Goal: Communication & Community: Answer question/provide support

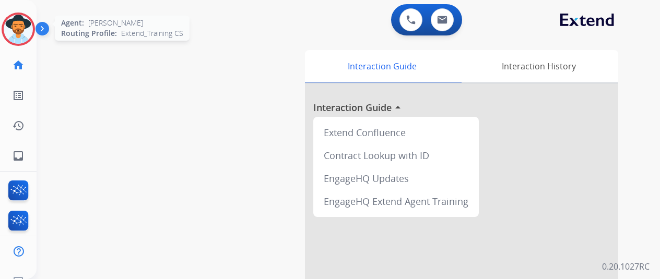
click at [19, 22] on img at bounding box center [18, 29] width 29 height 29
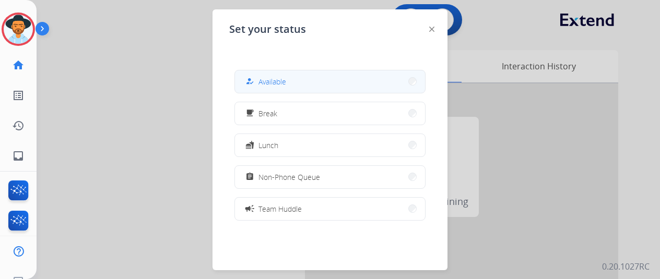
click at [312, 78] on button "how_to_reg Available" at bounding box center [330, 82] width 190 height 22
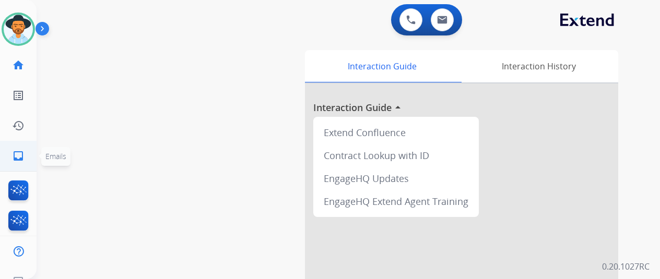
click at [19, 151] on mat-icon "inbox" at bounding box center [18, 156] width 13 height 13
select select "**********"
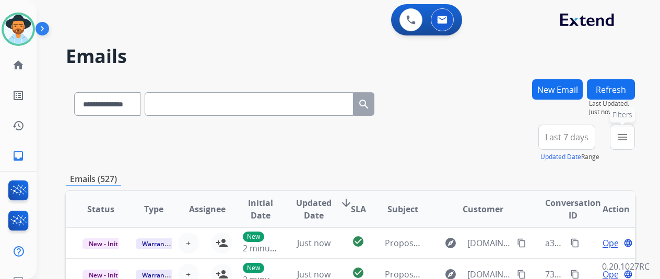
click at [629, 137] on mat-icon "menu" at bounding box center [622, 137] width 13 height 13
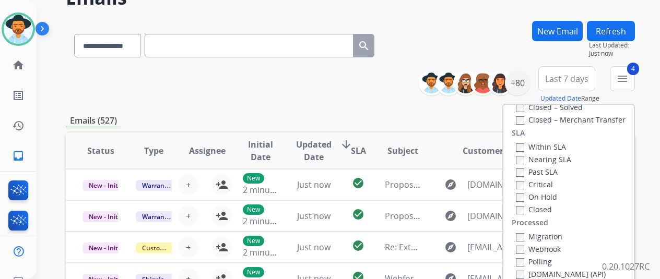
scroll to position [157, 0]
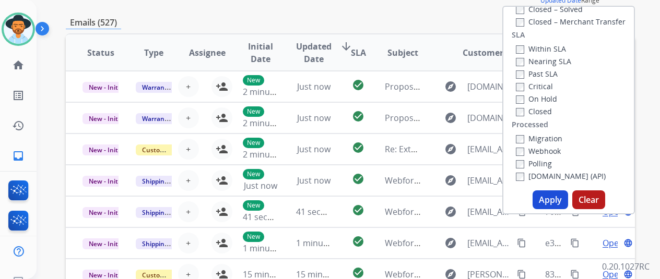
click at [557, 198] on button "Apply" at bounding box center [551, 200] width 36 height 19
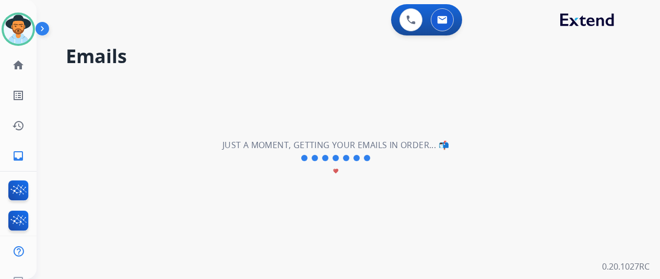
scroll to position [0, 0]
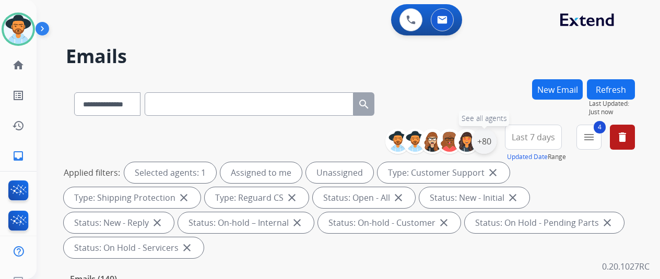
click at [491, 141] on div "+80" at bounding box center [484, 141] width 25 height 25
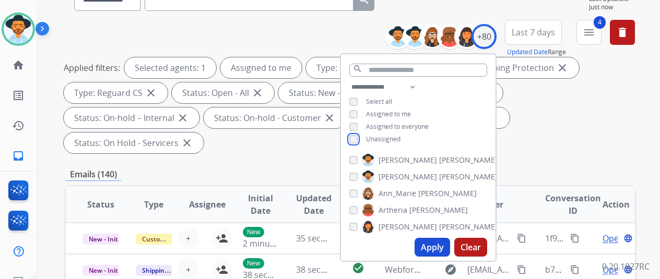
scroll to position [209, 0]
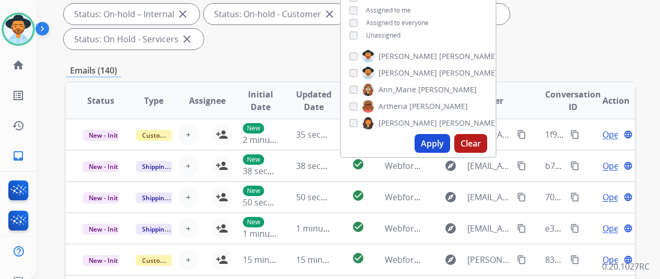
click at [430, 143] on button "Apply" at bounding box center [433, 143] width 36 height 19
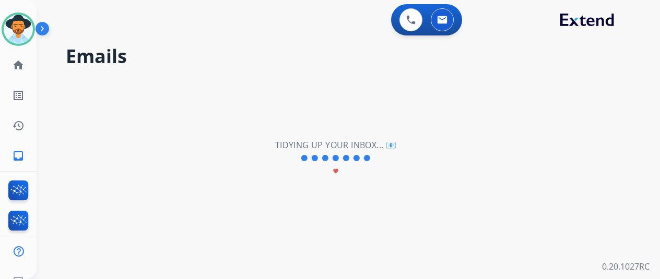
scroll to position [0, 0]
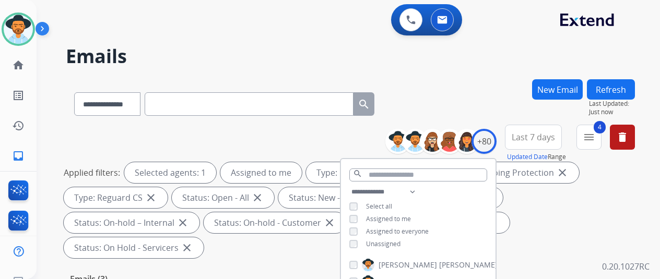
click at [432, 85] on div "**********" at bounding box center [350, 101] width 569 height 45
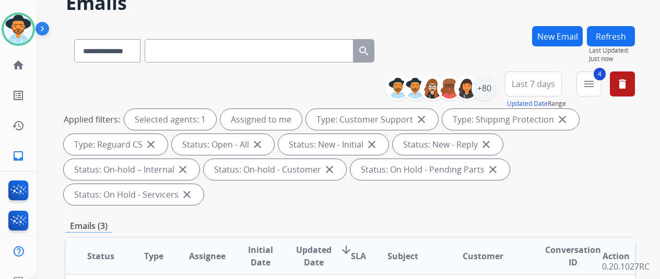
scroll to position [52, 0]
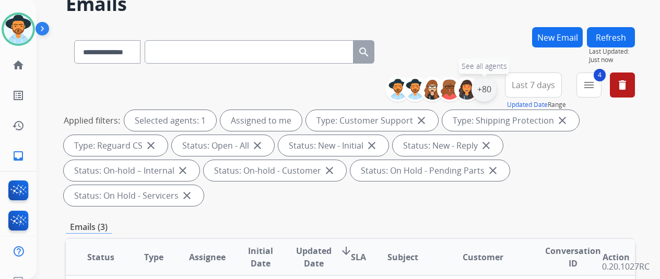
click at [492, 83] on div "+80" at bounding box center [484, 89] width 25 height 25
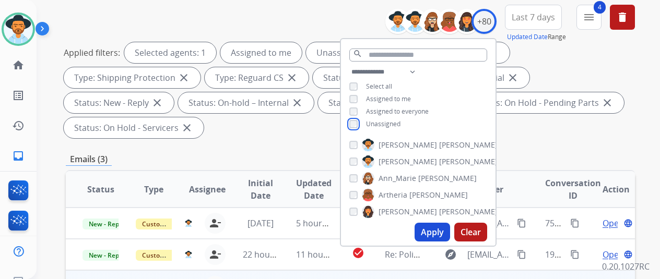
scroll to position [261, 0]
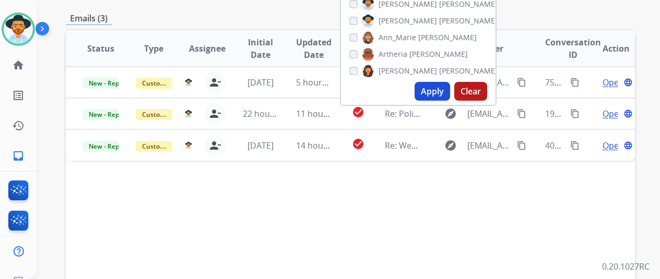
click at [432, 88] on button "Apply" at bounding box center [433, 91] width 36 height 19
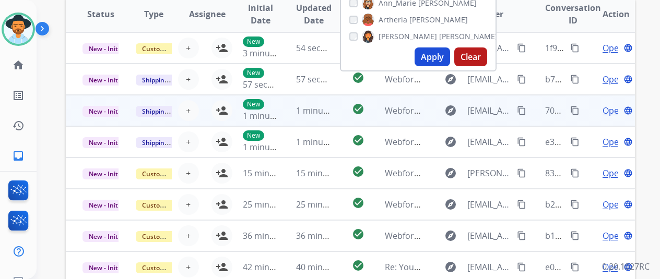
scroll to position [313, 0]
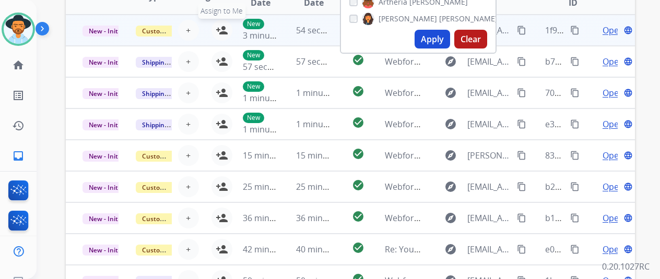
click at [222, 28] on mat-icon "person_add" at bounding box center [222, 30] width 13 height 13
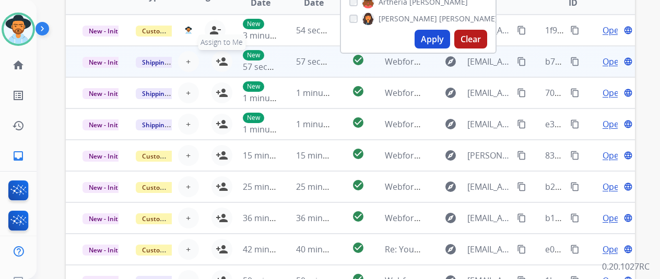
click at [225, 65] on mat-icon "person_add" at bounding box center [222, 61] width 13 height 13
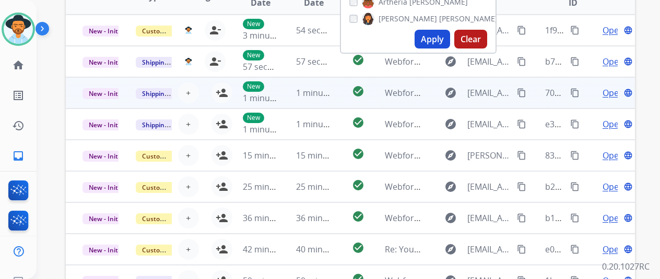
click at [228, 94] on td "New 1 minute ago" at bounding box center [252, 92] width 53 height 31
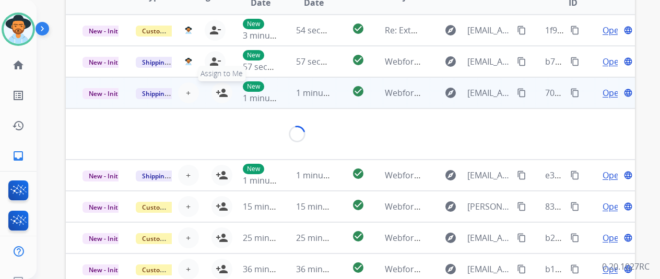
click at [223, 89] on mat-icon "person_add" at bounding box center [222, 93] width 13 height 13
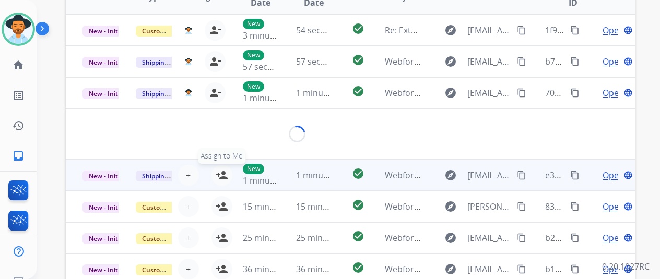
click at [223, 177] on mat-icon "person_add" at bounding box center [222, 175] width 13 height 13
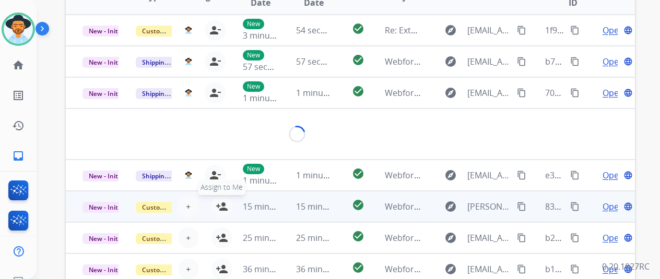
click at [223, 204] on mat-icon "person_add" at bounding box center [222, 207] width 13 height 13
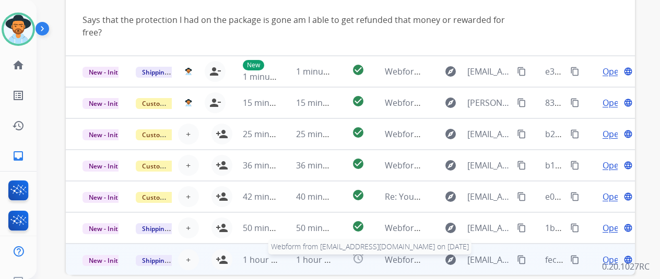
scroll to position [406, 0]
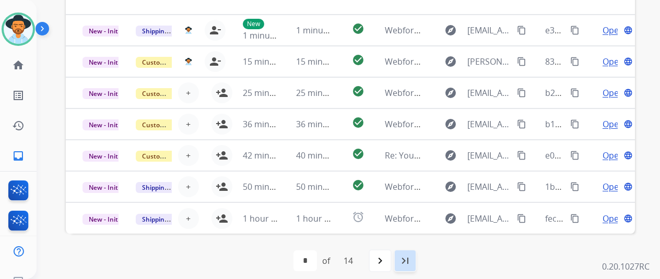
click at [409, 263] on mat-icon "last_page" at bounding box center [405, 261] width 13 height 13
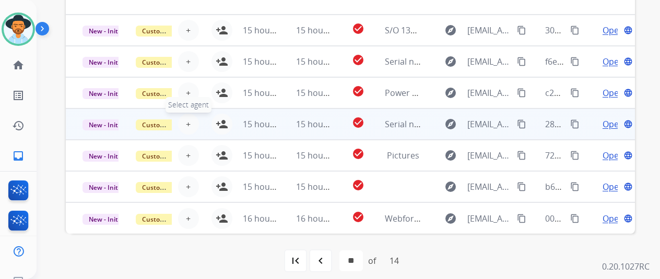
click at [190, 119] on span "+" at bounding box center [188, 124] width 5 height 13
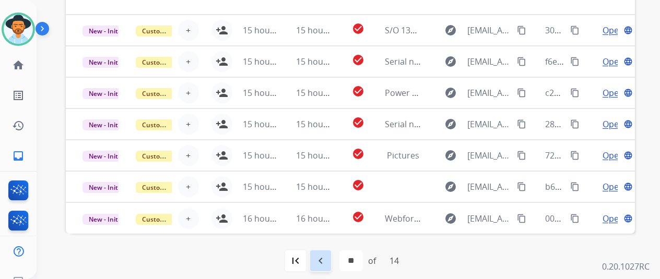
click at [327, 258] on mat-icon "navigate_before" at bounding box center [320, 261] width 13 height 13
click at [300, 260] on mat-icon "navigate_before" at bounding box center [297, 261] width 13 height 13
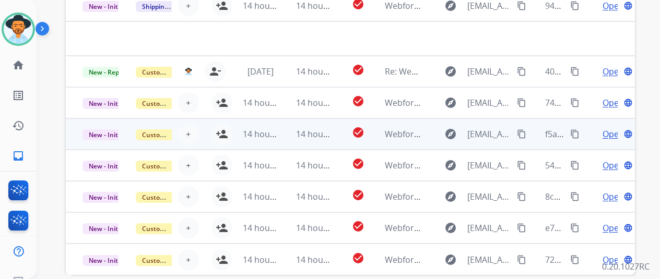
scroll to position [366, 0]
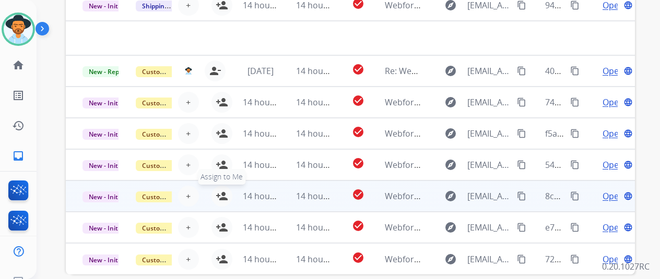
drag, startPoint x: 220, startPoint y: 191, endPoint x: 225, endPoint y: 155, distance: 35.8
click at [220, 186] on div "+ Select agent person_add Assign to Me" at bounding box center [199, 196] width 67 height 21
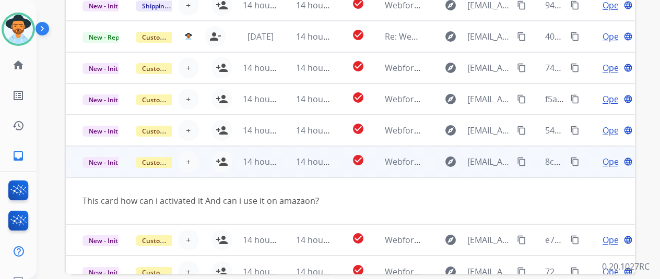
scroll to position [48, 0]
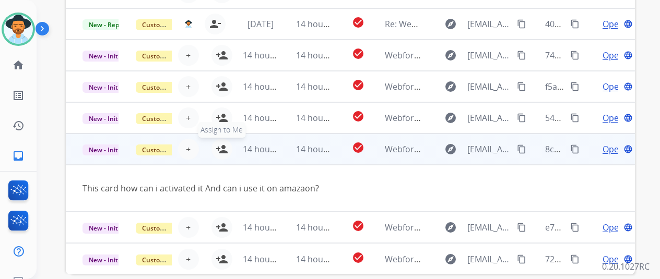
click at [220, 146] on mat-icon "person_add" at bounding box center [222, 149] width 13 height 13
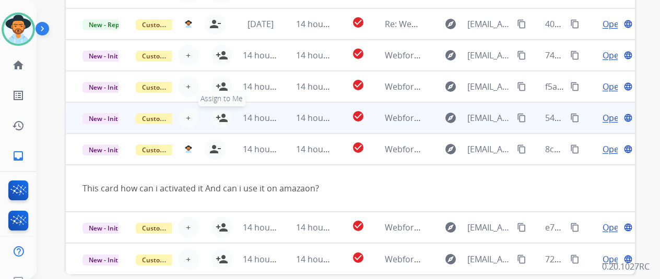
click at [223, 121] on mat-icon "person_add" at bounding box center [222, 118] width 13 height 13
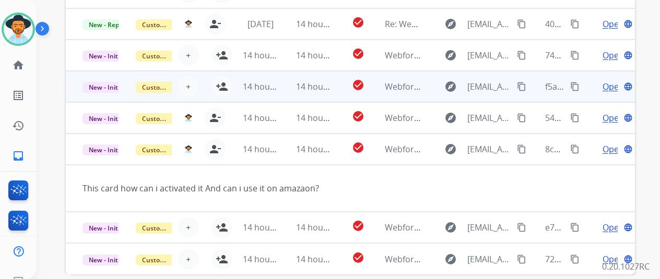
click at [226, 81] on td "14 hours ago" at bounding box center [252, 86] width 53 height 31
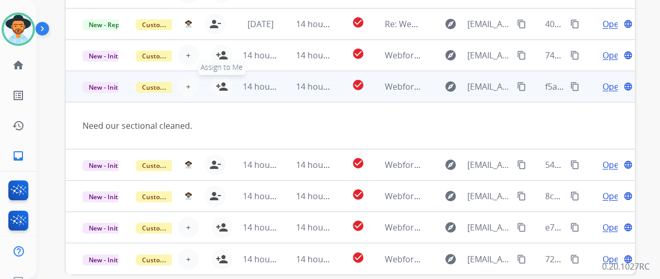
click at [221, 85] on mat-icon "person_add" at bounding box center [222, 86] width 13 height 13
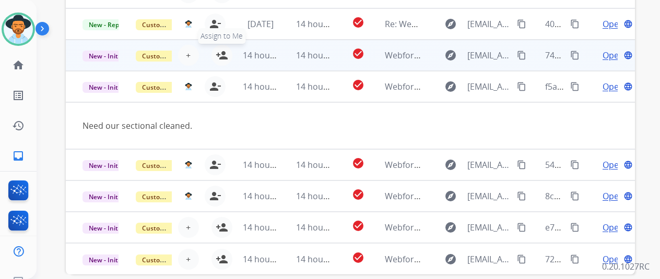
click at [218, 54] on mat-icon "person_add" at bounding box center [222, 55] width 13 height 13
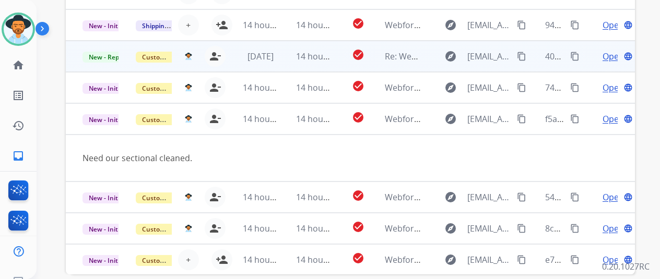
scroll to position [0, 0]
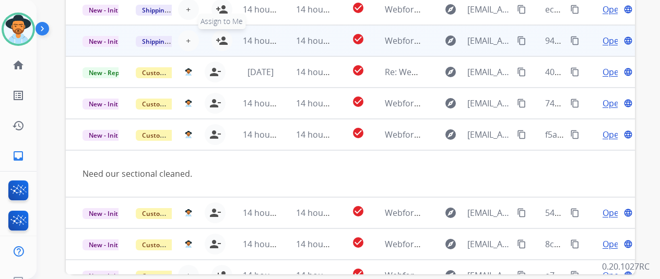
click at [221, 38] on mat-icon "person_add" at bounding box center [222, 40] width 13 height 13
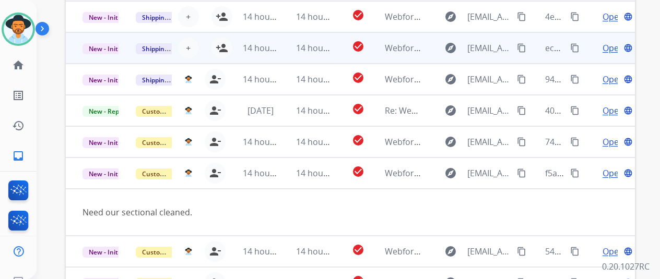
scroll to position [313, 0]
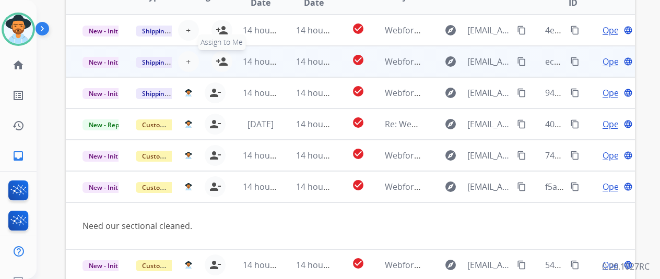
click at [224, 59] on mat-icon "person_add" at bounding box center [222, 61] width 13 height 13
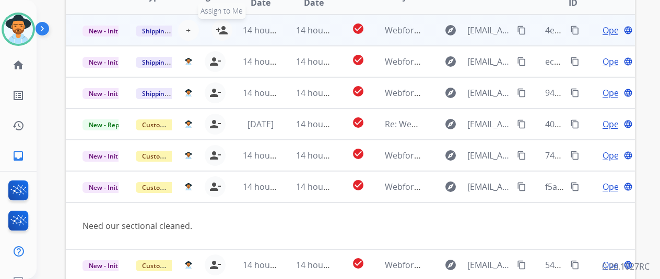
click at [222, 27] on mat-icon "person_add" at bounding box center [222, 30] width 13 height 13
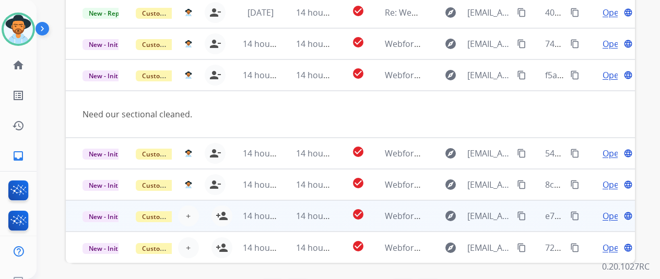
scroll to position [406, 0]
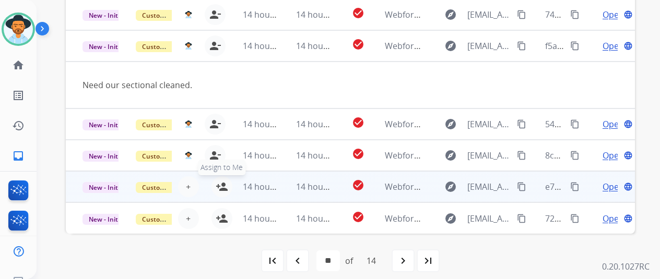
click at [223, 182] on mat-icon "person_add" at bounding box center [222, 187] width 13 height 13
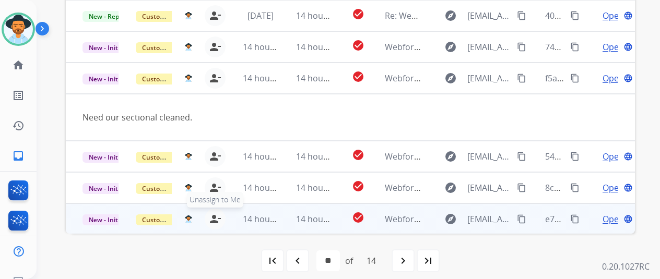
scroll to position [0, 0]
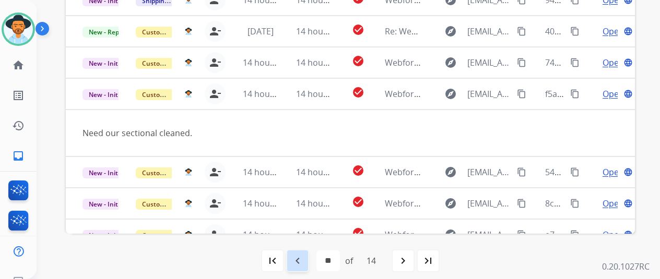
click at [302, 255] on mat-icon "navigate_before" at bounding box center [297, 261] width 13 height 13
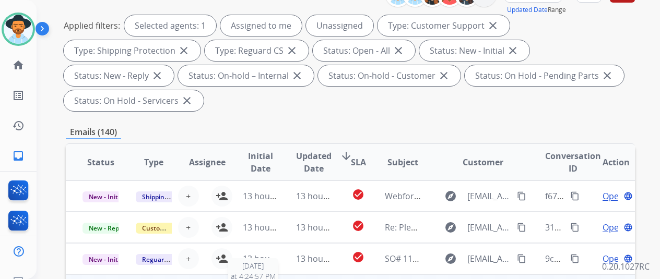
scroll to position [261, 0]
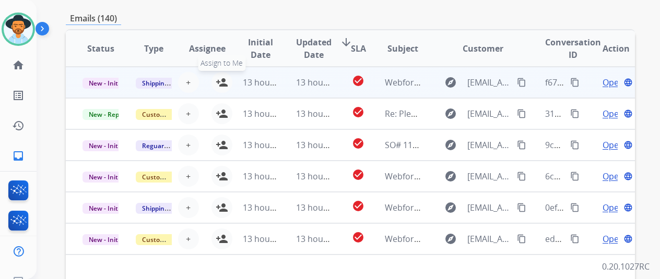
click at [221, 79] on mat-icon "person_add" at bounding box center [222, 82] width 13 height 13
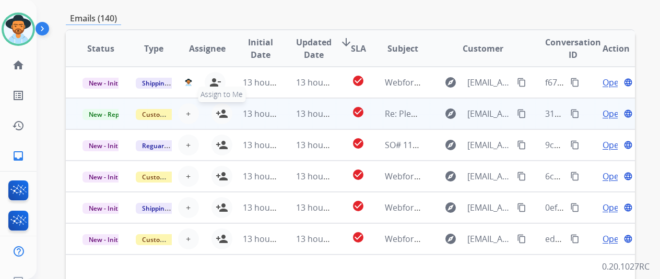
click at [224, 110] on mat-icon "person_add" at bounding box center [222, 114] width 13 height 13
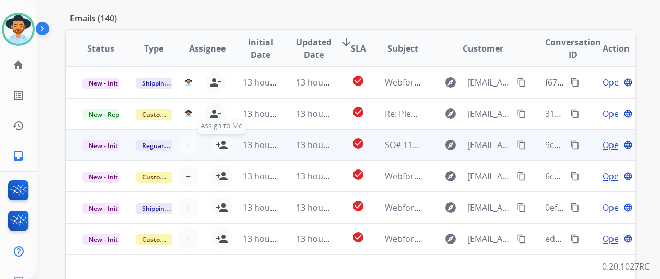
click at [221, 144] on mat-icon "person_add" at bounding box center [222, 145] width 13 height 13
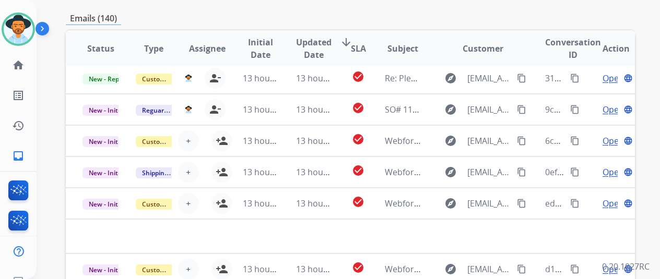
scroll to position [406, 0]
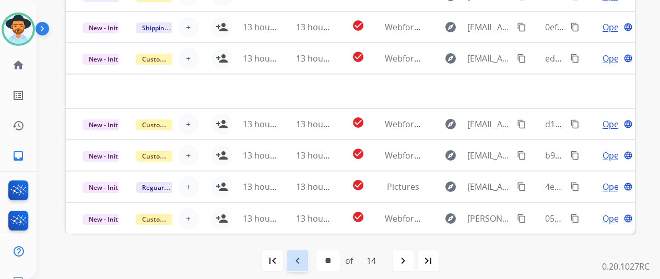
click at [300, 260] on mat-icon "navigate_before" at bounding box center [297, 261] width 13 height 13
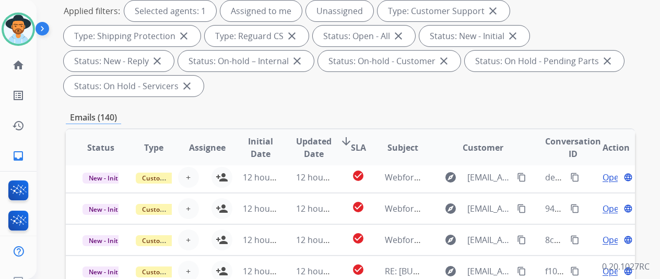
scroll to position [313, 0]
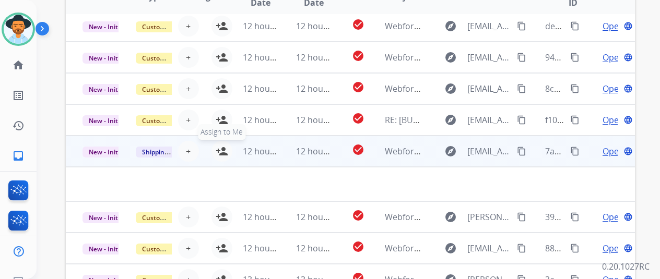
click at [217, 146] on mat-icon "person_add" at bounding box center [222, 151] width 13 height 13
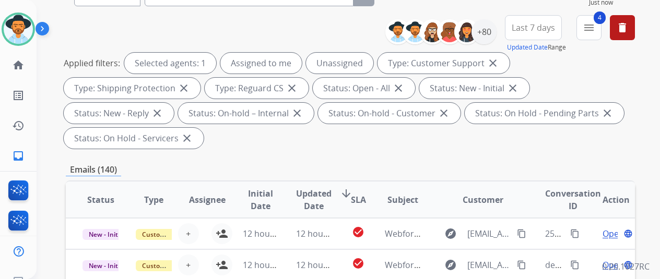
scroll to position [0, 0]
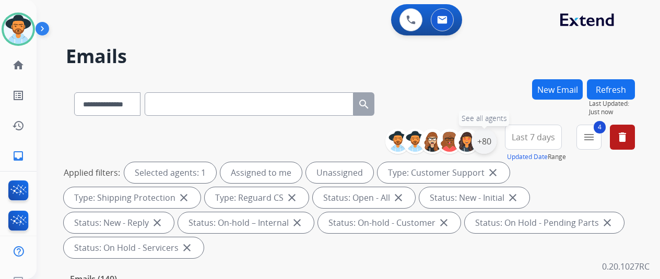
click at [497, 139] on div "+80" at bounding box center [484, 141] width 25 height 25
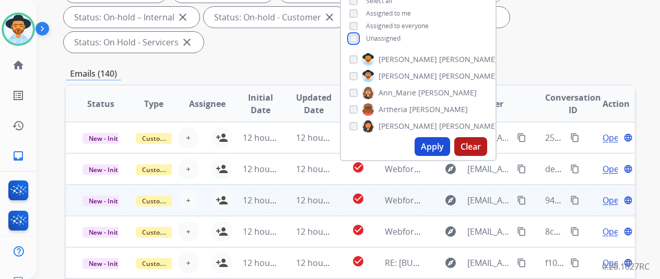
scroll to position [209, 0]
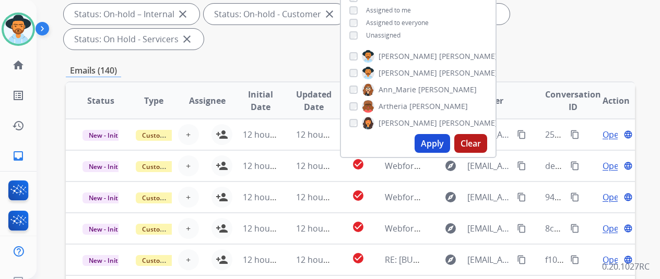
click at [436, 145] on button "Apply" at bounding box center [433, 143] width 36 height 19
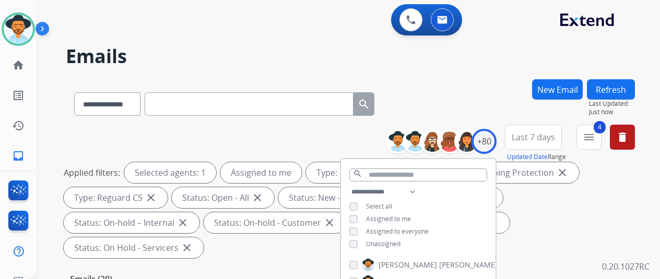
click at [432, 82] on div "**********" at bounding box center [350, 101] width 569 height 45
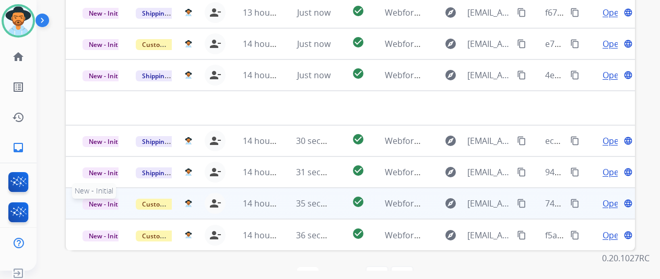
scroll to position [13, 0]
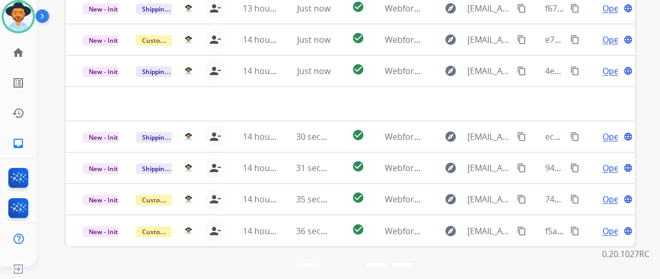
click at [383, 267] on mat-icon "navigate_next" at bounding box center [377, 273] width 13 height 13
select select "*"
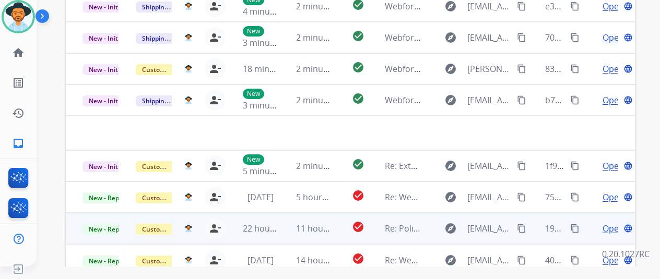
scroll to position [381, 0]
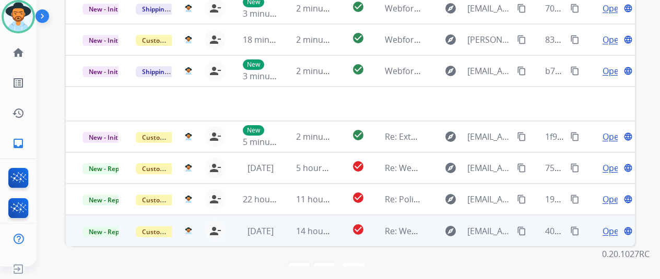
click at [608, 225] on span "Open" at bounding box center [613, 231] width 21 height 13
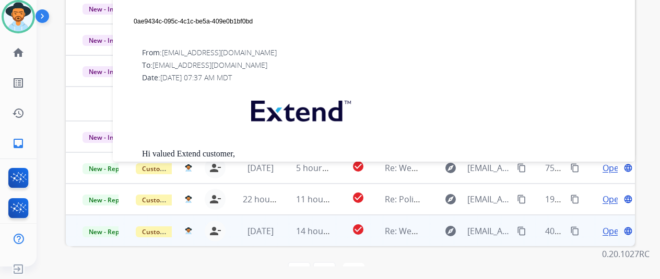
click at [609, 225] on span "Open" at bounding box center [613, 231] width 21 height 13
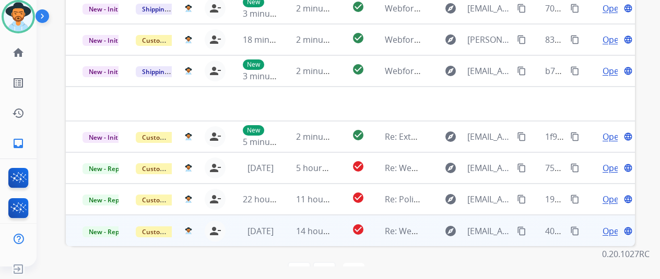
click at [612, 225] on span "Open" at bounding box center [613, 231] width 21 height 13
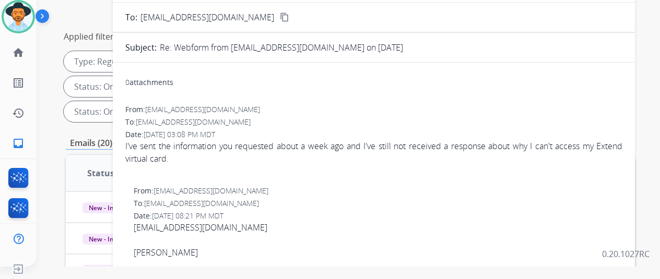
scroll to position [120, 0]
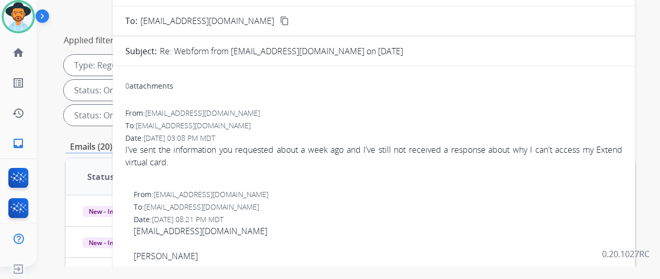
click at [84, 13] on div "**********" at bounding box center [350, 61] width 569 height 138
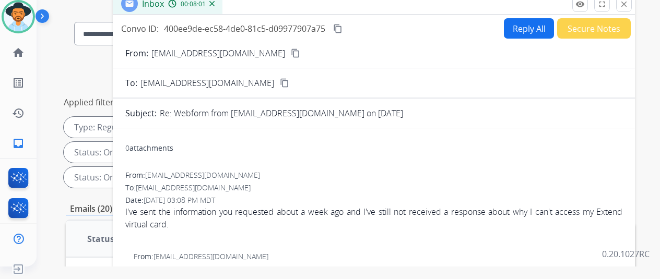
scroll to position [0, 0]
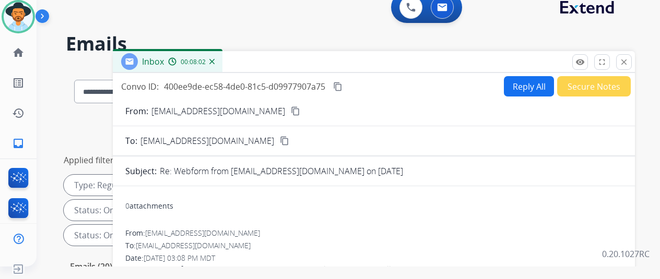
click at [291, 108] on mat-icon "content_copy" at bounding box center [295, 111] width 9 height 9
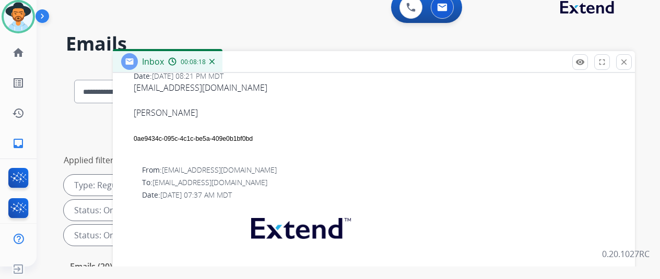
scroll to position [261, 0]
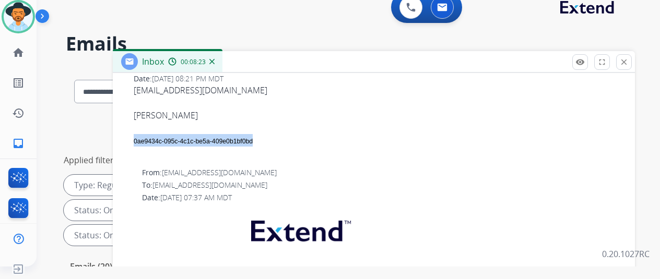
drag, startPoint x: 261, startPoint y: 139, endPoint x: 143, endPoint y: 136, distance: 118.6
click at [143, 136] on div "0ae9434c-095c-4c1c-be5a- 409e0b1bf0bd" at bounding box center [378, 140] width 489 height 13
copy div "0ae9434c-095c-4c1c-be5a- 409e0b1bf0bd"
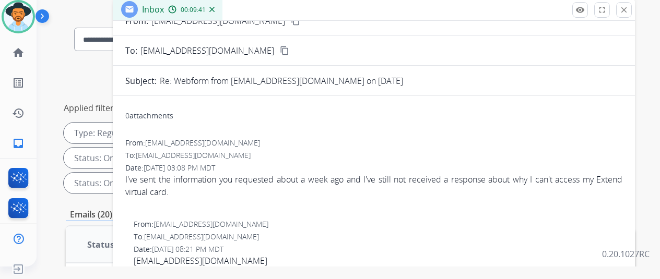
scroll to position [0, 0]
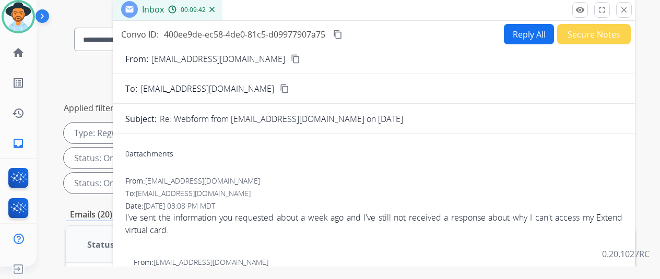
click at [524, 30] on button "Reply All" at bounding box center [529, 34] width 50 height 20
click at [531, 29] on button "Reply All" at bounding box center [529, 34] width 50 height 20
click at [527, 30] on button "Reply All" at bounding box center [529, 34] width 50 height 20
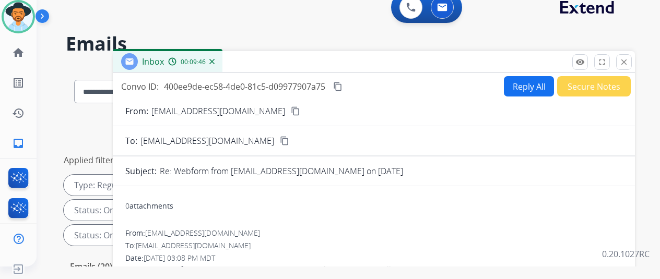
click at [522, 83] on button "Reply All" at bounding box center [529, 86] width 50 height 20
click at [629, 61] on mat-icon "close" at bounding box center [624, 61] width 9 height 9
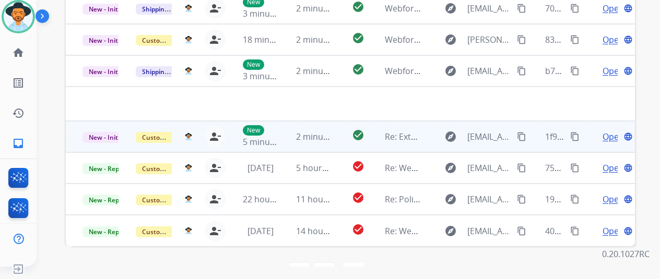
scroll to position [36, 0]
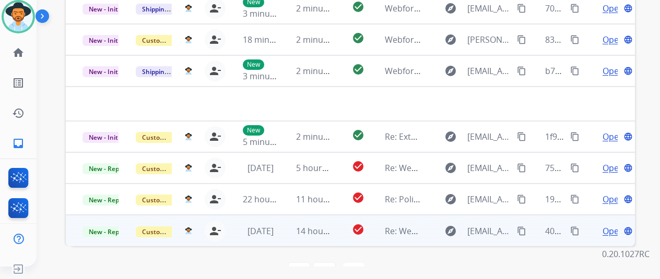
click at [608, 225] on span "Open" at bounding box center [613, 231] width 21 height 13
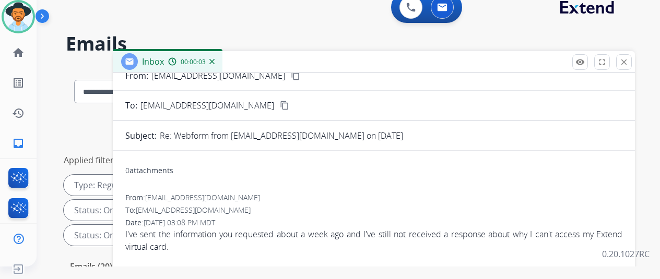
scroll to position [0, 0]
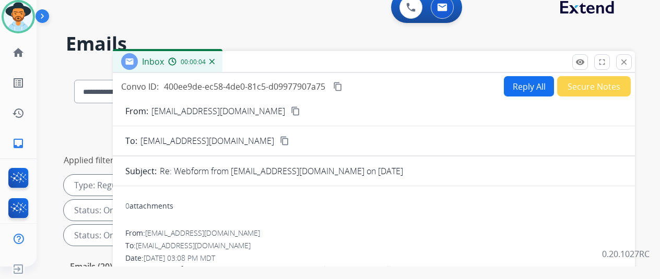
click at [536, 80] on button "Reply All" at bounding box center [529, 86] width 50 height 20
click at [524, 81] on button "Reply All" at bounding box center [529, 86] width 50 height 20
click at [215, 61] on img at bounding box center [211, 61] width 5 height 5
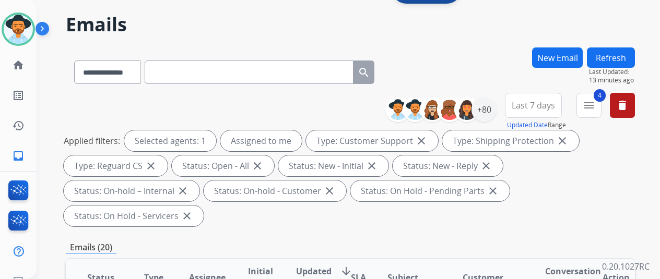
scroll to position [157, 0]
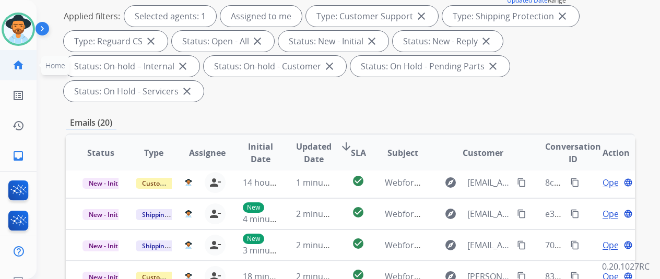
click at [21, 64] on mat-icon "home" at bounding box center [18, 65] width 13 height 13
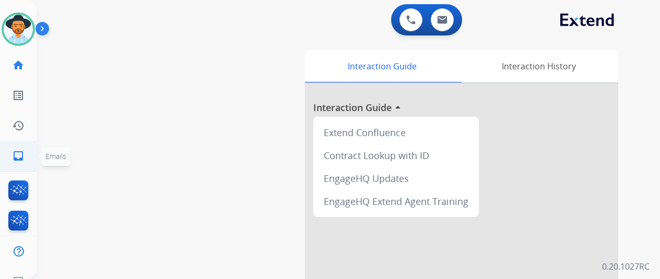
click at [17, 154] on mat-icon "inbox" at bounding box center [18, 156] width 13 height 13
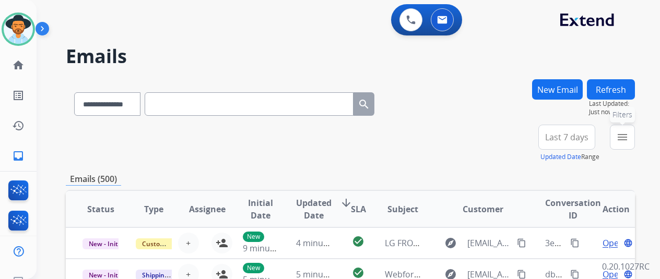
click at [627, 135] on mat-icon "menu" at bounding box center [622, 137] width 13 height 13
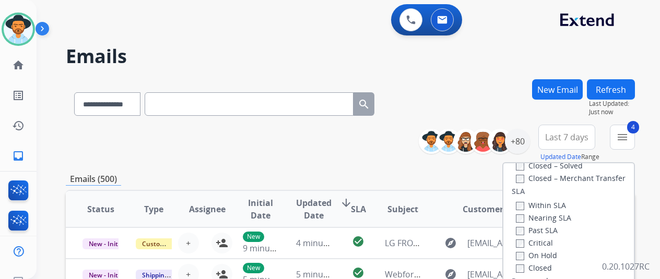
scroll to position [209, 0]
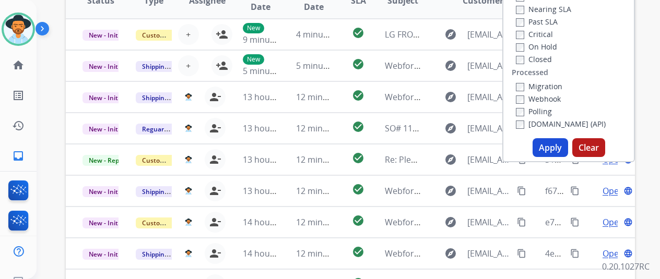
click at [553, 144] on button "Apply" at bounding box center [551, 147] width 36 height 19
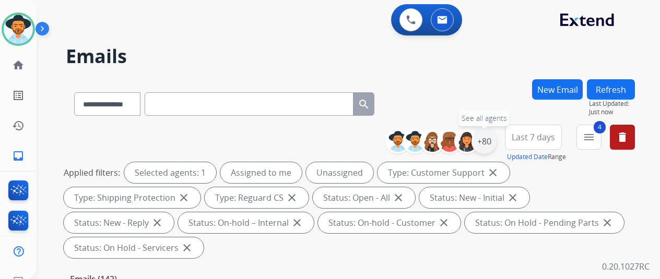
click at [492, 134] on div "+80" at bounding box center [484, 141] width 25 height 25
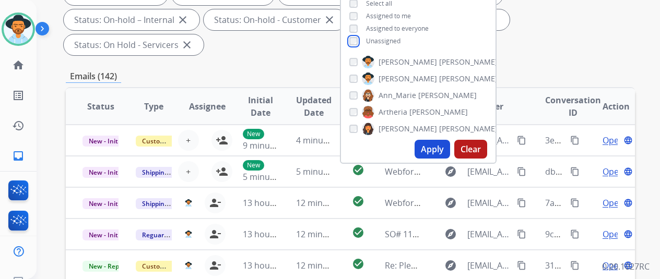
scroll to position [209, 0]
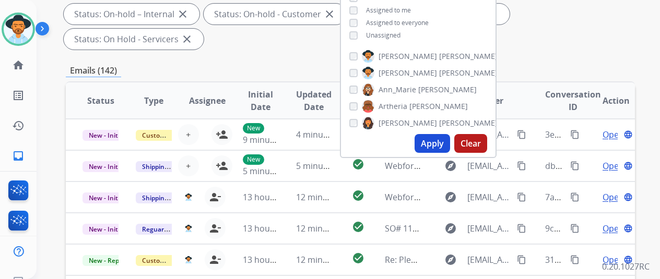
click at [444, 143] on button "Apply" at bounding box center [433, 143] width 36 height 19
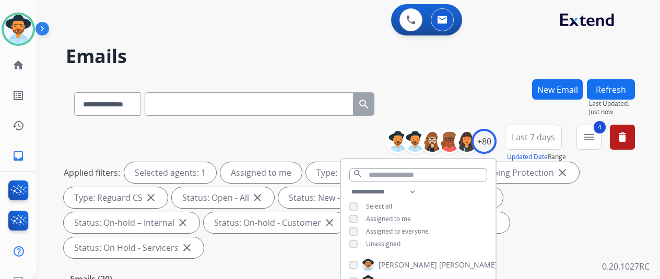
click at [468, 83] on div "**********" at bounding box center [350, 101] width 569 height 45
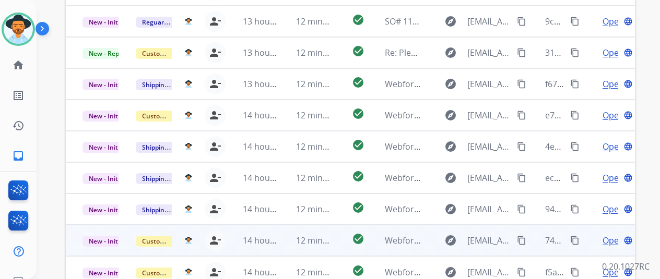
scroll to position [381, 0]
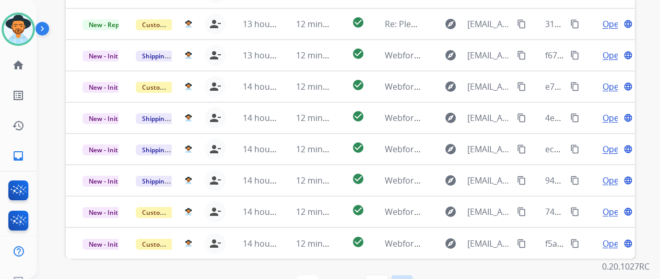
select select "*"
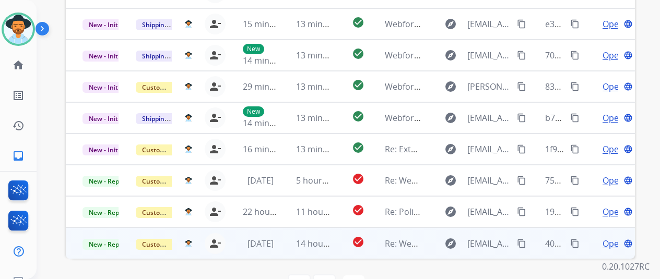
click at [607, 238] on span "Open" at bounding box center [613, 244] width 21 height 13
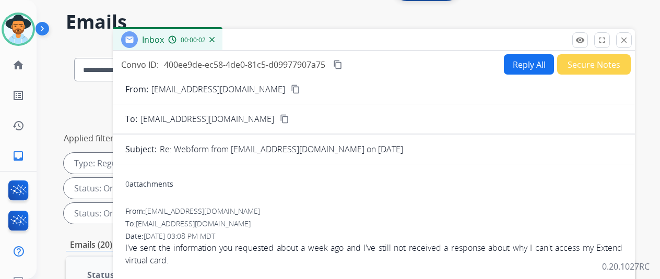
scroll to position [0, 0]
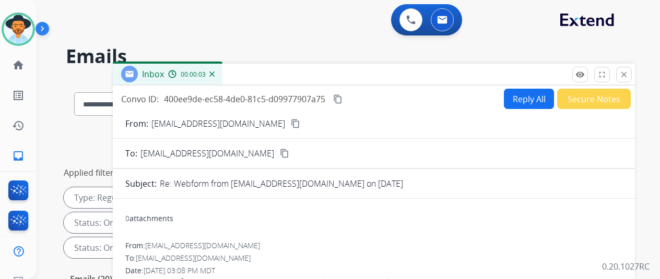
click at [521, 96] on button "Reply All" at bounding box center [529, 99] width 50 height 20
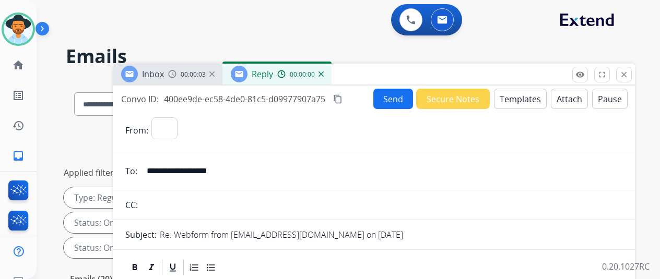
select select "**********"
click at [324, 75] on img at bounding box center [321, 74] width 5 height 5
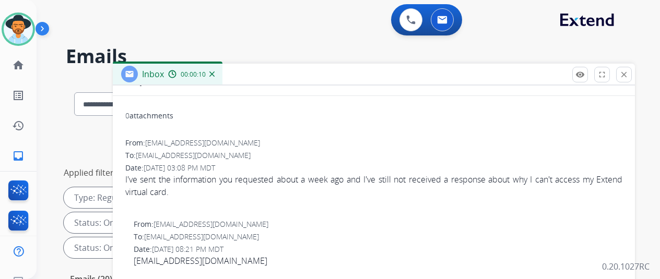
scroll to position [261, 0]
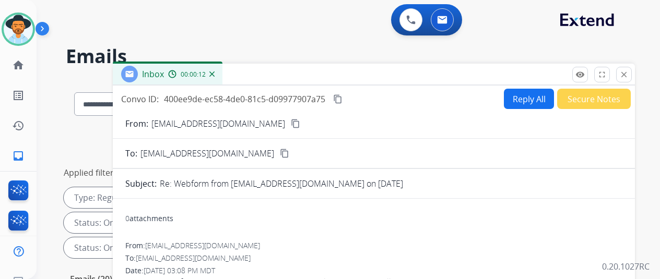
click at [531, 98] on button "Reply All" at bounding box center [529, 99] width 50 height 20
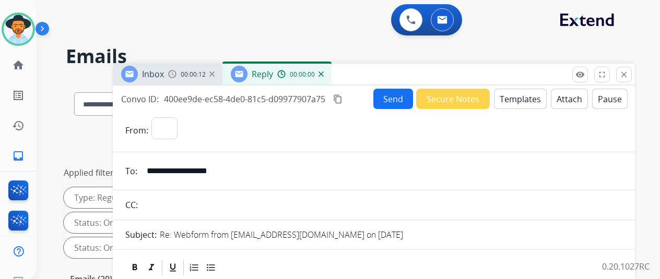
select select "**********"
click at [515, 94] on button "Templates" at bounding box center [520, 99] width 53 height 20
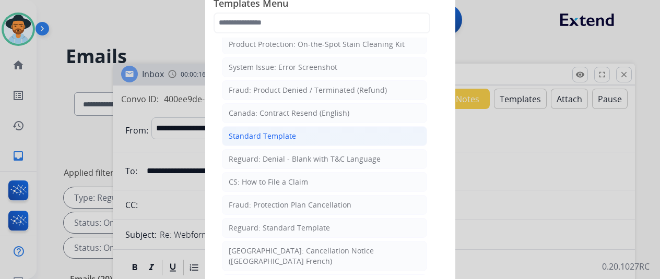
click at [267, 131] on div "Standard Template" at bounding box center [262, 136] width 67 height 10
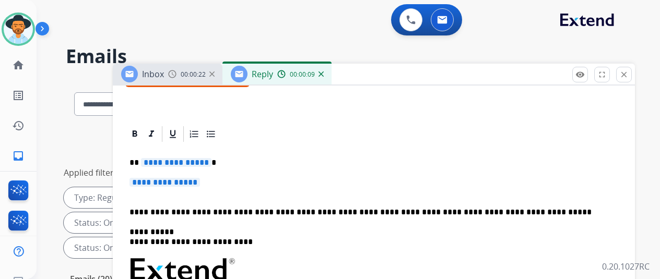
scroll to position [157, 0]
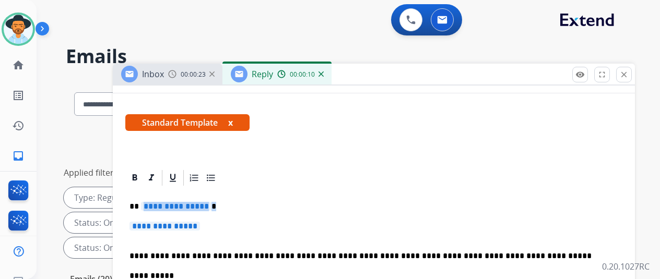
drag, startPoint x: 215, startPoint y: 207, endPoint x: 189, endPoint y: 206, distance: 26.7
click at [189, 206] on p "**********" at bounding box center [370, 206] width 481 height 9
drag, startPoint x: 215, startPoint y: 226, endPoint x: 187, endPoint y: 227, distance: 28.2
click at [188, 227] on p "**********" at bounding box center [374, 231] width 489 height 19
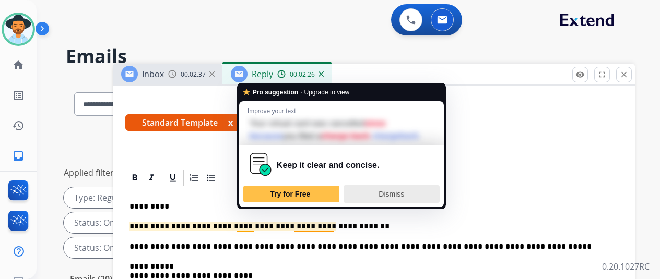
click at [400, 199] on span "Dismiss" at bounding box center [392, 194] width 26 height 8
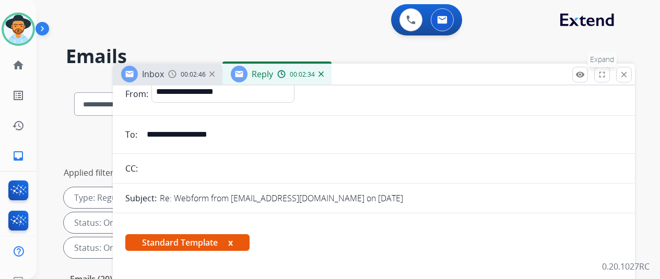
scroll to position [0, 0]
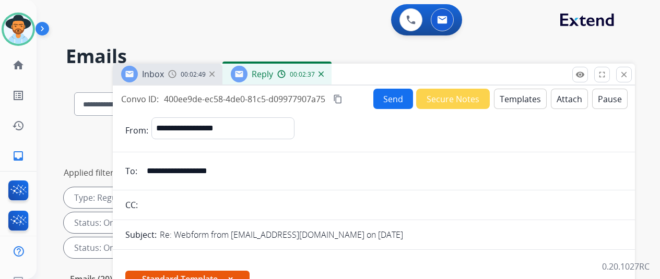
click at [343, 99] on mat-icon "content_copy" at bounding box center [337, 99] width 9 height 9
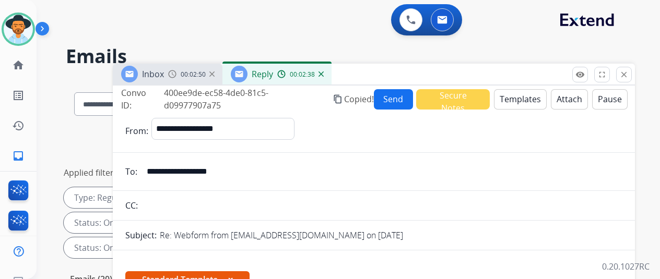
click at [405, 98] on button "Send" at bounding box center [394, 99] width 40 height 20
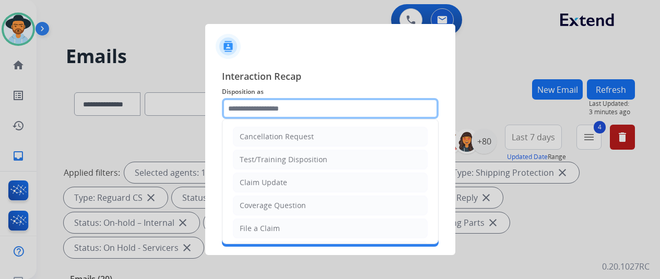
click at [253, 108] on input "text" at bounding box center [330, 108] width 217 height 21
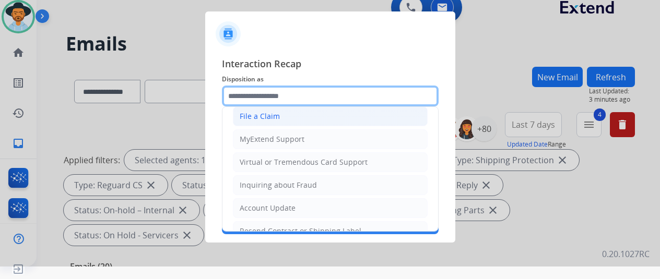
scroll to position [104, 0]
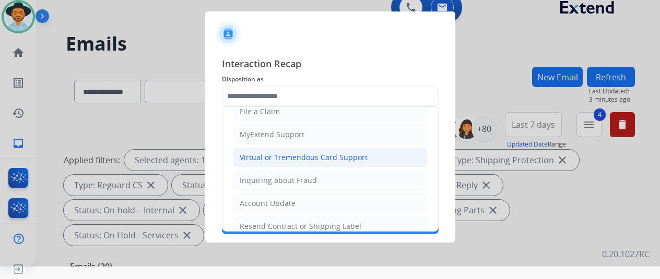
click at [257, 157] on div "Virtual or Tremendous Card Support" at bounding box center [304, 158] width 128 height 10
type input "**********"
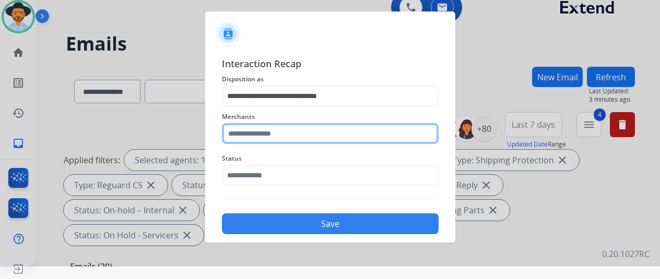
click at [249, 132] on input "text" at bounding box center [330, 133] width 217 height 21
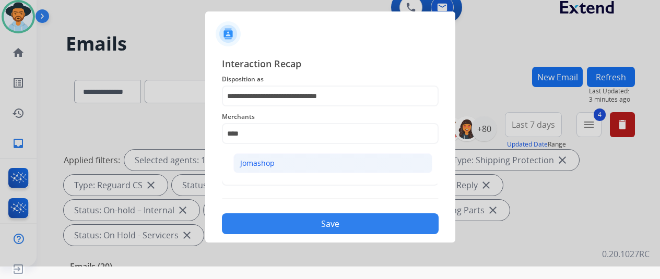
click at [267, 168] on div "Jomashop" at bounding box center [257, 163] width 34 height 10
type input "********"
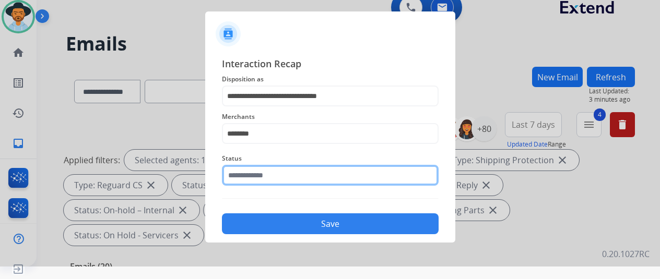
click at [253, 184] on input "text" at bounding box center [330, 175] width 217 height 21
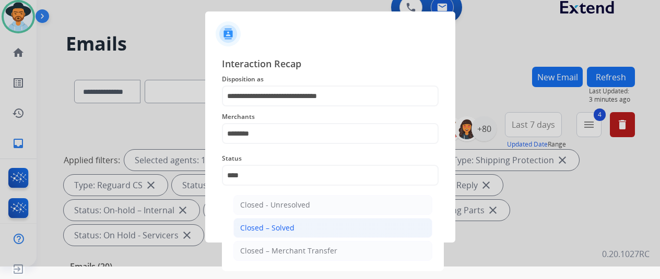
click at [248, 223] on div "Closed – Solved" at bounding box center [267, 228] width 54 height 10
type input "**********"
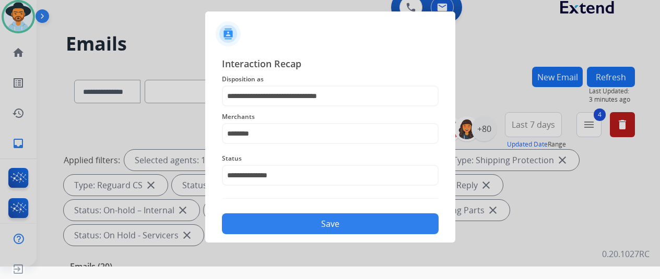
click at [289, 221] on button "Save" at bounding box center [330, 224] width 217 height 21
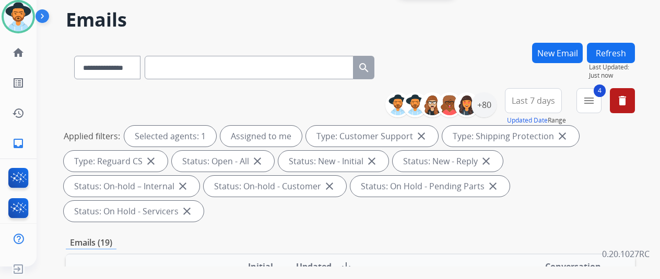
scroll to position [0, 0]
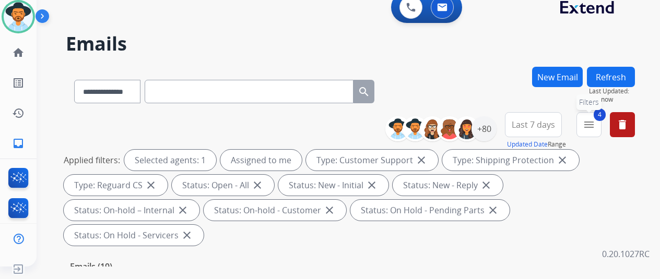
click at [596, 121] on mat-icon "menu" at bounding box center [589, 125] width 13 height 13
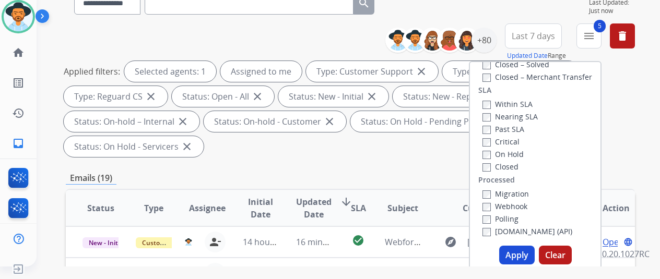
scroll to position [209, 0]
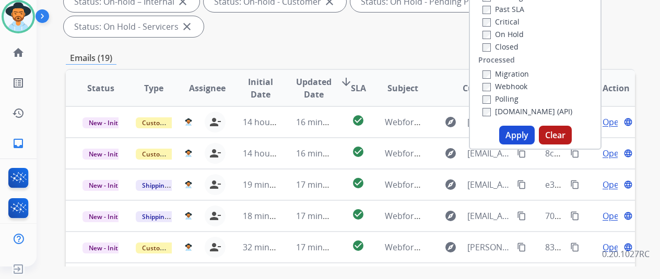
click at [517, 134] on button "Apply" at bounding box center [517, 135] width 36 height 19
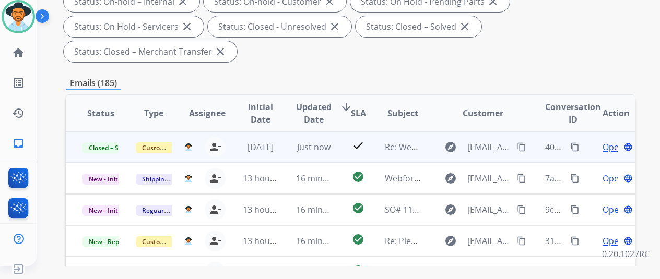
click at [611, 146] on span "Open" at bounding box center [613, 147] width 21 height 13
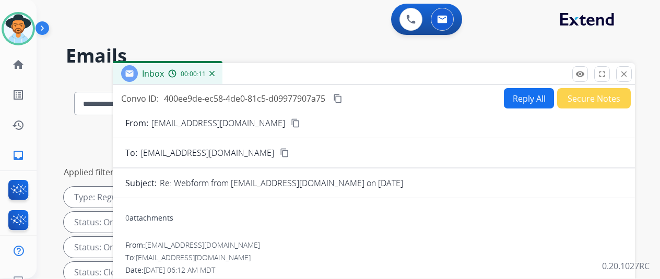
scroll to position [0, 0]
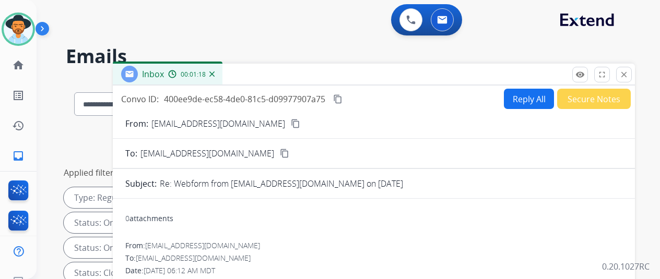
click at [215, 75] on img at bounding box center [211, 74] width 5 height 5
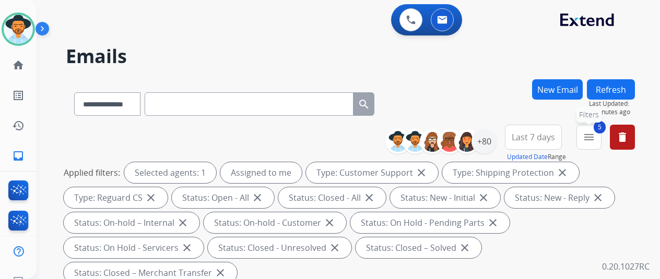
click at [596, 135] on mat-icon "menu" at bounding box center [589, 137] width 13 height 13
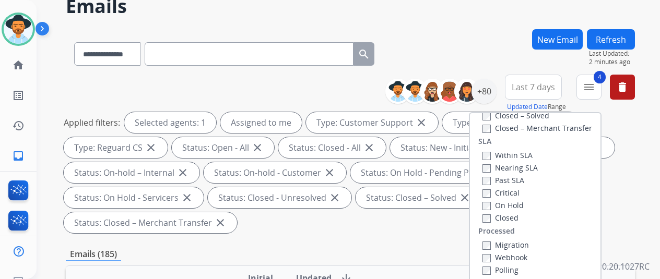
scroll to position [157, 0]
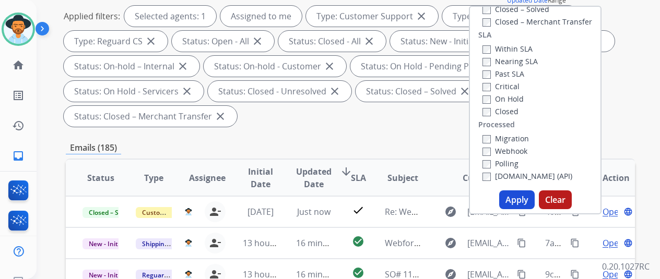
click at [519, 201] on button "Apply" at bounding box center [517, 200] width 36 height 19
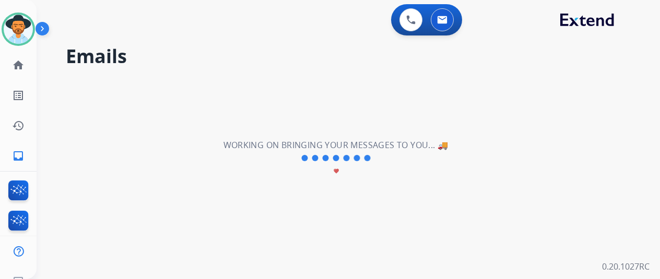
scroll to position [0, 0]
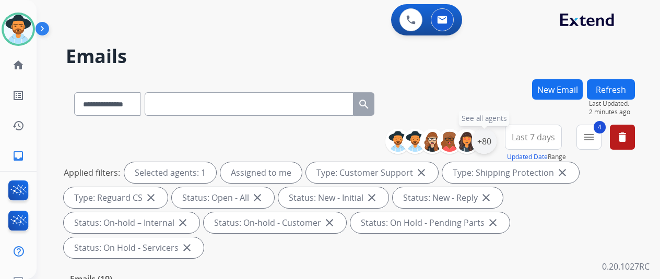
click at [495, 138] on div "+80" at bounding box center [484, 141] width 25 height 25
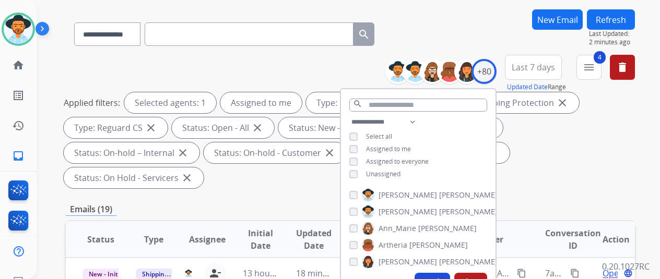
scroll to position [157, 0]
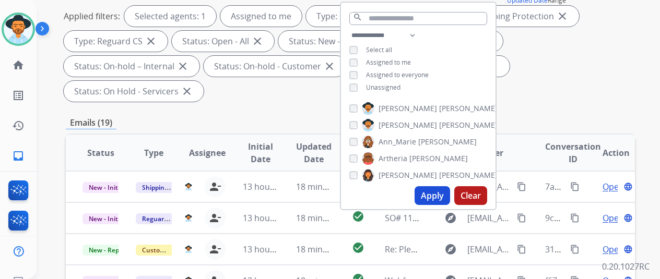
click at [438, 196] on button "Apply" at bounding box center [433, 195] width 36 height 19
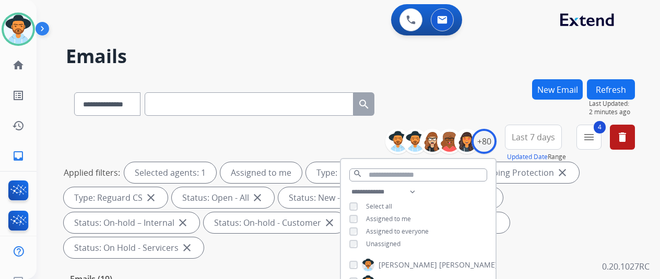
click at [456, 84] on div "**********" at bounding box center [350, 101] width 569 height 45
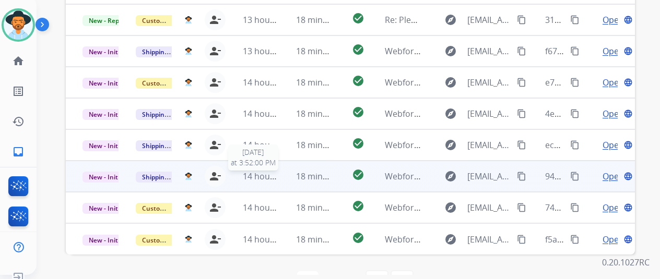
scroll to position [13, 0]
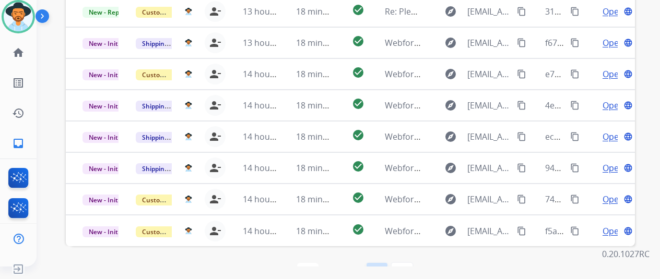
click at [378, 267] on mat-icon "navigate_next" at bounding box center [377, 273] width 13 height 13
select select "*"
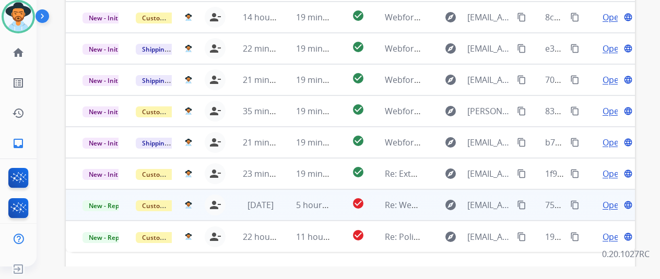
scroll to position [381, 0]
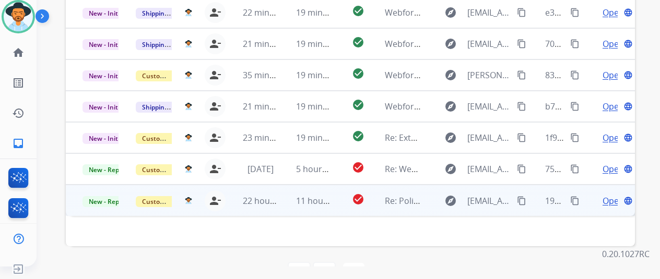
drag, startPoint x: 606, startPoint y: 174, endPoint x: 577, endPoint y: 161, distance: 31.3
click at [605, 195] on span "Open" at bounding box center [613, 201] width 21 height 13
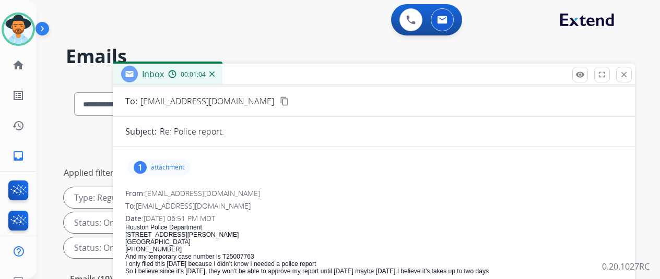
scroll to position [0, 0]
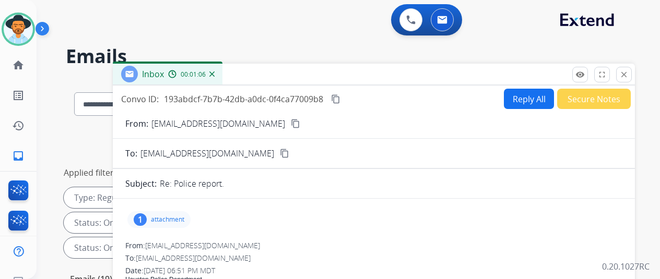
click at [291, 123] on mat-icon "content_copy" at bounding box center [295, 123] width 9 height 9
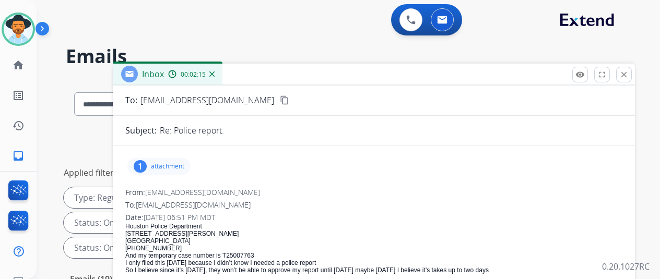
scroll to position [52, 0]
click at [215, 72] on img at bounding box center [211, 74] width 5 height 5
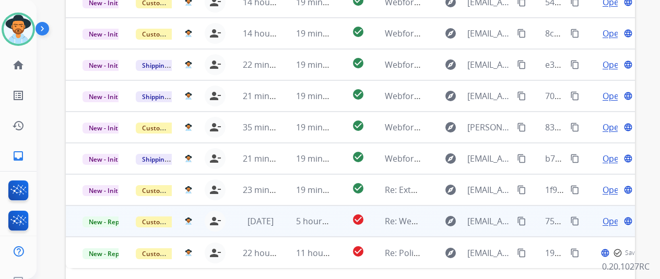
scroll to position [381, 0]
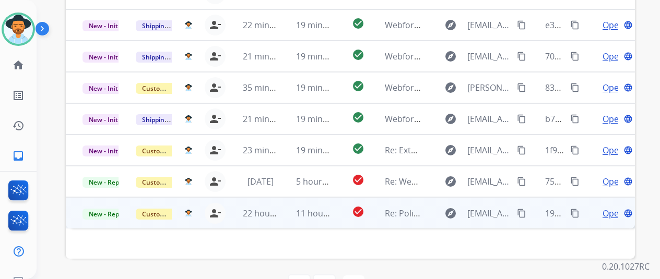
click at [609, 207] on span "Open" at bounding box center [613, 213] width 21 height 13
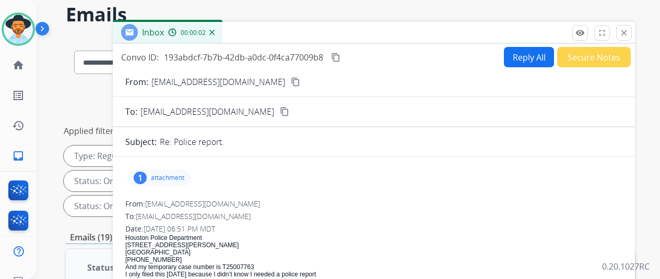
scroll to position [16, 0]
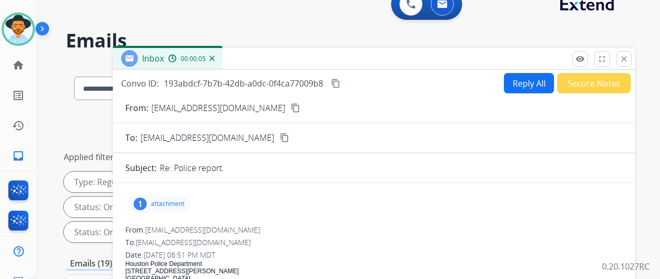
click at [341, 82] on mat-icon "content_copy" at bounding box center [335, 83] width 9 height 9
click at [370, 104] on div "From: biancaguii700@gmail.com content_copy" at bounding box center [374, 108] width 522 height 13
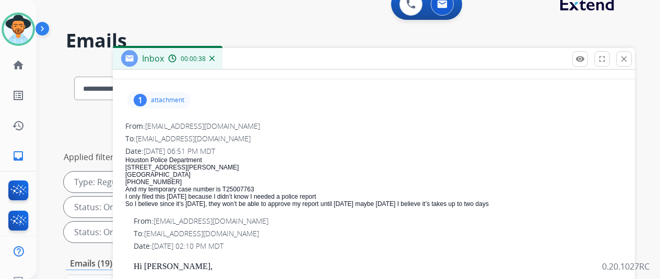
scroll to position [104, 0]
drag, startPoint x: 526, startPoint y: 203, endPoint x: 125, endPoint y: 160, distance: 402.5
copy span "Houston Police Department 1200 Travis Street Houston, TX 77002 713-884-3131 And…"
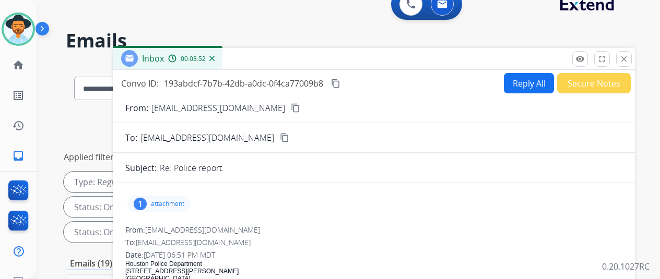
click at [520, 81] on button "Reply All" at bounding box center [529, 83] width 50 height 20
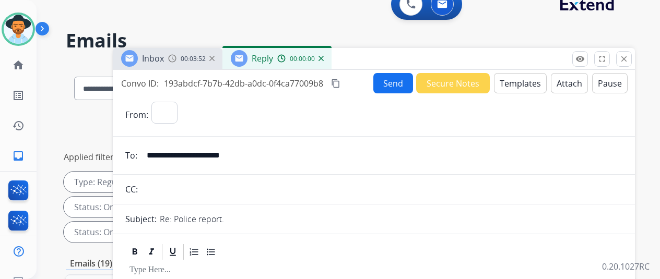
select select "**********"
click at [520, 79] on button "Templates" at bounding box center [520, 83] width 53 height 20
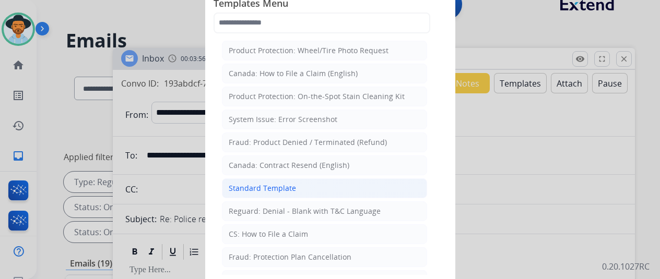
click at [264, 188] on div "Standard Template" at bounding box center [262, 188] width 67 height 10
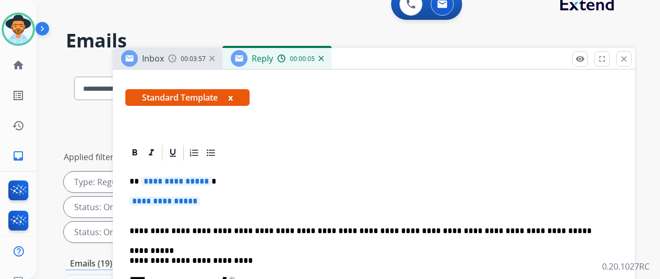
scroll to position [209, 0]
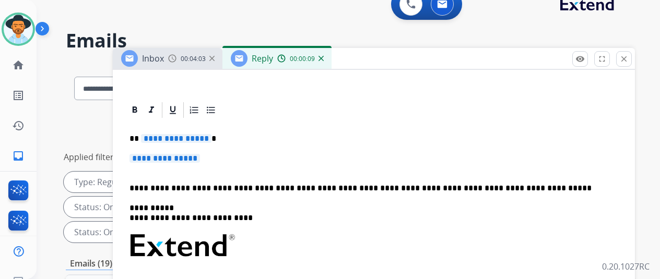
drag, startPoint x: 211, startPoint y: 137, endPoint x: 206, endPoint y: 135, distance: 5.6
click at [206, 135] on span "**********" at bounding box center [176, 138] width 71 height 9
drag, startPoint x: 213, startPoint y: 159, endPoint x: 185, endPoint y: 157, distance: 28.3
click at [185, 157] on p "**********" at bounding box center [374, 163] width 489 height 19
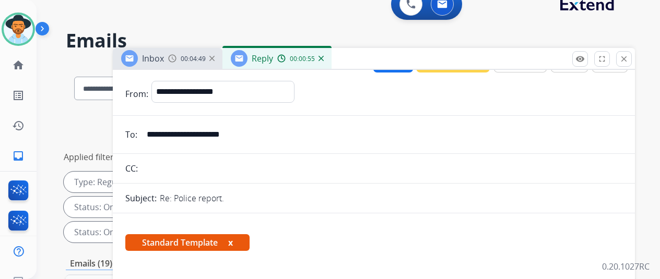
scroll to position [0, 0]
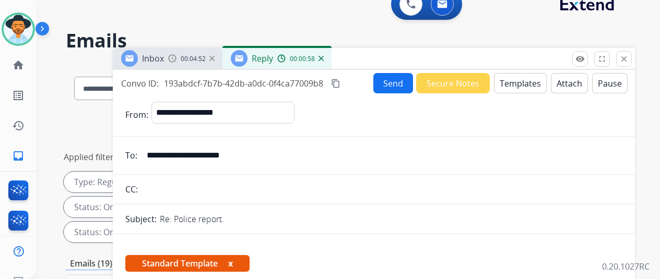
click at [400, 82] on button "Send" at bounding box center [394, 83] width 40 height 20
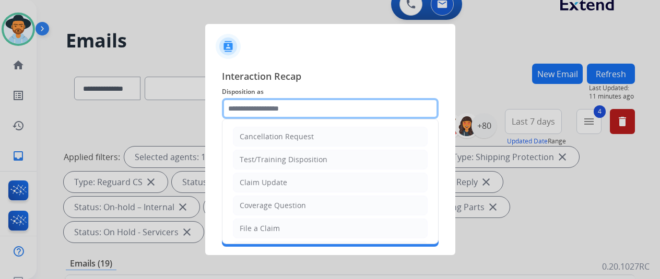
click at [247, 111] on input "text" at bounding box center [330, 108] width 217 height 21
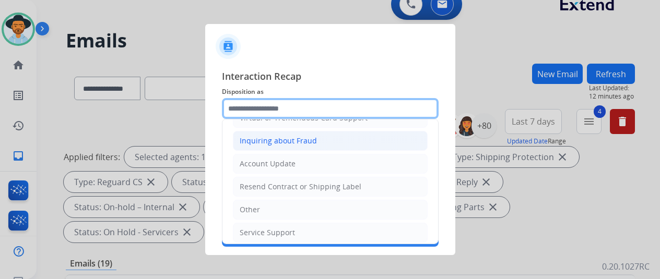
scroll to position [158, 0]
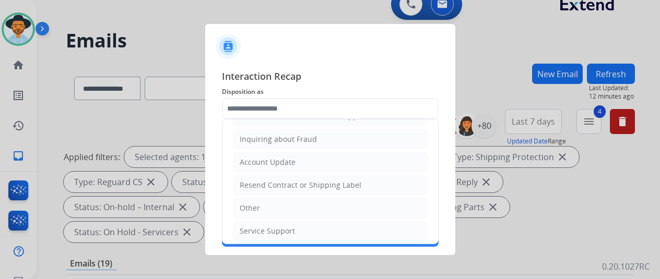
drag, startPoint x: 259, startPoint y: 208, endPoint x: 260, endPoint y: 200, distance: 8.9
click at [259, 206] on li "Other" at bounding box center [330, 209] width 195 height 20
type input "*****"
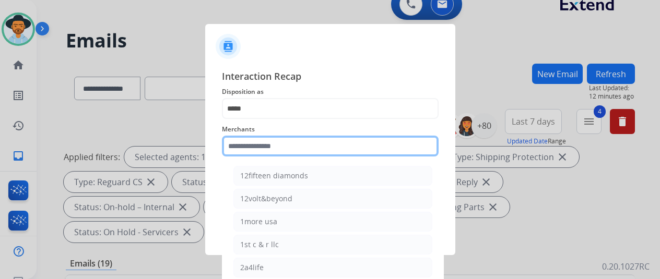
click at [251, 141] on input "text" at bounding box center [330, 146] width 217 height 21
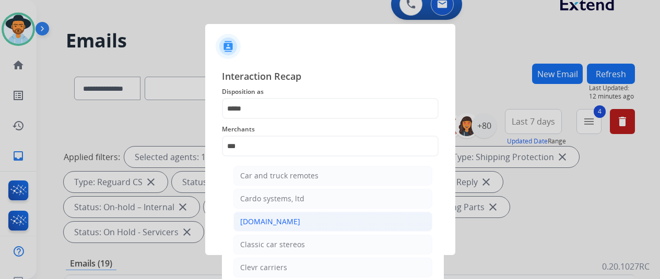
click at [248, 224] on div "[DOMAIN_NAME]" at bounding box center [270, 222] width 60 height 10
type input "**********"
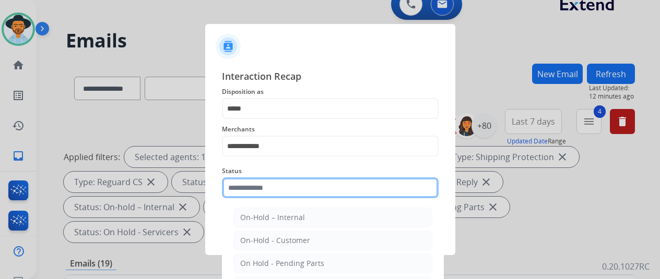
click at [260, 198] on input "text" at bounding box center [330, 188] width 217 height 21
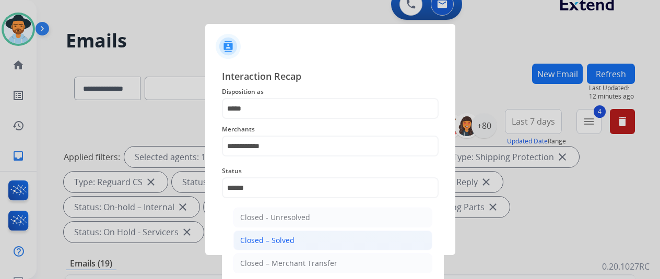
click at [272, 237] on div "Closed – Solved" at bounding box center [267, 241] width 54 height 10
type input "**********"
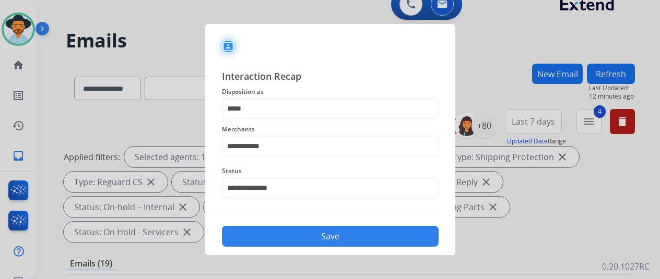
click at [319, 235] on button "Save" at bounding box center [330, 236] width 217 height 21
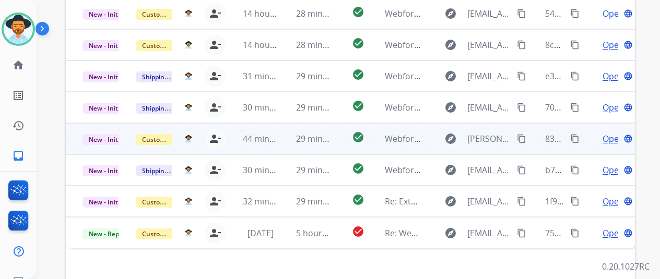
scroll to position [381, 0]
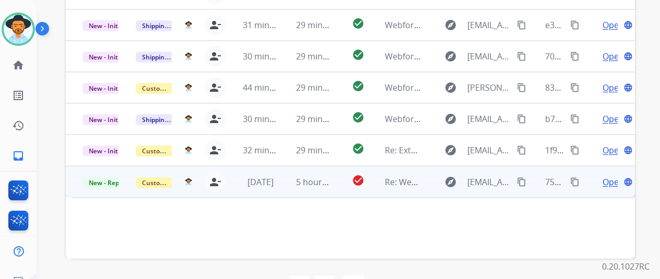
click at [611, 176] on span "Open" at bounding box center [613, 182] width 21 height 13
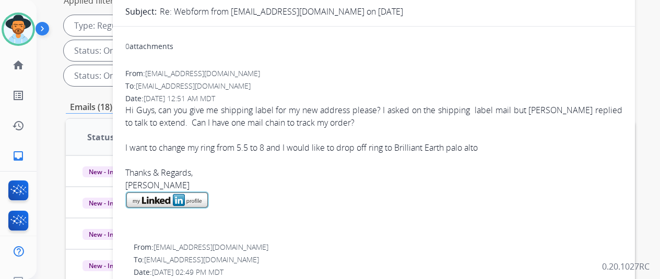
scroll to position [16, 0]
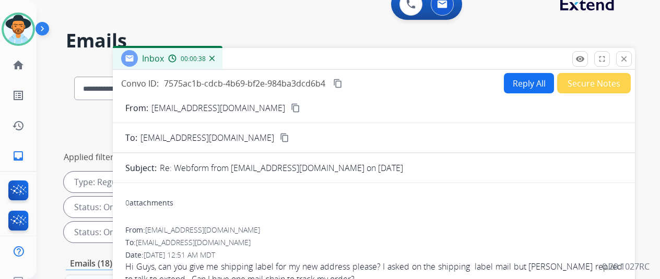
click at [291, 109] on mat-icon "content_copy" at bounding box center [295, 107] width 9 height 9
click at [215, 56] on img at bounding box center [211, 58] width 5 height 5
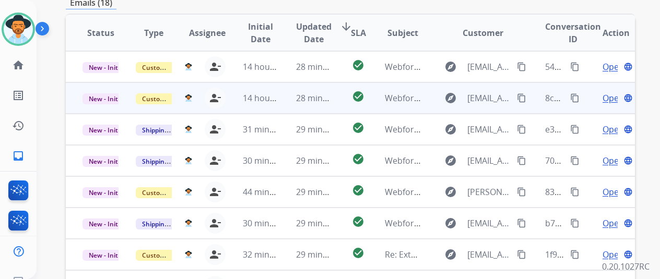
scroll to position [381, 0]
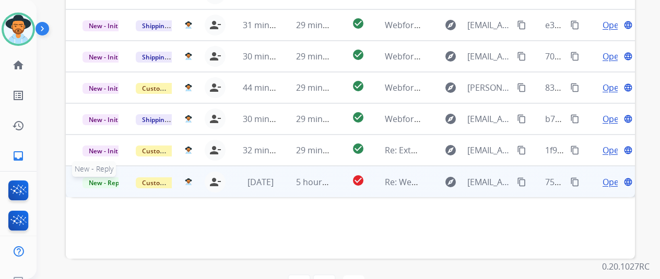
click at [91, 178] on span "New - Reply" at bounding box center [107, 183] width 48 height 11
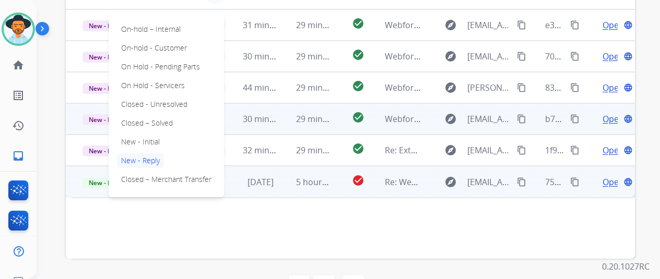
click at [142, 116] on p "Closed – Solved" at bounding box center [147, 123] width 60 height 15
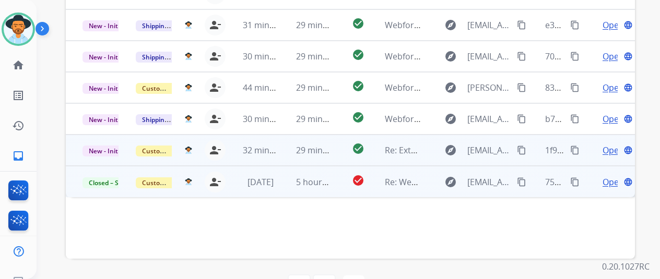
click at [616, 144] on span "Open" at bounding box center [613, 150] width 21 height 13
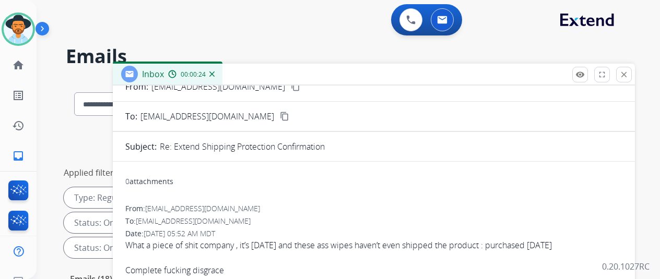
scroll to position [0, 0]
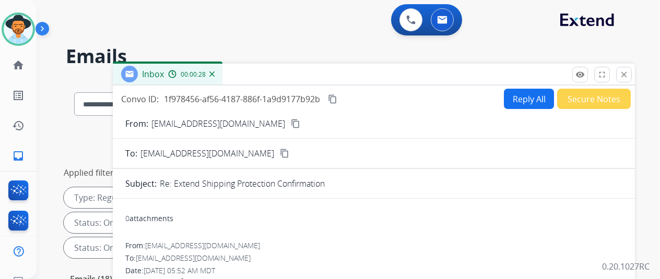
click at [215, 73] on img at bounding box center [211, 74] width 5 height 5
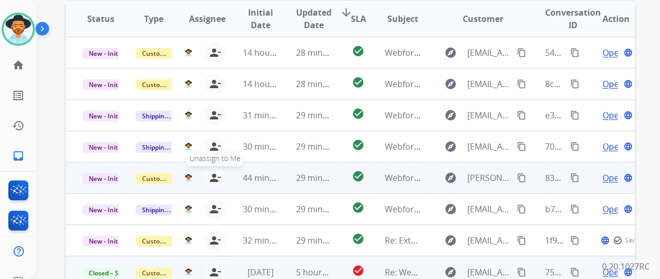
scroll to position [381, 0]
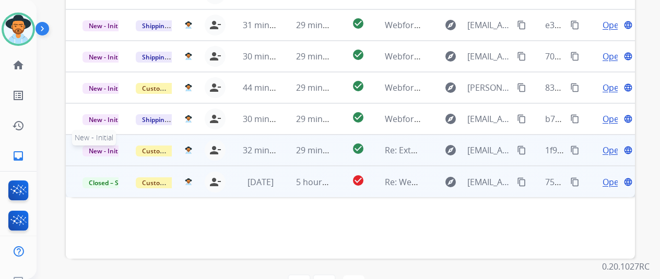
click at [102, 146] on span "New - Initial" at bounding box center [107, 151] width 49 height 11
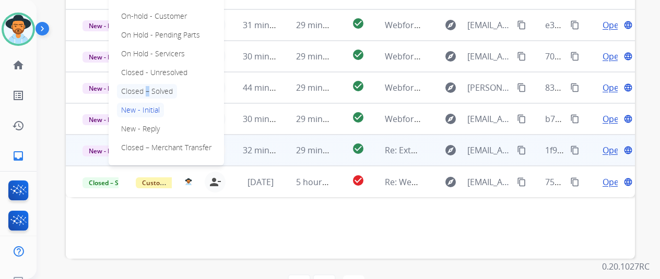
click at [145, 84] on p "Closed – Solved" at bounding box center [147, 91] width 60 height 15
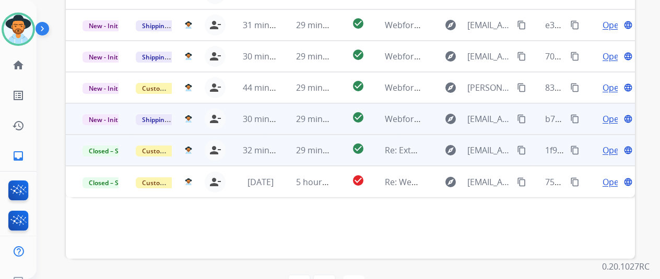
click at [615, 113] on span "Open" at bounding box center [613, 119] width 21 height 13
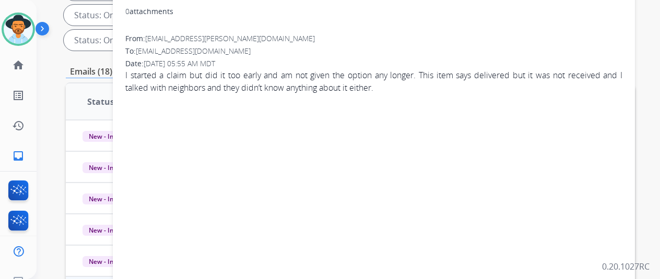
scroll to position [68, 0]
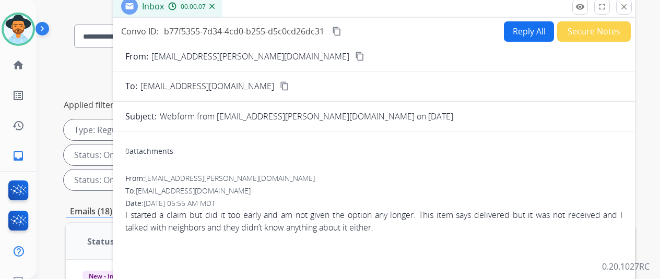
click at [355, 56] on mat-icon "content_copy" at bounding box center [359, 56] width 9 height 9
click at [342, 29] on mat-icon "content_copy" at bounding box center [336, 31] width 9 height 9
click at [383, 174] on div "From: Antoineta.Meekins@gmail.com" at bounding box center [373, 178] width 497 height 10
click at [531, 33] on button "Reply All" at bounding box center [529, 31] width 50 height 20
select select "**********"
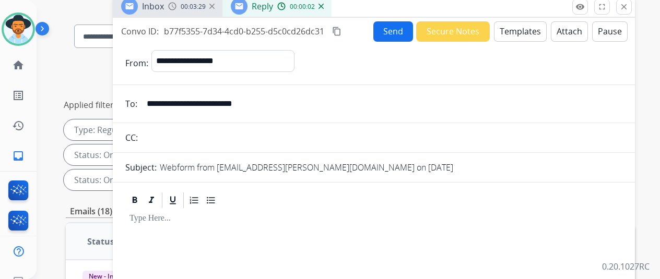
click at [516, 26] on button "Templates" at bounding box center [520, 31] width 53 height 20
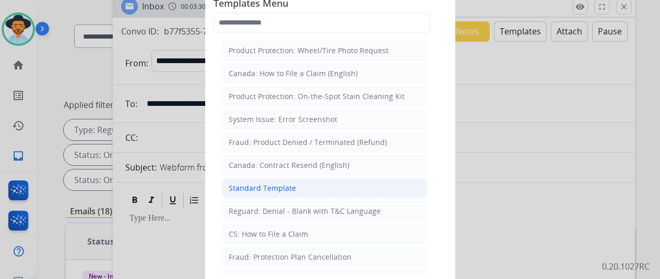
click at [261, 183] on div "Standard Template" at bounding box center [262, 188] width 67 height 10
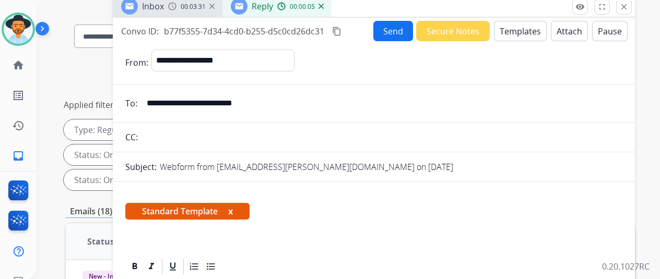
scroll to position [184, 0]
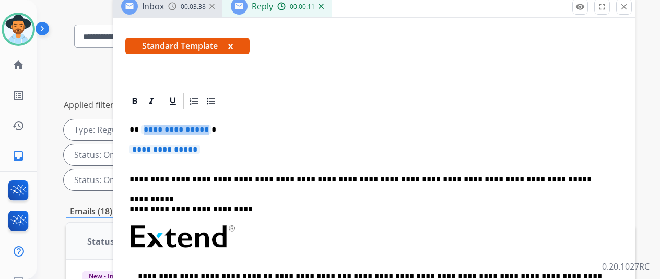
click at [207, 125] on span "**********" at bounding box center [176, 129] width 71 height 9
click at [200, 145] on span "**********" at bounding box center [165, 149] width 71 height 9
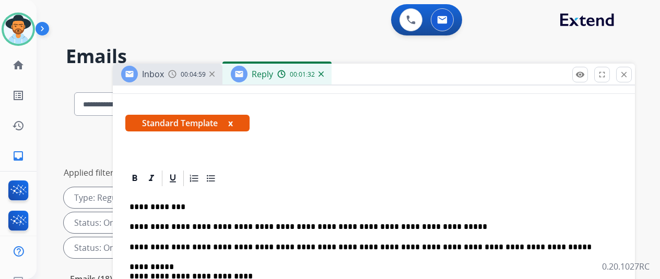
scroll to position [0, 0]
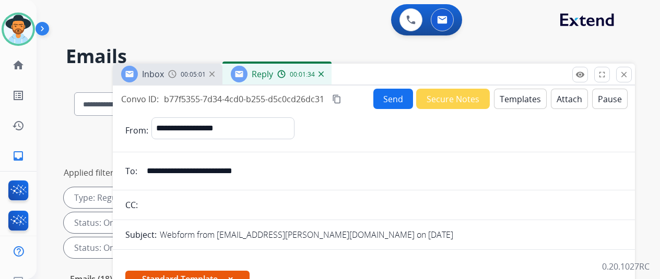
click at [393, 99] on button "Send" at bounding box center [394, 99] width 40 height 20
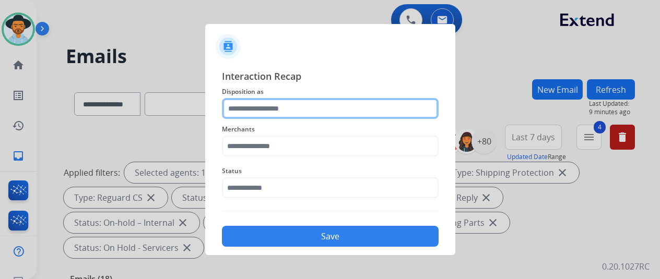
click at [249, 105] on input "text" at bounding box center [330, 108] width 217 height 21
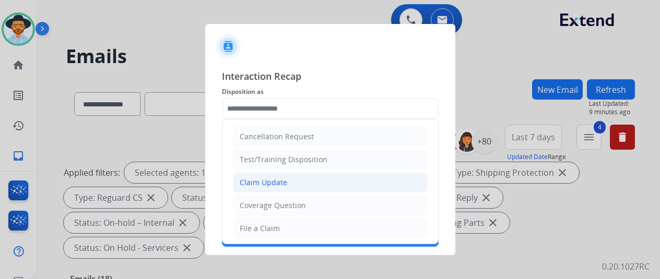
click at [259, 181] on div "Claim Update" at bounding box center [264, 183] width 48 height 10
type input "**********"
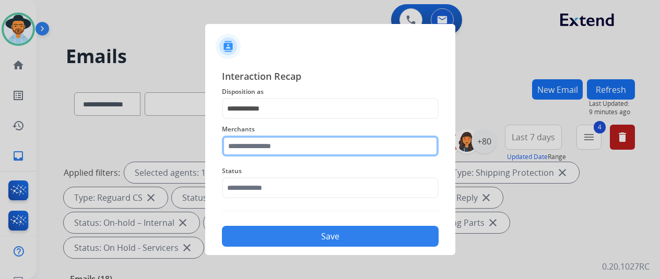
click at [249, 153] on input "text" at bounding box center [330, 146] width 217 height 21
type input "*"
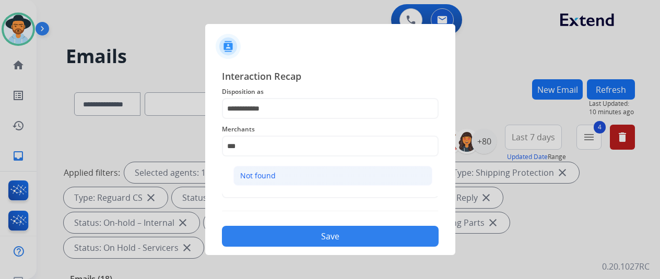
click at [260, 175] on div "Not found" at bounding box center [258, 176] width 36 height 10
type input "*********"
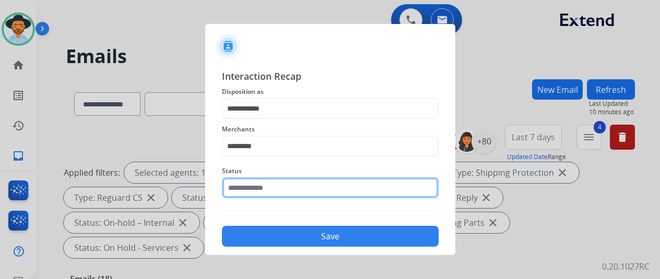
click at [240, 189] on input "text" at bounding box center [330, 188] width 217 height 21
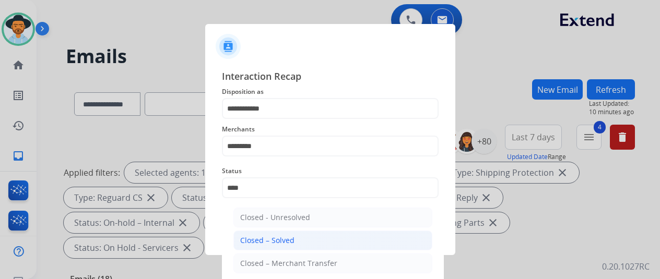
click at [250, 234] on li "Closed – Solved" at bounding box center [333, 241] width 199 height 20
type input "**********"
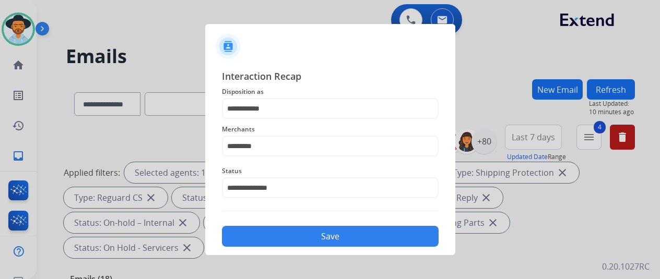
click at [275, 237] on button "Save" at bounding box center [330, 236] width 217 height 21
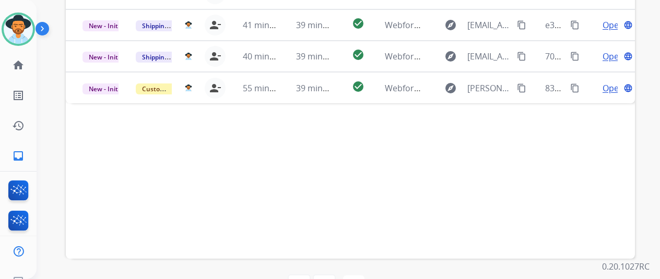
scroll to position [225, 0]
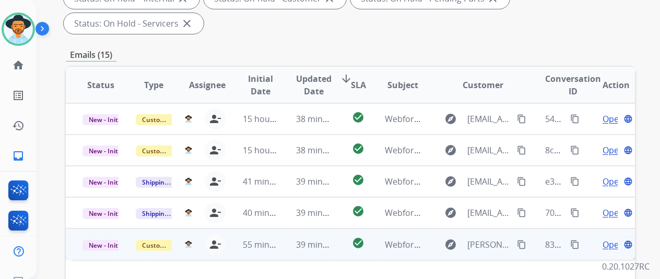
click at [610, 239] on span "Open" at bounding box center [613, 245] width 21 height 13
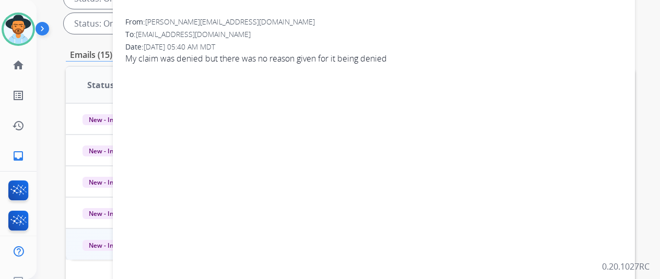
scroll to position [0, 0]
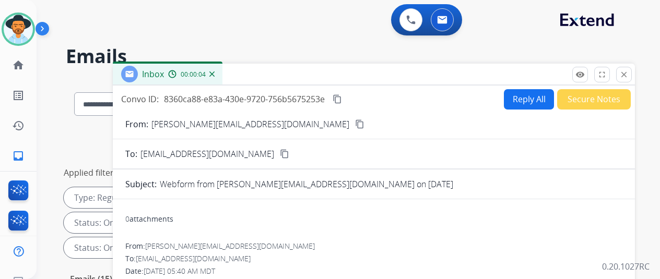
click at [355, 125] on mat-icon "content_copy" at bounding box center [359, 124] width 9 height 9
click at [524, 100] on button "Reply All" at bounding box center [529, 99] width 50 height 20
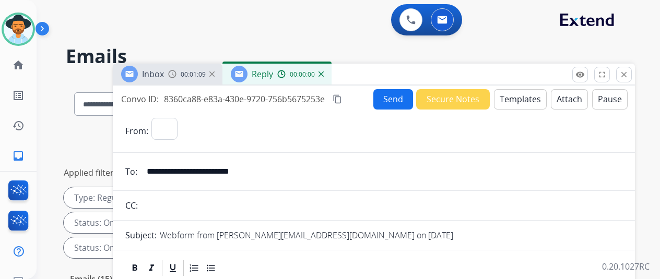
select select "**********"
click at [521, 100] on button "Templates" at bounding box center [520, 99] width 53 height 20
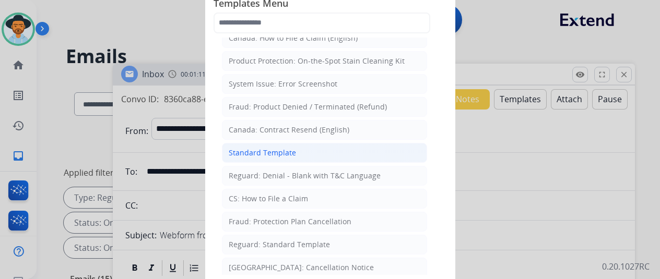
scroll to position [52, 0]
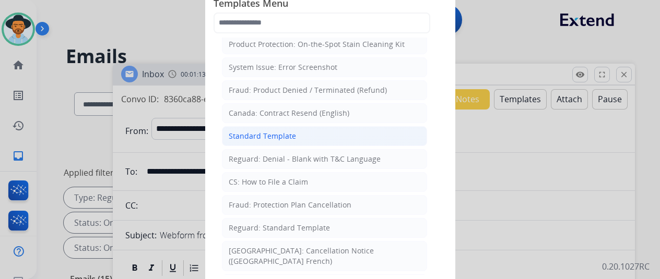
click at [261, 135] on div "Standard Template" at bounding box center [262, 136] width 67 height 10
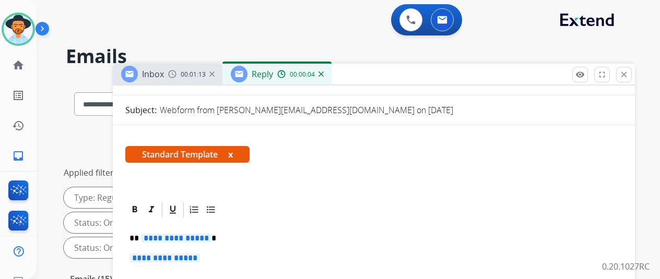
scroll to position [171, 0]
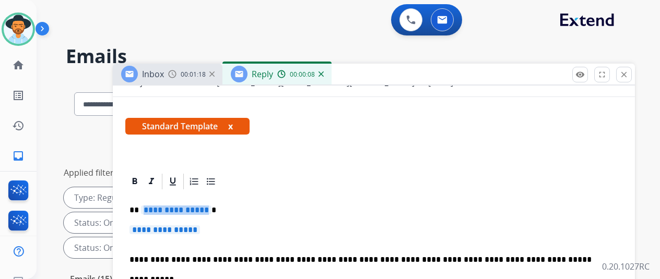
drag, startPoint x: 214, startPoint y: 191, endPoint x: 199, endPoint y: 190, distance: 15.7
click at [199, 206] on p "**********" at bounding box center [370, 210] width 481 height 9
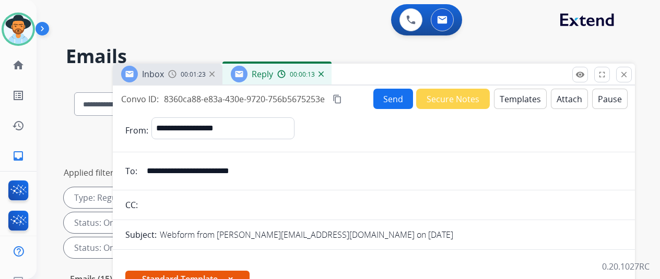
select select "**********"
select select "*"
select select "**********"
click at [342, 98] on mat-icon "content_copy" at bounding box center [337, 99] width 9 height 9
click at [403, 95] on button "Send" at bounding box center [394, 99] width 40 height 20
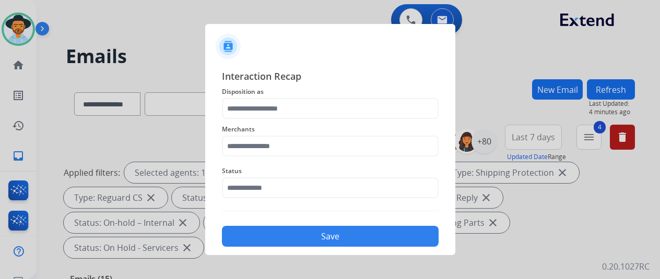
click at [351, 203] on div "Interaction Recap Disposition as Merchants Status Save" at bounding box center [330, 158] width 217 height 178
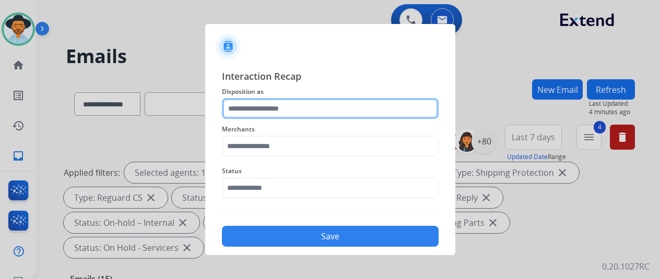
click at [271, 105] on input "text" at bounding box center [330, 108] width 217 height 21
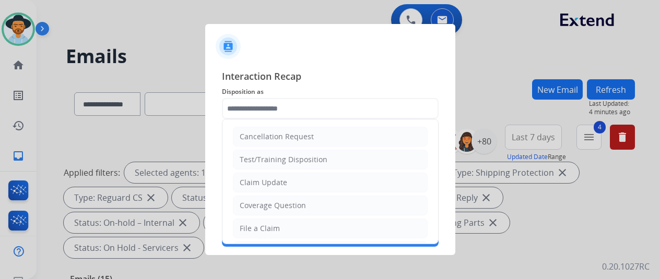
drag, startPoint x: 256, startPoint y: 182, endPoint x: 254, endPoint y: 162, distance: 20.5
click at [256, 182] on div "Claim Update" at bounding box center [264, 183] width 48 height 10
type input "**********"
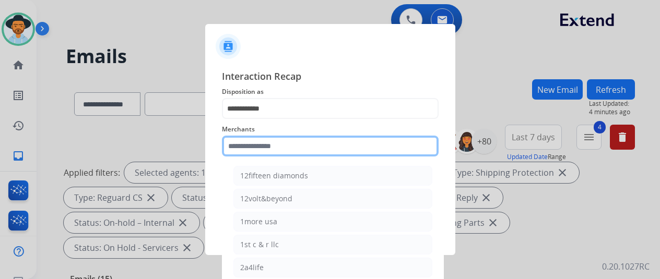
click at [246, 144] on input "text" at bounding box center [330, 146] width 217 height 21
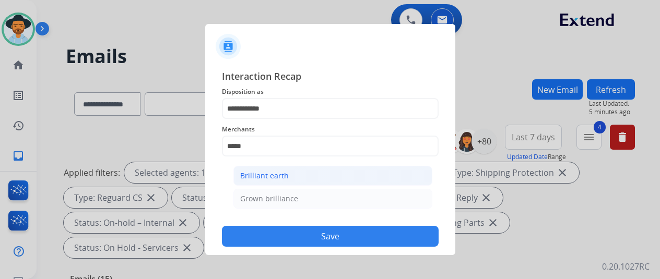
click at [266, 175] on div "Brilliant earth" at bounding box center [264, 176] width 49 height 10
type input "**********"
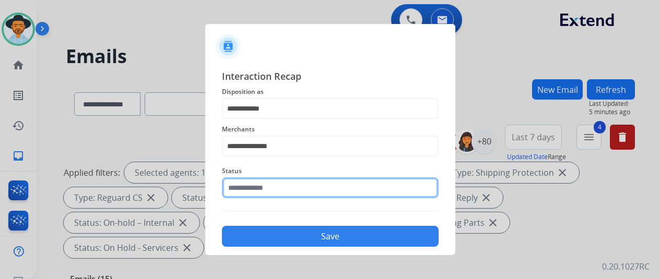
click at [257, 188] on input "text" at bounding box center [330, 188] width 217 height 21
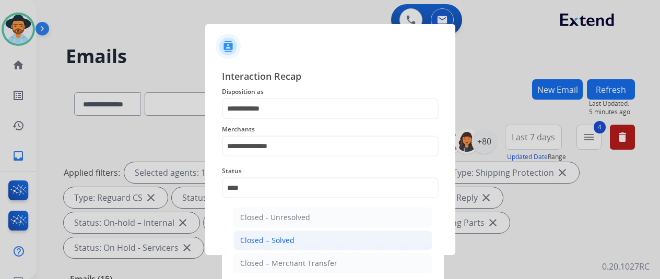
click at [266, 248] on li "Closed – Solved" at bounding box center [333, 241] width 199 height 20
type input "**********"
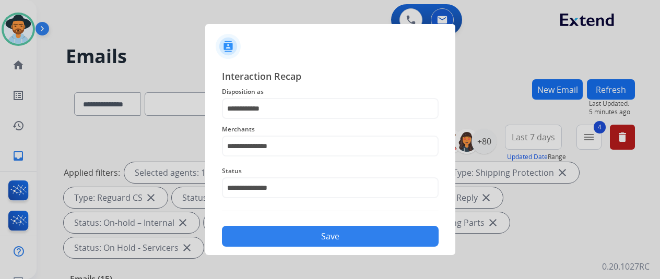
click at [319, 243] on button "Save" at bounding box center [330, 236] width 217 height 21
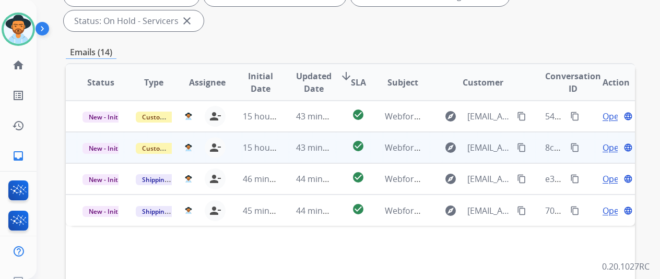
scroll to position [225, 0]
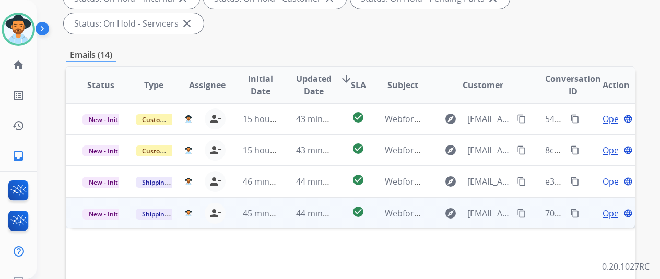
click at [610, 207] on span "Open" at bounding box center [613, 213] width 21 height 13
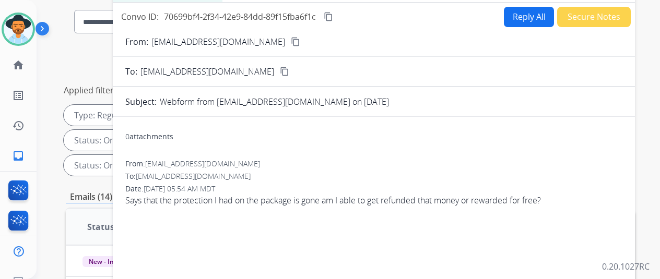
scroll to position [16, 0]
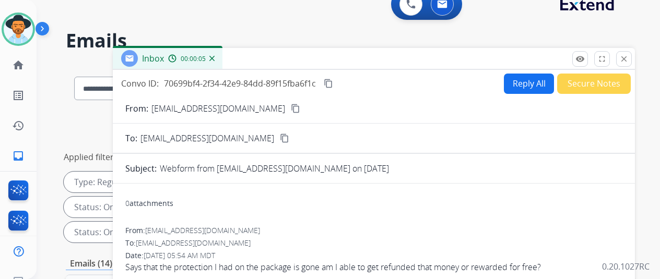
click at [291, 107] on mat-icon "content_copy" at bounding box center [295, 108] width 9 height 9
click at [531, 85] on button "Reply All" at bounding box center [529, 84] width 50 height 20
select select "**********"
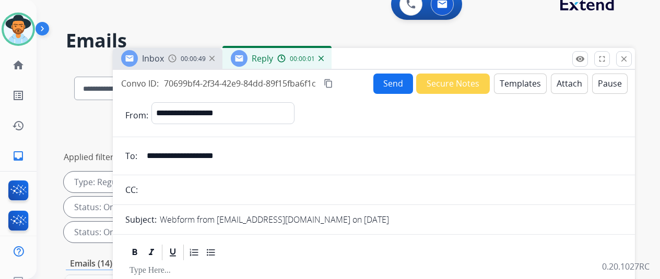
click at [517, 83] on button "Templates" at bounding box center [520, 84] width 53 height 20
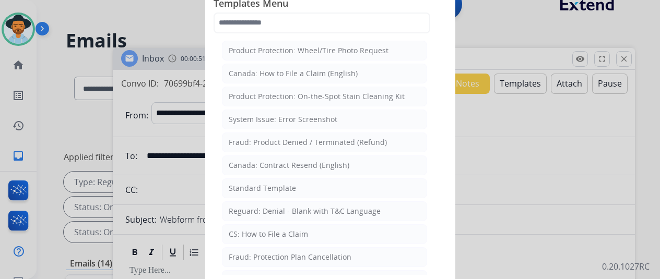
drag, startPoint x: 260, startPoint y: 230, endPoint x: 263, endPoint y: 224, distance: 7.3
click at [260, 230] on div "CS: How to File a Claim" at bounding box center [268, 234] width 79 height 10
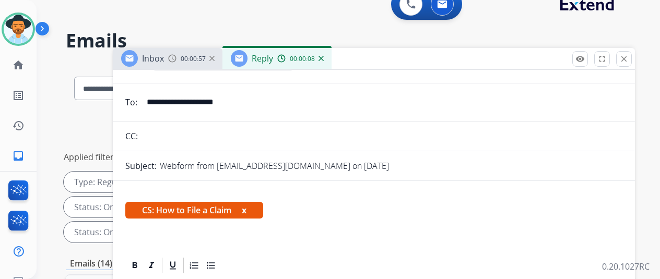
scroll to position [104, 0]
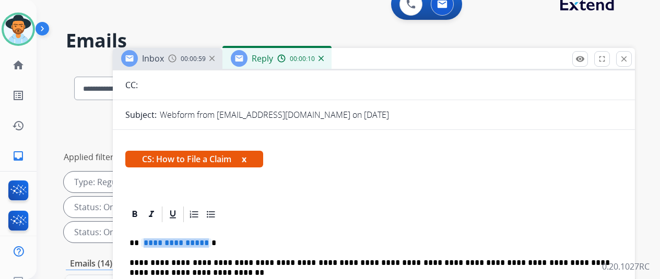
drag, startPoint x: 214, startPoint y: 243, endPoint x: 207, endPoint y: 242, distance: 7.5
click at [207, 242] on p "**********" at bounding box center [370, 243] width 481 height 9
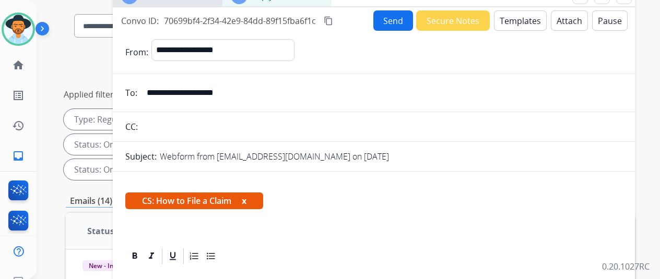
scroll to position [0, 0]
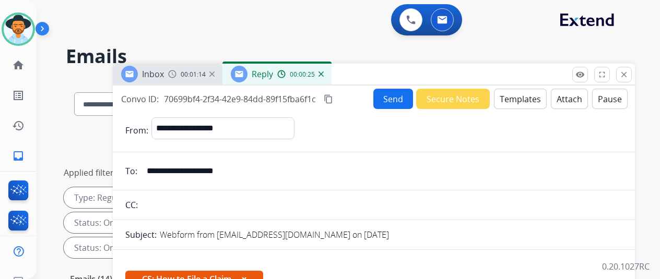
click at [392, 95] on button "Send" at bounding box center [394, 99] width 40 height 20
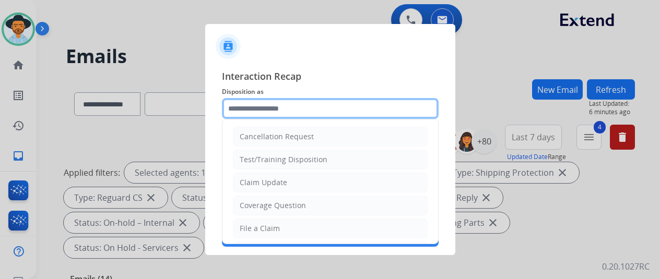
click at [246, 111] on input "text" at bounding box center [330, 108] width 217 height 21
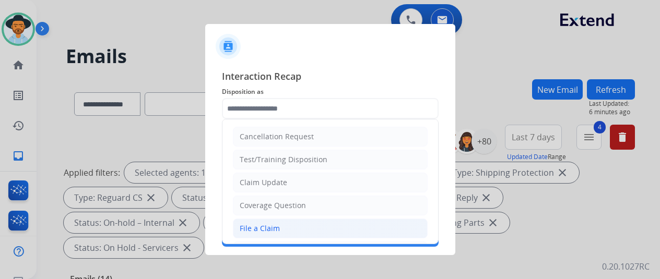
click at [270, 225] on div "File a Claim" at bounding box center [260, 229] width 40 height 10
type input "**********"
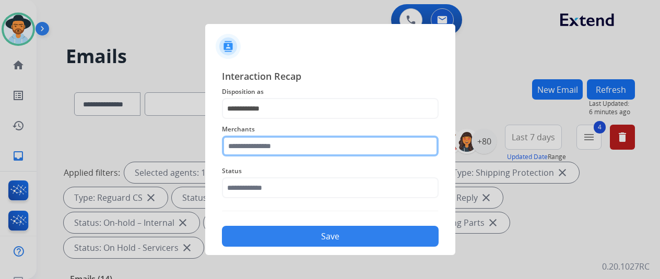
click at [252, 144] on input "text" at bounding box center [330, 146] width 217 height 21
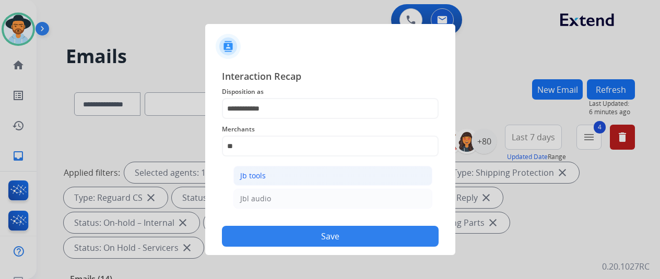
click at [284, 176] on li "Jb tools" at bounding box center [333, 176] width 199 height 20
type input "********"
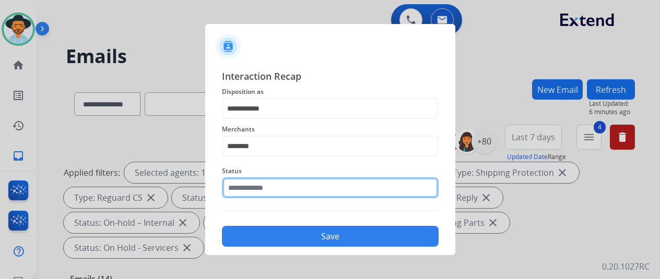
click at [264, 196] on input "text" at bounding box center [330, 188] width 217 height 21
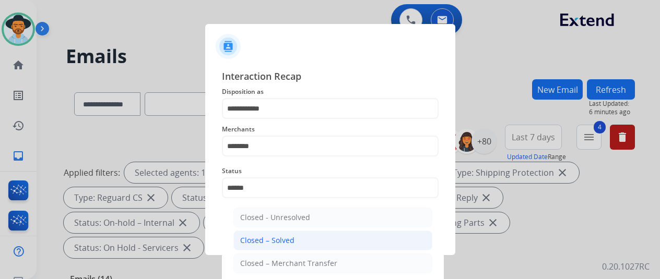
click at [274, 244] on div "Closed – Solved" at bounding box center [267, 241] width 54 height 10
type input "**********"
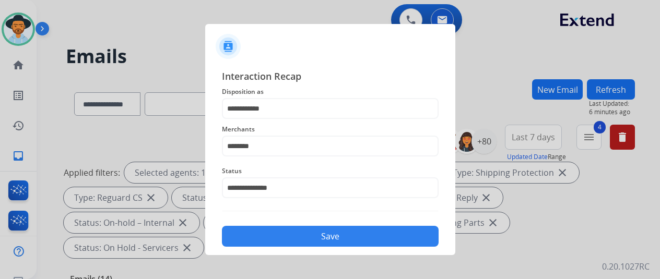
click at [303, 242] on button "Save" at bounding box center [330, 236] width 217 height 21
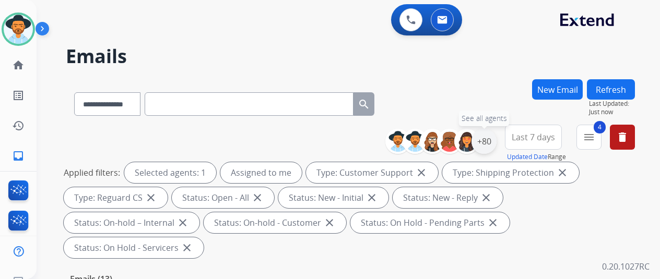
click at [497, 144] on div "+80" at bounding box center [484, 141] width 25 height 25
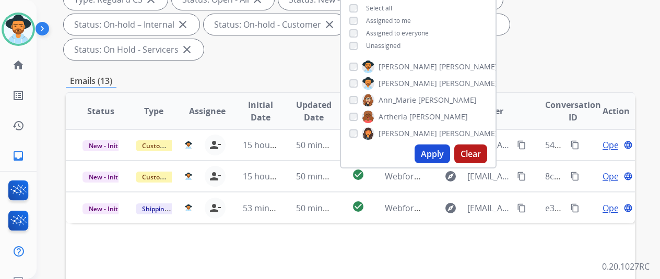
scroll to position [209, 0]
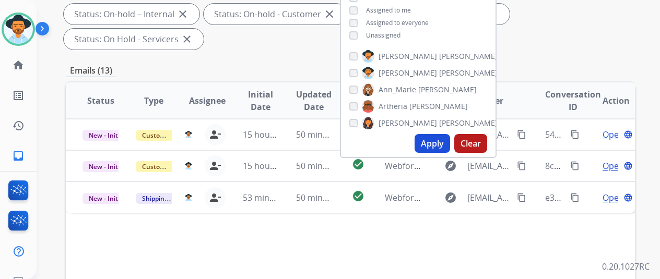
click at [446, 143] on button "Apply" at bounding box center [433, 143] width 36 height 19
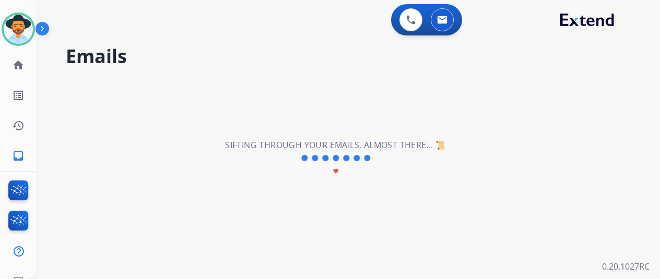
scroll to position [0, 0]
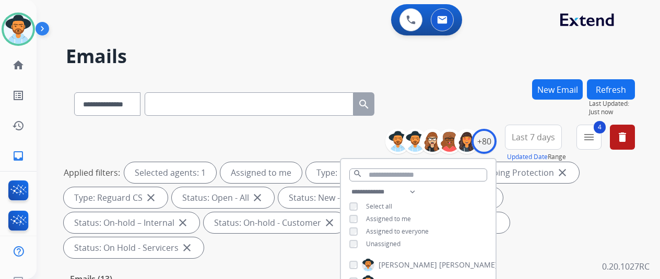
click at [464, 94] on div "**********" at bounding box center [350, 101] width 569 height 45
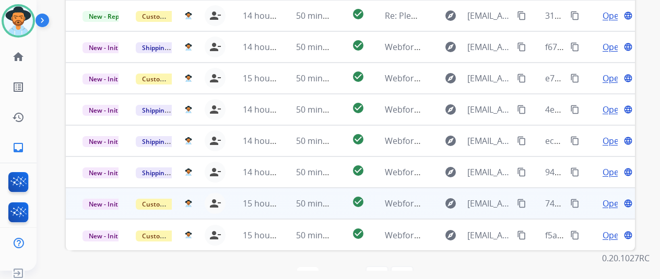
scroll to position [13, 0]
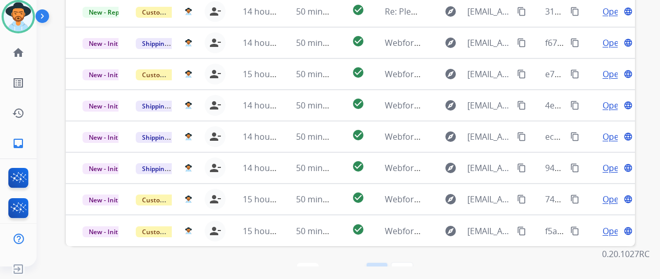
click at [381, 267] on mat-icon "navigate_next" at bounding box center [377, 273] width 13 height 13
select select "*"
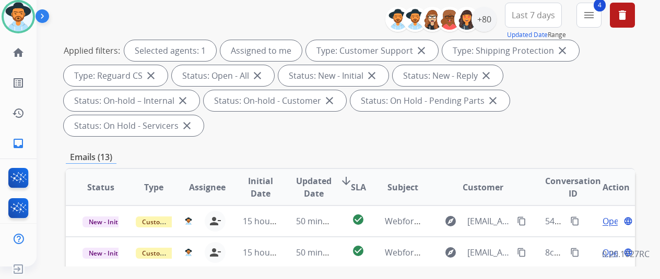
scroll to position [209, 0]
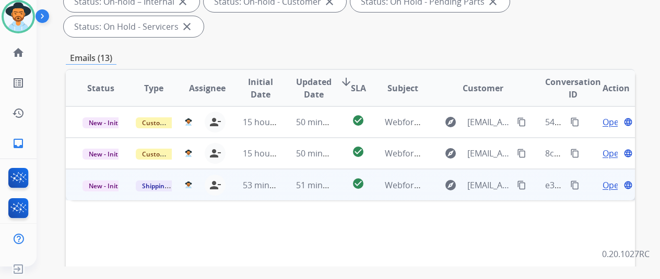
click at [609, 179] on span "Open" at bounding box center [613, 185] width 21 height 13
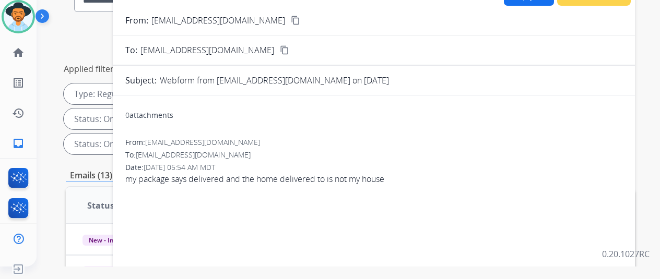
scroll to position [52, 0]
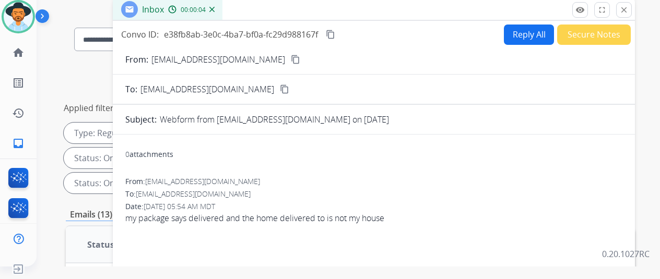
click at [291, 55] on mat-icon "content_copy" at bounding box center [295, 59] width 9 height 9
click at [519, 27] on button "Reply All" at bounding box center [529, 35] width 50 height 20
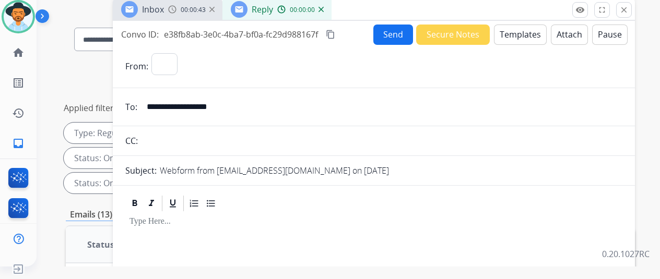
select select "**********"
click at [524, 32] on button "Templates" at bounding box center [520, 35] width 53 height 20
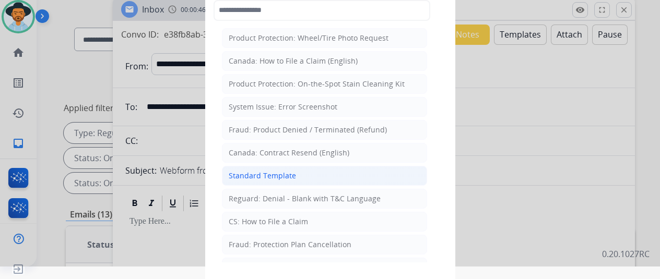
click at [260, 171] on div "Standard Template" at bounding box center [262, 176] width 67 height 10
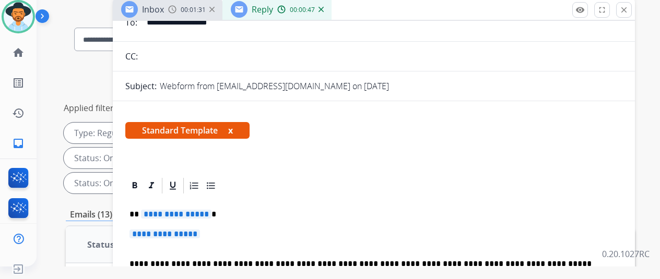
scroll to position [157, 0]
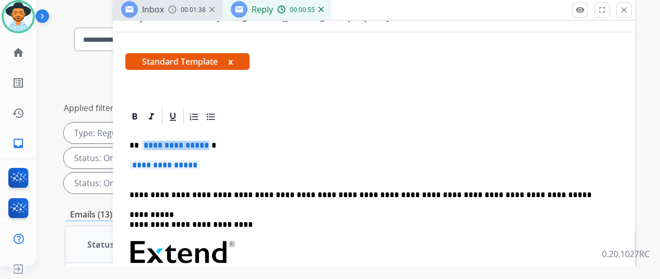
click at [207, 143] on span "**********" at bounding box center [176, 145] width 71 height 9
click at [209, 162] on p "**********" at bounding box center [374, 170] width 489 height 19
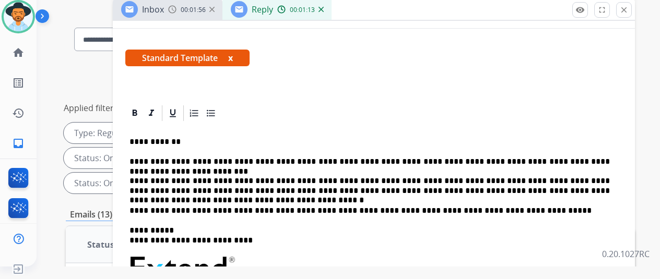
click at [436, 180] on p "**********" at bounding box center [370, 176] width 481 height 39
click at [411, 74] on div "Standard Template x" at bounding box center [374, 62] width 522 height 50
click at [576, 179] on p "**********" at bounding box center [370, 176] width 481 height 39
click at [184, 191] on p "**********" at bounding box center [370, 176] width 481 height 39
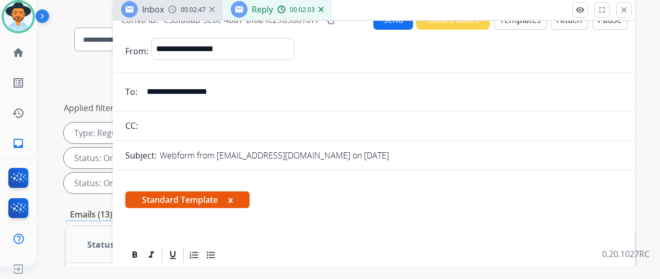
scroll to position [0, 0]
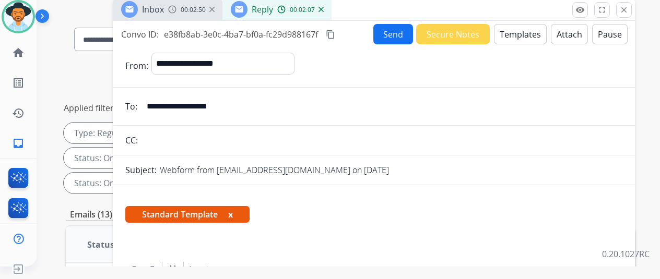
click at [335, 36] on mat-icon "content_copy" at bounding box center [330, 34] width 9 height 9
click at [390, 30] on button "Send" at bounding box center [394, 34] width 40 height 20
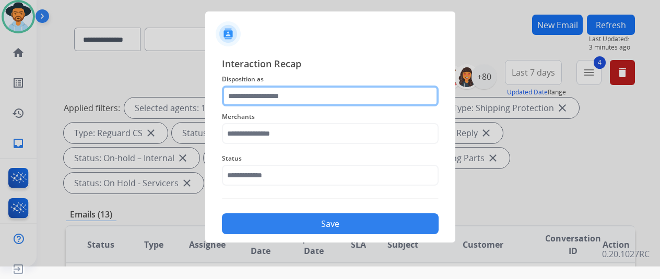
click at [254, 97] on input "text" at bounding box center [330, 96] width 217 height 21
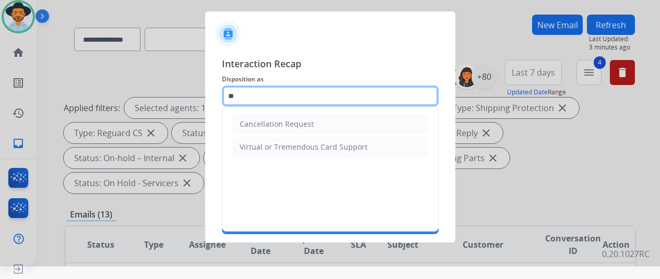
type input "*"
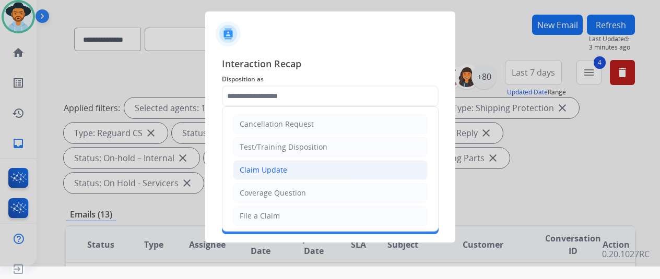
click at [269, 169] on div "Claim Update" at bounding box center [264, 170] width 48 height 10
type input "**********"
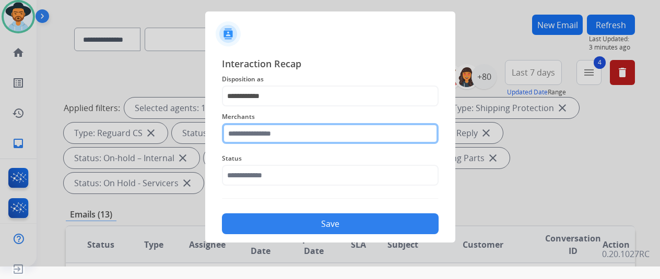
click at [255, 131] on input "text" at bounding box center [330, 133] width 217 height 21
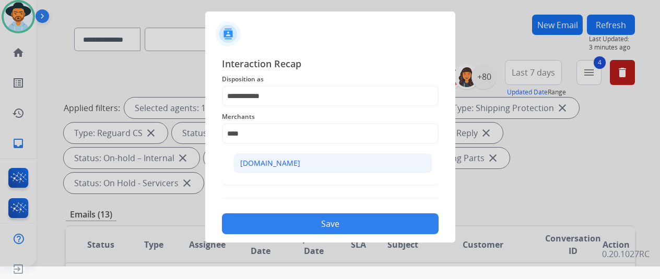
click at [263, 161] on div "[DOMAIN_NAME]" at bounding box center [270, 163] width 60 height 10
type input "**********"
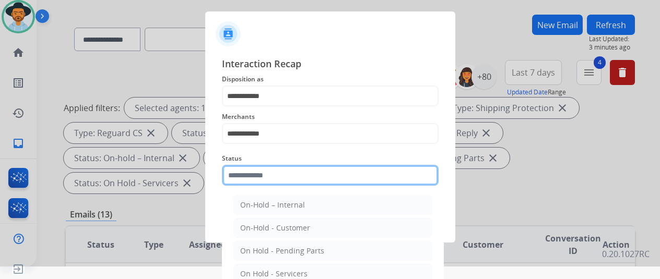
click at [247, 174] on input "text" at bounding box center [330, 175] width 217 height 21
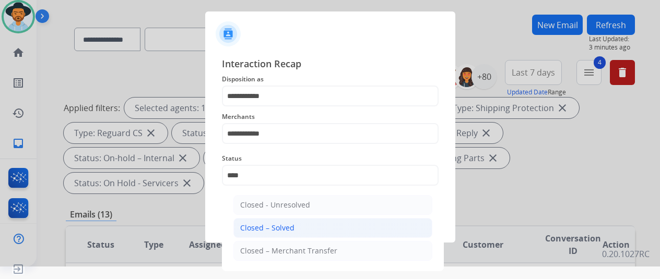
click at [262, 223] on div "Closed – Solved" at bounding box center [267, 228] width 54 height 10
type input "**********"
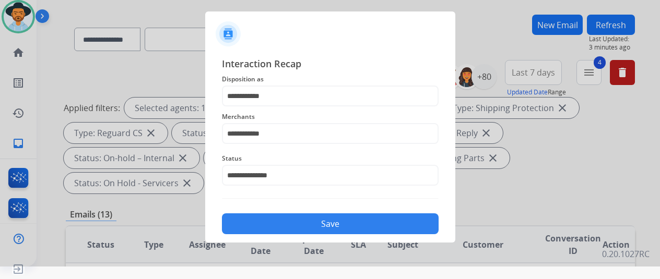
click at [296, 223] on button "Save" at bounding box center [330, 224] width 217 height 21
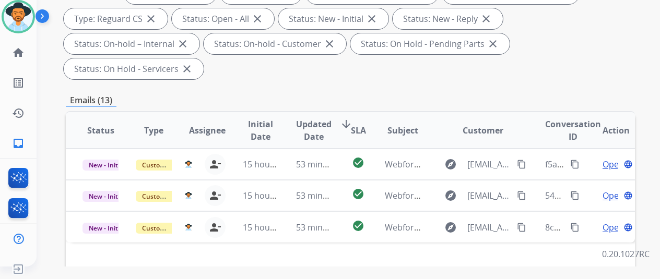
scroll to position [225, 0]
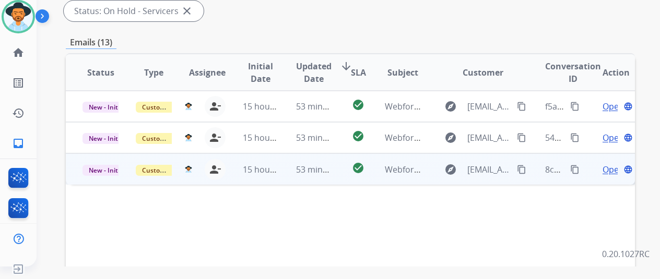
click at [604, 164] on span "Open" at bounding box center [613, 170] width 21 height 13
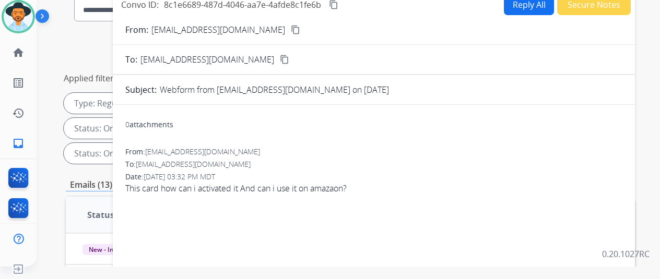
scroll to position [0, 0]
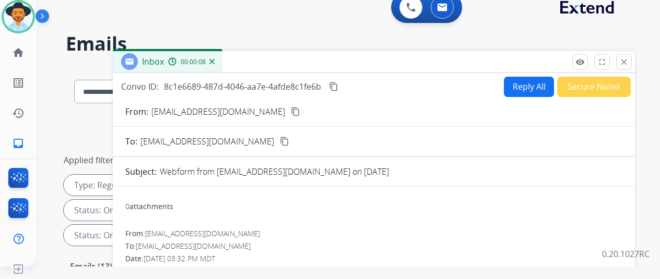
click at [291, 112] on mat-icon "content_copy" at bounding box center [295, 111] width 9 height 9
click at [339, 84] on mat-icon "content_copy" at bounding box center [333, 86] width 9 height 9
click at [530, 86] on button "Reply All" at bounding box center [529, 87] width 50 height 20
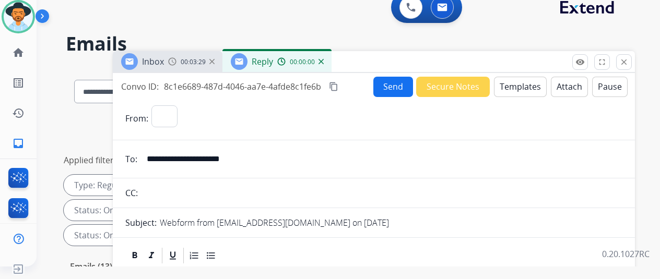
select select "**********"
click at [524, 82] on button "Templates" at bounding box center [520, 87] width 53 height 20
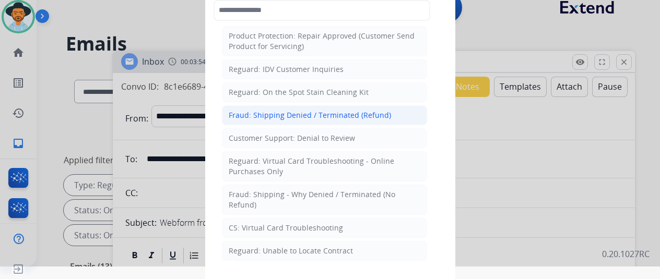
scroll to position [784, 0]
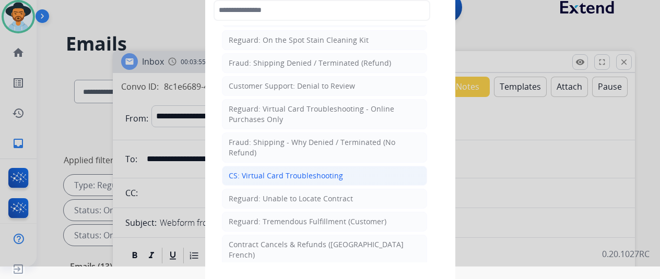
click at [248, 171] on div "CS: Virtual Card Troubleshooting" at bounding box center [286, 176] width 114 height 10
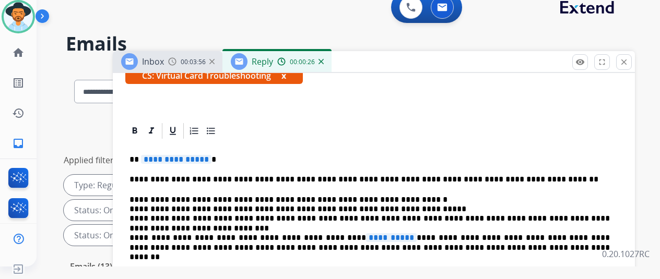
scroll to position [209, 0]
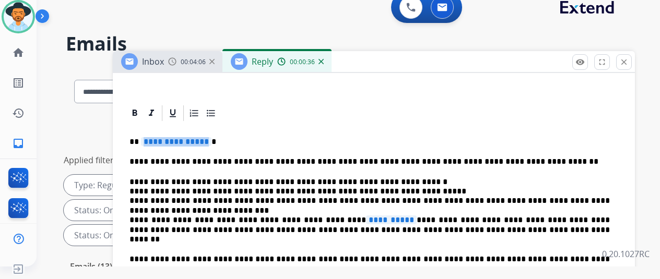
drag, startPoint x: 212, startPoint y: 142, endPoint x: 196, endPoint y: 137, distance: 16.2
click at [196, 137] on span "**********" at bounding box center [176, 141] width 71 height 9
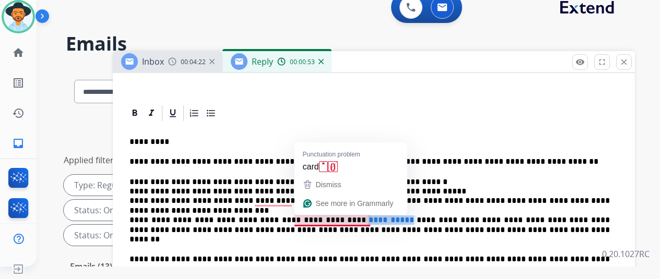
drag, startPoint x: 374, startPoint y: 219, endPoint x: 355, endPoint y: 217, distance: 18.9
click at [366, 217] on span "**********" at bounding box center [391, 220] width 51 height 9
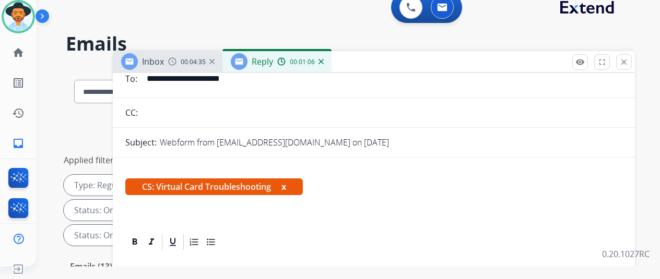
scroll to position [0, 0]
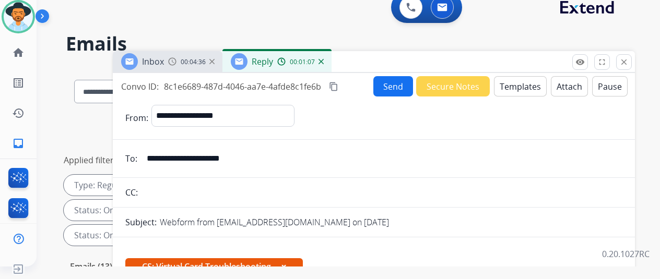
click at [398, 82] on button "Send" at bounding box center [394, 86] width 40 height 20
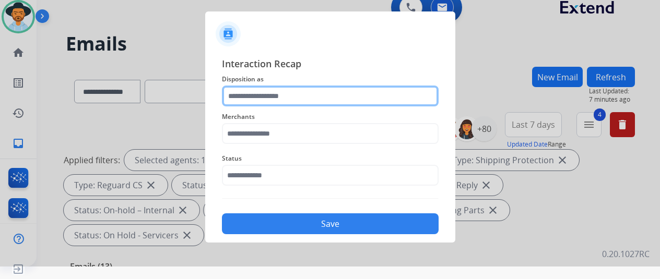
click at [239, 92] on input "text" at bounding box center [330, 96] width 217 height 21
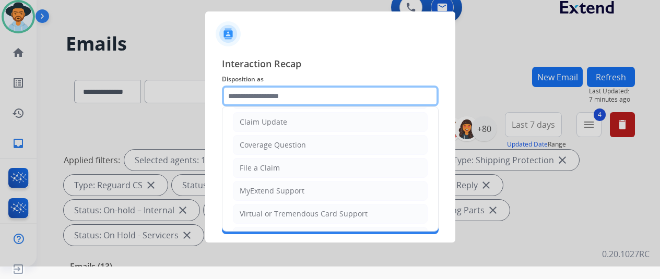
scroll to position [104, 0]
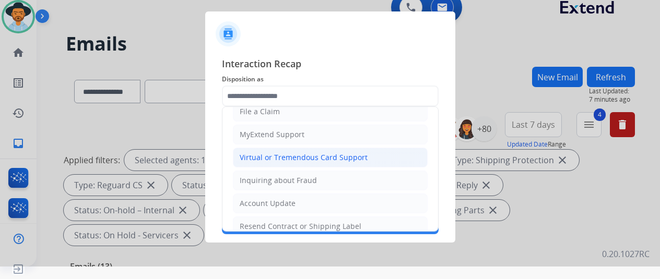
click at [269, 153] on div "Virtual or Tremendous Card Support" at bounding box center [304, 158] width 128 height 10
type input "**********"
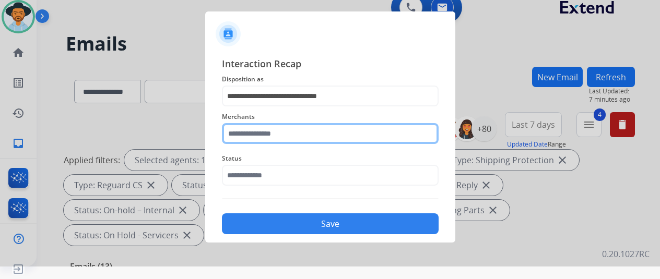
click at [259, 134] on input "text" at bounding box center [330, 133] width 217 height 21
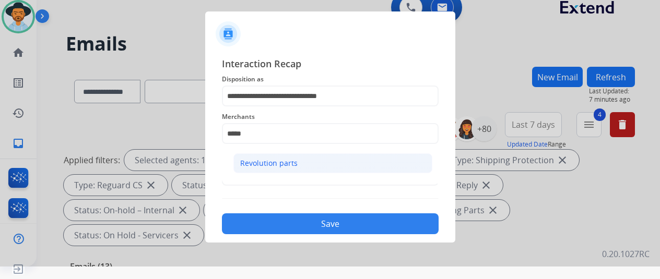
click at [262, 161] on div "Revolution parts" at bounding box center [268, 163] width 57 height 10
type input "**********"
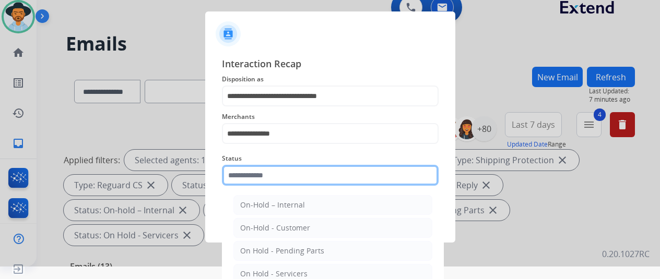
click at [251, 180] on input "text" at bounding box center [330, 175] width 217 height 21
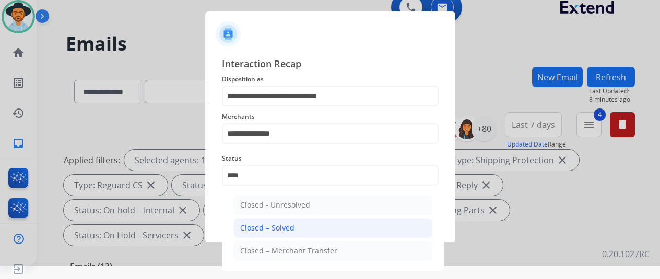
click at [251, 227] on div "Closed – Solved" at bounding box center [267, 228] width 54 height 10
type input "**********"
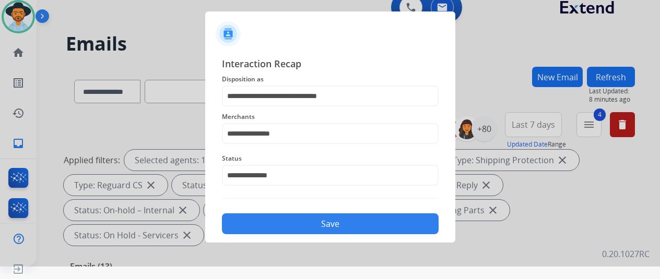
click at [305, 230] on button "Save" at bounding box center [330, 224] width 217 height 21
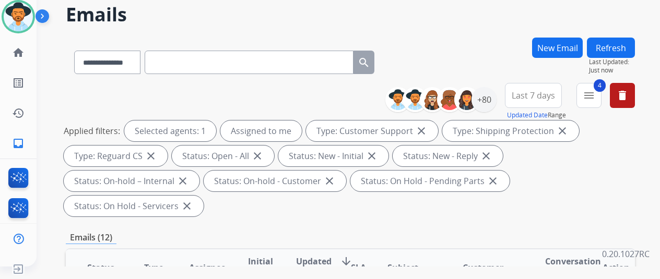
scroll to position [0, 0]
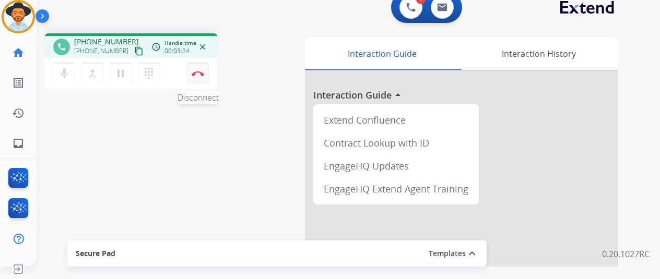
click at [201, 74] on img at bounding box center [198, 73] width 13 height 5
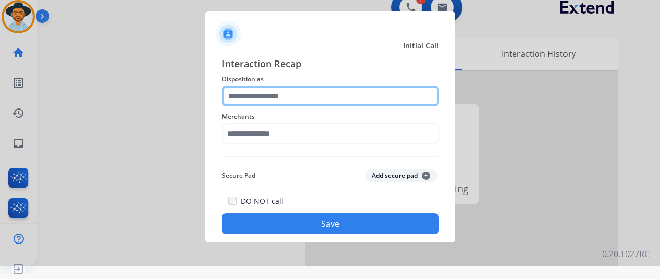
click at [264, 89] on input "text" at bounding box center [330, 96] width 217 height 21
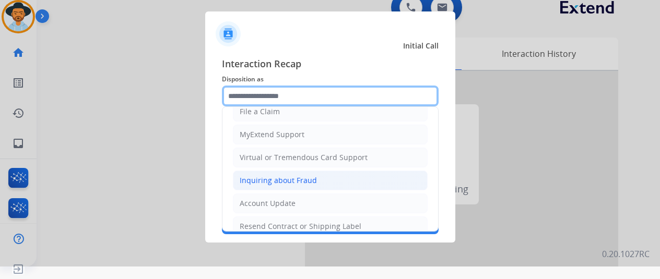
scroll to position [157, 0]
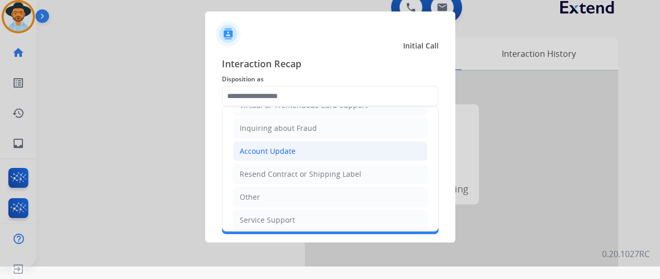
click at [259, 148] on div "Account Update" at bounding box center [268, 151] width 56 height 10
type input "**********"
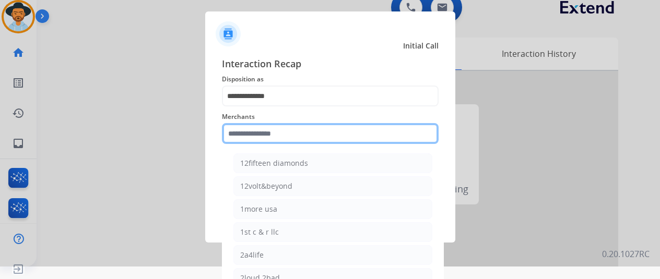
click at [250, 129] on input "text" at bounding box center [330, 133] width 217 height 21
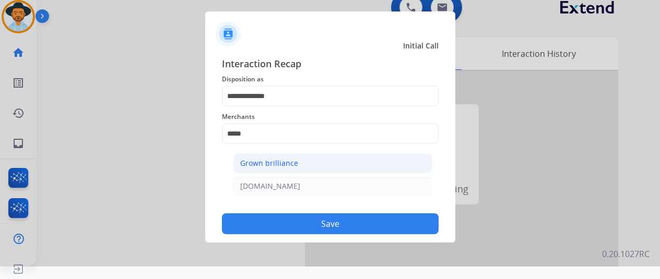
drag, startPoint x: 277, startPoint y: 162, endPoint x: 318, endPoint y: 191, distance: 49.6
click at [277, 162] on div "Grown brilliance" at bounding box center [269, 163] width 58 height 10
type input "**********"
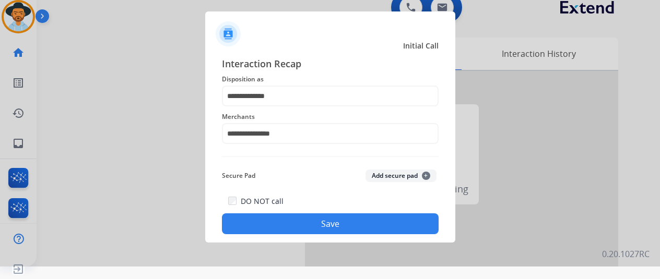
click at [325, 223] on button "Save" at bounding box center [330, 224] width 217 height 21
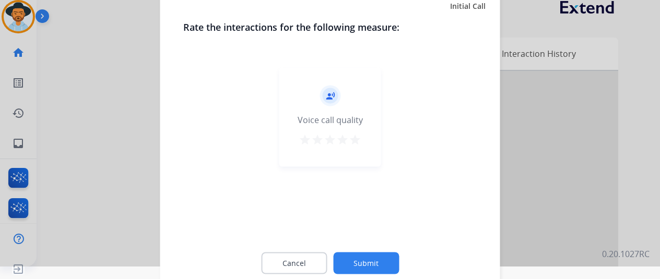
click at [372, 263] on button "Submit" at bounding box center [366, 263] width 66 height 22
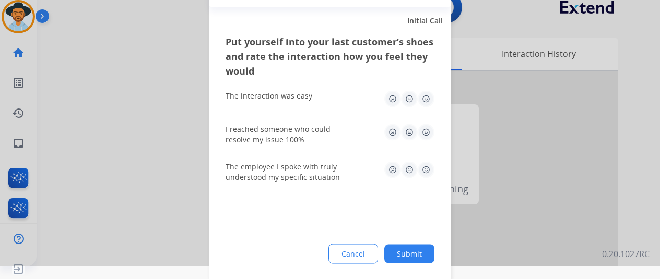
click at [410, 252] on button "Submit" at bounding box center [409, 253] width 50 height 19
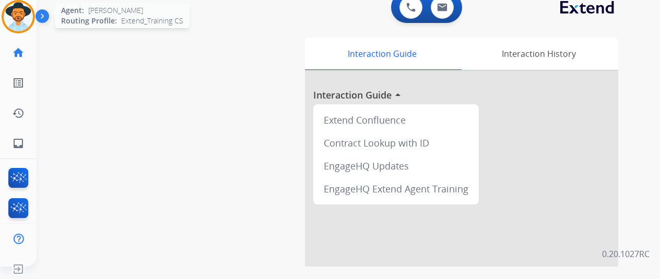
click at [24, 10] on img at bounding box center [18, 16] width 29 height 29
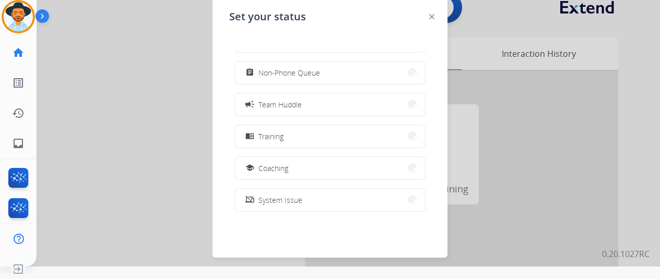
scroll to position [165, 0]
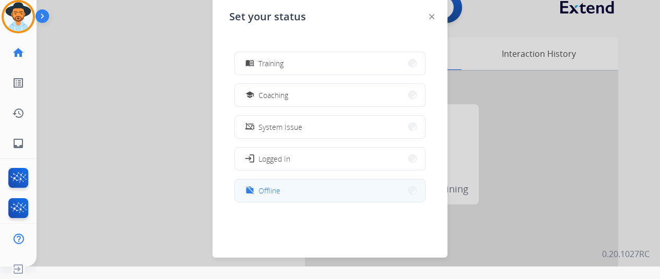
click at [275, 189] on span "Offline" at bounding box center [270, 190] width 22 height 11
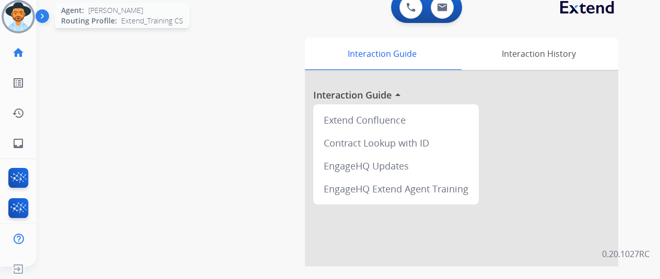
click at [25, 9] on img at bounding box center [18, 16] width 29 height 29
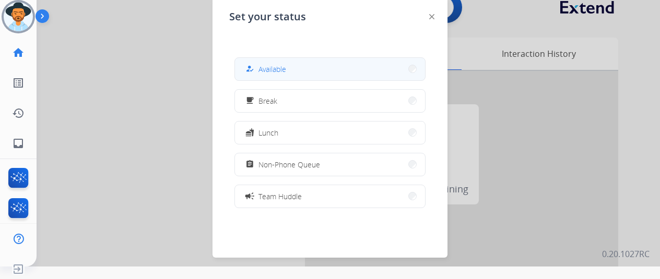
click at [307, 71] on button "how_to_reg Available" at bounding box center [330, 69] width 190 height 22
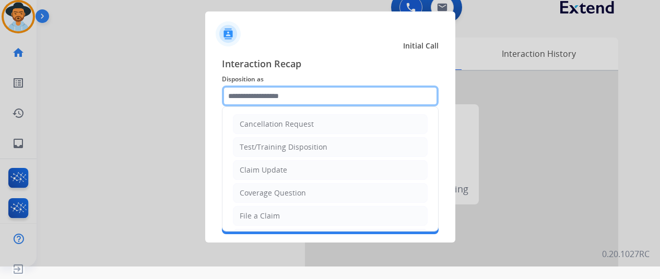
click at [254, 97] on input "text" at bounding box center [330, 96] width 217 height 21
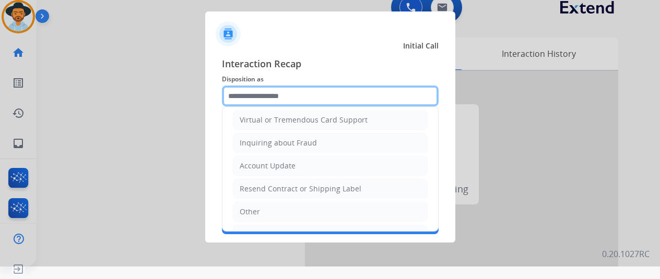
scroll to position [157, 0]
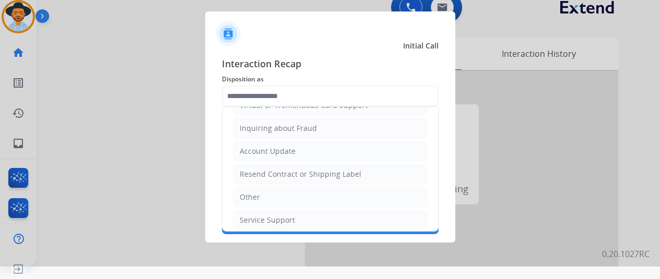
click at [266, 191] on li "Other" at bounding box center [330, 198] width 195 height 20
type input "*****"
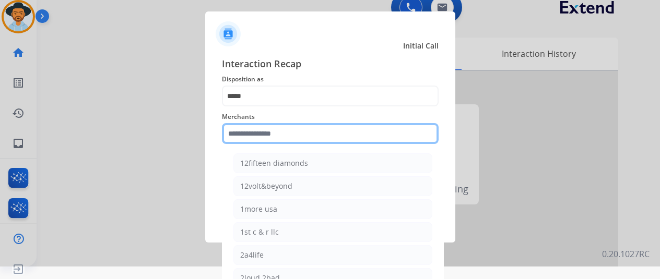
click at [244, 131] on input "text" at bounding box center [330, 133] width 217 height 21
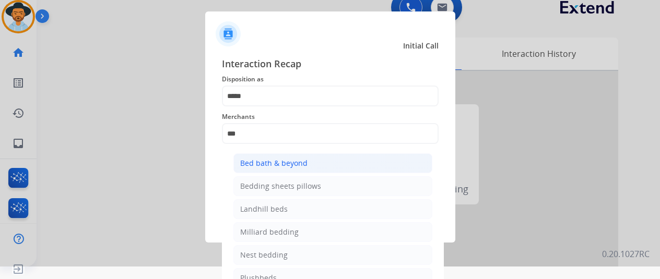
click at [255, 159] on div "Bed bath & beyond" at bounding box center [273, 163] width 67 height 10
type input "**********"
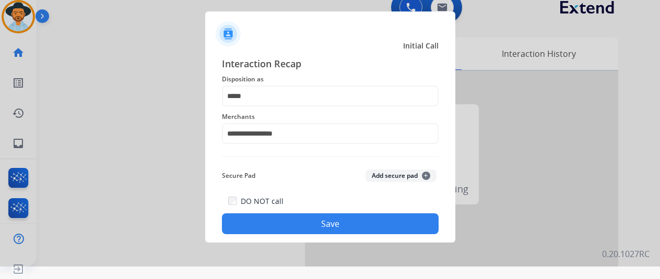
click at [295, 224] on button "Save" at bounding box center [330, 224] width 217 height 21
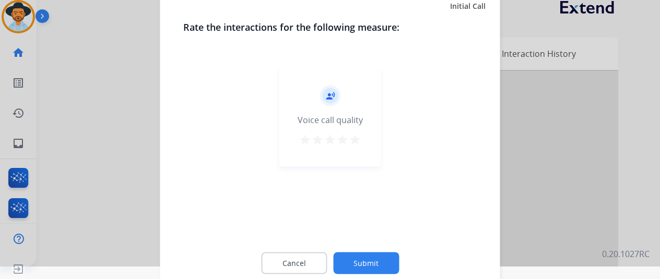
click at [353, 257] on button "Submit" at bounding box center [366, 263] width 66 height 22
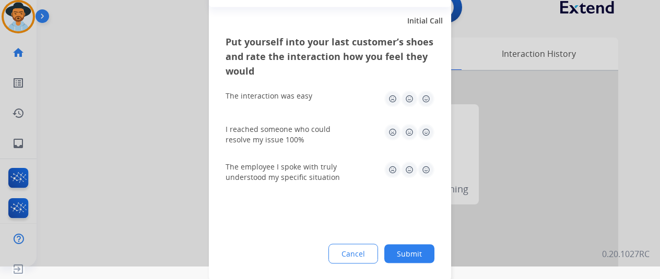
click at [415, 256] on button "Submit" at bounding box center [409, 253] width 50 height 19
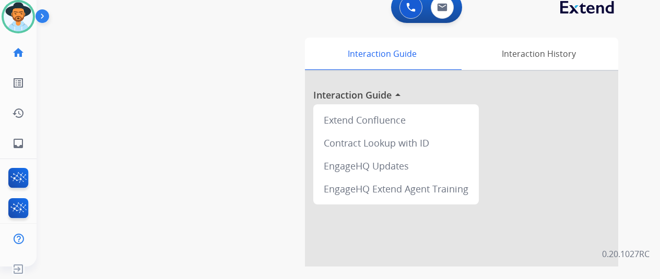
scroll to position [0, 0]
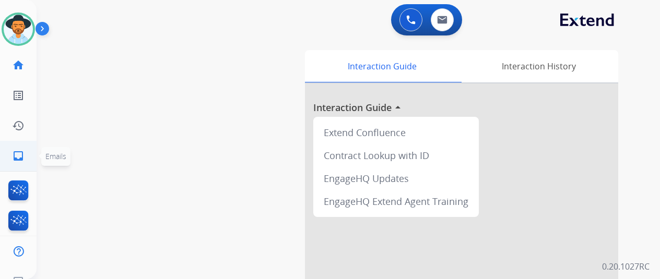
click at [14, 154] on mat-icon "inbox" at bounding box center [18, 156] width 13 height 13
select select "**********"
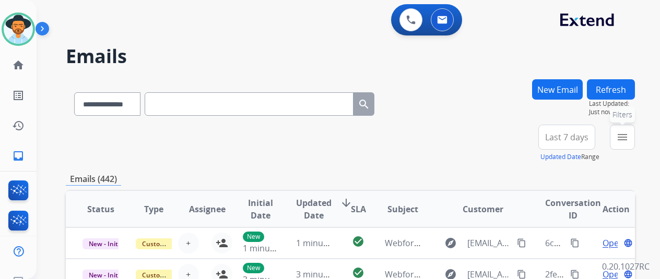
click at [635, 134] on button "menu Filters" at bounding box center [622, 137] width 25 height 25
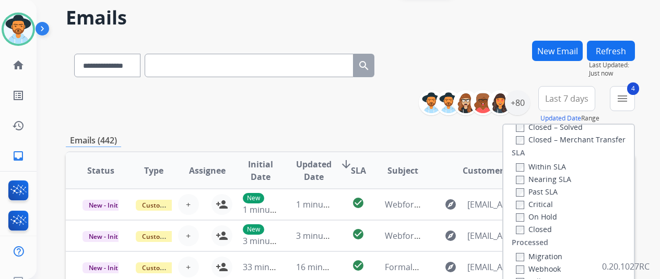
scroll to position [157, 0]
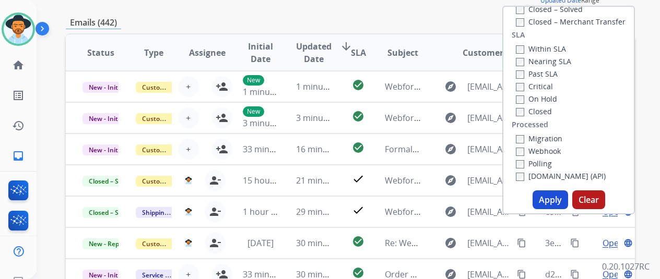
click at [549, 199] on button "Apply" at bounding box center [551, 200] width 36 height 19
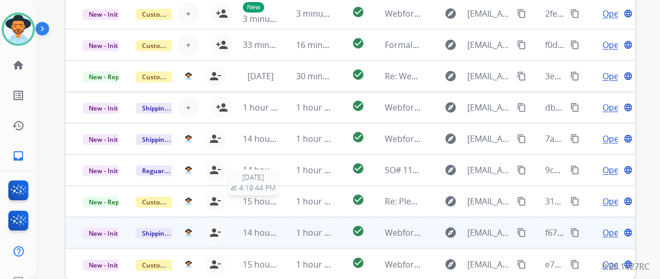
scroll to position [406, 0]
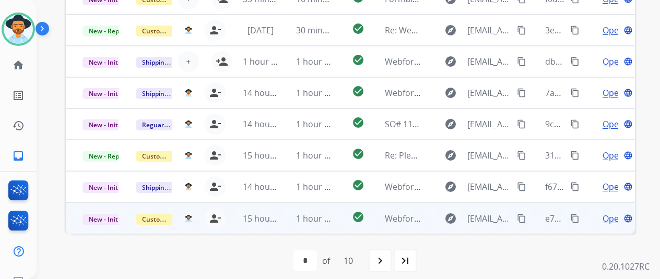
click at [612, 218] on span "Open" at bounding box center [613, 219] width 21 height 13
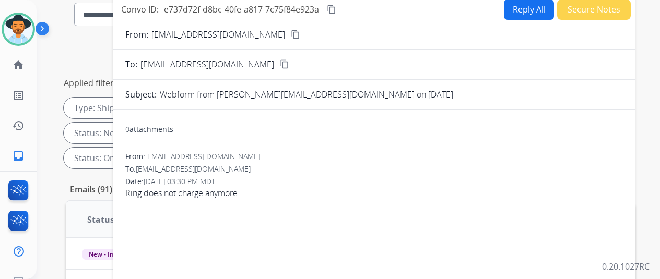
scroll to position [0, 0]
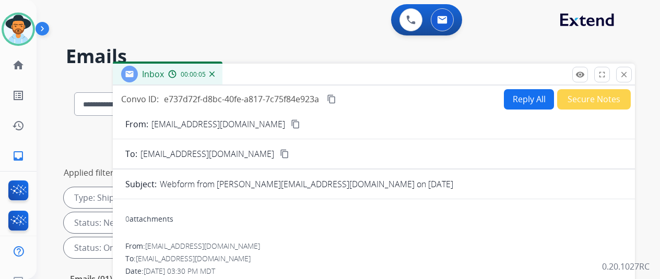
click at [289, 124] on button "content_copy" at bounding box center [295, 124] width 13 height 13
click at [527, 95] on button "Reply All" at bounding box center [529, 99] width 50 height 20
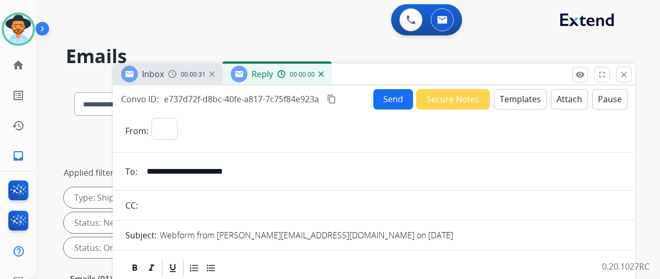
select select "**********"
click at [512, 97] on button "Templates" at bounding box center [520, 99] width 53 height 20
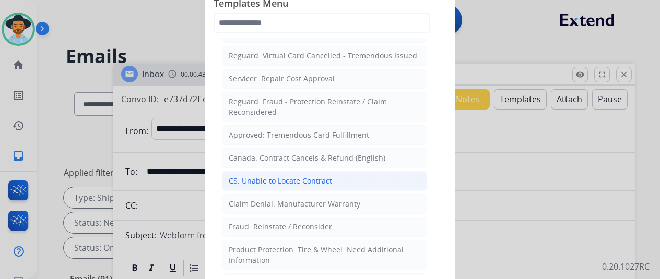
scroll to position [418, 0]
click at [280, 175] on div "CS: Unable to Locate Contract" at bounding box center [280, 180] width 103 height 10
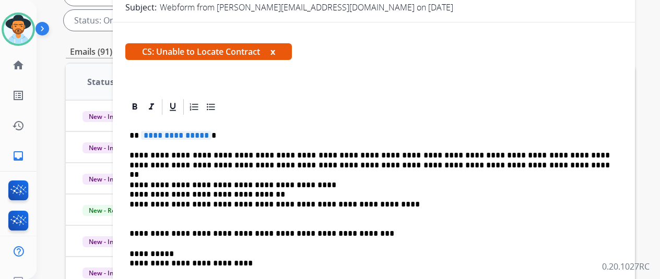
scroll to position [157, 0]
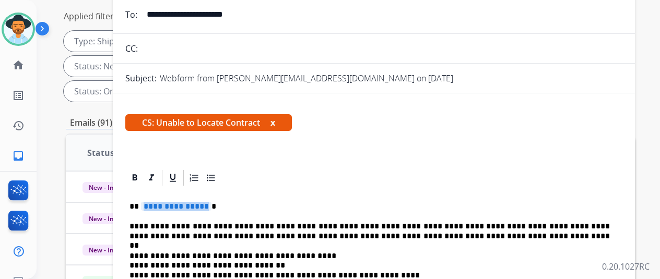
drag, startPoint x: 212, startPoint y: 204, endPoint x: 202, endPoint y: 203, distance: 10.0
click at [202, 203] on span "**********" at bounding box center [176, 206] width 71 height 9
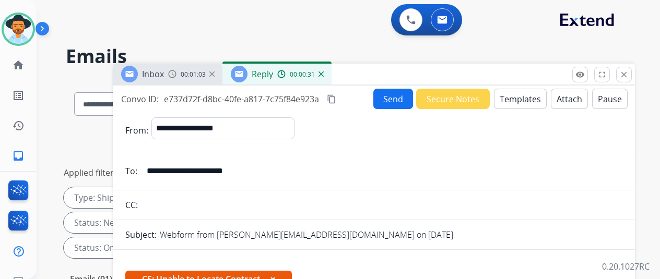
click at [391, 99] on button "Send" at bounding box center [394, 99] width 40 height 20
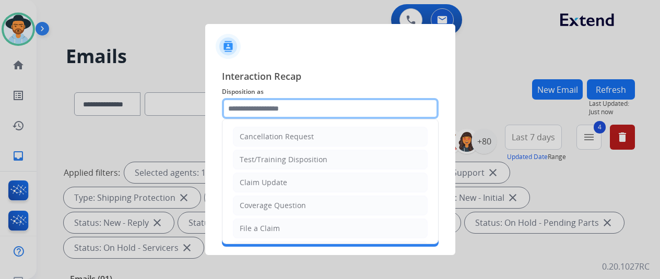
click at [256, 108] on input "text" at bounding box center [330, 108] width 217 height 21
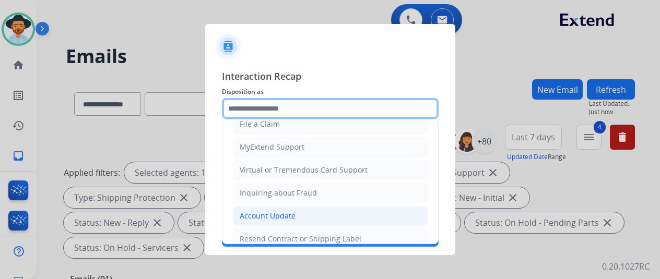
scroll to position [157, 0]
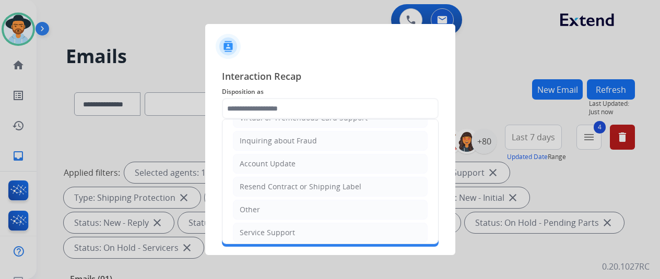
click at [246, 184] on div "Resend Contract or Shipping Label" at bounding box center [301, 187] width 122 height 10
type input "**********"
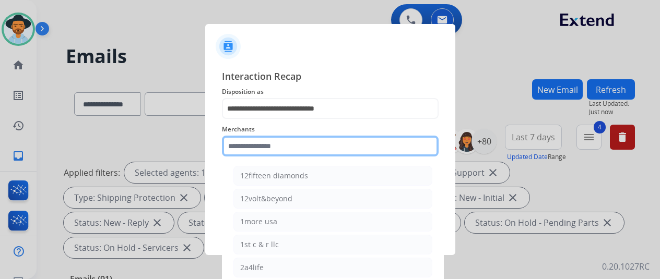
drag, startPoint x: 249, startPoint y: 148, endPoint x: 292, endPoint y: 140, distance: 44.2
click at [249, 149] on input "text" at bounding box center [330, 146] width 217 height 21
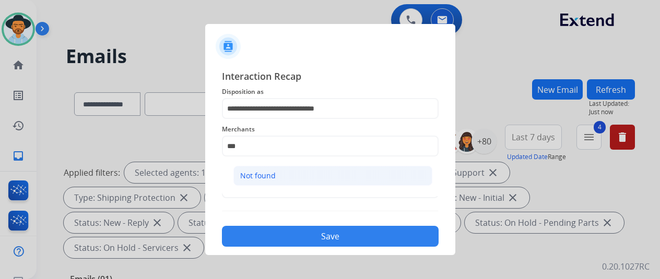
click at [263, 173] on div "Not found" at bounding box center [258, 176] width 36 height 10
type input "*********"
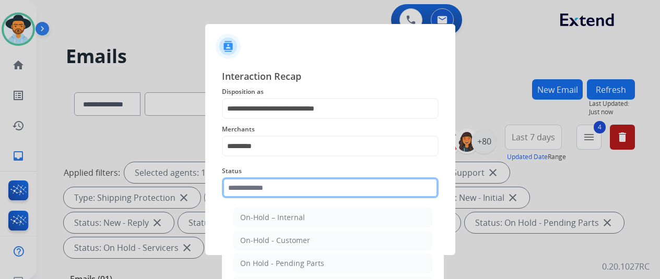
click at [253, 190] on input "text" at bounding box center [330, 188] width 217 height 21
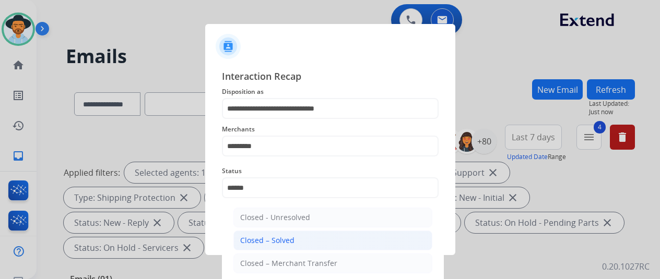
click at [282, 239] on div "Closed – Solved" at bounding box center [267, 241] width 54 height 10
type input "**********"
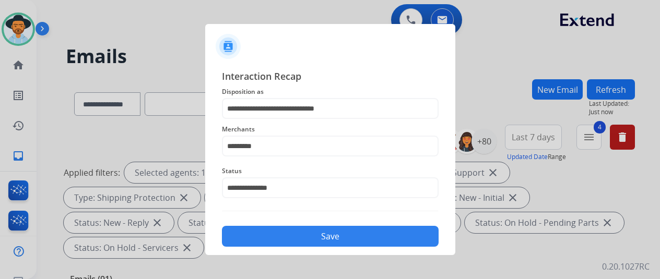
click at [316, 240] on button "Save" at bounding box center [330, 236] width 217 height 21
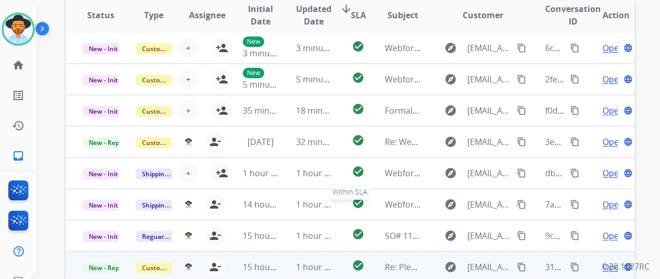
scroll to position [406, 0]
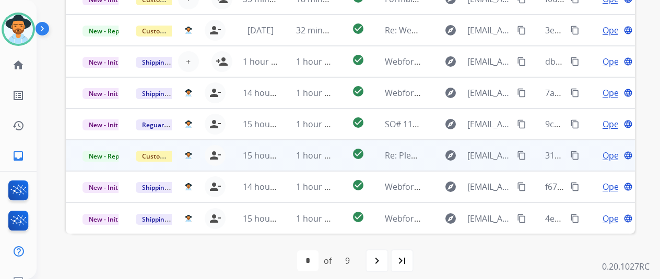
click at [615, 153] on span "Open" at bounding box center [613, 155] width 21 height 13
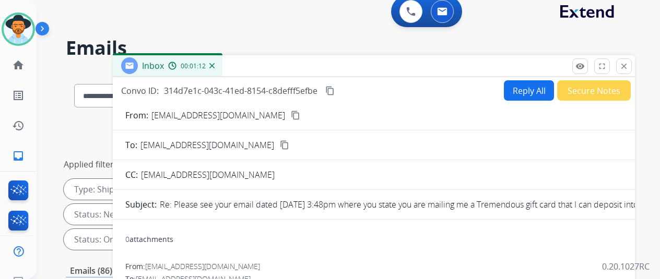
scroll to position [0, 0]
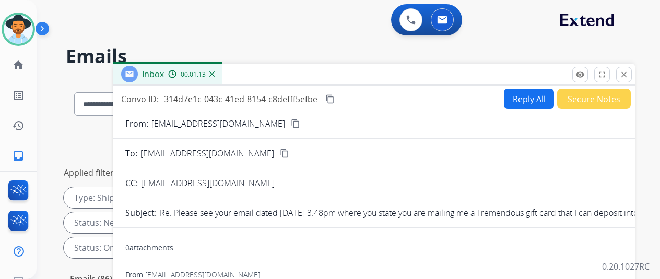
click at [215, 75] on img at bounding box center [211, 74] width 5 height 5
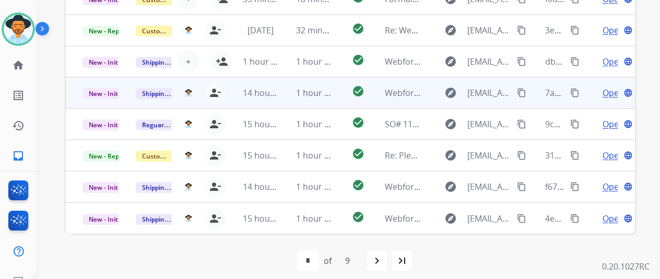
scroll to position [13, 0]
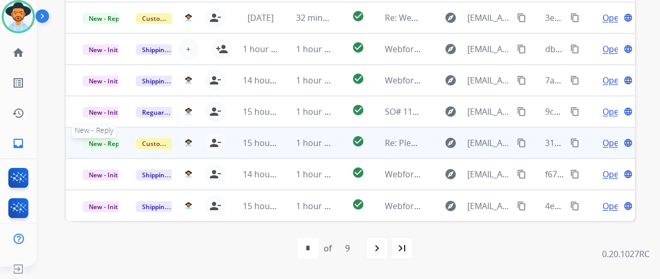
click at [99, 139] on span "New - Reply" at bounding box center [107, 143] width 48 height 11
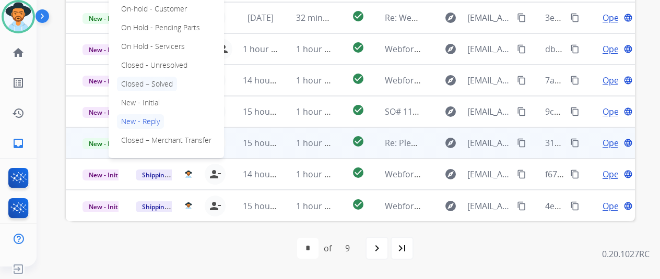
click at [151, 77] on p "Closed – Solved" at bounding box center [147, 84] width 60 height 15
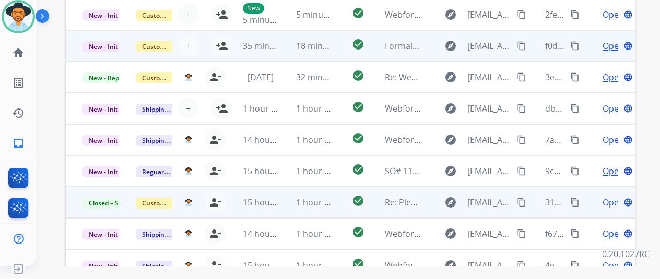
scroll to position [302, 0]
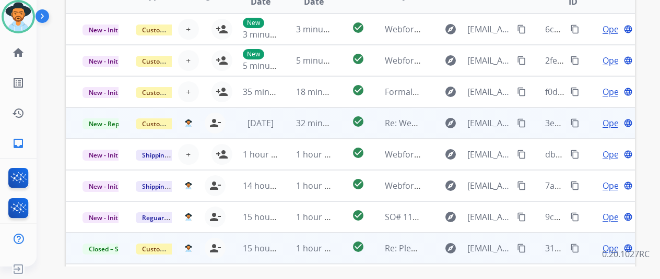
click at [610, 118] on span "Open" at bounding box center [613, 123] width 21 height 13
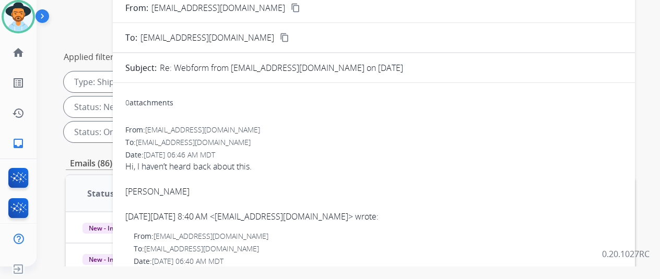
scroll to position [0, 0]
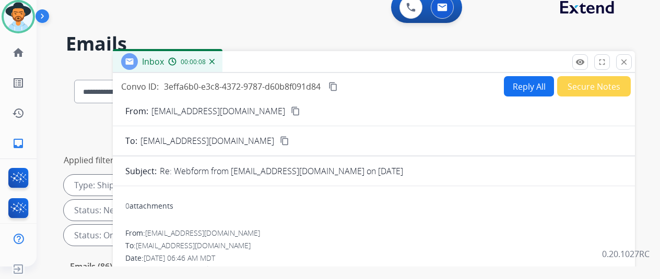
click at [291, 113] on mat-icon "content_copy" at bounding box center [295, 111] width 9 height 9
click at [534, 81] on button "Reply All" at bounding box center [529, 86] width 50 height 20
select select "**********"
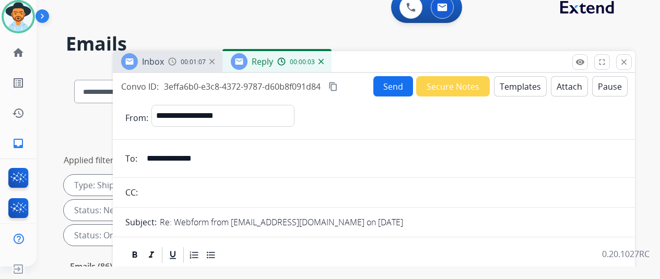
click at [518, 85] on button "Templates" at bounding box center [520, 86] width 53 height 20
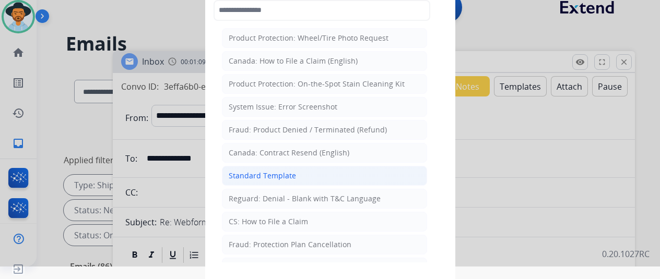
click at [258, 178] on div "Standard Template" at bounding box center [262, 176] width 67 height 10
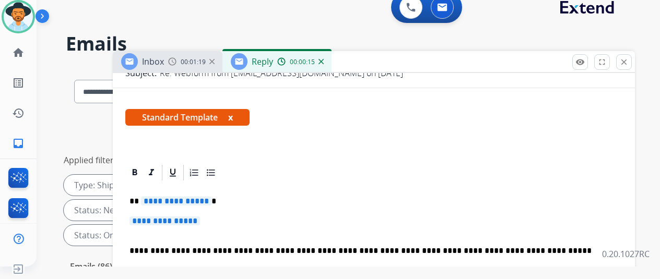
scroll to position [157, 0]
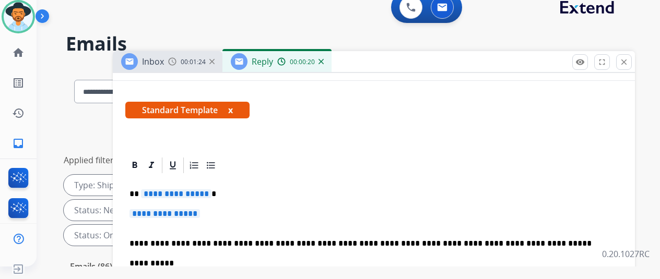
click at [209, 191] on p "**********" at bounding box center [370, 194] width 481 height 9
drag, startPoint x: 213, startPoint y: 216, endPoint x: 177, endPoint y: 217, distance: 36.6
click at [177, 217] on p "**********" at bounding box center [374, 218] width 489 height 19
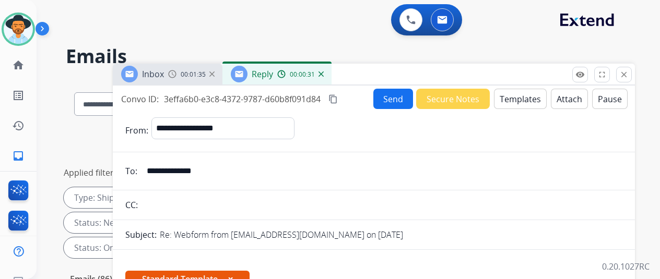
select select "**********"
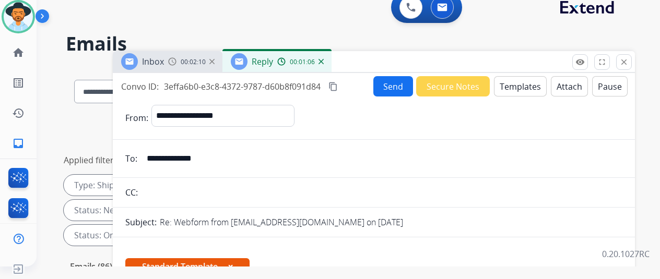
click at [338, 86] on mat-icon "content_copy" at bounding box center [333, 86] width 9 height 9
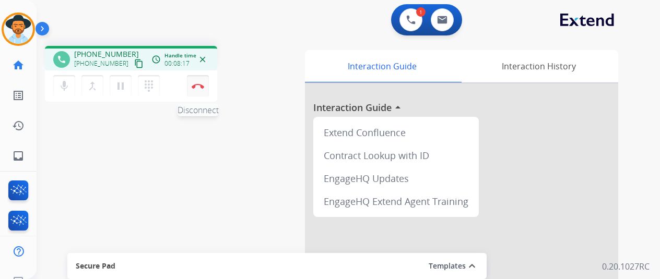
click at [199, 81] on button "Disconnect" at bounding box center [198, 86] width 22 height 22
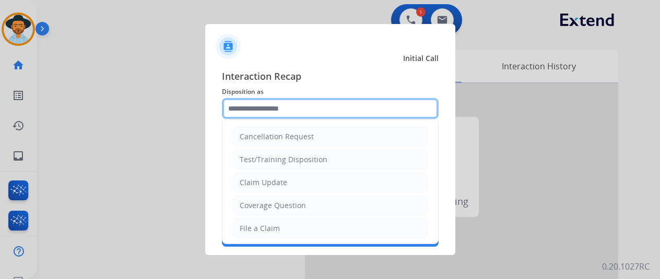
click at [263, 106] on input "text" at bounding box center [330, 108] width 217 height 21
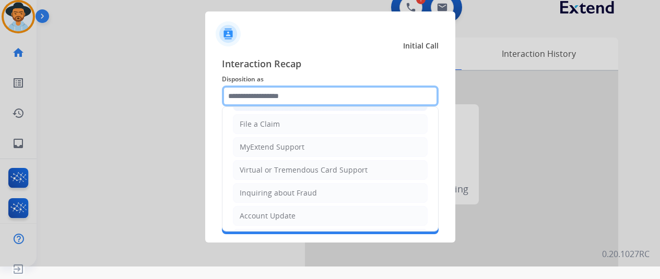
scroll to position [157, 0]
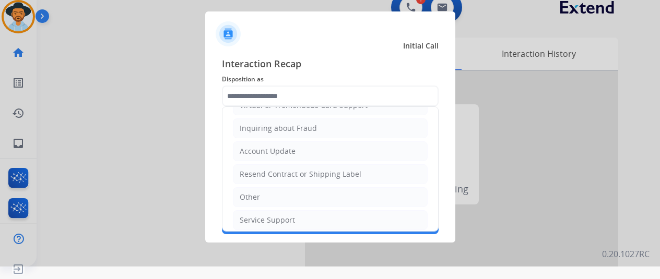
click at [255, 216] on div "Service Support" at bounding box center [267, 220] width 55 height 10
type input "**********"
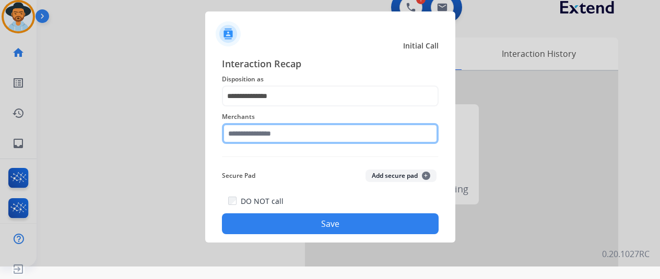
click at [261, 134] on input "text" at bounding box center [330, 133] width 217 height 21
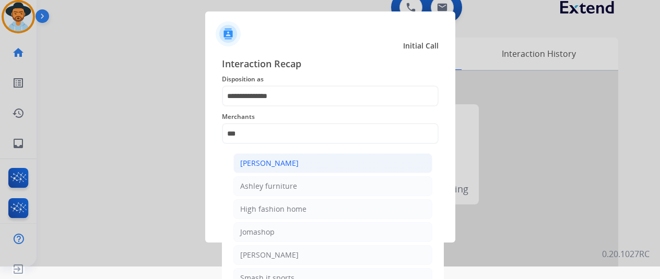
click at [264, 160] on div "[PERSON_NAME]" at bounding box center [269, 163] width 59 height 10
type input "**********"
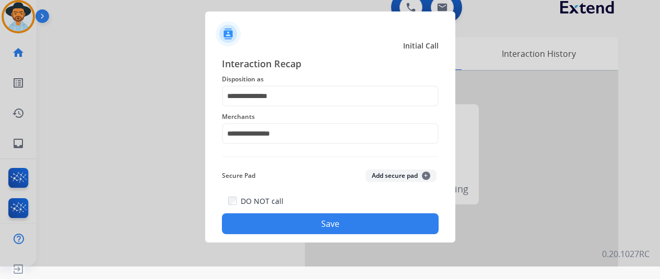
click at [320, 226] on button "Save" at bounding box center [330, 224] width 217 height 21
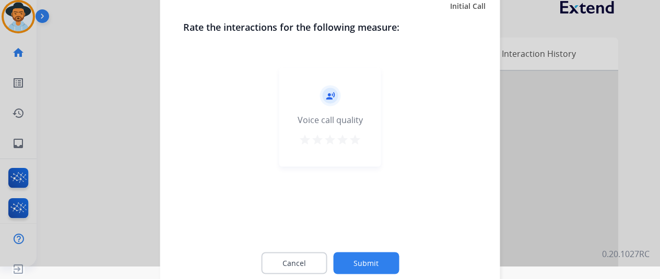
click at [368, 270] on button "Submit" at bounding box center [366, 263] width 66 height 22
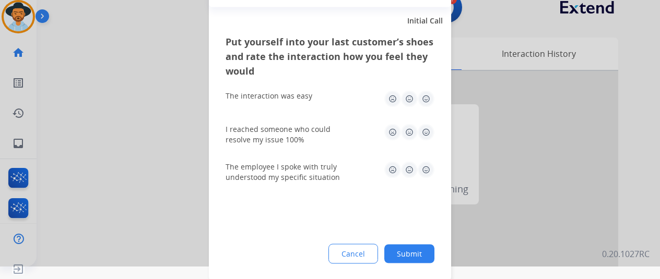
click at [416, 255] on button "Submit" at bounding box center [409, 253] width 50 height 19
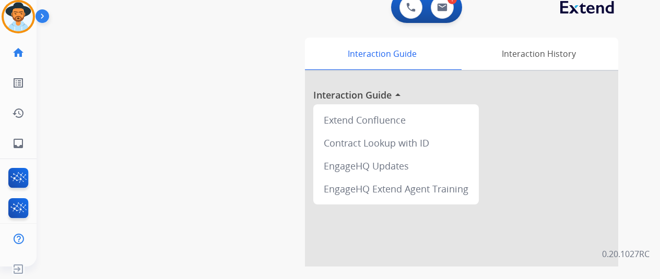
drag, startPoint x: 24, startPoint y: 11, endPoint x: 47, endPoint y: 9, distance: 23.6
click at [24, 11] on img at bounding box center [18, 16] width 29 height 29
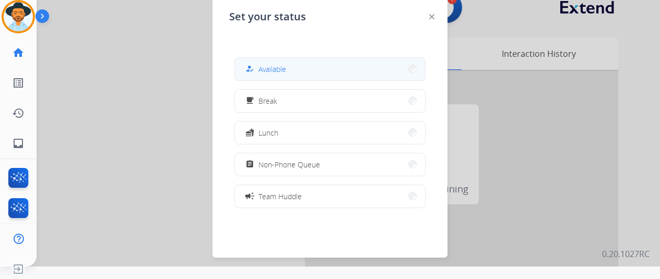
click at [296, 69] on button "how_to_reg Available" at bounding box center [330, 69] width 190 height 22
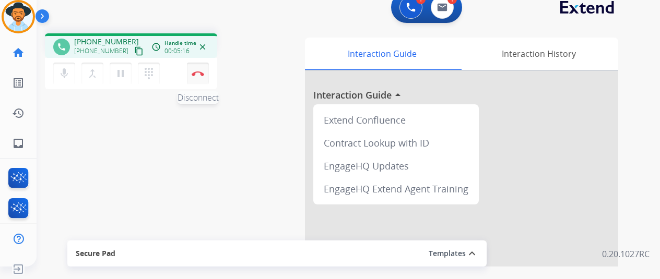
click at [197, 74] on img at bounding box center [198, 73] width 13 height 5
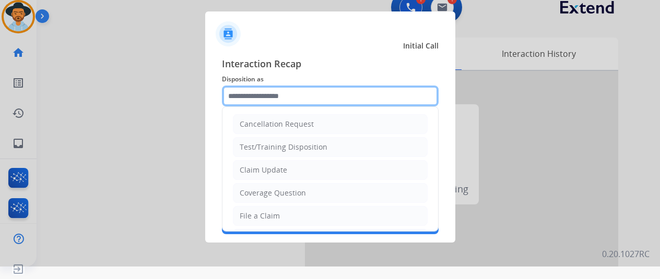
click at [237, 98] on input "text" at bounding box center [330, 96] width 217 height 21
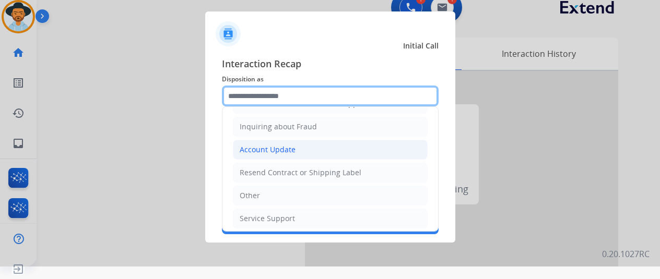
scroll to position [106, 0]
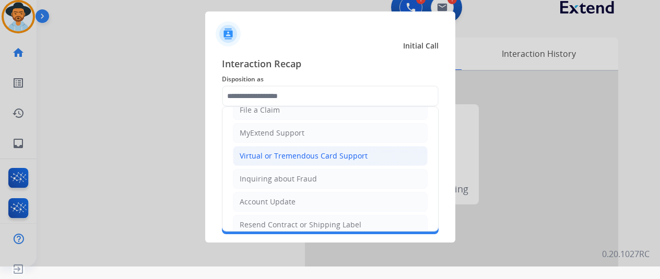
click at [290, 151] on div "Virtual or Tremendous Card Support" at bounding box center [304, 156] width 128 height 10
type input "**********"
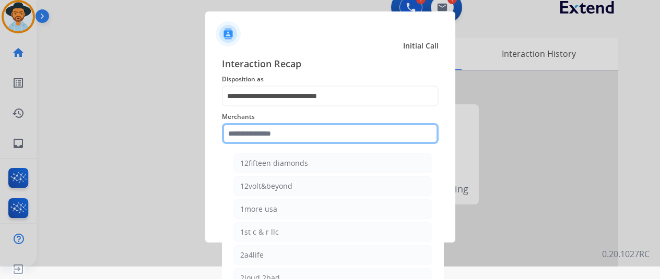
click at [233, 132] on input "text" at bounding box center [330, 133] width 217 height 21
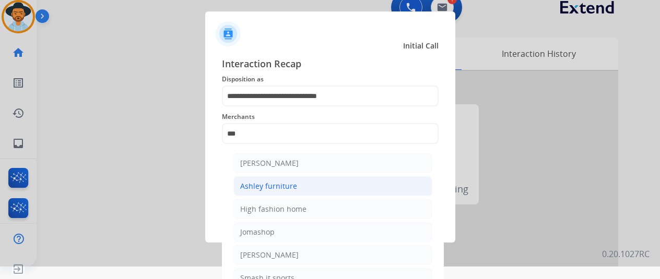
click at [283, 178] on li "Ashley furniture" at bounding box center [333, 187] width 199 height 20
type input "**********"
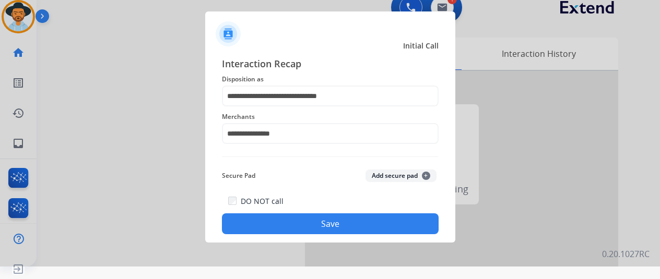
click at [333, 217] on button "Save" at bounding box center [330, 224] width 217 height 21
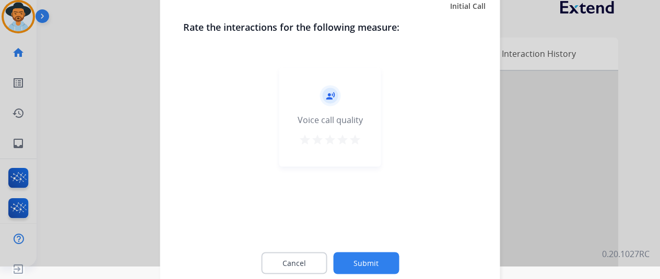
click at [362, 254] on button "Submit" at bounding box center [366, 263] width 66 height 22
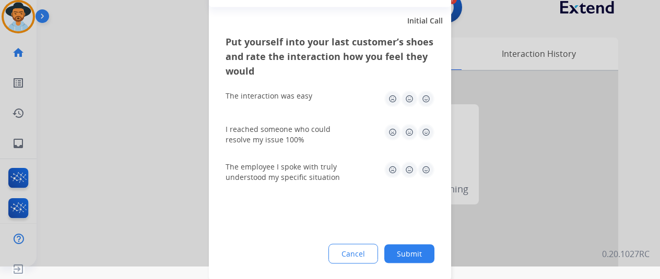
click at [402, 250] on button "Submit" at bounding box center [409, 253] width 50 height 19
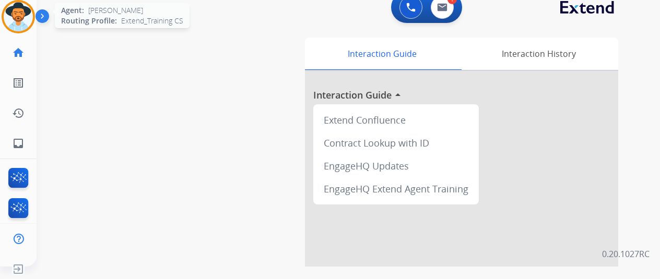
click at [29, 5] on div at bounding box center [18, 16] width 33 height 33
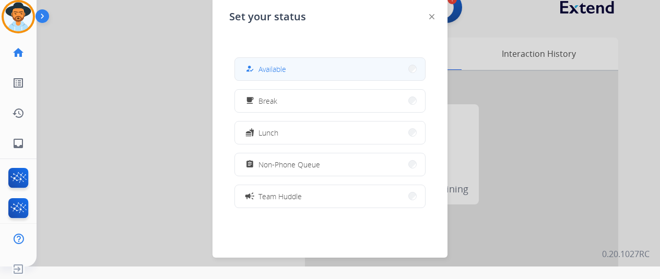
click at [272, 72] on span "Available" at bounding box center [273, 69] width 28 height 11
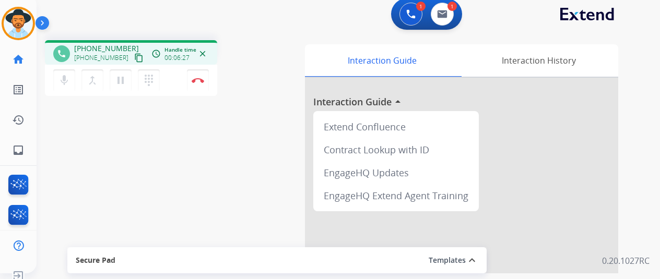
scroll to position [0, 0]
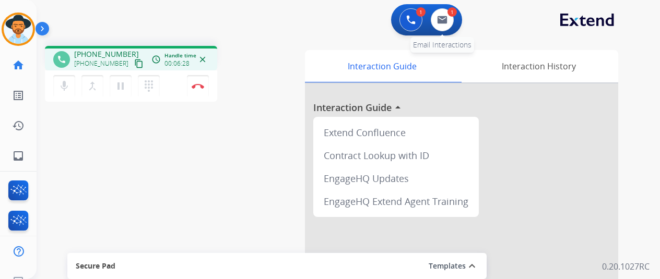
click at [454, 15] on div "1" at bounding box center [452, 11] width 9 height 9
click at [445, 18] on img at bounding box center [442, 20] width 10 height 8
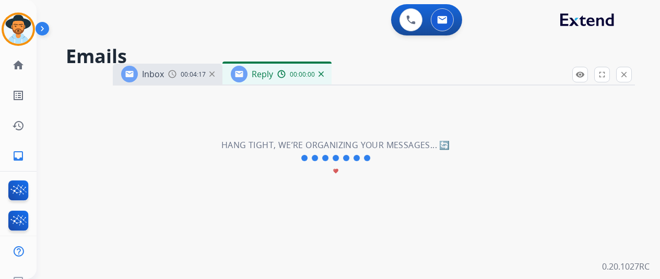
select select "**********"
click at [215, 73] on img at bounding box center [211, 74] width 5 height 5
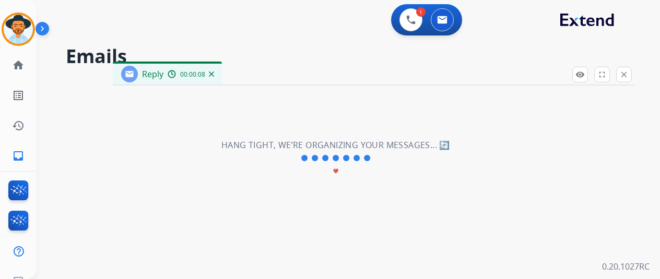
click at [214, 73] on img at bounding box center [211, 74] width 5 height 5
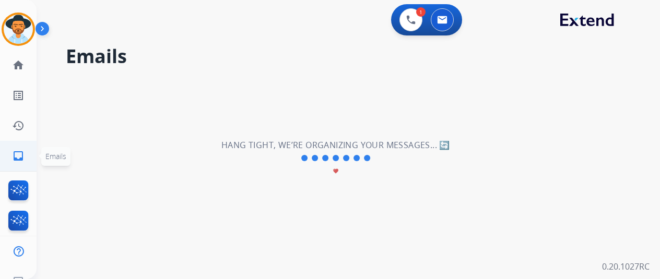
click at [20, 156] on mat-icon "inbox" at bounding box center [18, 156] width 13 height 13
click at [20, 59] on link "home Home" at bounding box center [18, 65] width 29 height 29
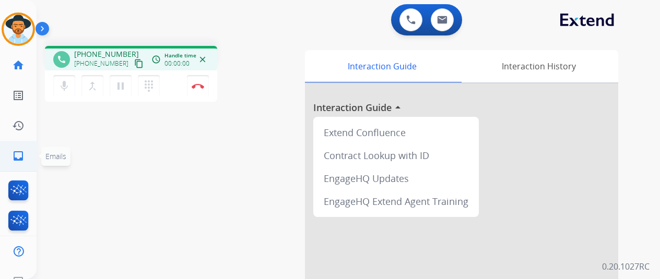
click at [14, 156] on mat-icon "inbox" at bounding box center [18, 156] width 13 height 13
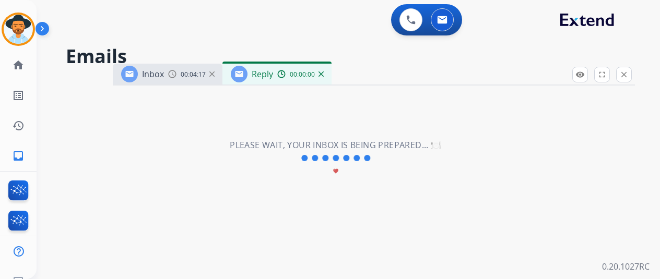
select select "**********"
click at [629, 76] on mat-icon "close" at bounding box center [624, 74] width 9 height 9
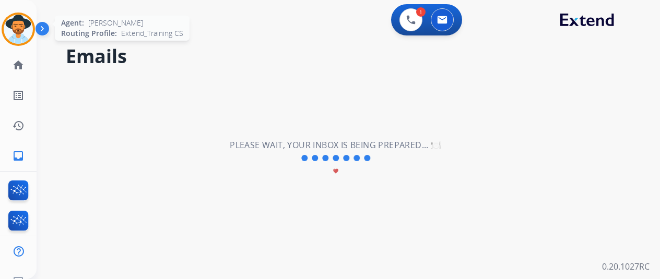
click at [18, 32] on img at bounding box center [18, 29] width 29 height 29
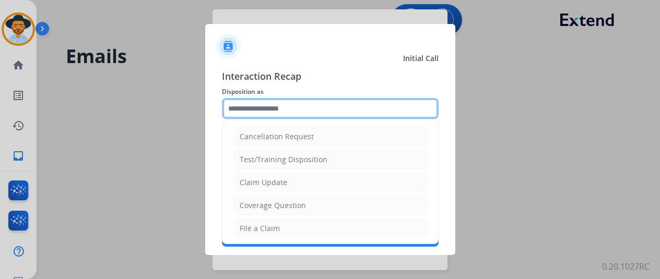
click at [266, 100] on input "text" at bounding box center [330, 108] width 217 height 21
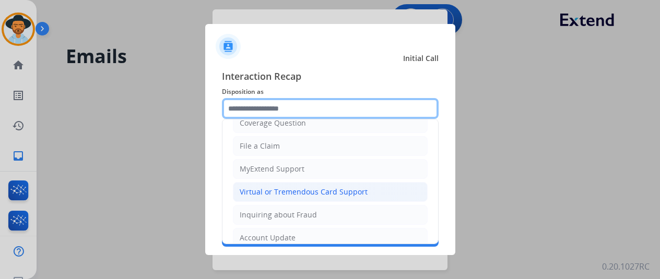
scroll to position [104, 0]
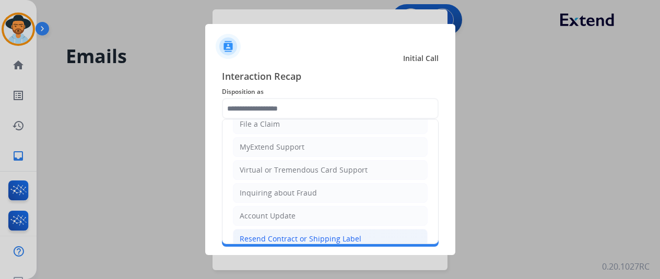
click at [274, 240] on div "Resend Contract or Shipping Label" at bounding box center [301, 239] width 122 height 10
type input "**********"
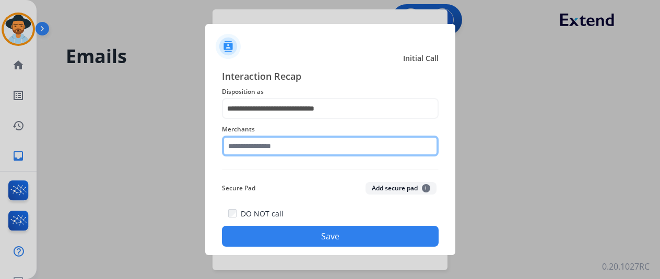
click at [248, 152] on input "text" at bounding box center [330, 146] width 217 height 21
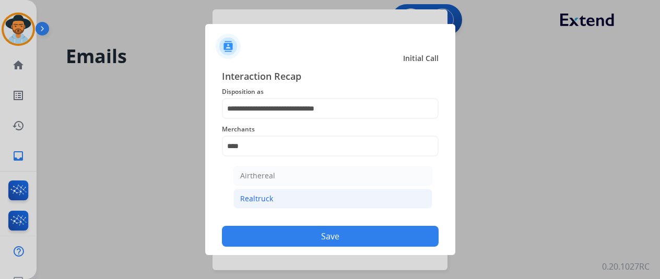
click at [260, 196] on div "Realtruck" at bounding box center [256, 199] width 33 height 10
type input "*********"
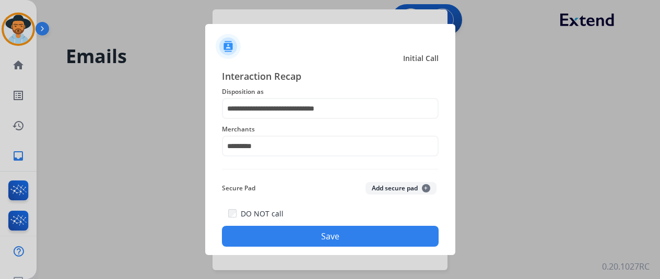
click at [304, 236] on button "Save" at bounding box center [330, 236] width 217 height 21
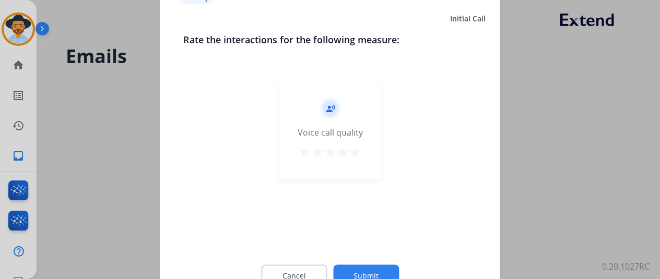
click at [359, 270] on button "Submit" at bounding box center [366, 276] width 66 height 22
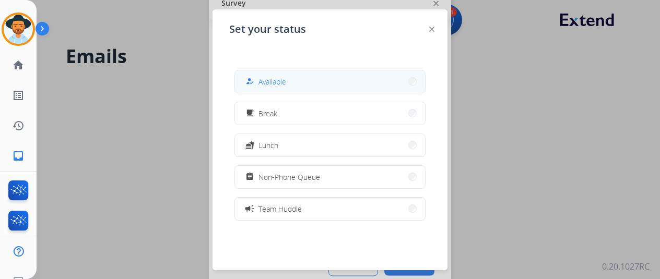
click at [285, 74] on button "how_to_reg Available" at bounding box center [330, 82] width 190 height 22
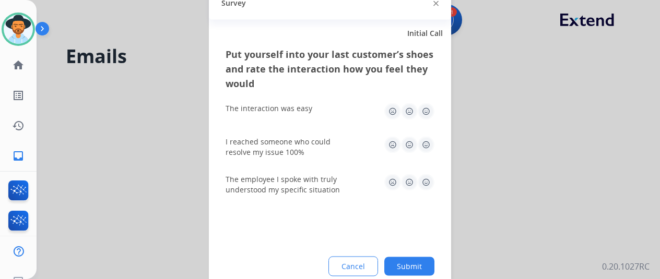
click at [416, 265] on button "Submit" at bounding box center [409, 266] width 50 height 19
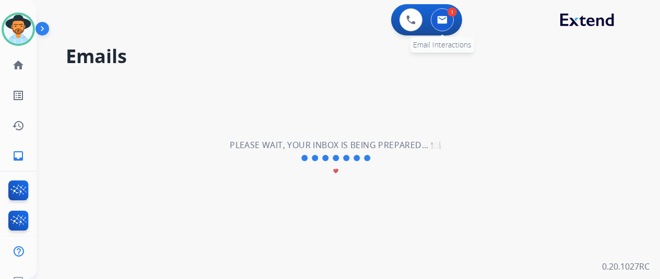
click at [446, 13] on button at bounding box center [442, 19] width 23 height 23
click at [14, 153] on mat-icon "inbox" at bounding box center [18, 156] width 13 height 13
click at [19, 67] on mat-icon "home" at bounding box center [18, 65] width 13 height 13
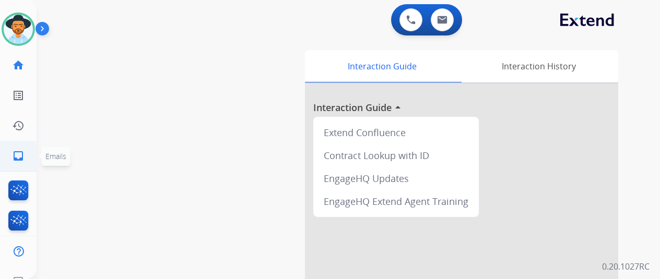
click at [21, 155] on mat-icon "inbox" at bounding box center [18, 156] width 13 height 13
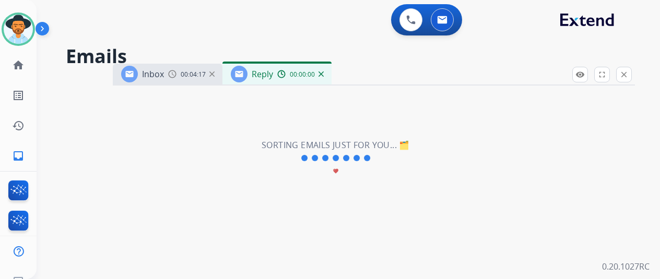
select select "**********"
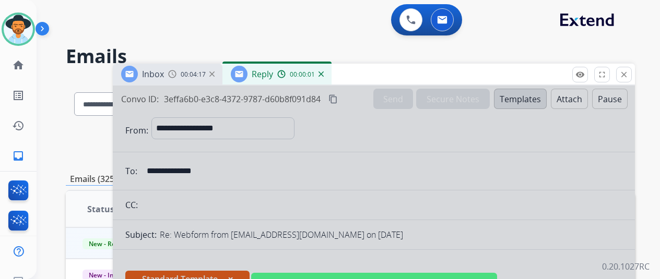
click at [324, 75] on img at bounding box center [321, 74] width 5 height 5
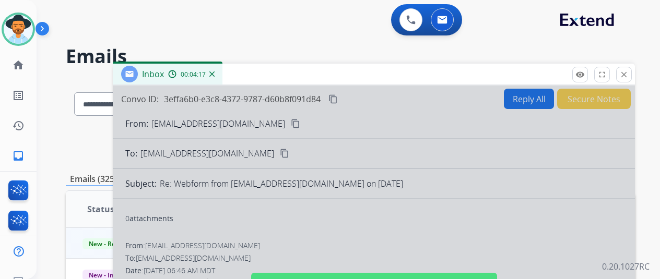
click at [223, 75] on div "Inbox 00:04:17" at bounding box center [168, 74] width 110 height 21
click at [215, 75] on img at bounding box center [211, 74] width 5 height 5
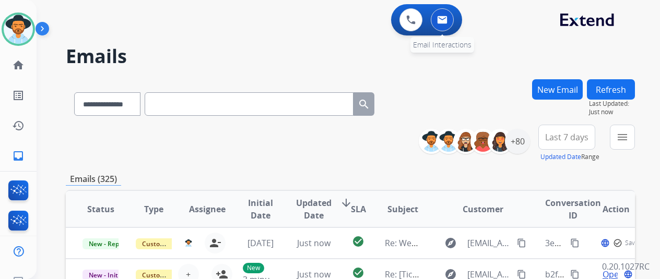
click at [443, 16] on img at bounding box center [442, 20] width 10 height 8
click at [562, 87] on button "New Email" at bounding box center [557, 89] width 51 height 20
select select "**********"
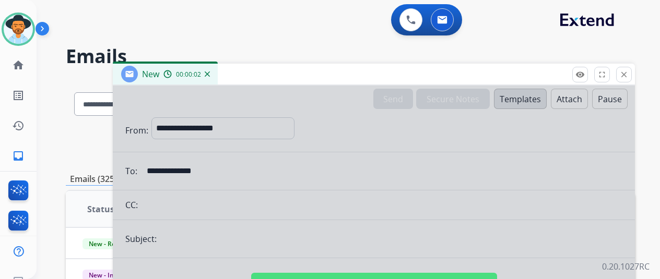
click at [236, 170] on div at bounding box center [374, 281] width 522 height 390
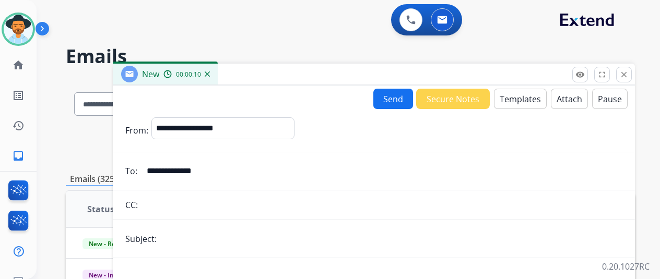
click at [210, 73] on img at bounding box center [207, 74] width 5 height 5
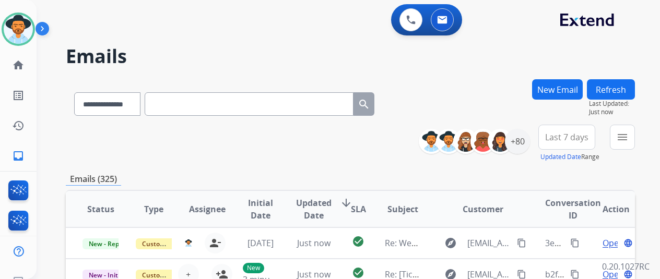
click at [559, 89] on button "New Email" at bounding box center [557, 89] width 51 height 20
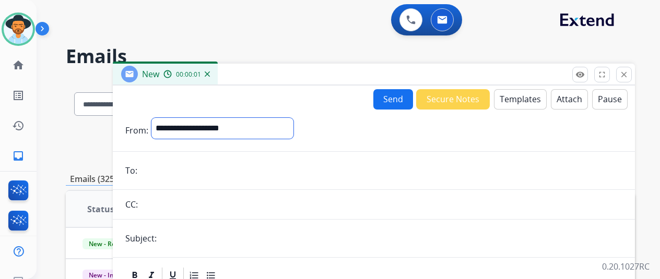
click at [188, 123] on select "**********" at bounding box center [222, 128] width 142 height 21
select select "**********"
click at [159, 118] on select "**********" at bounding box center [222, 128] width 142 height 21
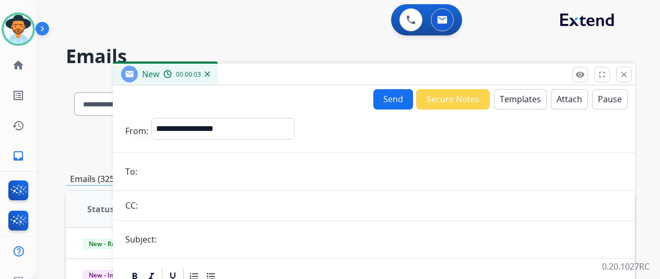
click at [162, 175] on input "email" at bounding box center [382, 171] width 482 height 21
type input "**********"
click at [194, 239] on input "text" at bounding box center [391, 239] width 463 height 21
type input "**********"
click at [523, 92] on button "Templates" at bounding box center [520, 99] width 53 height 20
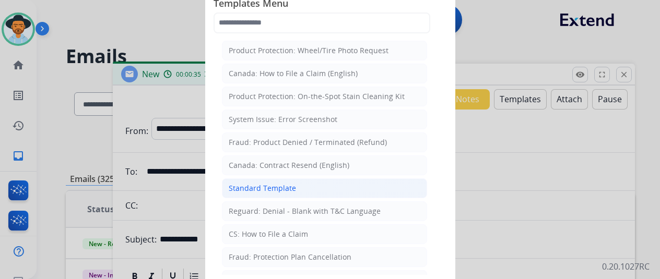
click at [258, 185] on div "Standard Template" at bounding box center [262, 188] width 67 height 10
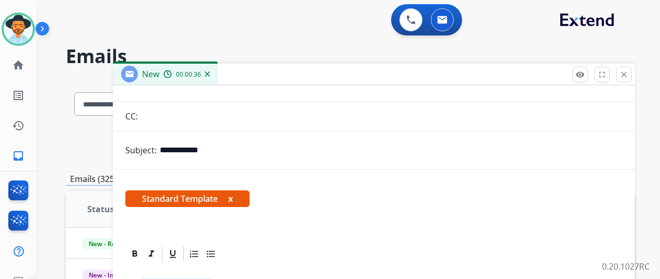
scroll to position [184, 0]
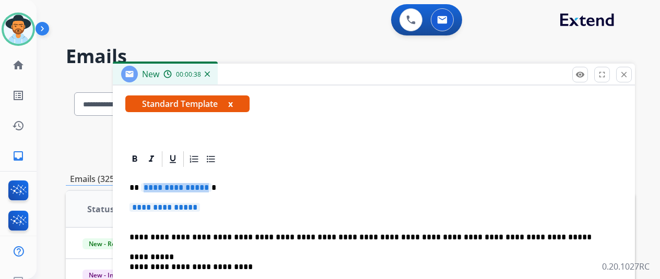
drag, startPoint x: 214, startPoint y: 185, endPoint x: 187, endPoint y: 183, distance: 27.2
click at [187, 183] on p "**********" at bounding box center [370, 187] width 481 height 9
drag, startPoint x: 216, startPoint y: 211, endPoint x: 205, endPoint y: 206, distance: 11.7
click at [206, 207] on p "**********" at bounding box center [374, 212] width 489 height 19
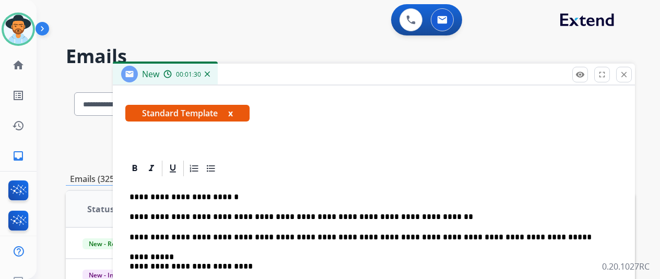
click at [438, 214] on p "**********" at bounding box center [370, 217] width 481 height 9
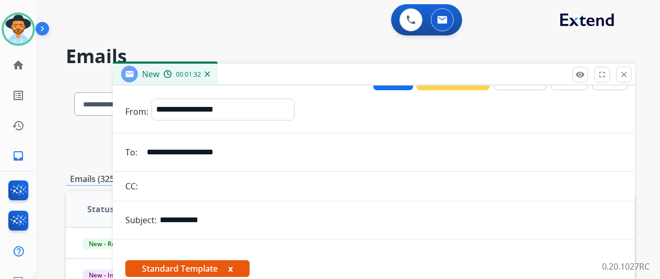
scroll to position [0, 0]
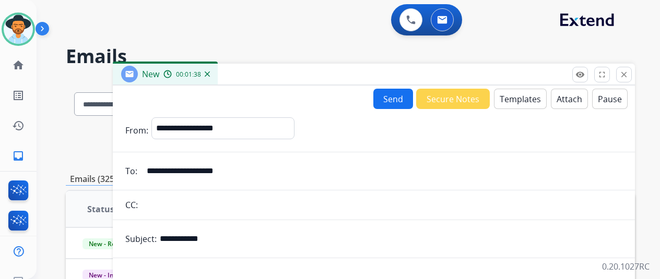
drag, startPoint x: 252, startPoint y: 172, endPoint x: 156, endPoint y: 168, distance: 95.7
click at [156, 168] on input "**********" at bounding box center [382, 171] width 482 height 21
click at [395, 99] on button "Send" at bounding box center [394, 99] width 40 height 20
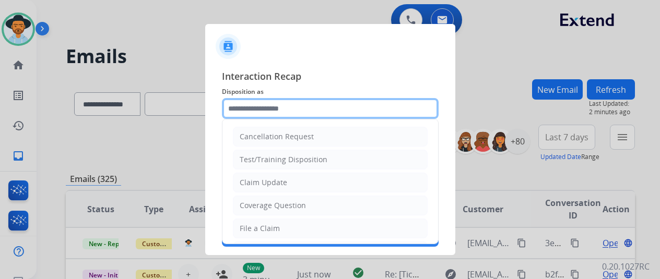
click at [252, 106] on input "text" at bounding box center [330, 108] width 217 height 21
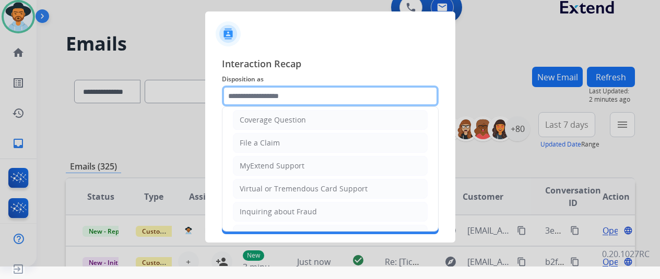
scroll to position [158, 0]
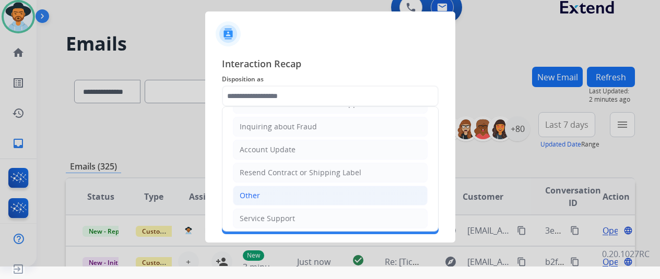
click at [257, 191] on div "Other" at bounding box center [250, 196] width 20 height 10
type input "*****"
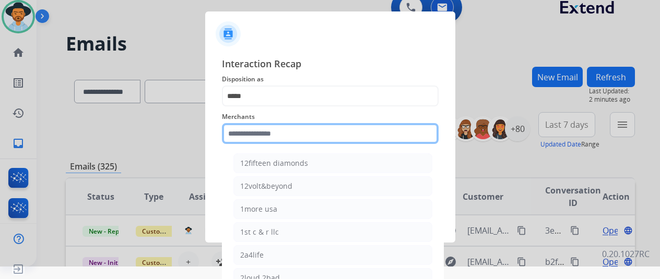
click at [245, 133] on input "text" at bounding box center [330, 133] width 217 height 21
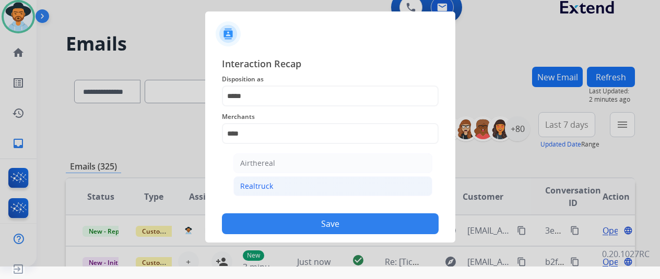
click at [261, 181] on div "Realtruck" at bounding box center [256, 186] width 33 height 10
type input "*********"
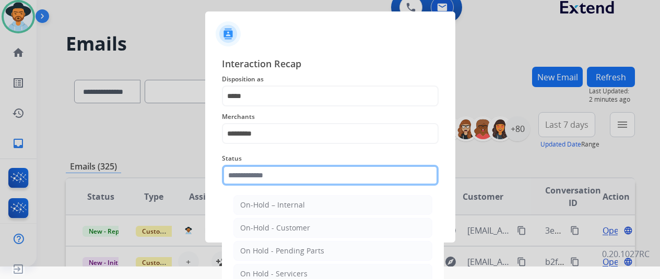
click at [261, 178] on input "text" at bounding box center [330, 175] width 217 height 21
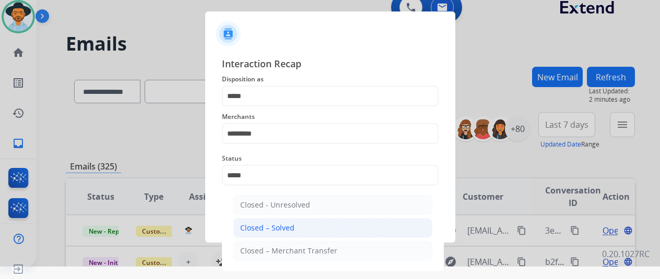
click at [279, 228] on div "Closed – Solved" at bounding box center [267, 228] width 54 height 10
type input "**********"
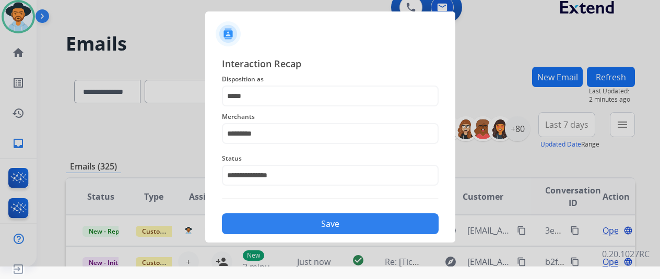
click at [314, 223] on button "Save" at bounding box center [330, 224] width 217 height 21
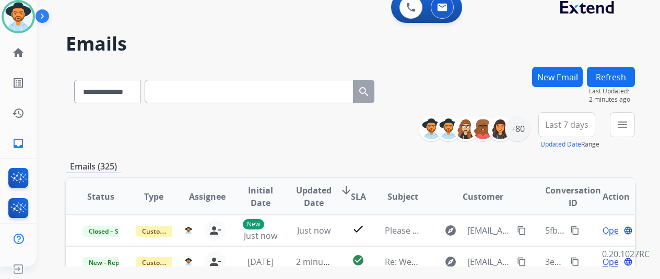
click at [601, 42] on h2 "Emails" at bounding box center [350, 43] width 569 height 21
click at [587, 42] on h2 "Emails" at bounding box center [350, 43] width 569 height 21
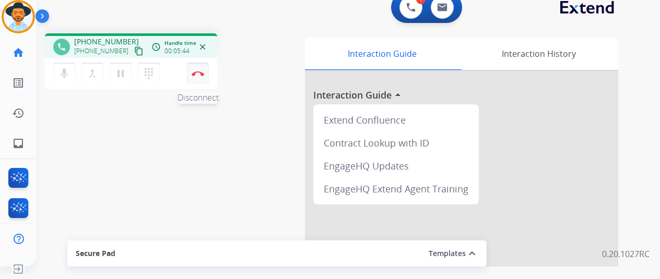
click at [199, 79] on button "Disconnect" at bounding box center [198, 74] width 22 height 22
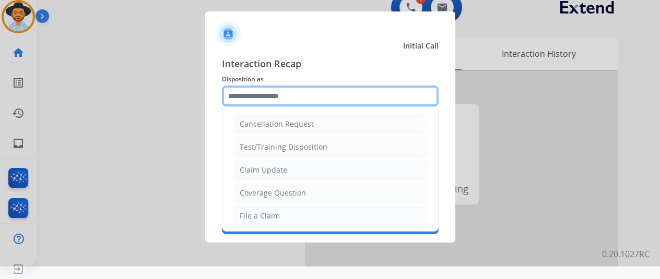
click at [272, 94] on input "text" at bounding box center [330, 96] width 217 height 21
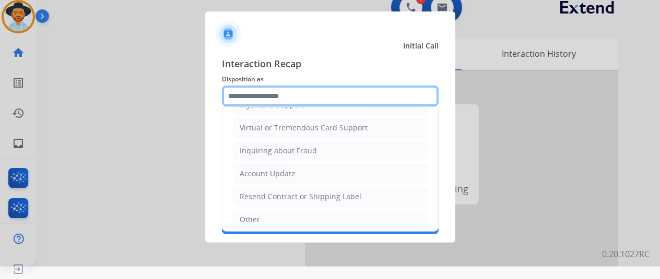
scroll to position [158, 0]
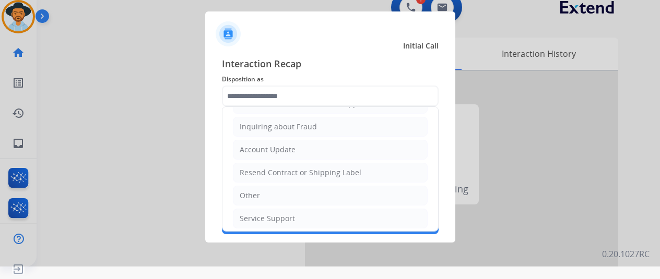
drag, startPoint x: 259, startPoint y: 195, endPoint x: 255, endPoint y: 188, distance: 8.6
click at [256, 194] on li "Other" at bounding box center [330, 196] width 195 height 20
type input "*****"
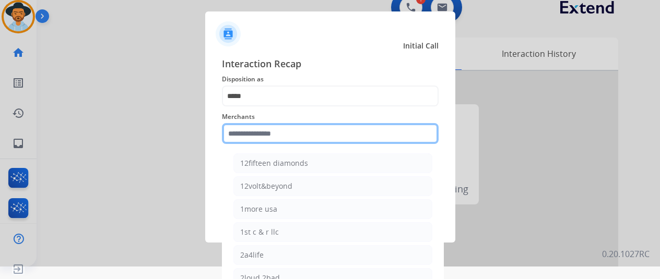
click at [254, 136] on input "text" at bounding box center [330, 133] width 217 height 21
type input "*"
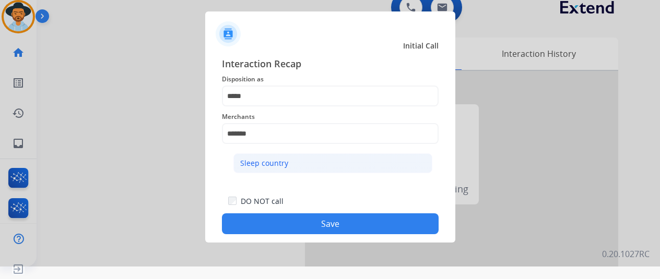
click at [283, 165] on div "Sleep country" at bounding box center [264, 163] width 48 height 10
type input "**********"
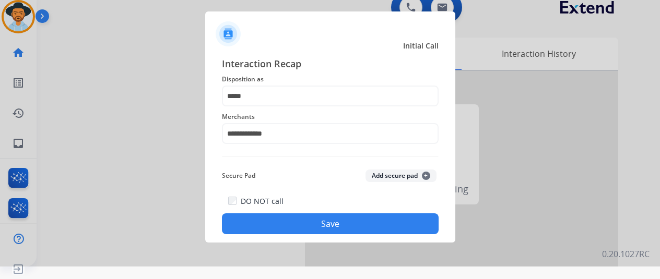
click at [320, 220] on button "Save" at bounding box center [330, 224] width 217 height 21
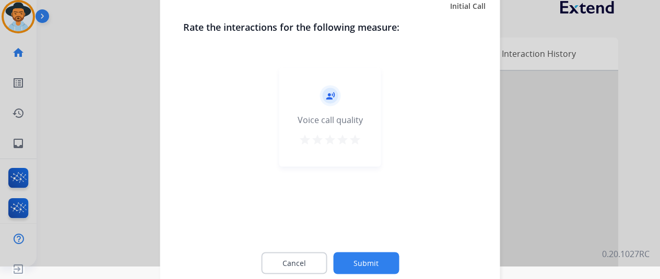
click at [376, 260] on button "Submit" at bounding box center [366, 263] width 66 height 22
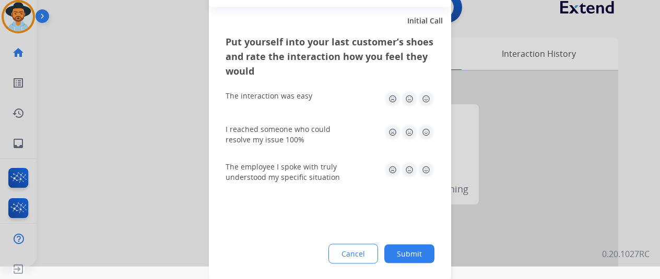
click at [410, 246] on button "Submit" at bounding box center [409, 253] width 50 height 19
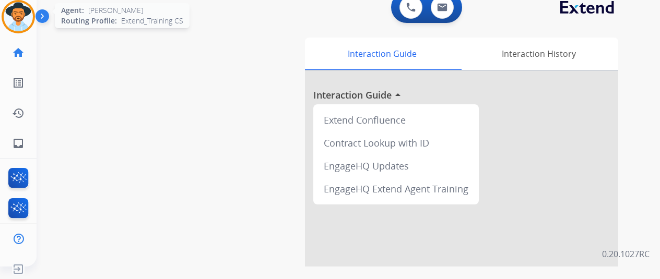
click at [26, 20] on img at bounding box center [18, 16] width 29 height 29
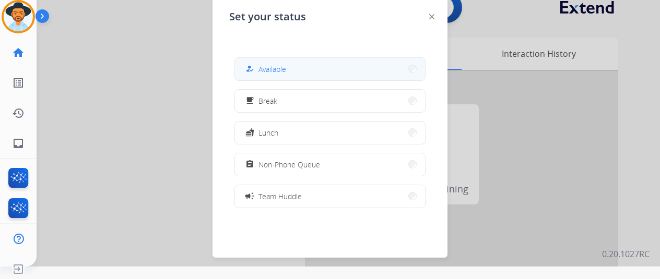
click at [304, 72] on button "how_to_reg Available" at bounding box center [330, 69] width 190 height 22
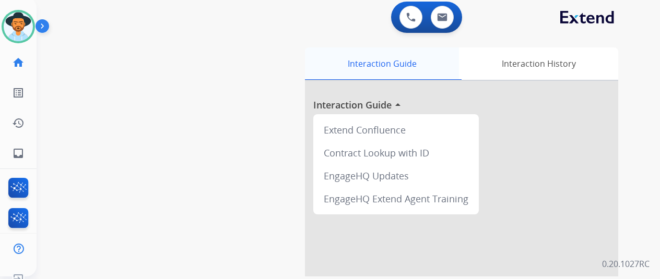
scroll to position [0, 0]
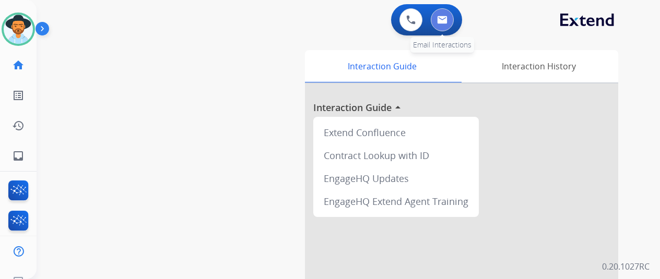
click at [448, 16] on img at bounding box center [442, 20] width 10 height 8
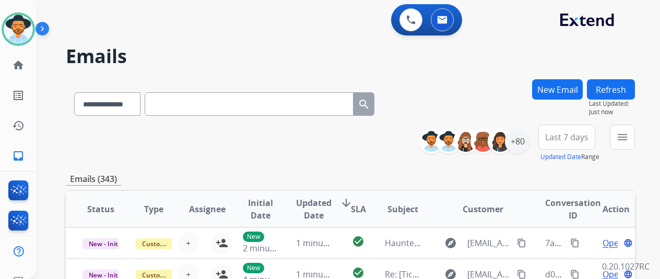
click at [556, 93] on button "New Email" at bounding box center [557, 89] width 51 height 20
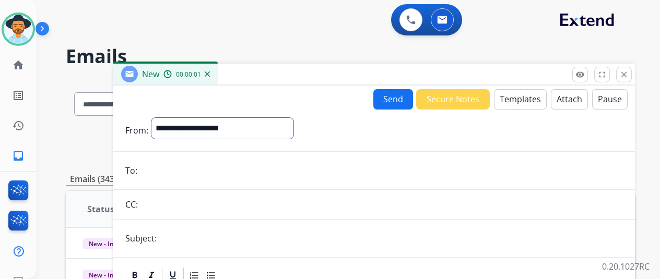
click at [177, 123] on select "**********" at bounding box center [222, 128] width 142 height 21
select select "**********"
click at [159, 118] on select "**********" at bounding box center [222, 128] width 142 height 21
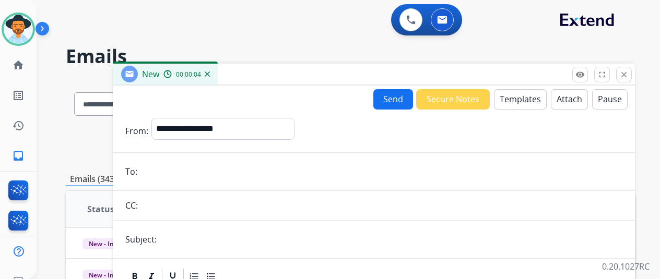
click at [159, 177] on input "email" at bounding box center [382, 171] width 482 height 21
paste input "**********"
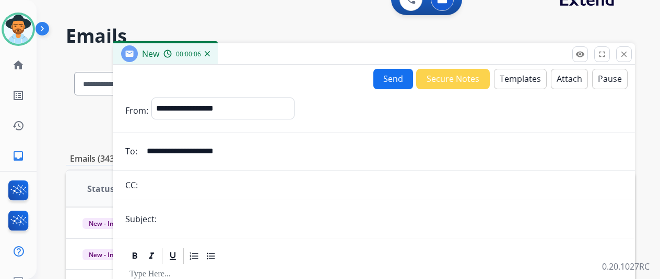
scroll to position [52, 0]
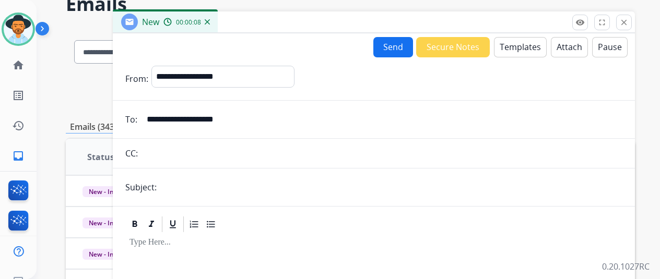
type input "**********"
click at [513, 43] on button "Templates" at bounding box center [520, 47] width 53 height 20
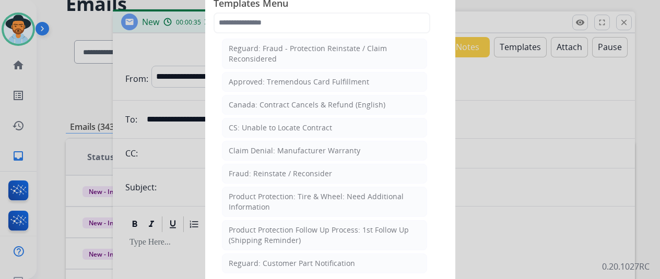
scroll to position [522, 0]
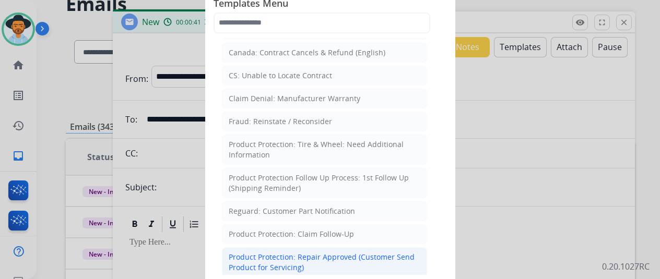
click at [263, 252] on div "Product Protection: Repair Approved (Customer Send Product for Servicing)" at bounding box center [325, 262] width 192 height 21
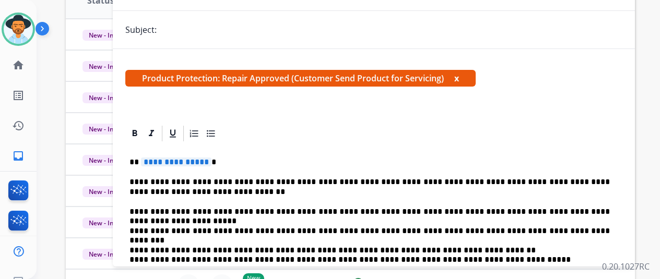
scroll to position [0, 0]
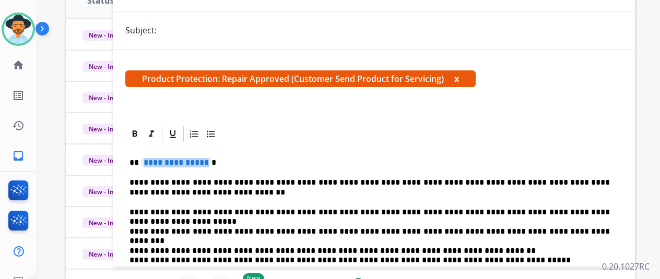
drag, startPoint x: 212, startPoint y: 162, endPoint x: 203, endPoint y: 157, distance: 10.8
click at [203, 158] on span "**********" at bounding box center [176, 162] width 71 height 9
click at [164, 195] on p "**********" at bounding box center [370, 187] width 481 height 19
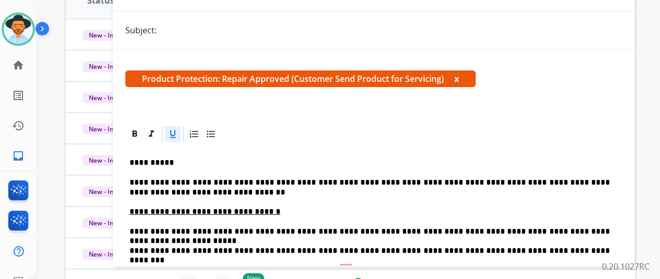
click at [249, 135] on div at bounding box center [373, 134] width 497 height 19
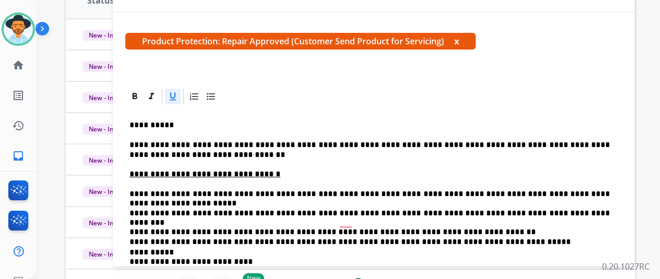
scroll to position [52, 0]
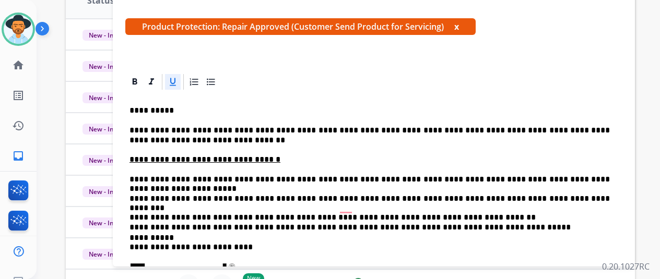
click at [605, 65] on div "**********" at bounding box center [374, 227] width 522 height 460
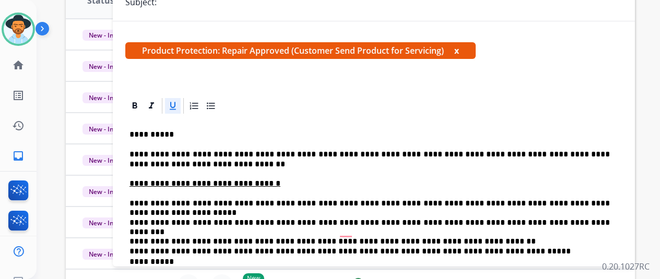
scroll to position [0, 0]
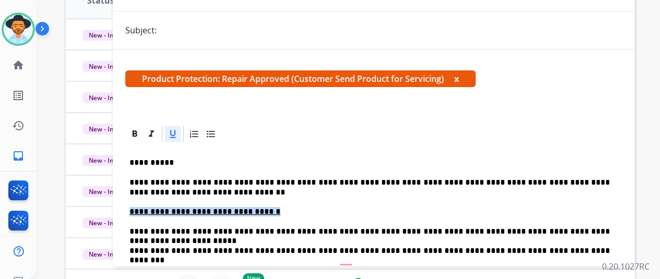
drag, startPoint x: 277, startPoint y: 210, endPoint x: 135, endPoint y: 210, distance: 142.1
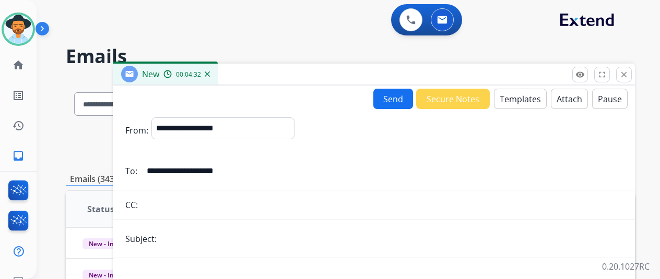
click at [567, 99] on button "Attach" at bounding box center [569, 99] width 37 height 20
click at [569, 92] on button "Attach" at bounding box center [569, 99] width 37 height 20
click at [581, 101] on button "Attach" at bounding box center [569, 99] width 37 height 20
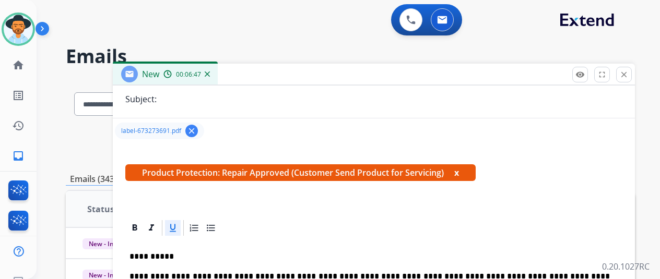
scroll to position [157, 0]
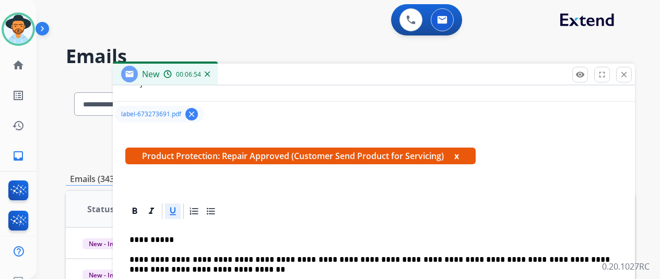
click at [169, 112] on div "label-673273691.pdf clear" at bounding box center [159, 114] width 89 height 17
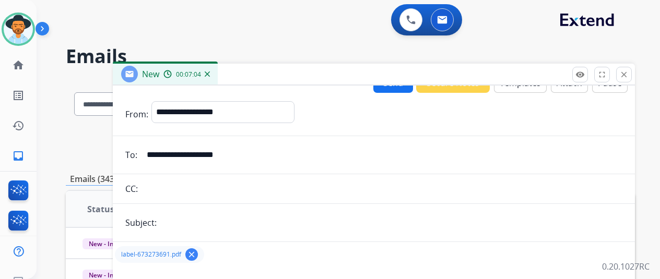
scroll to position [0, 0]
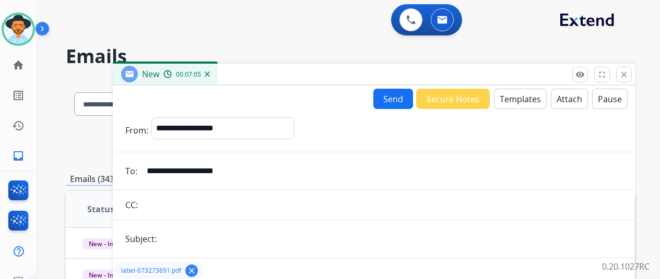
click at [394, 91] on button "Send" at bounding box center [394, 99] width 40 height 20
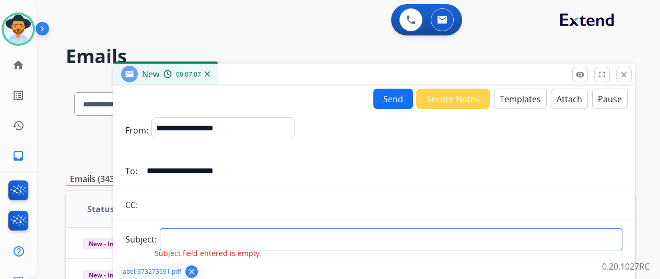
drag, startPoint x: 192, startPoint y: 240, endPoint x: 198, endPoint y: 234, distance: 8.9
click at [195, 238] on input "text" at bounding box center [391, 240] width 463 height 22
type input "**********"
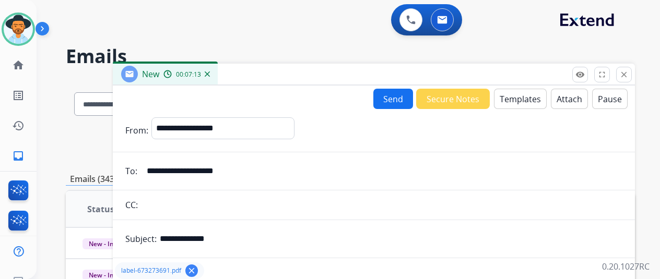
click at [405, 91] on button "Send" at bounding box center [394, 99] width 40 height 20
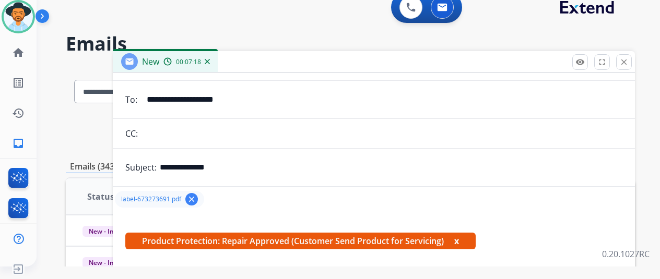
scroll to position [209, 0]
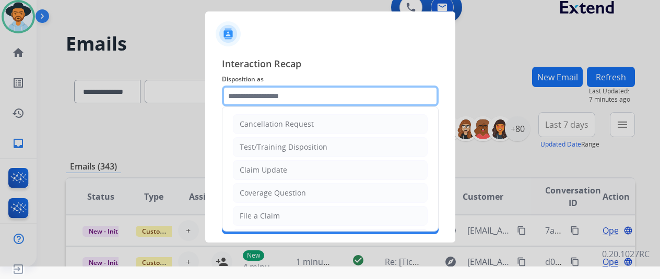
click at [251, 95] on input "text" at bounding box center [330, 96] width 217 height 21
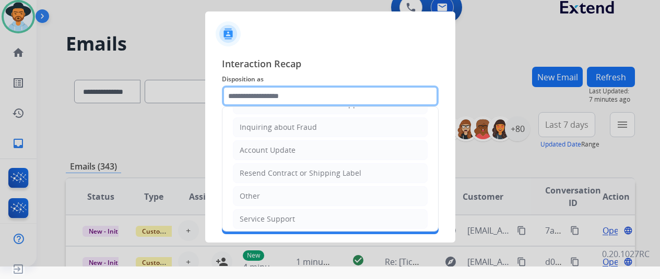
scroll to position [158, 0]
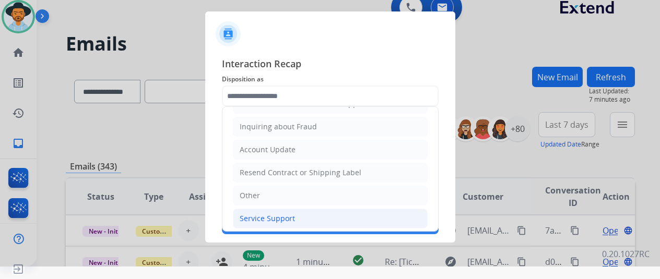
click at [255, 216] on div "Service Support" at bounding box center [267, 219] width 55 height 10
type input "**********"
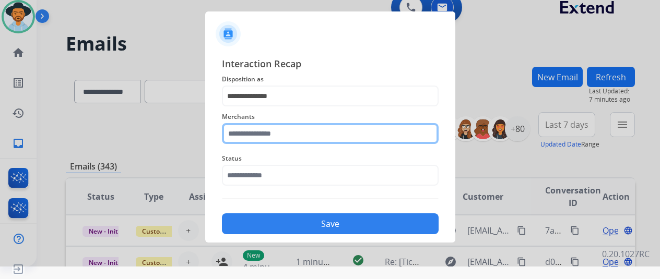
click at [247, 132] on input "text" at bounding box center [330, 133] width 217 height 21
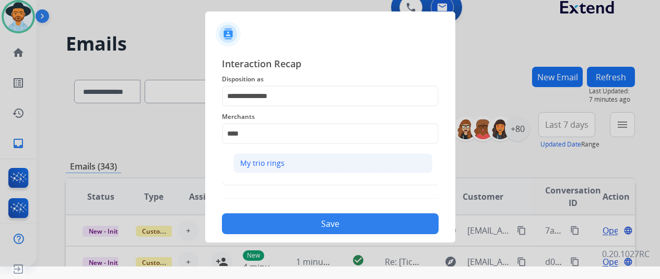
click at [267, 160] on div "My trio rings" at bounding box center [262, 163] width 44 height 10
type input "**********"
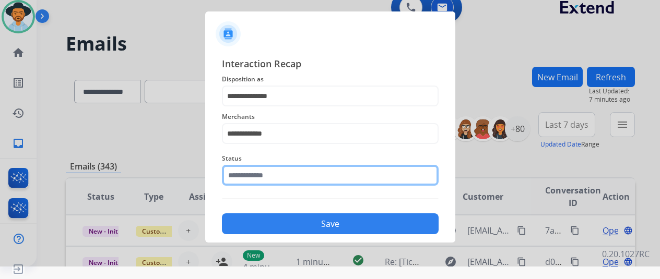
click at [256, 175] on input "text" at bounding box center [330, 175] width 217 height 21
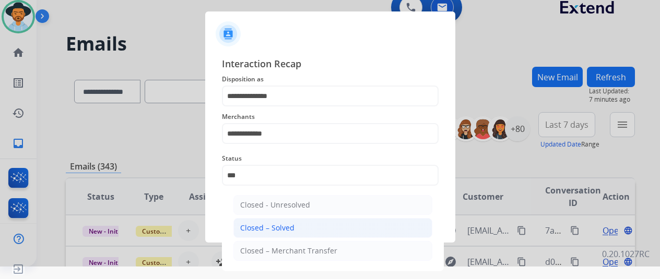
click at [262, 221] on li "Closed – Solved" at bounding box center [333, 228] width 199 height 20
type input "**********"
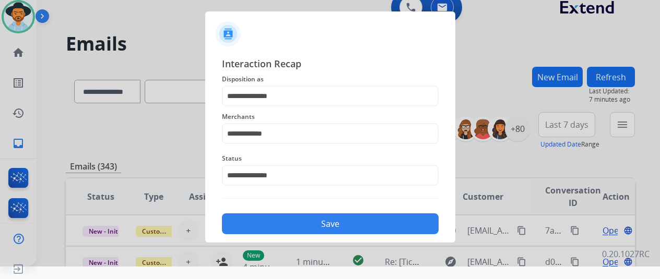
click at [308, 218] on button "Save" at bounding box center [330, 224] width 217 height 21
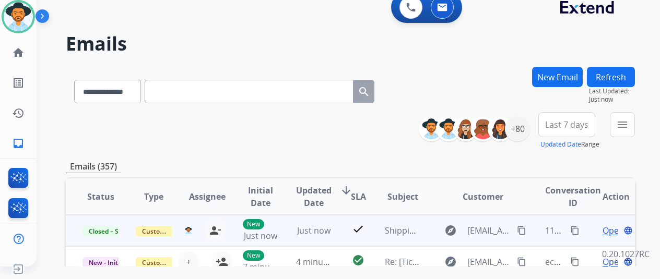
click at [600, 222] on td "Open language" at bounding box center [608, 230] width 53 height 31
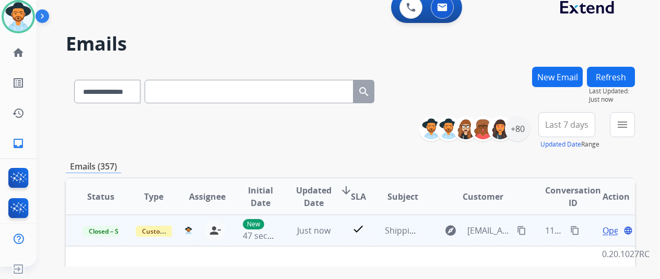
click at [611, 228] on span "Open" at bounding box center [613, 231] width 21 height 13
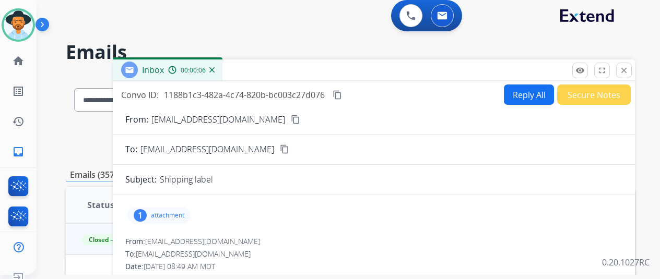
scroll to position [0, 0]
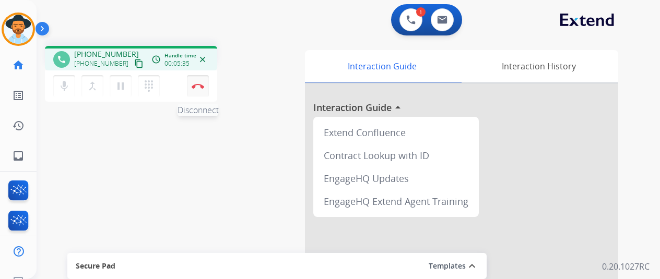
click at [201, 87] on img at bounding box center [198, 86] width 13 height 5
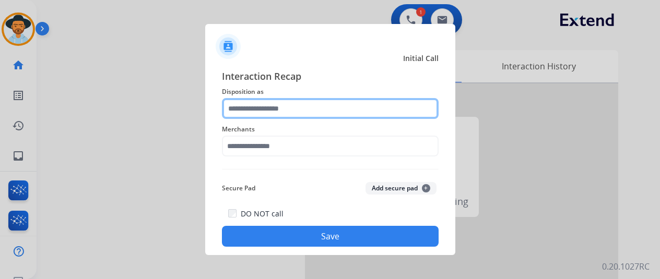
click at [256, 106] on input "text" at bounding box center [330, 108] width 217 height 21
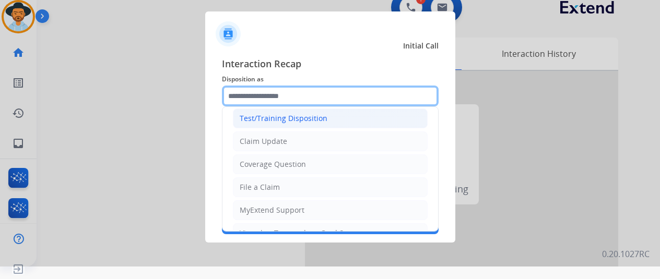
scroll to position [52, 0]
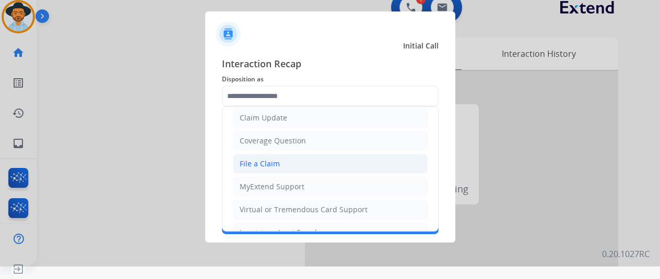
click at [241, 168] on li "File a Claim" at bounding box center [330, 164] width 195 height 20
type input "**********"
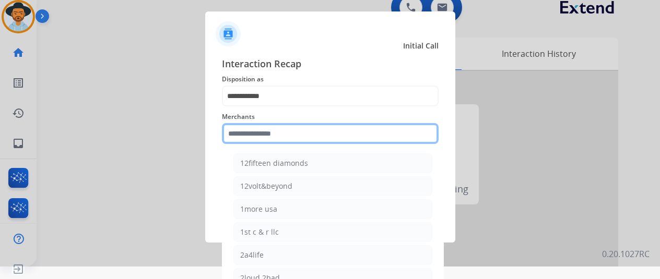
click at [264, 129] on input "text" at bounding box center [330, 133] width 217 height 21
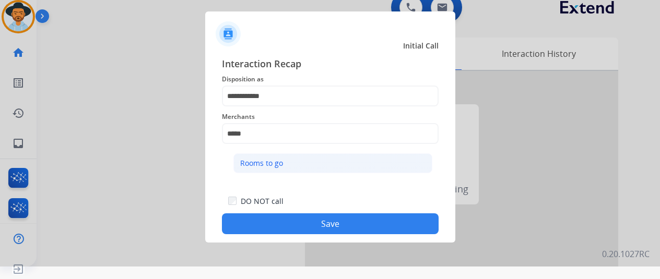
click at [264, 170] on li "Rooms to go" at bounding box center [333, 164] width 199 height 20
type input "**********"
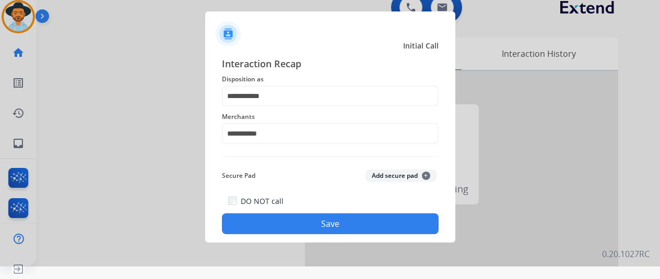
click at [308, 226] on button "Save" at bounding box center [330, 224] width 217 height 21
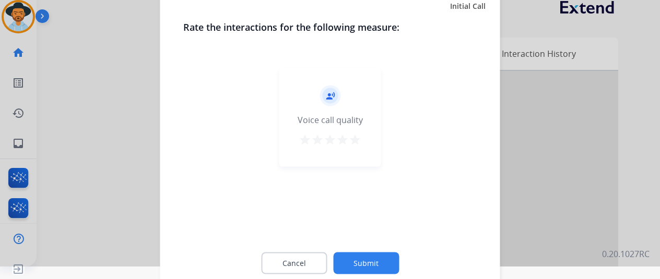
click at [366, 255] on button "Submit" at bounding box center [366, 263] width 66 height 22
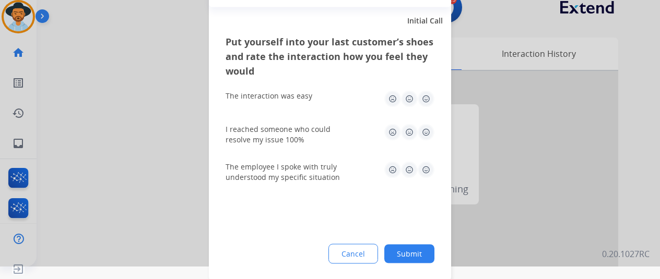
drag, startPoint x: 410, startPoint y: 253, endPoint x: 357, endPoint y: 216, distance: 65.2
click at [410, 252] on button "Submit" at bounding box center [409, 253] width 50 height 19
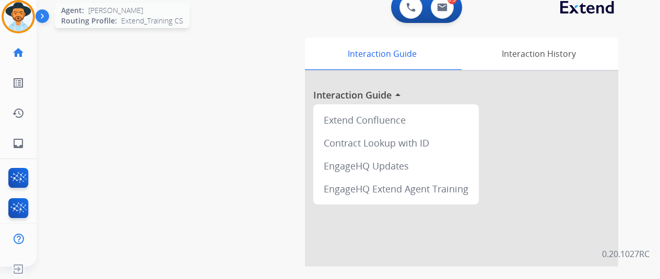
click at [18, 15] on img at bounding box center [18, 16] width 29 height 29
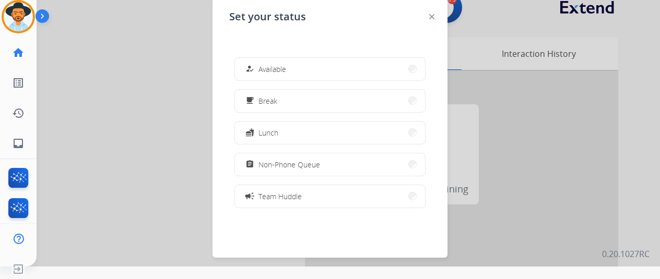
drag, startPoint x: 281, startPoint y: 69, endPoint x: 255, endPoint y: 42, distance: 36.9
click at [280, 69] on span "Available" at bounding box center [273, 69] width 28 height 11
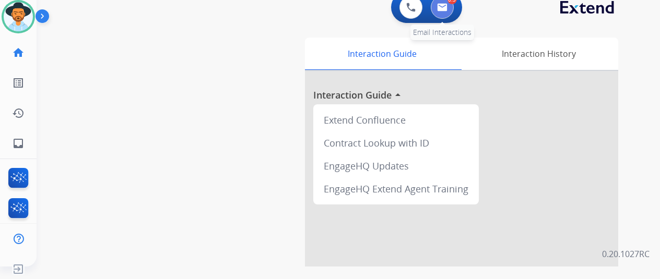
click at [452, 5] on button at bounding box center [442, 7] width 23 height 23
select select "**********"
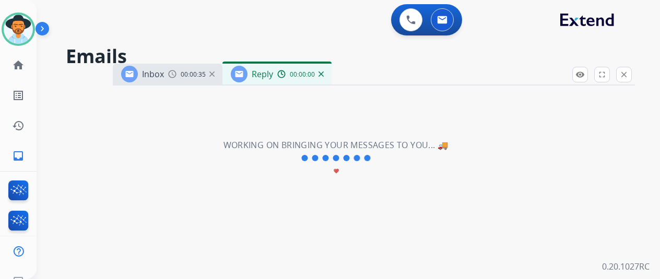
select select "**********"
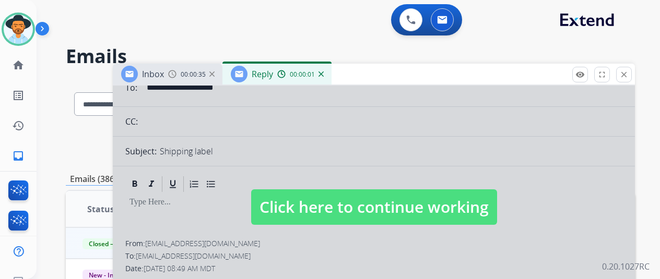
scroll to position [192, 0]
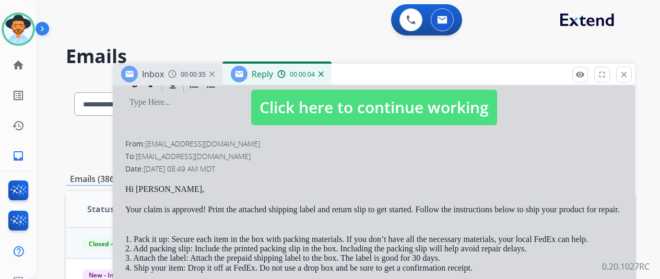
click at [324, 75] on img at bounding box center [321, 74] width 5 height 5
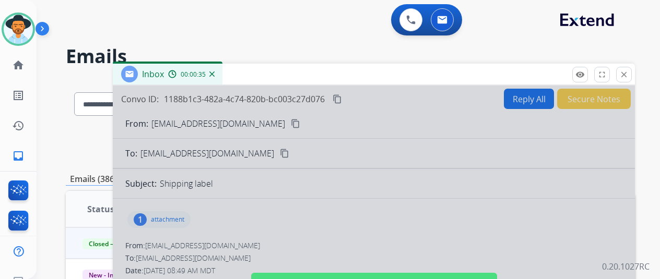
click at [215, 73] on img at bounding box center [211, 74] width 5 height 5
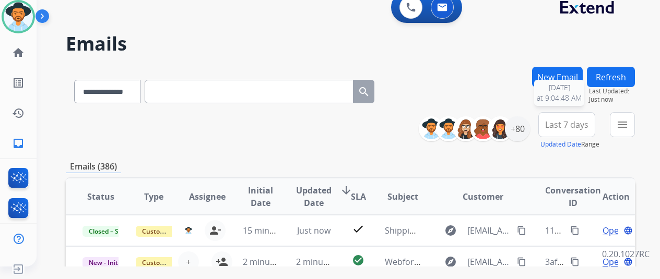
scroll to position [0, 0]
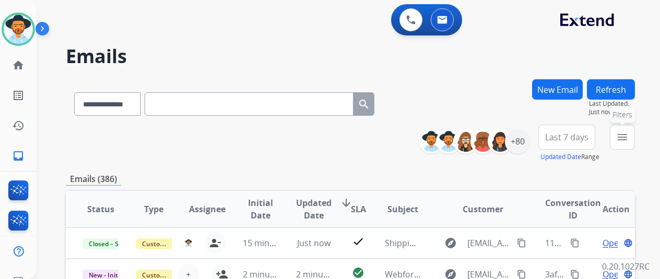
click at [629, 132] on mat-icon "menu" at bounding box center [622, 137] width 13 height 13
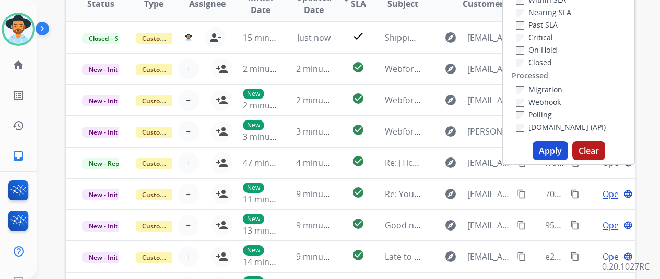
scroll to position [209, 0]
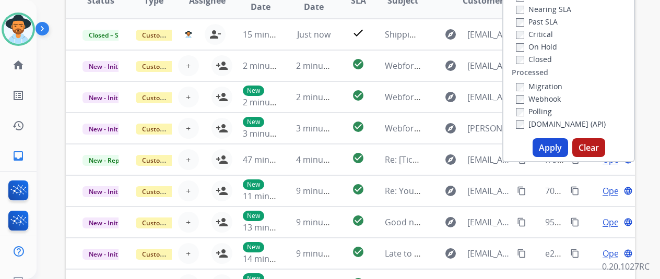
click at [551, 147] on button "Apply" at bounding box center [551, 147] width 36 height 19
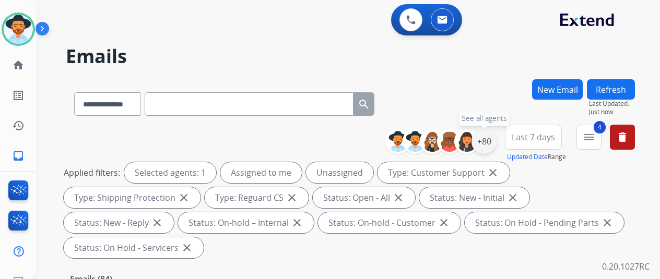
click at [497, 144] on div "+80" at bounding box center [484, 141] width 25 height 25
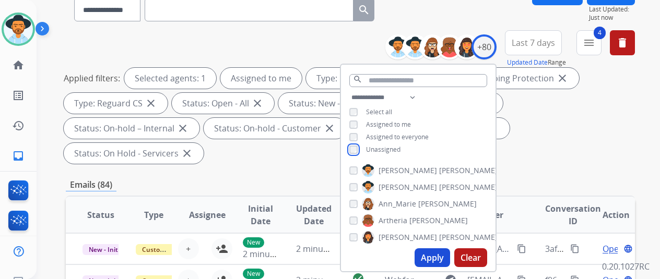
scroll to position [104, 0]
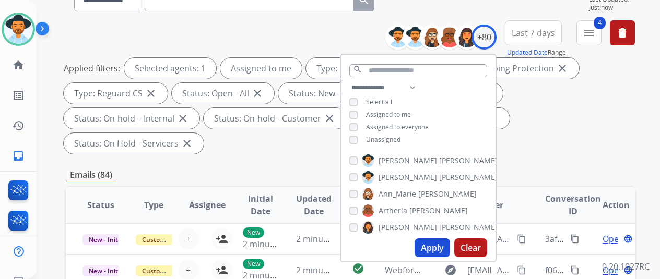
click at [436, 248] on button "Apply" at bounding box center [433, 248] width 36 height 19
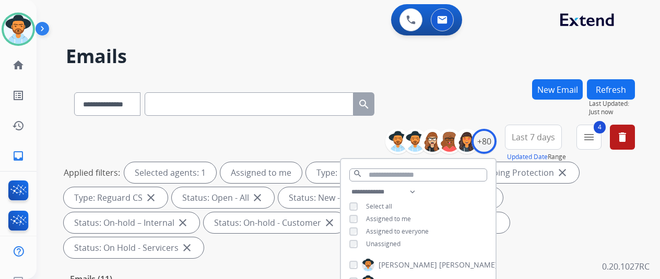
click at [473, 91] on div "**********" at bounding box center [350, 101] width 569 height 45
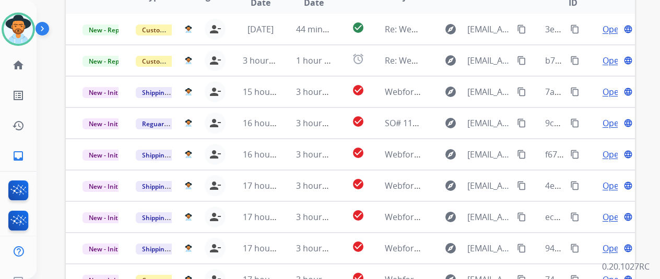
scroll to position [381, 0]
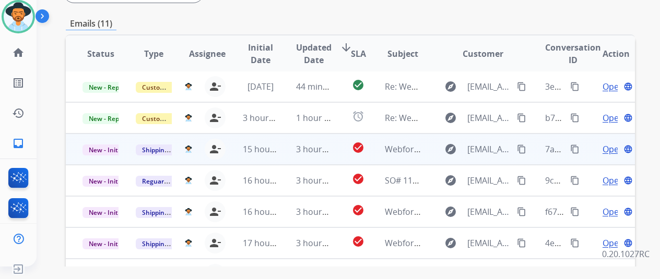
scroll to position [329, 0]
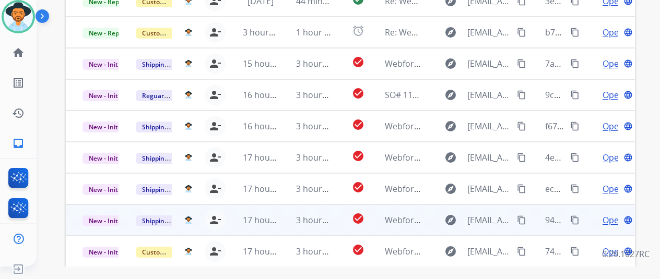
click at [612, 214] on span "Open" at bounding box center [613, 220] width 21 height 13
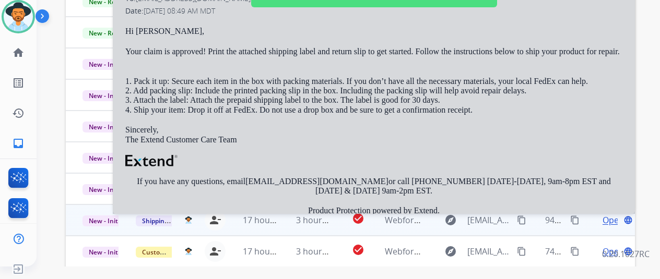
select select "**********"
select select
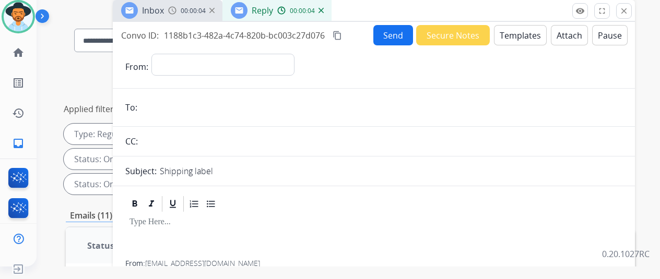
scroll to position [0, 0]
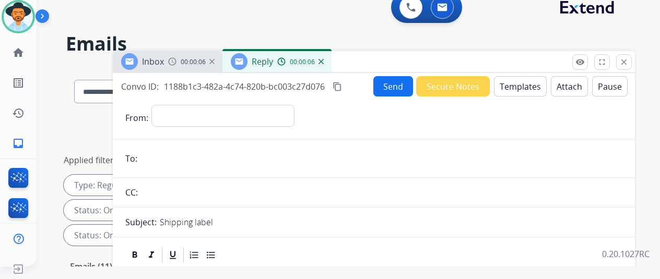
click at [324, 63] on img at bounding box center [321, 61] width 5 height 5
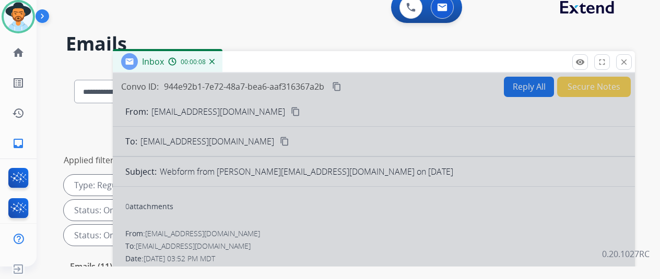
click at [215, 62] on img at bounding box center [211, 61] width 5 height 5
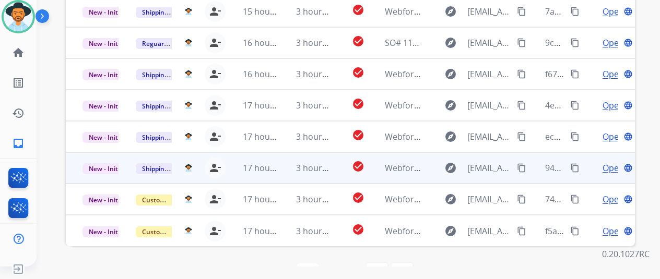
scroll to position [1, 0]
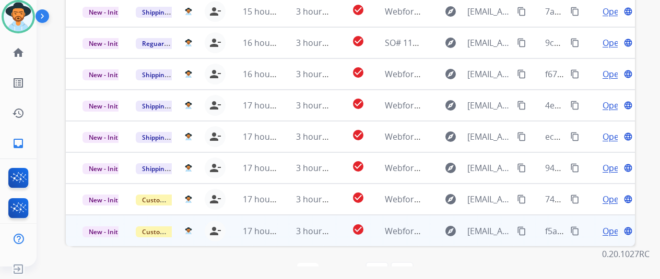
click at [610, 225] on span "Open" at bounding box center [613, 231] width 21 height 13
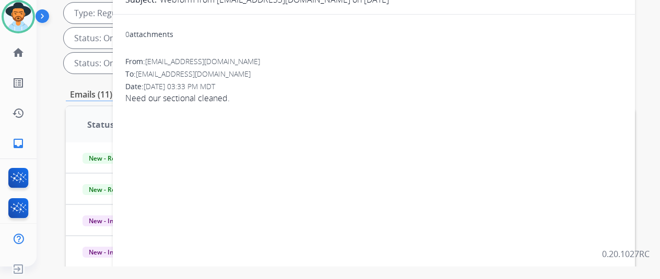
scroll to position [0, 0]
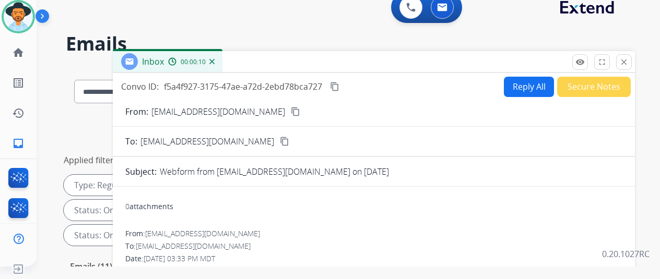
click at [524, 84] on button "Reply All" at bounding box center [529, 87] width 50 height 20
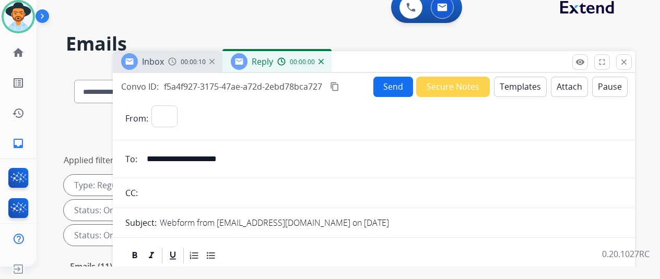
select select "**********"
click at [526, 78] on button "Templates" at bounding box center [520, 87] width 53 height 20
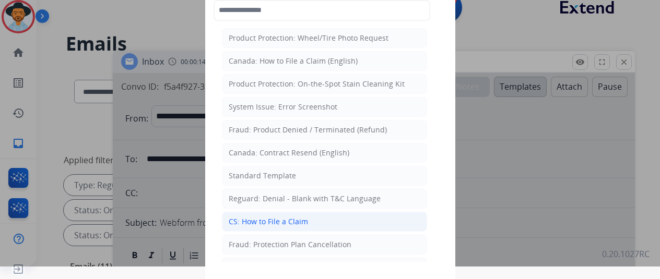
click at [250, 218] on div "CS: How to File a Claim" at bounding box center [268, 222] width 79 height 10
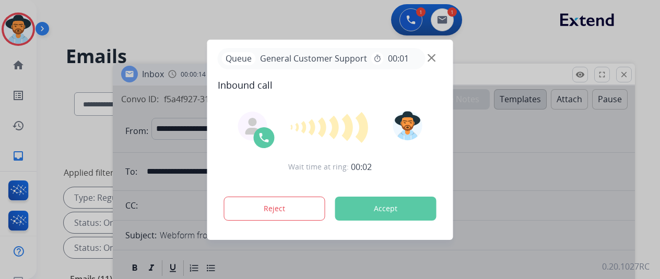
select select "**********"
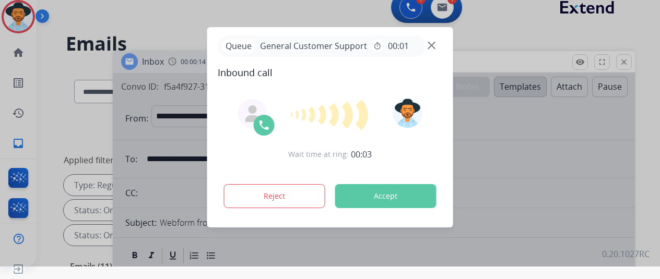
scroll to position [1, 0]
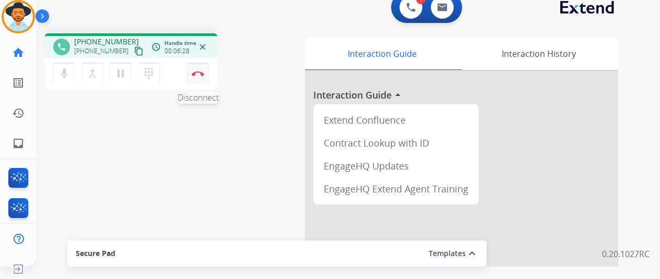
click at [195, 70] on button "Disconnect" at bounding box center [198, 74] width 22 height 22
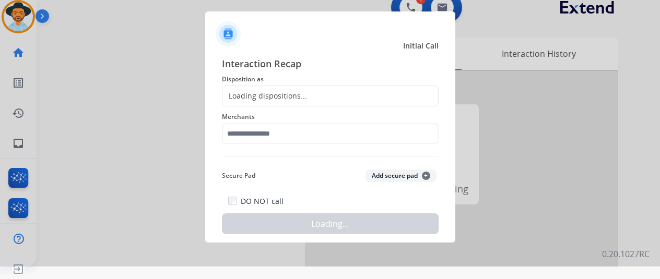
click at [254, 91] on div "Loading dispositions..." at bounding box center [265, 96] width 85 height 10
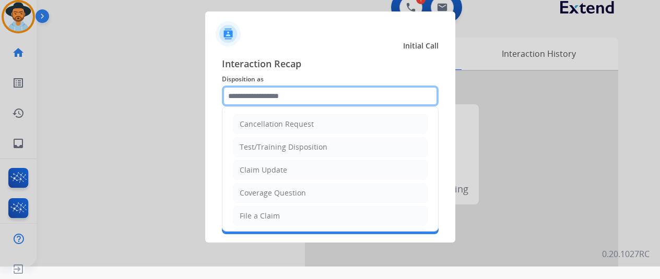
click at [252, 93] on input "text" at bounding box center [330, 96] width 217 height 21
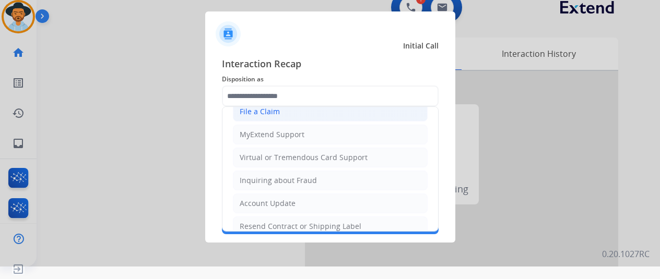
click at [265, 109] on div "File a Claim" at bounding box center [260, 112] width 40 height 10
type input "**********"
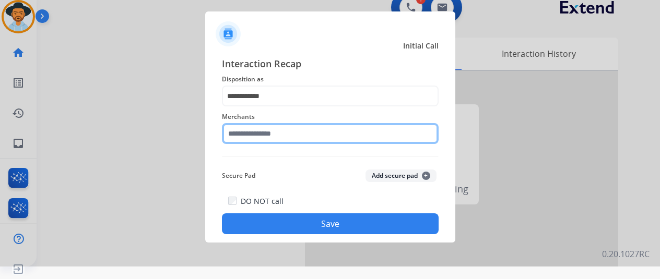
click at [254, 139] on input "text" at bounding box center [330, 133] width 217 height 21
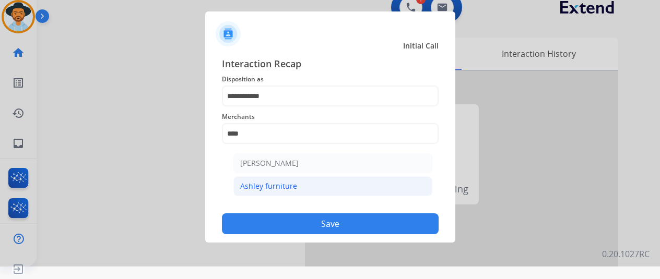
click at [256, 185] on div "Ashley furniture" at bounding box center [268, 186] width 57 height 10
type input "**********"
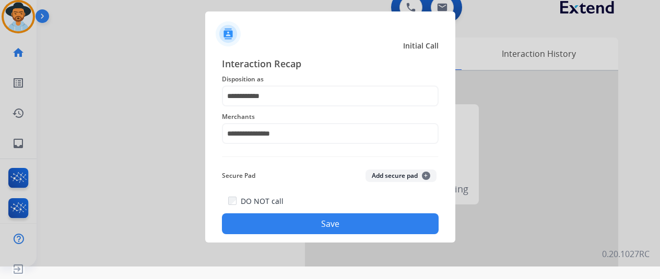
click at [299, 221] on button "Save" at bounding box center [330, 224] width 217 height 21
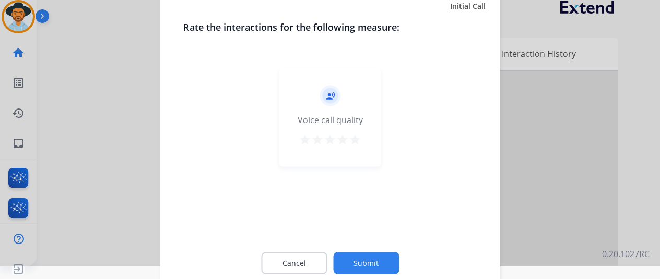
click at [370, 256] on button "Submit" at bounding box center [366, 263] width 66 height 22
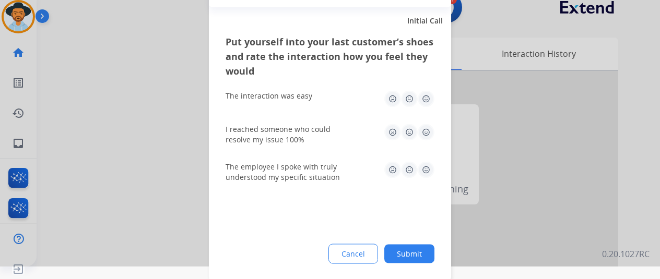
drag, startPoint x: 405, startPoint y: 251, endPoint x: 396, endPoint y: 243, distance: 12.2
click at [405, 251] on button "Submit" at bounding box center [409, 253] width 50 height 19
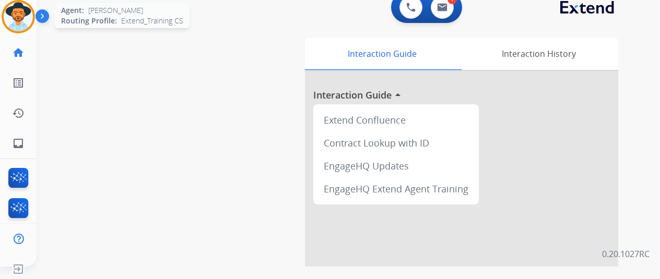
click at [24, 11] on img at bounding box center [18, 16] width 29 height 29
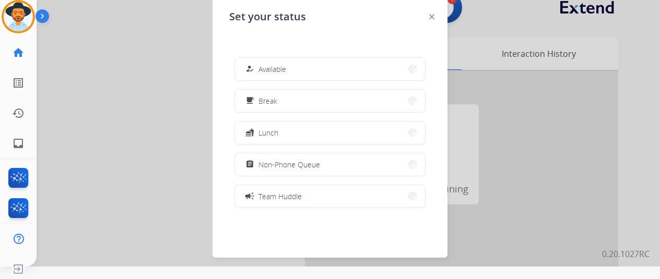
drag, startPoint x: 314, startPoint y: 69, endPoint x: 274, endPoint y: 11, distance: 71.0
click at [314, 70] on button "how_to_reg Available" at bounding box center [330, 69] width 190 height 22
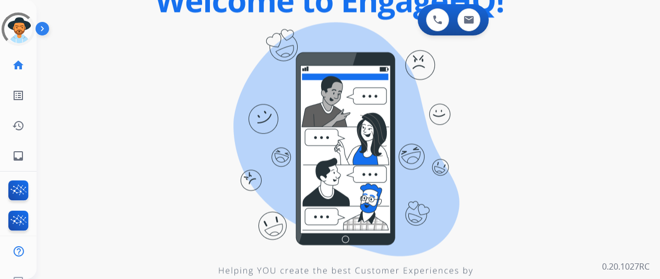
scroll to position [13, 0]
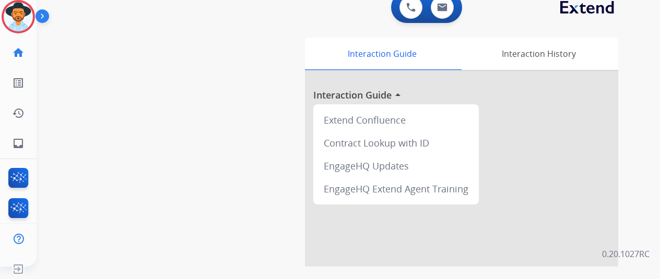
drag, startPoint x: 185, startPoint y: 109, endPoint x: 210, endPoint y: 74, distance: 43.5
click at [210, 74] on div "swap_horiz Break voice bridge close_fullscreen Connect 3-Way Call merge_type Se…" at bounding box center [336, 243] width 599 height 436
drag, startPoint x: 20, startPoint y: 13, endPoint x: 45, endPoint y: 12, distance: 24.6
click at [21, 13] on img at bounding box center [18, 16] width 29 height 29
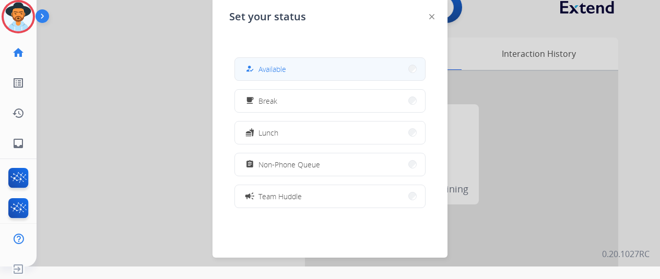
click at [273, 66] on span "Available" at bounding box center [273, 69] width 28 height 11
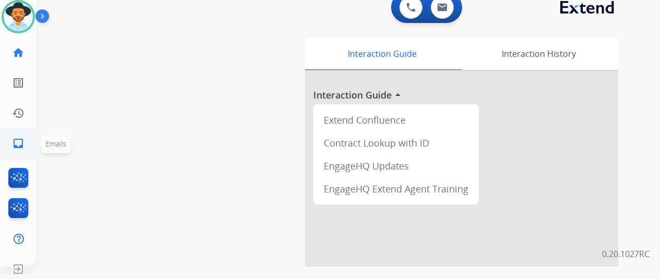
click at [17, 141] on mat-icon "inbox" at bounding box center [18, 143] width 13 height 13
select select "**********"
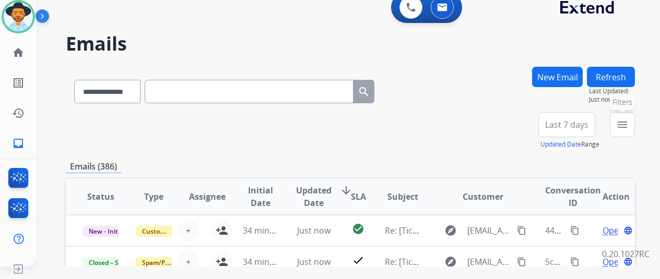
click at [629, 120] on mat-icon "menu" at bounding box center [622, 125] width 13 height 13
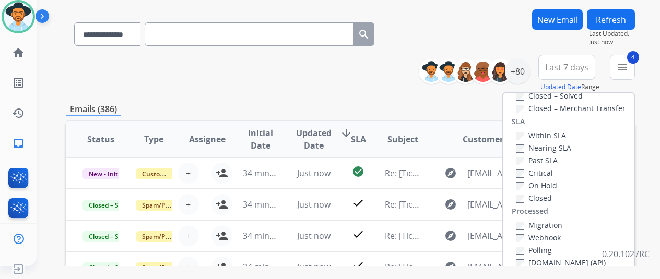
scroll to position [157, 0]
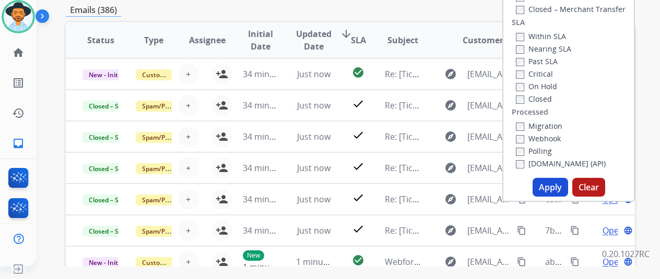
click at [557, 186] on button "Apply" at bounding box center [551, 187] width 36 height 19
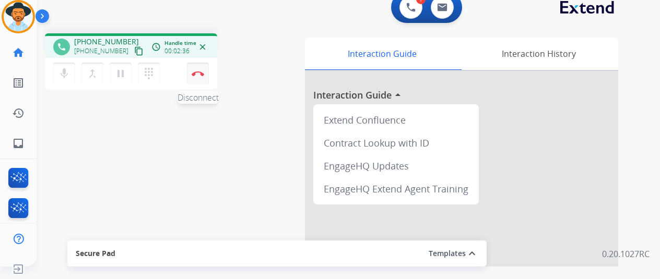
click at [195, 76] on img at bounding box center [198, 73] width 13 height 5
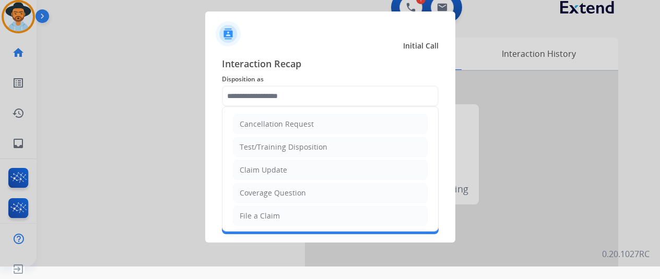
click at [244, 95] on input "text" at bounding box center [330, 96] width 217 height 21
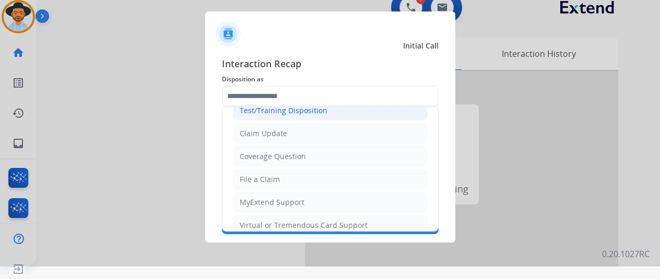
scroll to position [52, 0]
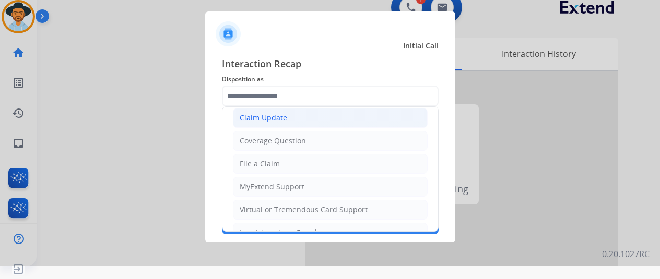
click at [270, 116] on div "Claim Update" at bounding box center [264, 118] width 48 height 10
type input "**********"
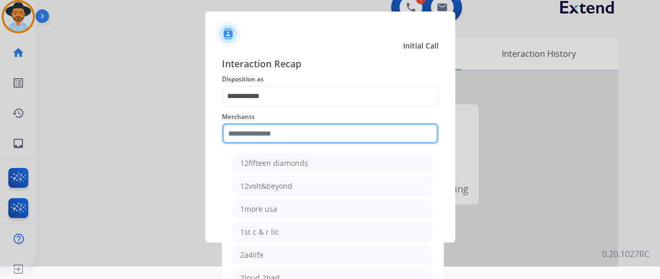
click at [260, 135] on input "text" at bounding box center [330, 133] width 217 height 21
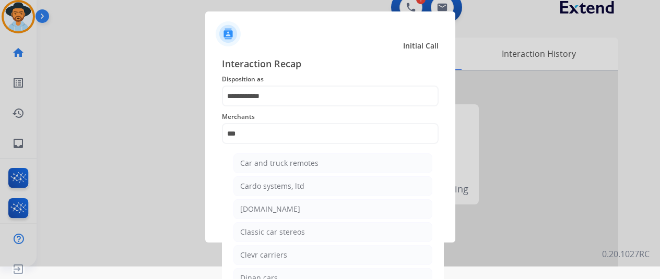
drag, startPoint x: 269, startPoint y: 208, endPoint x: 273, endPoint y: 204, distance: 5.6
click at [269, 208] on div "[DOMAIN_NAME]" at bounding box center [270, 209] width 60 height 10
type input "**********"
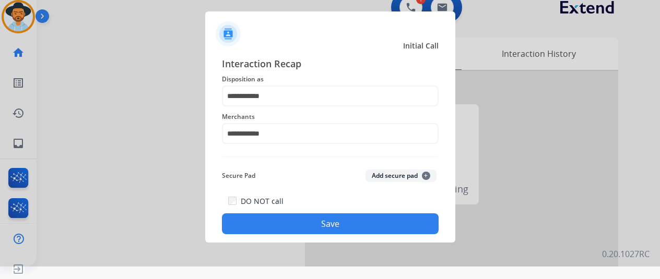
click at [303, 227] on button "Save" at bounding box center [330, 224] width 217 height 21
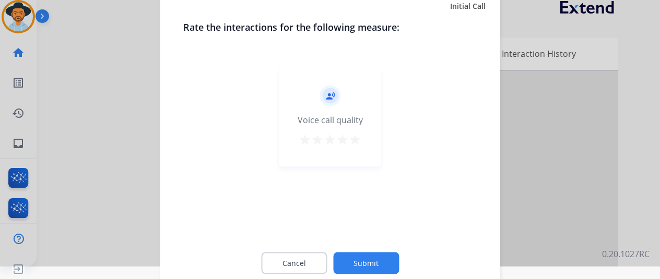
click at [376, 262] on button "Submit" at bounding box center [366, 263] width 66 height 22
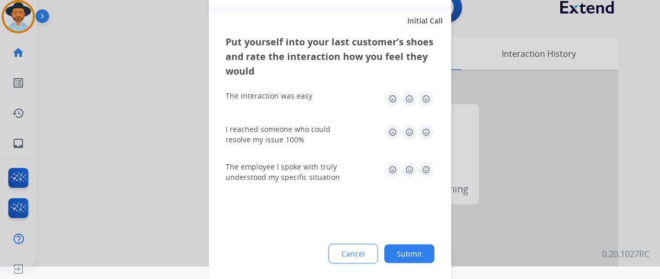
click at [406, 254] on button "Submit" at bounding box center [409, 253] width 50 height 19
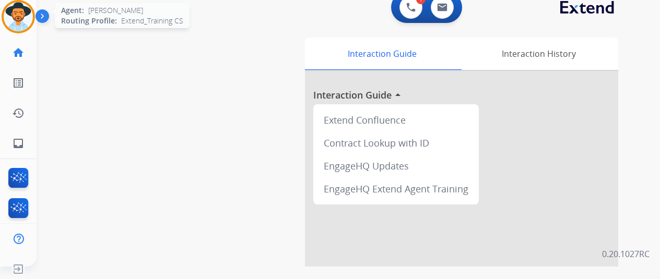
click at [18, 7] on img at bounding box center [18, 16] width 29 height 29
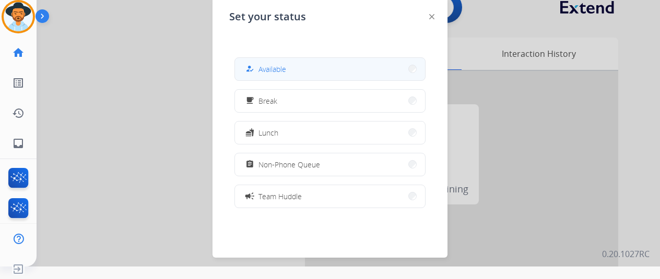
click at [278, 73] on span "Available" at bounding box center [273, 69] width 28 height 11
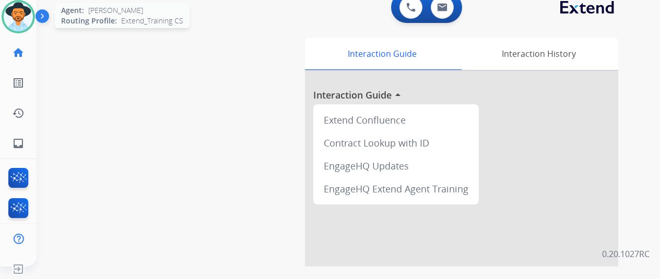
click at [15, 18] on img at bounding box center [18, 16] width 29 height 29
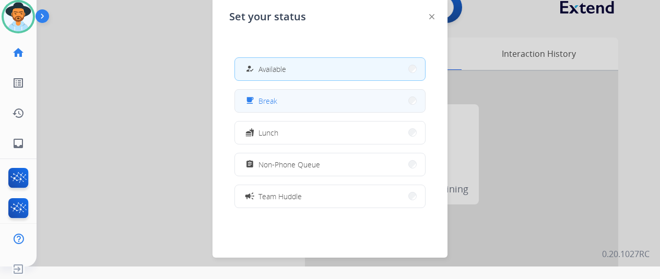
click at [266, 101] on span "Break" at bounding box center [268, 101] width 19 height 11
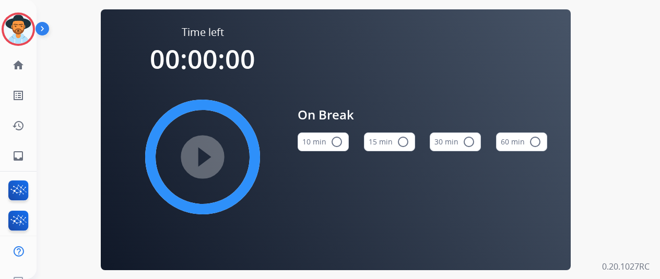
click at [209, 155] on div "play_circle_filled" at bounding box center [202, 157] width 157 height 157
click at [334, 144] on mat-icon "radio_button_unchecked" at bounding box center [337, 142] width 13 height 13
click at [209, 160] on mat-icon "play_circle_filled" at bounding box center [202, 157] width 13 height 13
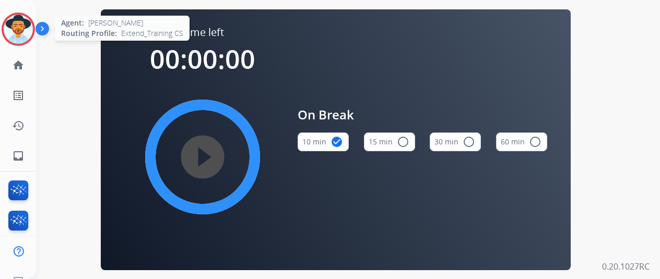
click at [6, 21] on img at bounding box center [18, 29] width 29 height 29
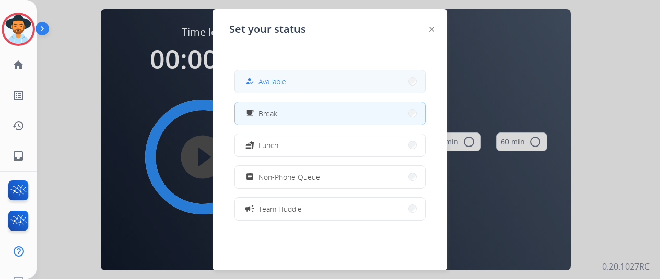
click at [270, 77] on span "Available" at bounding box center [273, 81] width 28 height 11
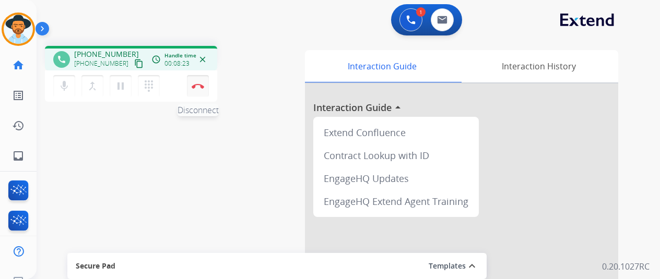
click at [197, 81] on button "Disconnect" at bounding box center [198, 86] width 22 height 22
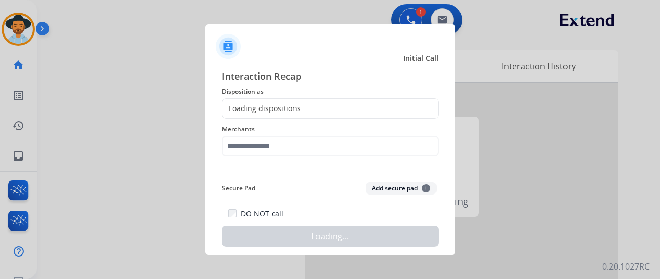
click at [259, 107] on div "Loading dispositions..." at bounding box center [265, 108] width 85 height 10
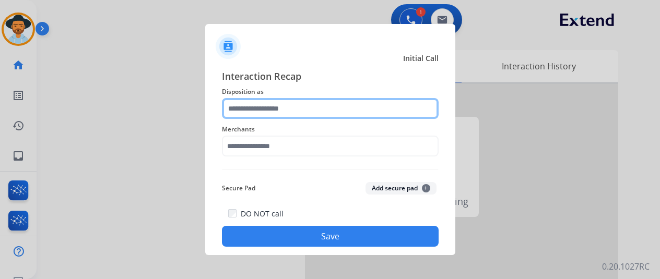
click at [259, 107] on input "text" at bounding box center [330, 108] width 217 height 21
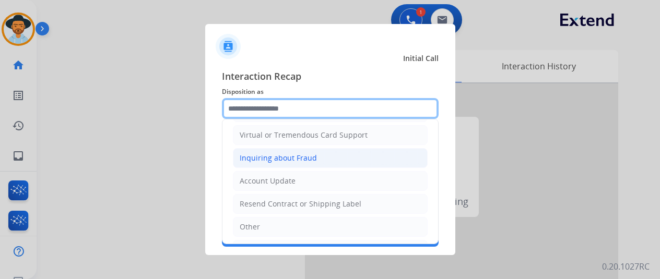
scroll to position [158, 0]
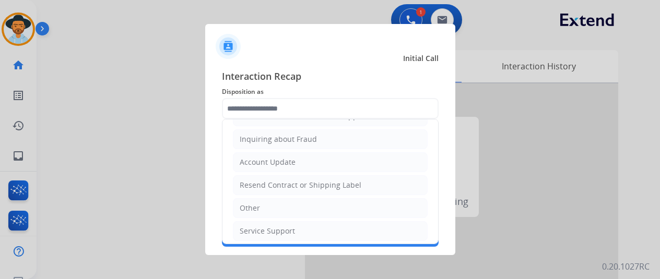
drag, startPoint x: 255, startPoint y: 227, endPoint x: 258, endPoint y: 208, distance: 19.6
click at [255, 226] on div "Service Support" at bounding box center [267, 231] width 55 height 10
type input "**********"
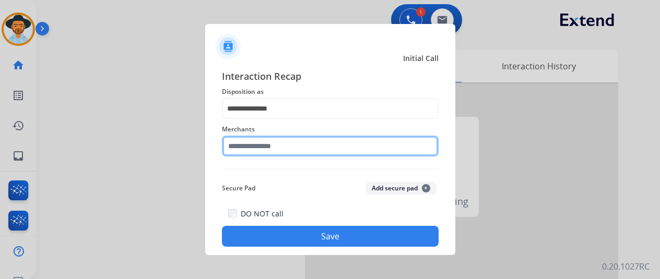
click at [265, 147] on input "text" at bounding box center [330, 146] width 217 height 21
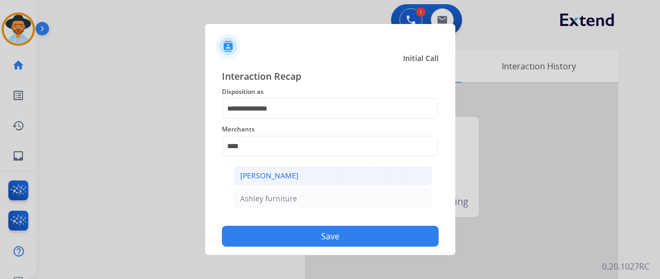
click at [274, 170] on li "[PERSON_NAME]" at bounding box center [333, 176] width 199 height 20
type input "**********"
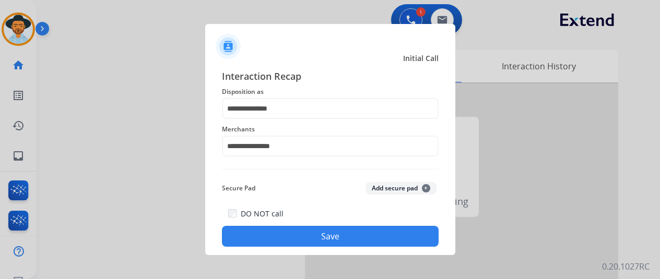
click at [316, 231] on button "Save" at bounding box center [330, 236] width 217 height 21
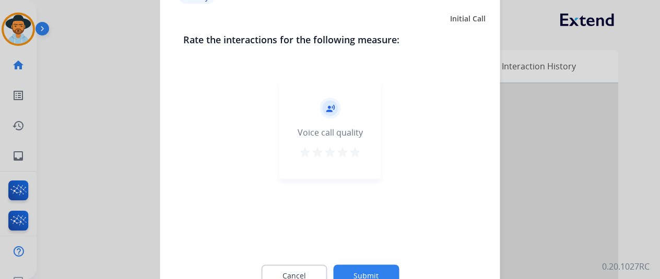
click at [355, 269] on button "Submit" at bounding box center [366, 276] width 66 height 22
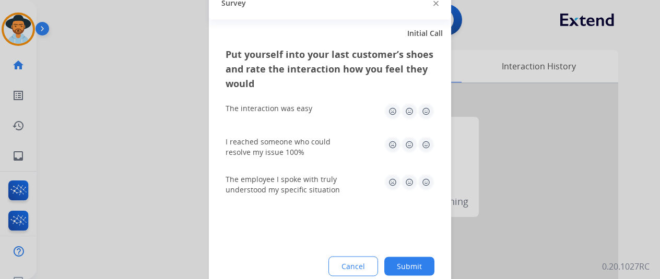
click at [408, 262] on button "Submit" at bounding box center [409, 266] width 50 height 19
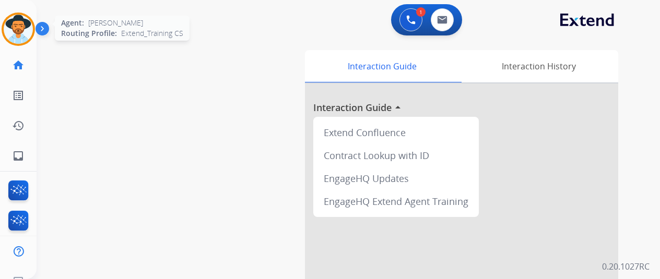
click at [12, 26] on img at bounding box center [18, 29] width 29 height 29
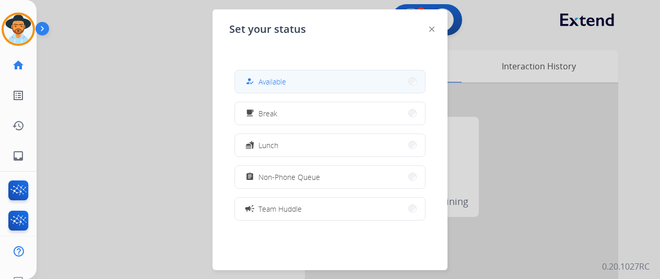
click at [290, 79] on button "how_to_reg Available" at bounding box center [330, 82] width 190 height 22
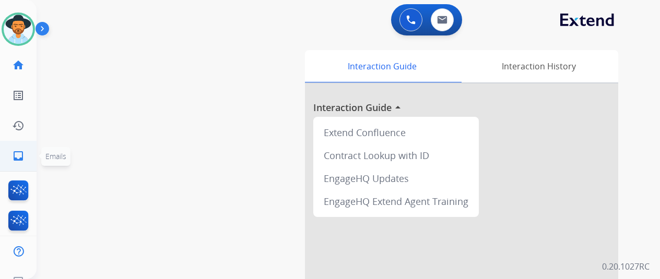
click at [15, 156] on mat-icon "inbox" at bounding box center [18, 156] width 13 height 13
select select "**********"
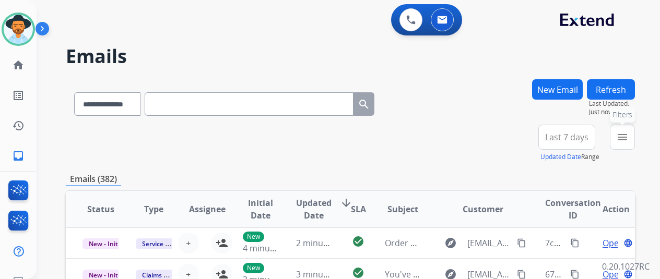
drag, startPoint x: 635, startPoint y: 142, endPoint x: 535, endPoint y: 190, distance: 110.7
click at [629, 142] on mat-icon "menu" at bounding box center [622, 137] width 13 height 13
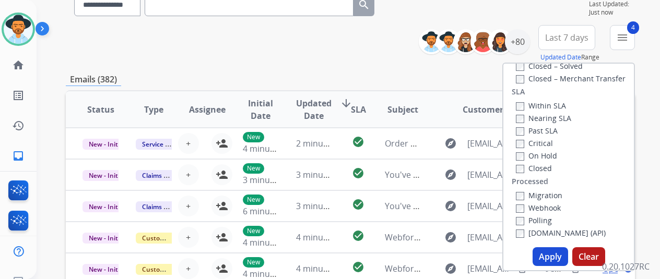
scroll to position [209, 0]
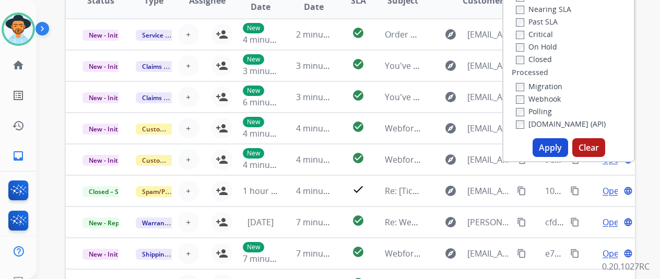
click at [552, 145] on button "Apply" at bounding box center [551, 147] width 36 height 19
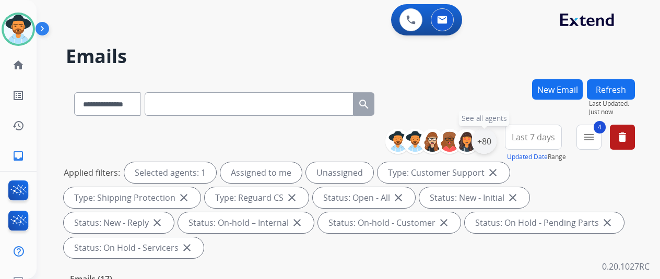
click at [493, 133] on div "+80" at bounding box center [484, 141] width 25 height 25
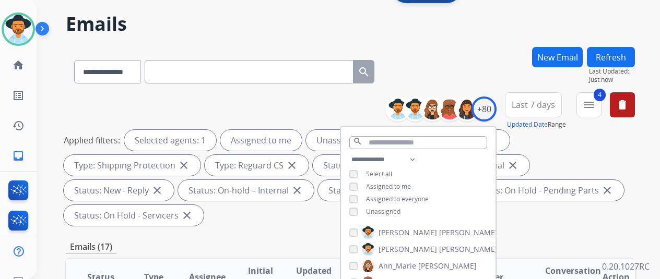
scroll to position [104, 0]
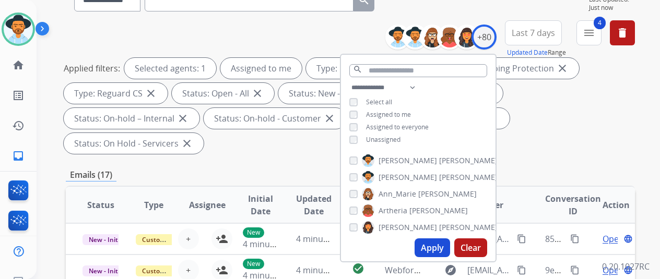
click at [433, 245] on button "Apply" at bounding box center [433, 248] width 36 height 19
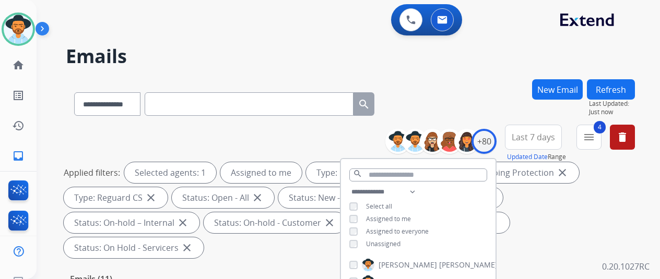
click at [496, 96] on div "**********" at bounding box center [350, 101] width 569 height 45
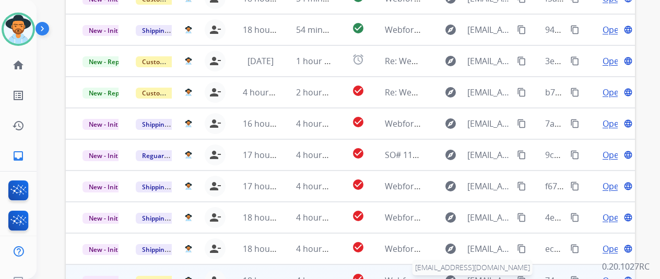
scroll to position [381, 0]
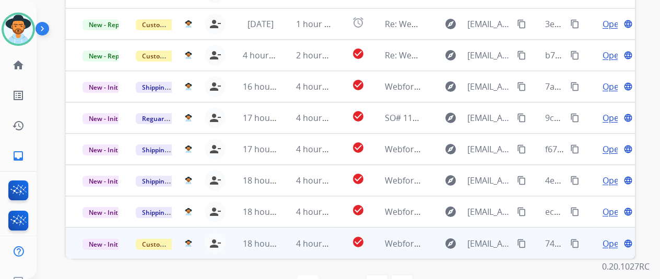
click at [610, 238] on span "Open" at bounding box center [613, 244] width 21 height 13
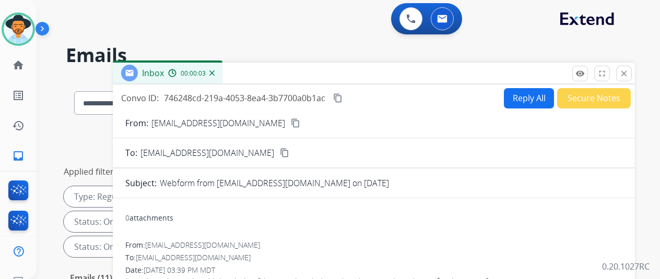
scroll to position [0, 0]
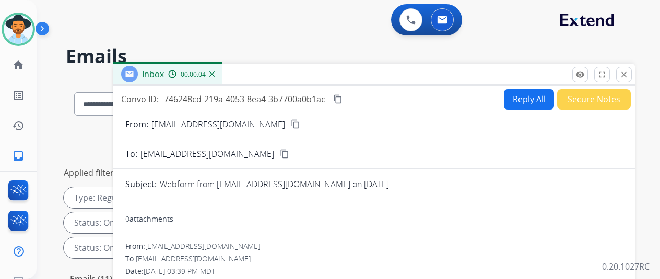
click at [291, 123] on mat-icon "content_copy" at bounding box center [295, 124] width 9 height 9
click at [523, 92] on button "Reply All" at bounding box center [529, 99] width 50 height 20
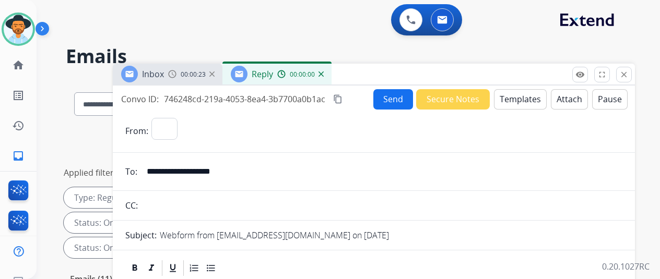
select select "**********"
click at [529, 94] on button "Templates" at bounding box center [520, 99] width 53 height 20
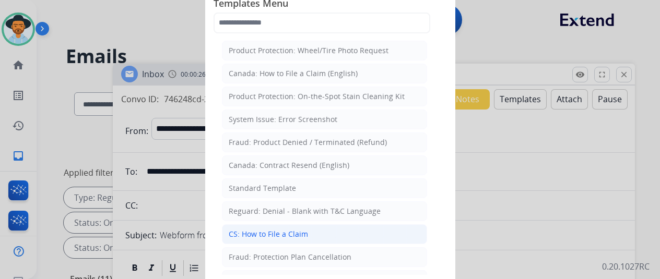
click at [247, 229] on div "CS: How to File a Claim" at bounding box center [268, 234] width 79 height 10
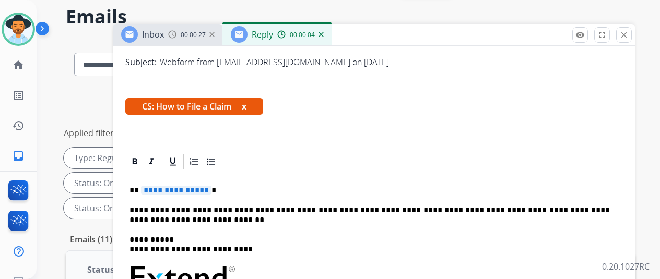
scroll to position [104, 0]
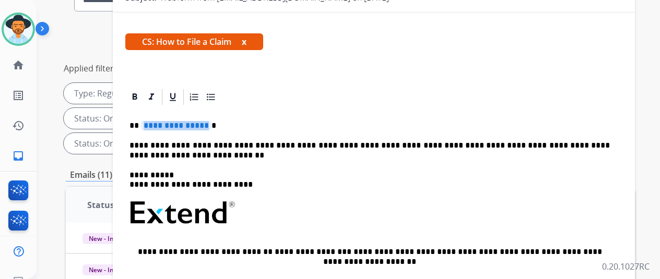
drag, startPoint x: 213, startPoint y: 107, endPoint x: 205, endPoint y: 106, distance: 8.4
click at [205, 121] on span "**********" at bounding box center [176, 125] width 71 height 9
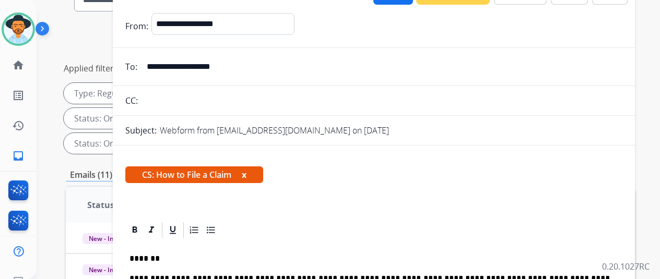
scroll to position [0, 0]
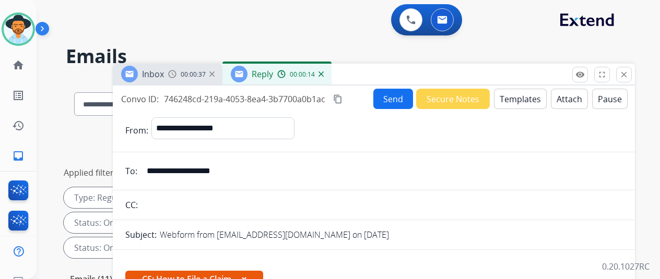
click at [397, 98] on button "Send" at bounding box center [394, 99] width 40 height 20
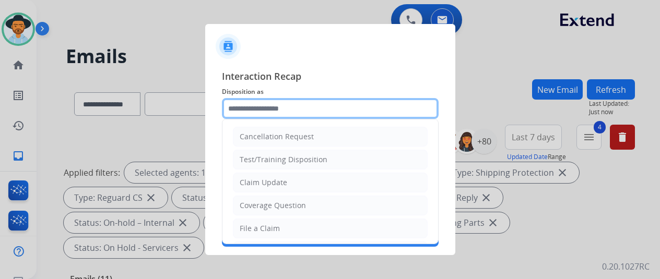
click at [243, 109] on input "text" at bounding box center [330, 108] width 217 height 21
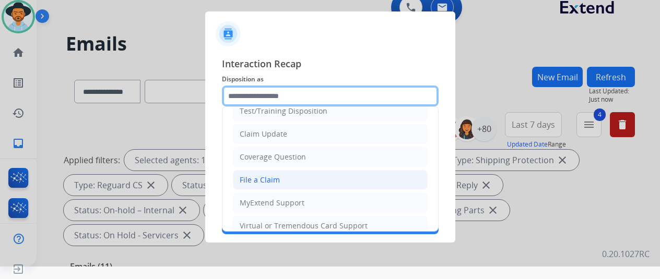
scroll to position [52, 0]
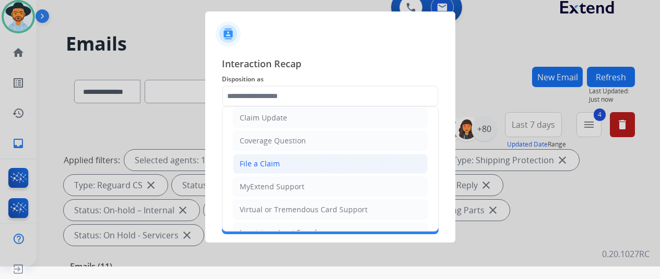
click at [257, 160] on div "File a Claim" at bounding box center [260, 164] width 40 height 10
type input "**********"
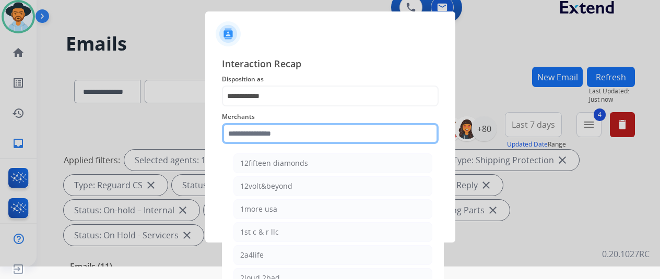
click at [236, 127] on input "text" at bounding box center [330, 133] width 217 height 21
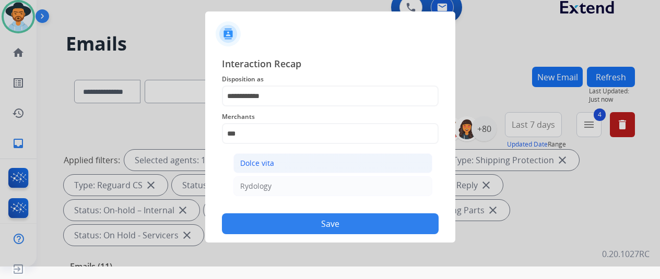
click at [260, 159] on div "Dolce vita" at bounding box center [257, 163] width 34 height 10
type input "**********"
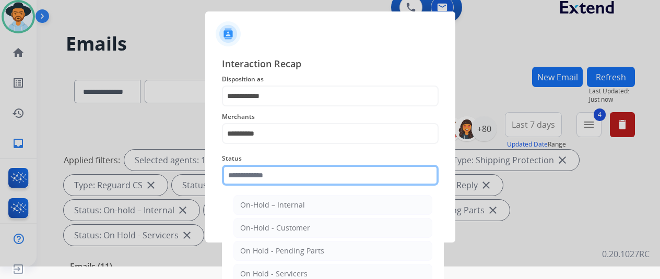
click at [264, 175] on input "text" at bounding box center [330, 175] width 217 height 21
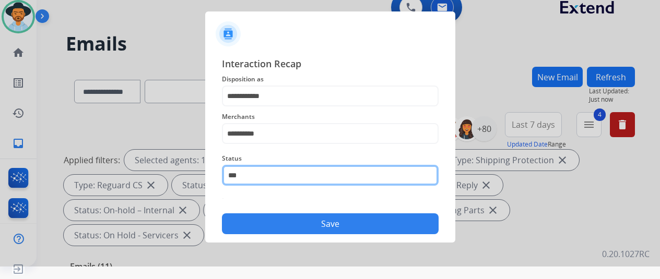
type input "*"
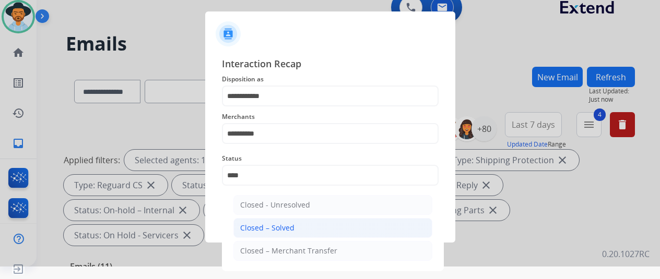
click at [266, 229] on div "Closed – Solved" at bounding box center [267, 228] width 54 height 10
type input "**********"
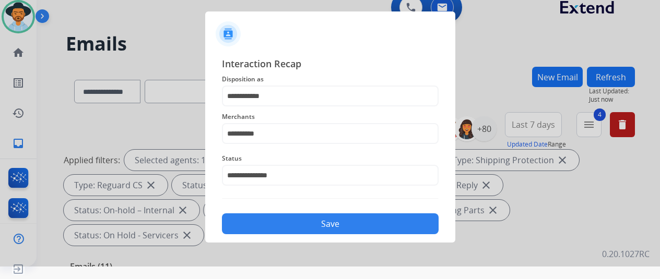
click at [310, 220] on button "Save" at bounding box center [330, 224] width 217 height 21
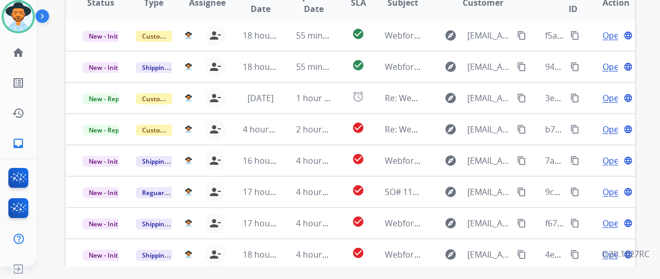
scroll to position [366, 0]
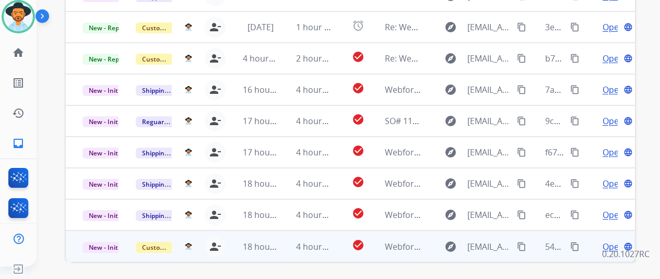
click at [608, 241] on span "Open" at bounding box center [613, 247] width 21 height 13
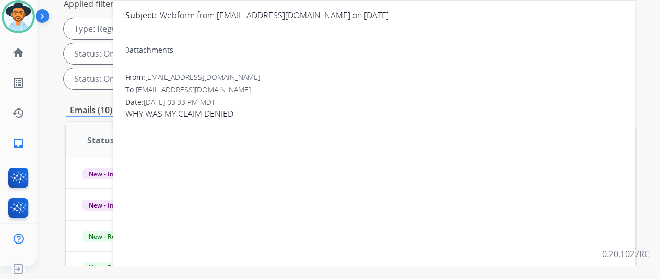
scroll to position [0, 0]
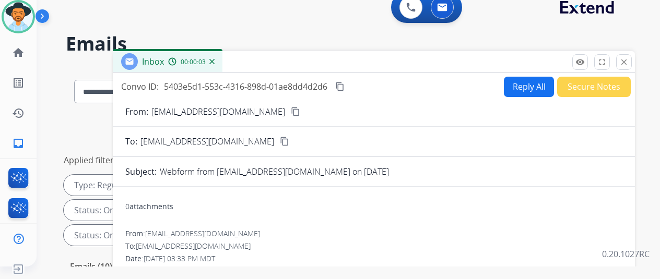
click at [291, 111] on mat-icon "content_copy" at bounding box center [295, 111] width 9 height 9
click at [532, 85] on button "Reply All" at bounding box center [529, 87] width 50 height 20
select select "**********"
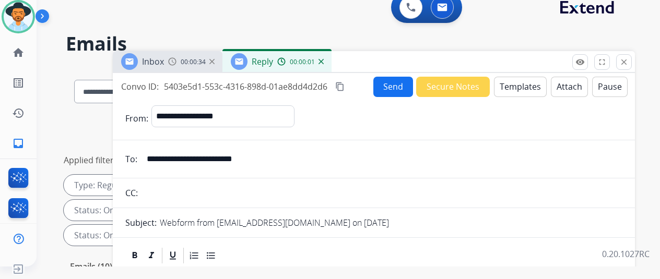
click at [518, 79] on button "Templates" at bounding box center [520, 87] width 53 height 20
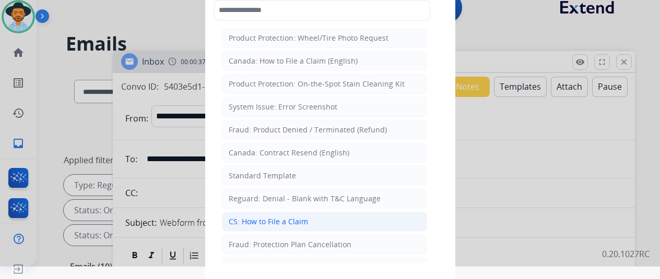
click at [261, 221] on div "CS: How to File a Claim" at bounding box center [268, 222] width 79 height 10
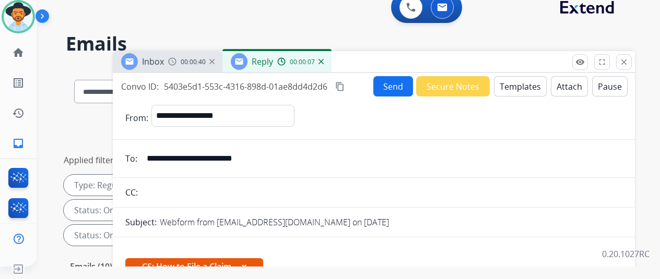
click at [523, 81] on button "Templates" at bounding box center [520, 86] width 53 height 20
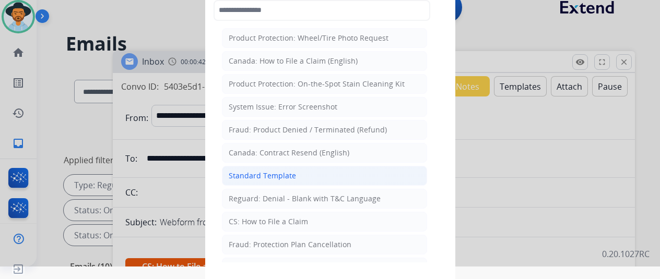
click at [258, 171] on div "Standard Template" at bounding box center [262, 176] width 67 height 10
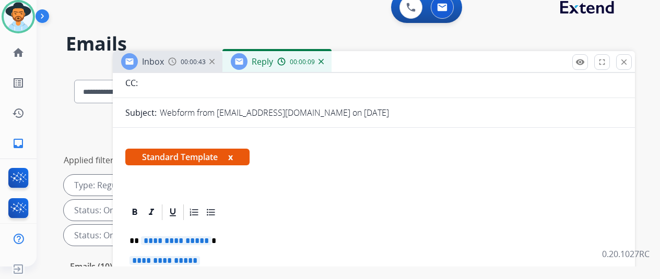
scroll to position [171, 0]
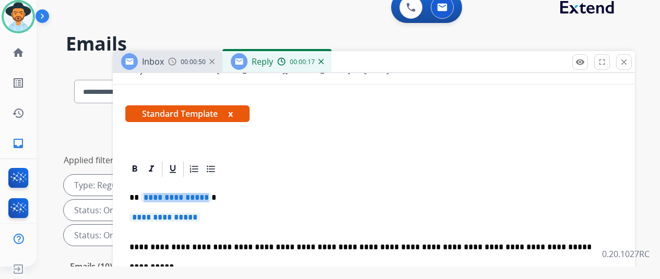
drag, startPoint x: 213, startPoint y: 178, endPoint x: 200, endPoint y: 177, distance: 13.1
click at [200, 193] on span "**********" at bounding box center [176, 197] width 71 height 9
click at [213, 213] on p "**********" at bounding box center [370, 222] width 481 height 19
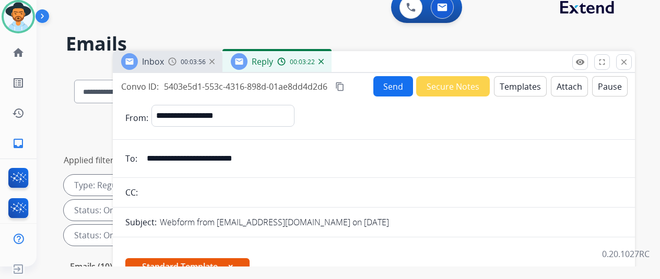
scroll to position [0, 0]
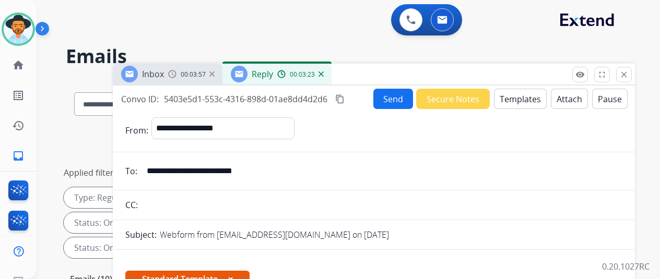
click at [399, 96] on button "Send" at bounding box center [394, 99] width 40 height 20
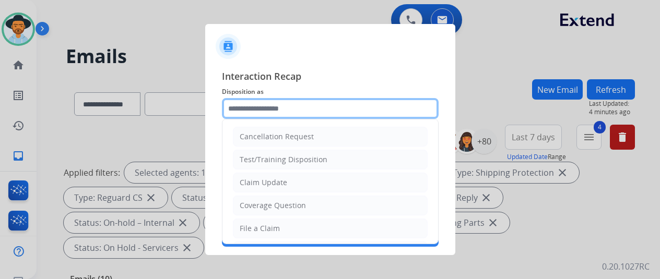
click at [239, 109] on input "text" at bounding box center [330, 108] width 217 height 21
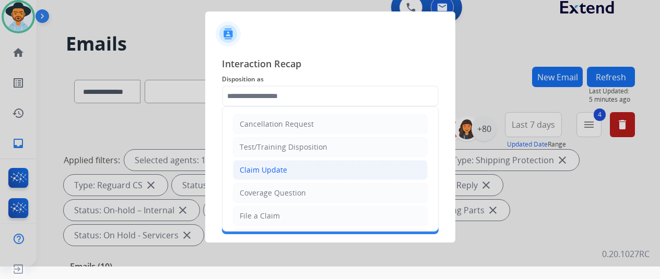
click at [255, 168] on div "Claim Update" at bounding box center [264, 170] width 48 height 10
type input "**********"
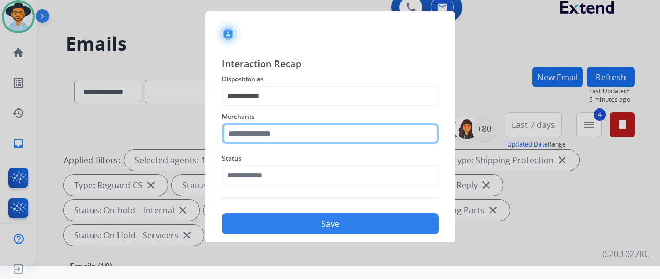
click at [248, 136] on input "text" at bounding box center [330, 133] width 217 height 21
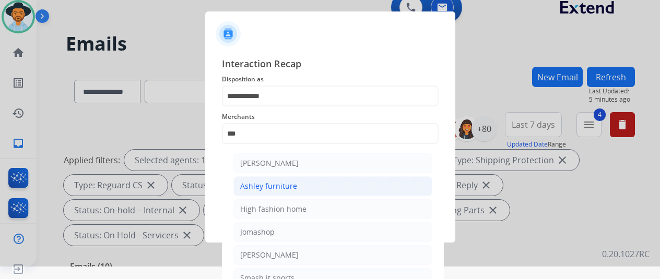
click at [274, 186] on div "Ashley furniture" at bounding box center [268, 186] width 57 height 10
type input "**********"
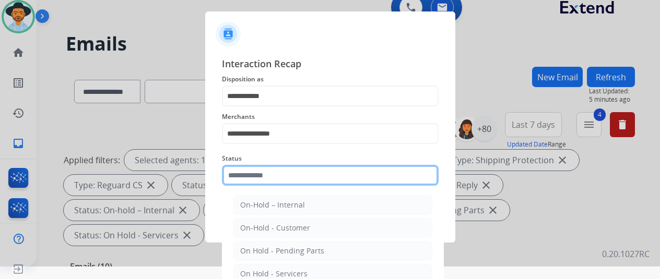
click at [255, 178] on input "text" at bounding box center [330, 175] width 217 height 21
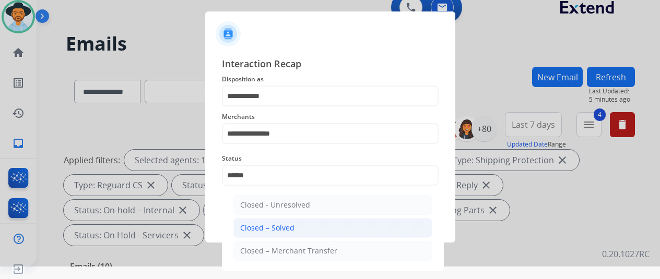
click at [262, 226] on div "Closed – Solved" at bounding box center [267, 228] width 54 height 10
type input "**********"
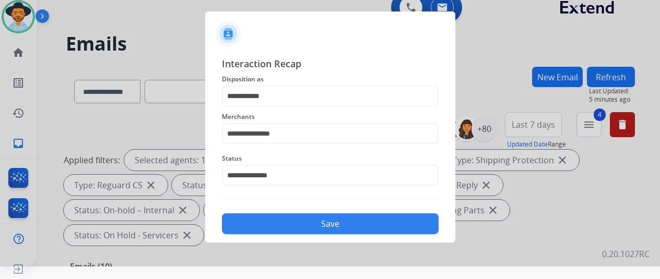
click at [301, 223] on button "Save" at bounding box center [330, 224] width 217 height 21
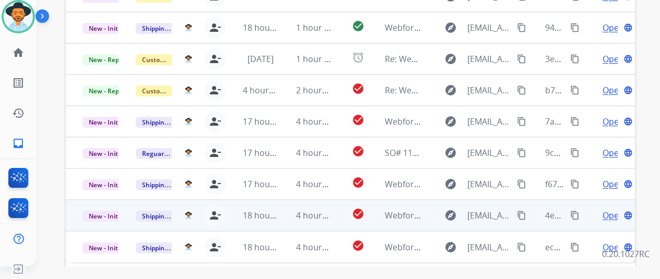
scroll to position [381, 0]
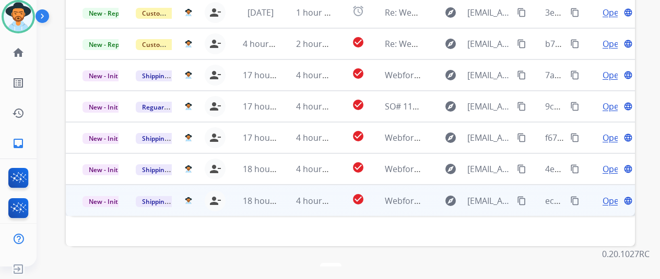
click at [608, 195] on span "Open" at bounding box center [613, 201] width 21 height 13
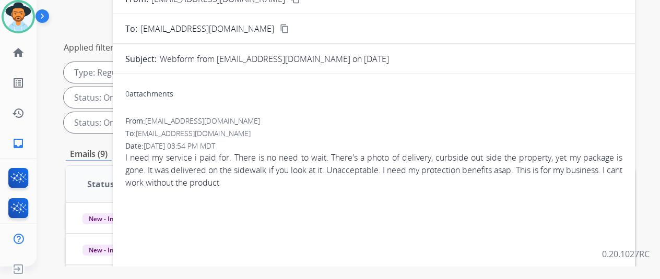
scroll to position [68, 0]
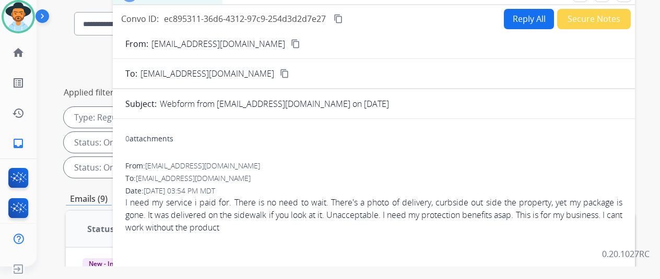
click at [291, 41] on mat-icon "content_copy" at bounding box center [295, 43] width 9 height 9
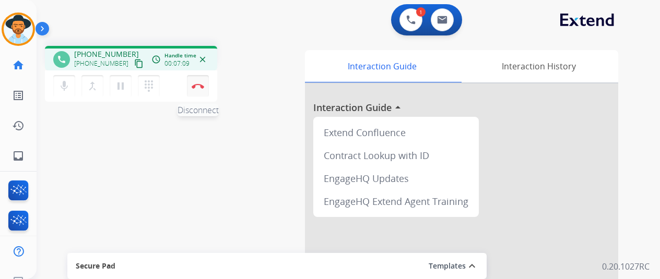
click at [198, 86] on img at bounding box center [198, 86] width 13 height 5
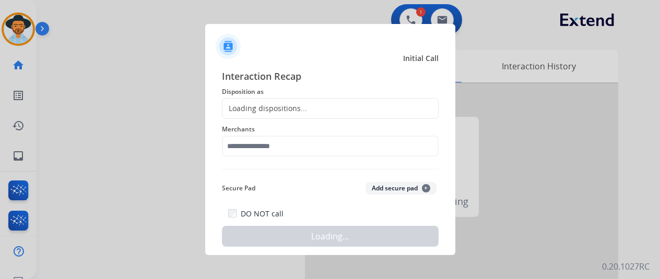
click at [251, 110] on div "Loading dispositions..." at bounding box center [265, 108] width 85 height 10
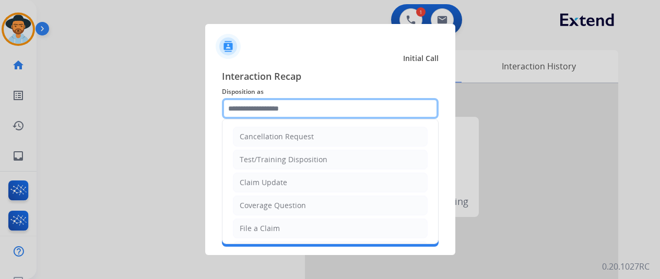
click at [250, 110] on input "text" at bounding box center [330, 108] width 217 height 21
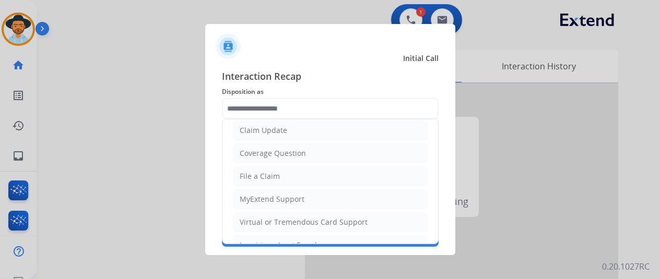
drag, startPoint x: 272, startPoint y: 153, endPoint x: 266, endPoint y: 153, distance: 5.7
click at [270, 153] on div "Coverage Question" at bounding box center [273, 153] width 66 height 10
type input "**********"
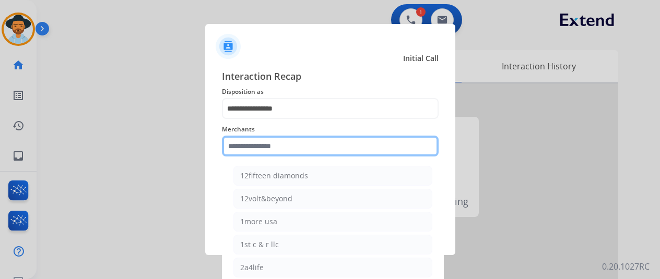
click at [264, 154] on input "text" at bounding box center [330, 146] width 217 height 21
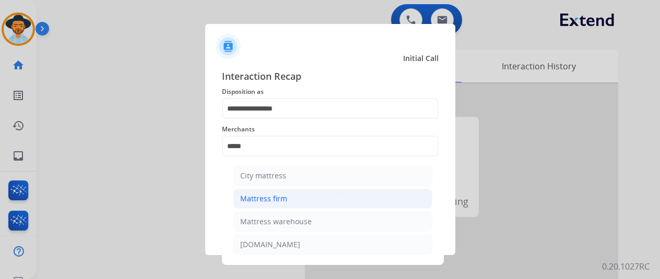
click at [266, 196] on div "Mattress firm" at bounding box center [263, 199] width 47 height 10
type input "**********"
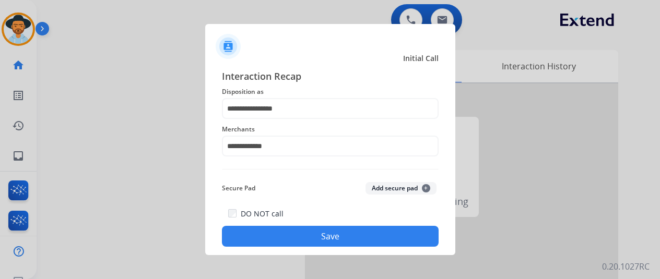
click at [300, 235] on button "Save" at bounding box center [330, 236] width 217 height 21
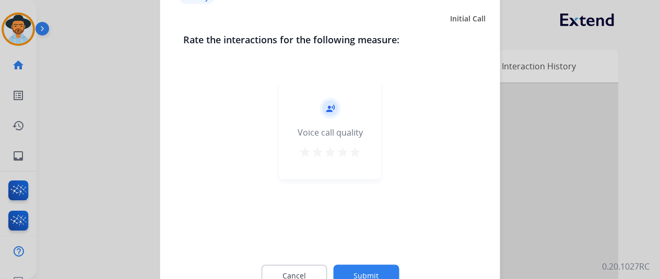
click at [369, 267] on button "Submit" at bounding box center [366, 276] width 66 height 22
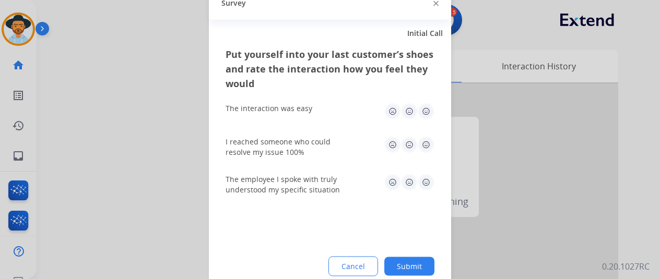
drag, startPoint x: 420, startPoint y: 262, endPoint x: 66, endPoint y: 67, distance: 404.0
click at [416, 258] on button "Submit" at bounding box center [409, 266] width 50 height 19
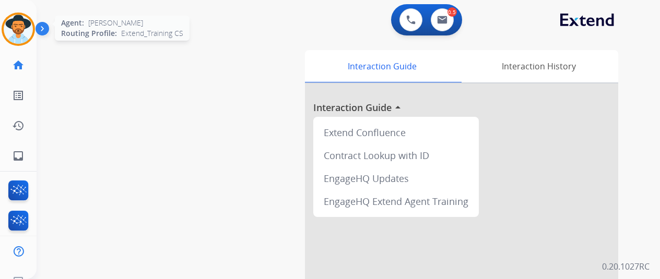
click at [19, 24] on img at bounding box center [18, 29] width 29 height 29
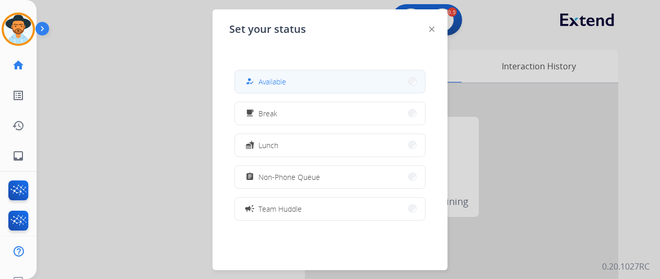
drag, startPoint x: 276, startPoint y: 80, endPoint x: 231, endPoint y: 13, distance: 81.4
click at [270, 75] on button "how_to_reg Available" at bounding box center [330, 82] width 190 height 22
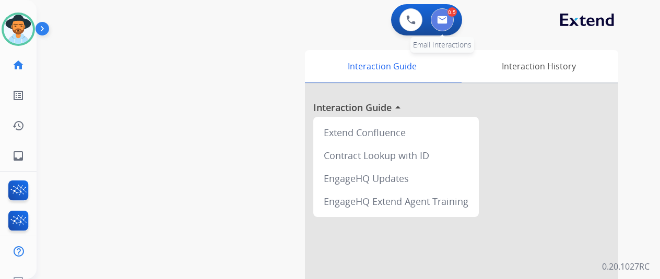
click at [448, 19] on img at bounding box center [442, 20] width 10 height 8
select select "**********"
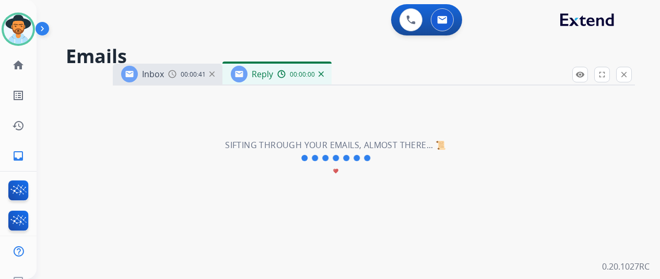
select select "**********"
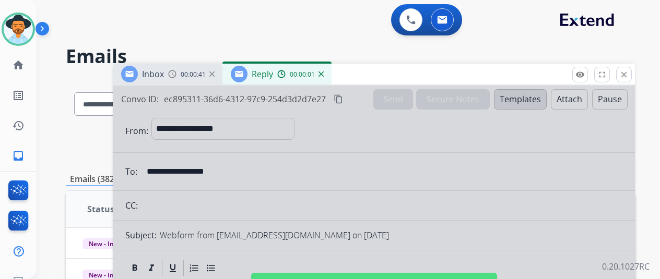
click at [283, 151] on div at bounding box center [374, 281] width 522 height 390
select select
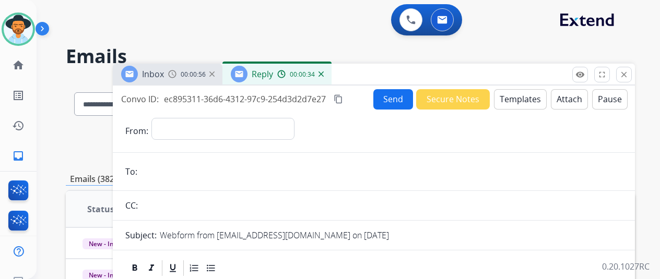
click at [324, 74] on img at bounding box center [321, 74] width 5 height 5
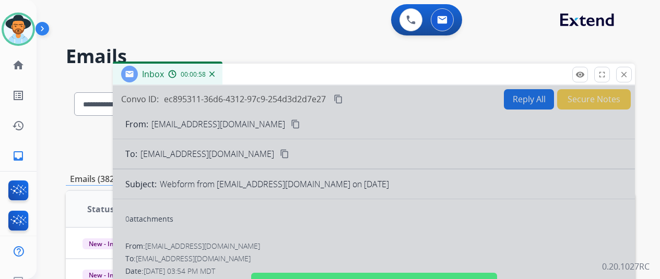
click at [258, 120] on div at bounding box center [374, 281] width 522 height 390
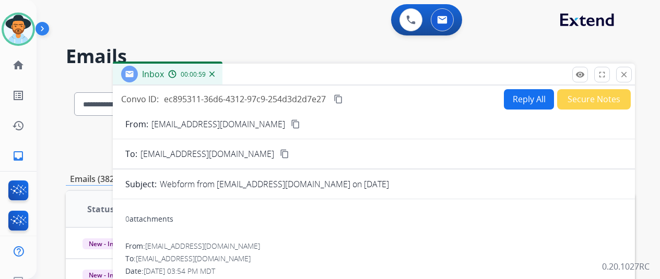
click at [291, 123] on mat-icon "content_copy" at bounding box center [295, 124] width 9 height 9
click at [534, 96] on button "Reply All" at bounding box center [529, 99] width 50 height 20
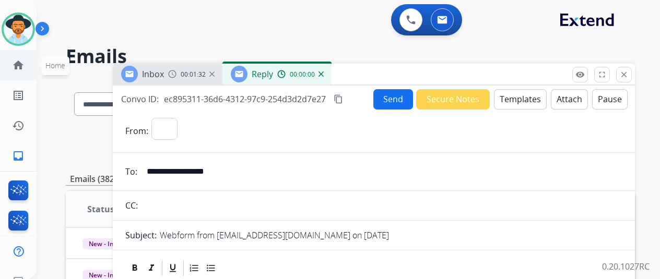
select select "**********"
click at [521, 98] on button "Templates" at bounding box center [520, 99] width 53 height 20
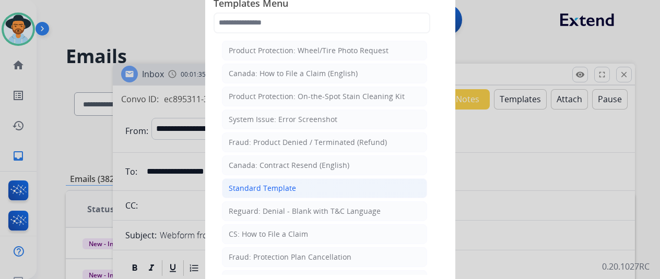
click at [270, 188] on div "Standard Template" at bounding box center [262, 188] width 67 height 10
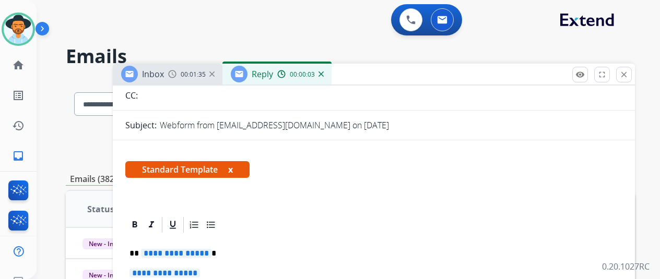
scroll to position [209, 0]
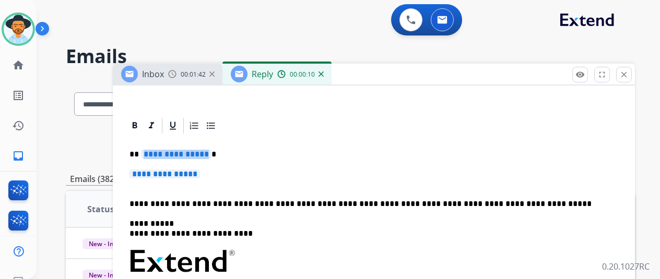
drag, startPoint x: 214, startPoint y: 154, endPoint x: 181, endPoint y: 154, distance: 33.4
click at [181, 154] on p "**********" at bounding box center [370, 154] width 481 height 9
drag, startPoint x: 214, startPoint y: 174, endPoint x: 185, endPoint y: 176, distance: 28.3
click at [185, 176] on p "**********" at bounding box center [374, 179] width 489 height 19
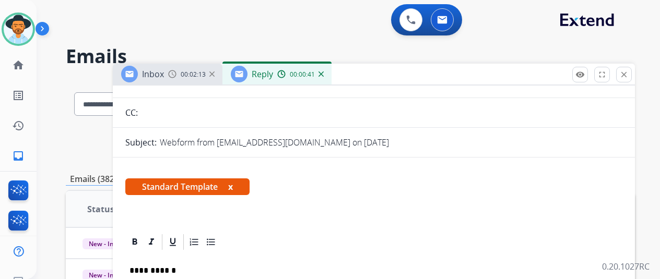
scroll to position [0, 0]
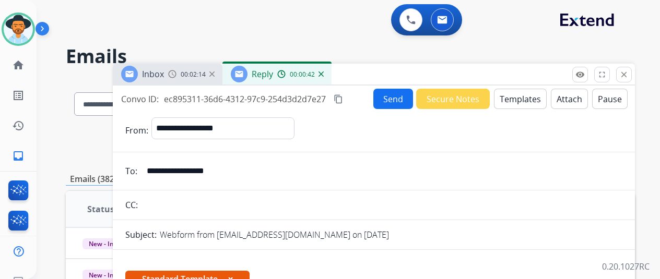
click at [403, 97] on button "Send" at bounding box center [394, 99] width 40 height 20
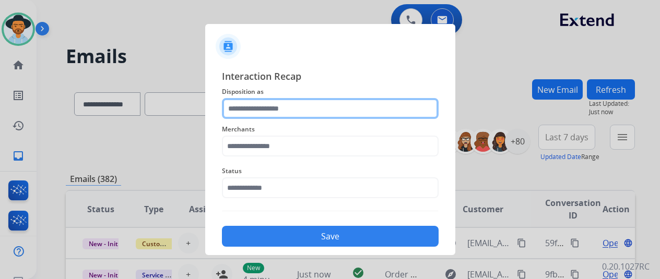
click at [251, 106] on input "text" at bounding box center [330, 108] width 217 height 21
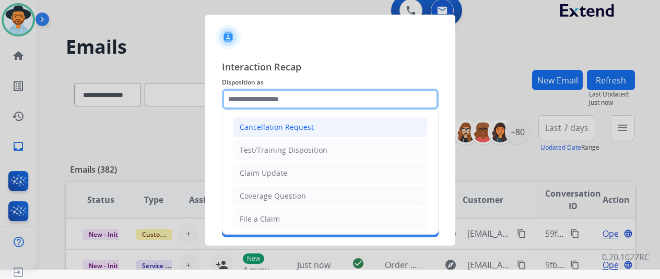
scroll to position [13, 0]
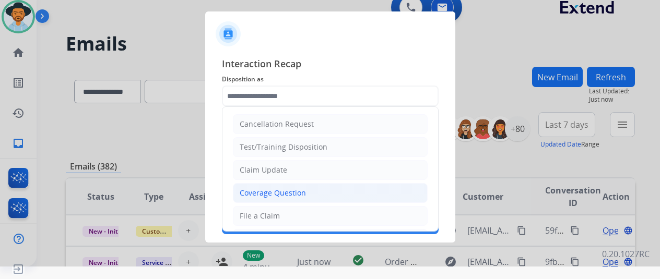
click at [269, 191] on div "Coverage Question" at bounding box center [273, 193] width 66 height 10
type input "**********"
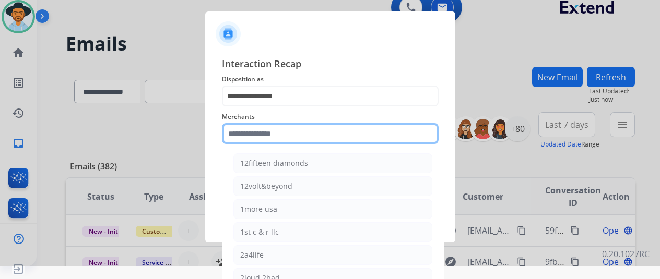
click at [251, 131] on input "text" at bounding box center [330, 133] width 217 height 21
drag, startPoint x: 245, startPoint y: 132, endPoint x: 241, endPoint y: 126, distance: 7.1
click at [244, 132] on input "text" at bounding box center [330, 133] width 217 height 21
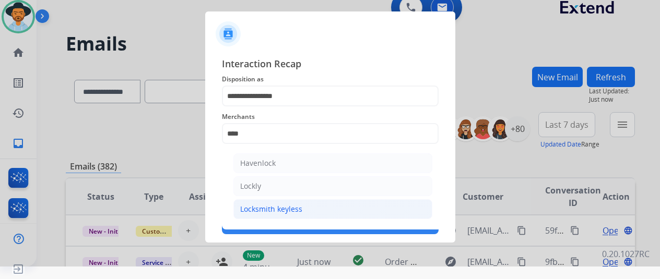
click at [278, 208] on div "Locksmith keyless" at bounding box center [271, 209] width 62 height 10
type input "**********"
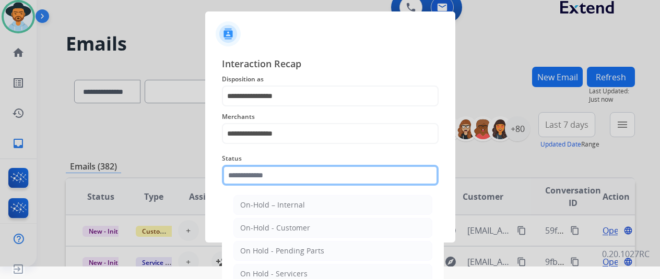
click at [259, 178] on input "text" at bounding box center [330, 175] width 217 height 21
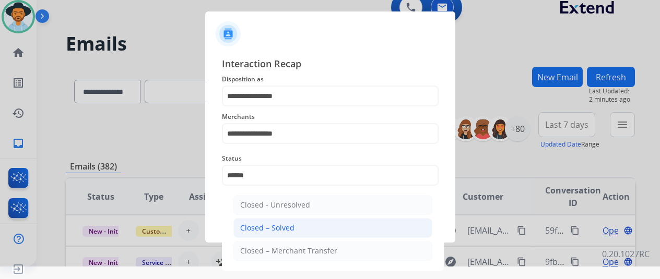
click at [277, 230] on div "Closed – Solved" at bounding box center [267, 228] width 54 height 10
type input "**********"
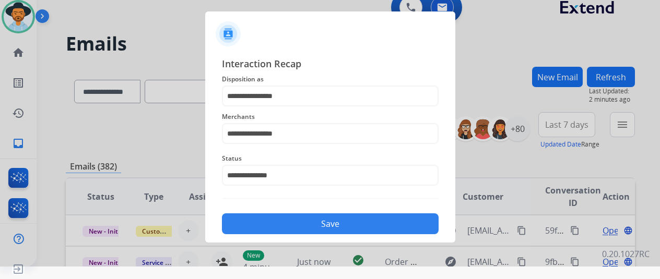
click at [285, 219] on button "Save" at bounding box center [330, 224] width 217 height 21
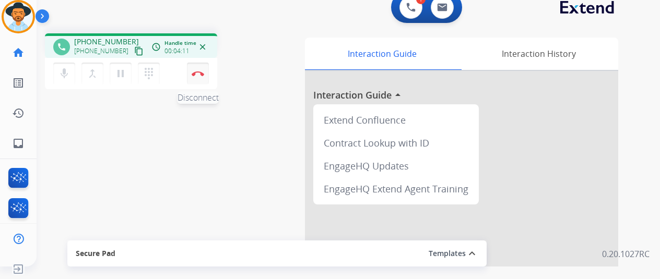
click at [195, 73] on img at bounding box center [198, 73] width 13 height 5
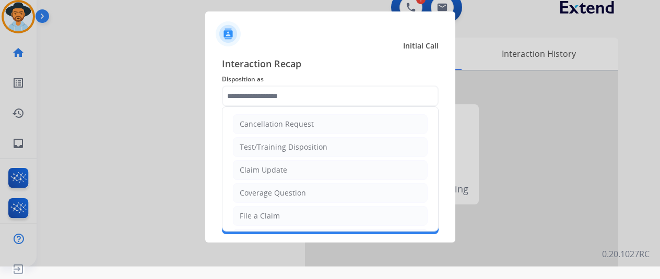
click at [247, 91] on input "text" at bounding box center [330, 96] width 217 height 21
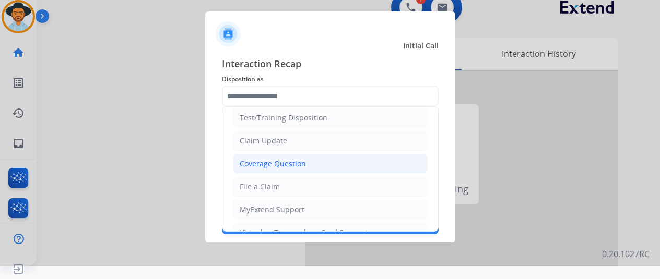
scroll to position [52, 0]
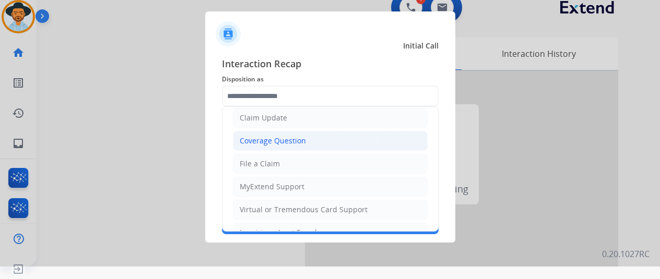
click at [264, 144] on div "Coverage Question" at bounding box center [273, 141] width 66 height 10
type input "**********"
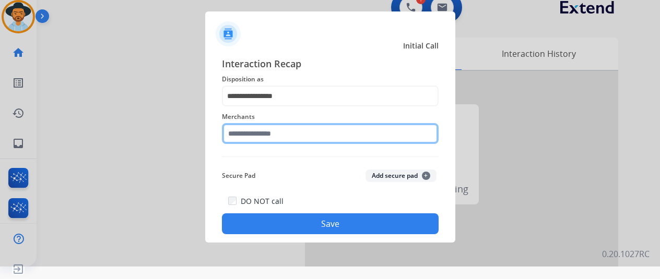
click at [261, 138] on input "text" at bounding box center [330, 133] width 217 height 21
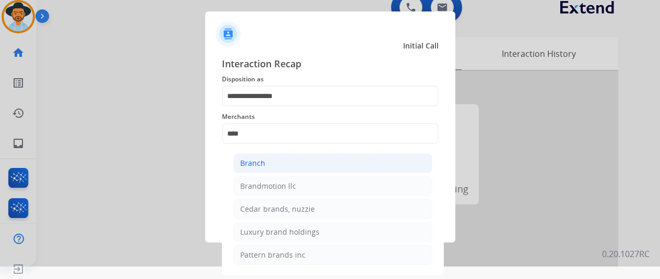
click at [244, 162] on div "Branch" at bounding box center [252, 163] width 25 height 10
type input "******"
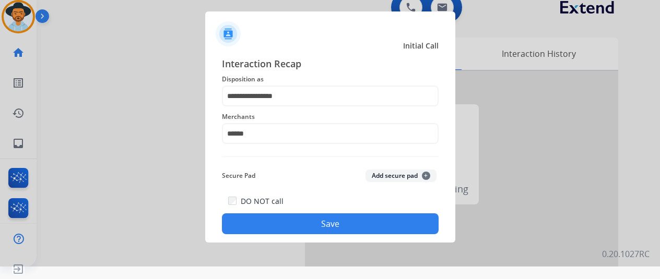
click at [322, 224] on button "Save" at bounding box center [330, 224] width 217 height 21
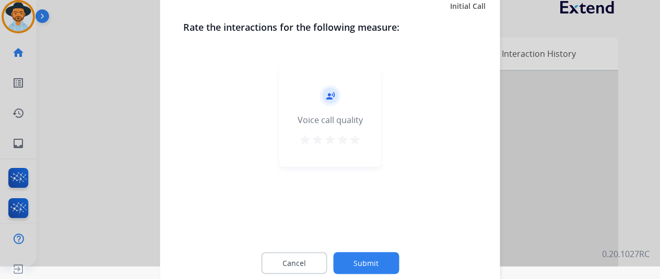
click at [373, 264] on button "Submit" at bounding box center [366, 263] width 66 height 22
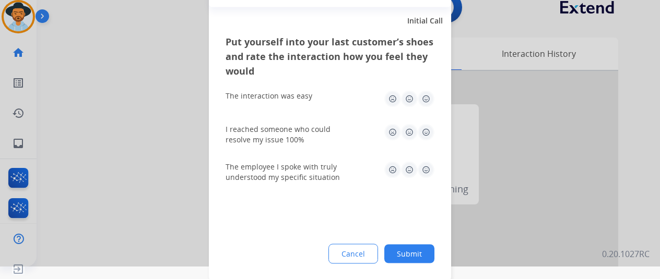
click at [418, 248] on button "Submit" at bounding box center [409, 253] width 50 height 19
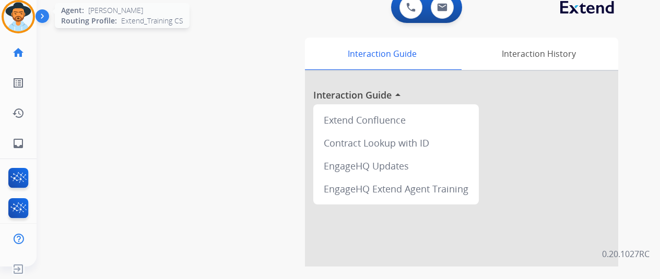
click at [16, 8] on img at bounding box center [18, 16] width 29 height 29
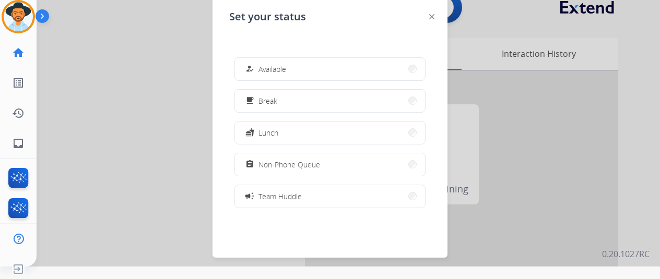
drag, startPoint x: 272, startPoint y: 73, endPoint x: 232, endPoint y: 2, distance: 81.4
click at [271, 71] on span "Available" at bounding box center [273, 69] width 28 height 11
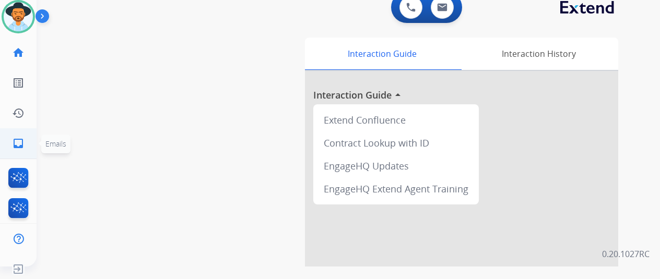
click at [22, 146] on mat-icon "inbox" at bounding box center [18, 143] width 13 height 13
select select "**********"
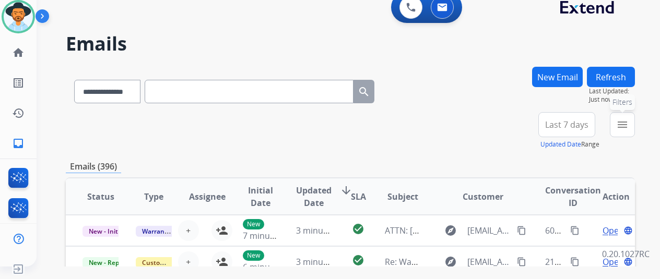
click at [630, 116] on button "menu Filters" at bounding box center [622, 124] width 25 height 25
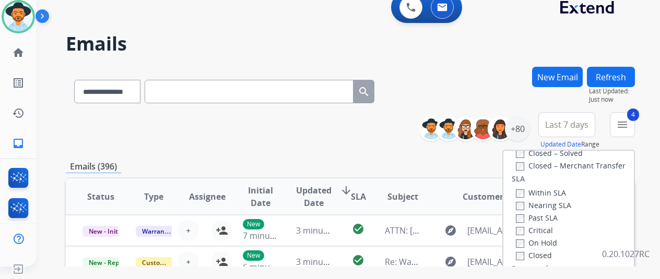
scroll to position [157, 0]
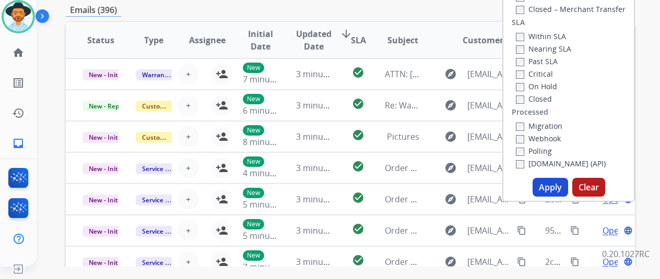
click at [547, 185] on button "Apply" at bounding box center [551, 187] width 36 height 19
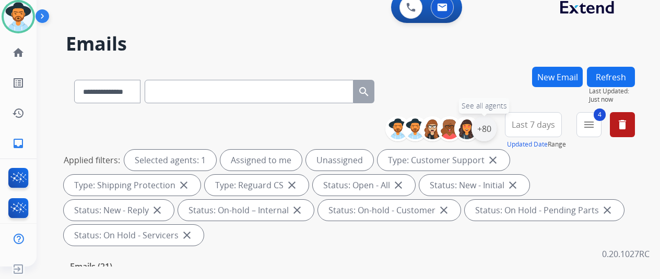
click at [490, 128] on div "+80" at bounding box center [484, 128] width 25 height 25
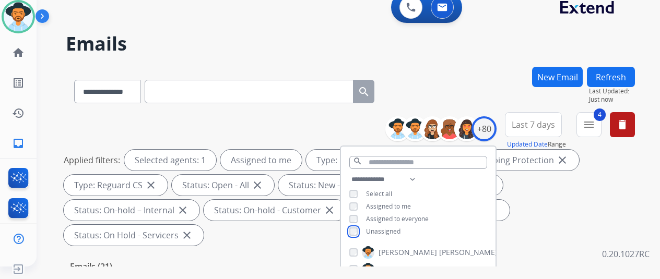
scroll to position [209, 0]
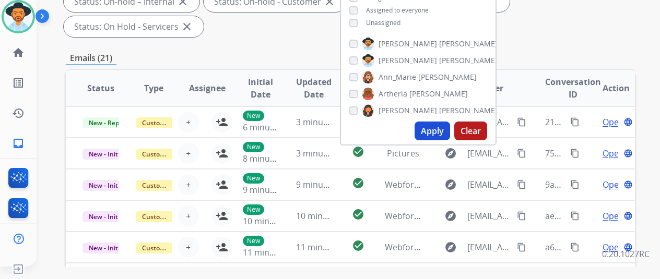
click at [436, 130] on button "Apply" at bounding box center [433, 131] width 36 height 19
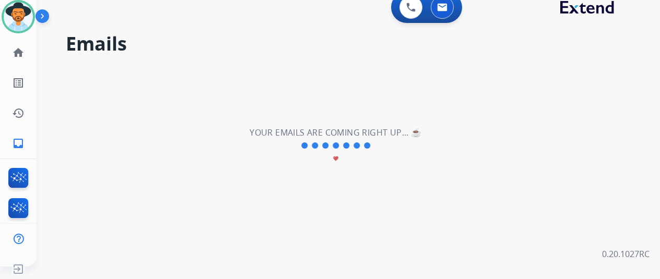
scroll to position [0, 0]
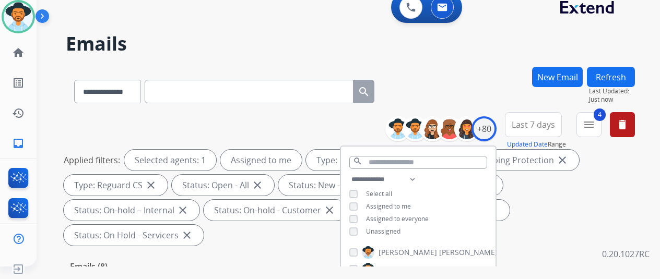
click at [474, 86] on div "**********" at bounding box center [350, 89] width 569 height 45
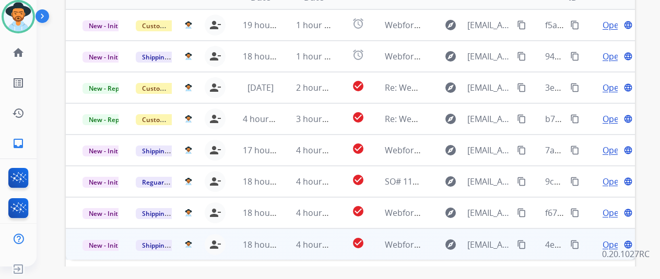
scroll to position [329, 0]
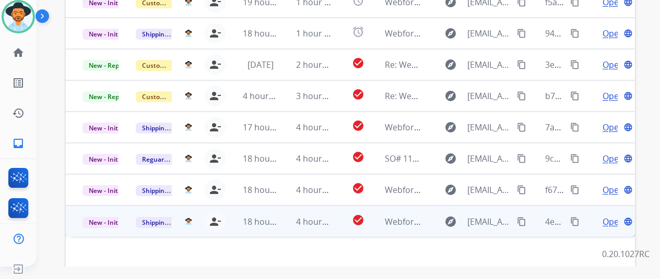
click at [605, 216] on span "Open" at bounding box center [613, 222] width 21 height 13
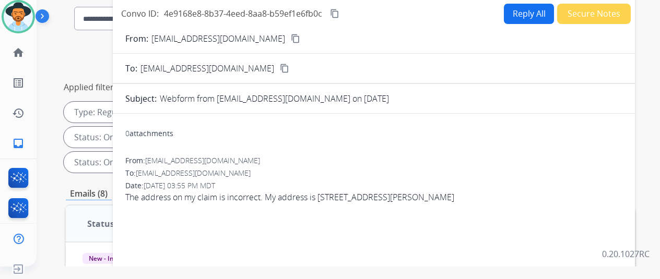
scroll to position [16, 0]
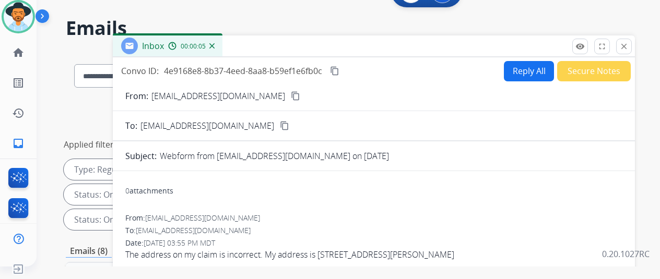
click at [291, 95] on mat-icon "content_copy" at bounding box center [295, 95] width 9 height 9
click at [214, 42] on div "00:01:35" at bounding box center [191, 45] width 46 height 9
click at [215, 46] on img at bounding box center [211, 45] width 5 height 5
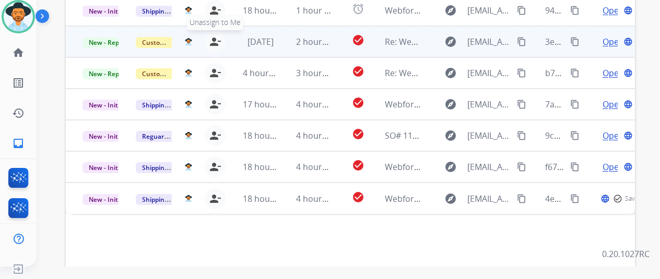
scroll to position [381, 0]
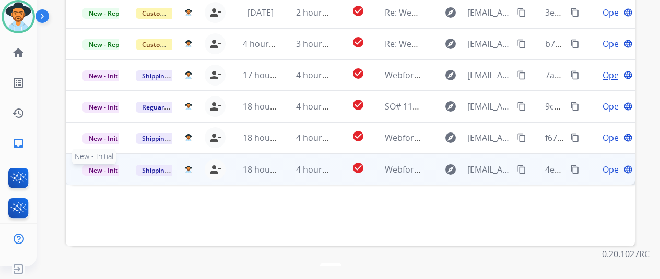
click at [108, 165] on span "New - Initial" at bounding box center [107, 170] width 49 height 11
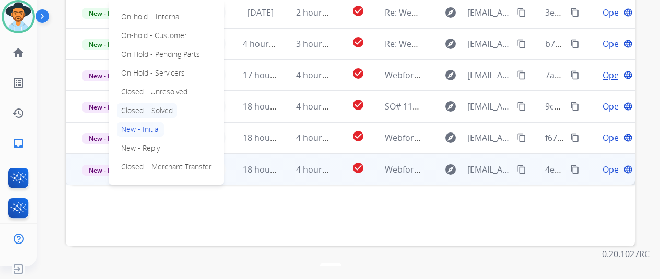
click at [147, 103] on p "Closed – Solved" at bounding box center [147, 110] width 60 height 15
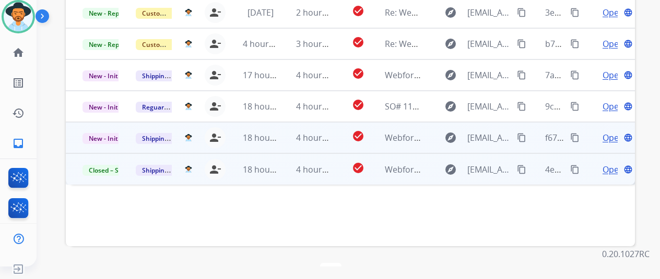
click at [608, 132] on span "Open" at bounding box center [613, 138] width 21 height 13
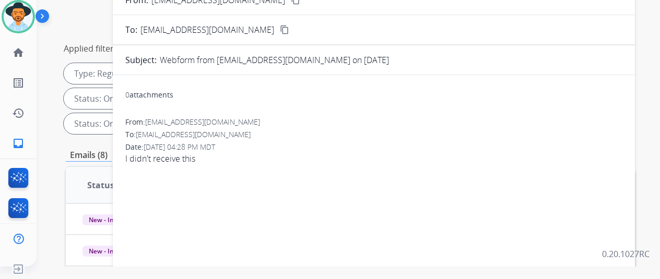
scroll to position [0, 0]
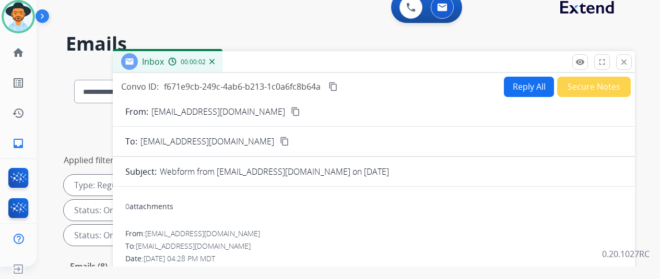
drag, startPoint x: 254, startPoint y: 109, endPoint x: 259, endPoint y: 85, distance: 25.0
click at [291, 108] on mat-icon "content_copy" at bounding box center [295, 111] width 9 height 9
click at [526, 85] on button "Reply All" at bounding box center [529, 87] width 50 height 20
select select "**********"
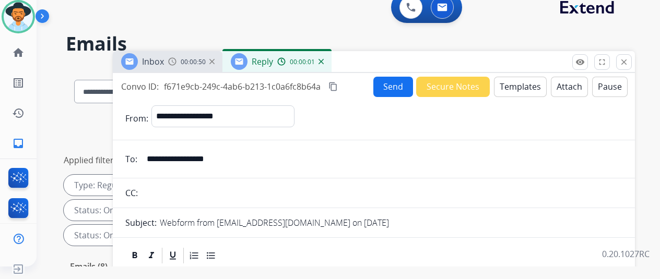
click at [520, 84] on button "Templates" at bounding box center [520, 87] width 53 height 20
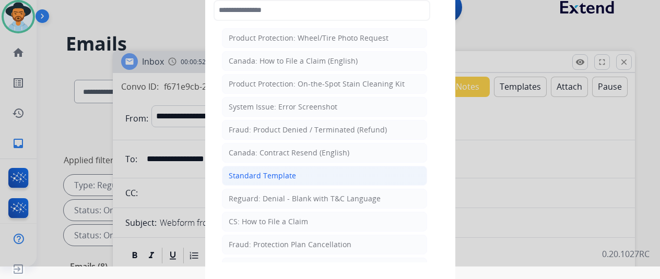
click at [296, 173] on li "Standard Template" at bounding box center [324, 176] width 205 height 20
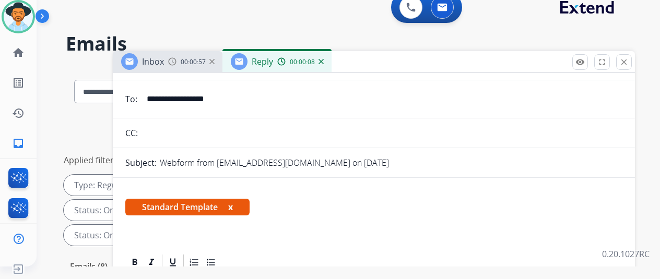
scroll to position [171, 0]
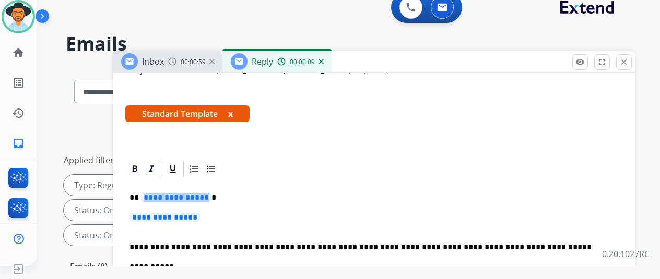
drag, startPoint x: 212, startPoint y: 180, endPoint x: 206, endPoint y: 179, distance: 5.8
click at [206, 193] on span "**********" at bounding box center [176, 197] width 71 height 9
drag, startPoint x: 214, startPoint y: 197, endPoint x: 180, endPoint y: 196, distance: 34.5
click at [180, 213] on p "**********" at bounding box center [374, 222] width 489 height 19
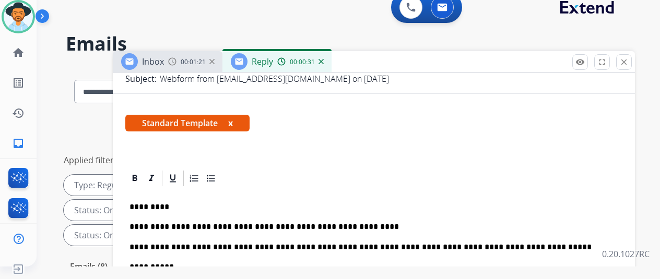
scroll to position [0, 0]
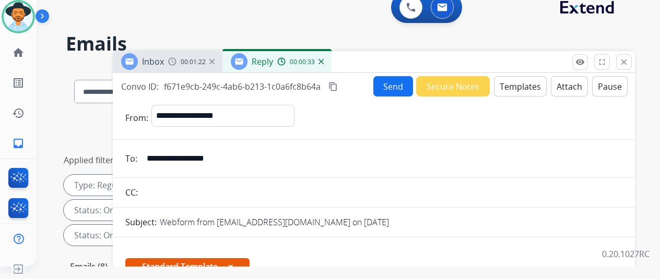
click at [338, 87] on mat-icon "content_copy" at bounding box center [333, 86] width 9 height 9
click at [338, 83] on mat-icon "content_copy" at bounding box center [333, 86] width 9 height 9
click at [440, 166] on input "**********" at bounding box center [382, 158] width 482 height 21
click at [396, 86] on button "Send" at bounding box center [394, 86] width 40 height 20
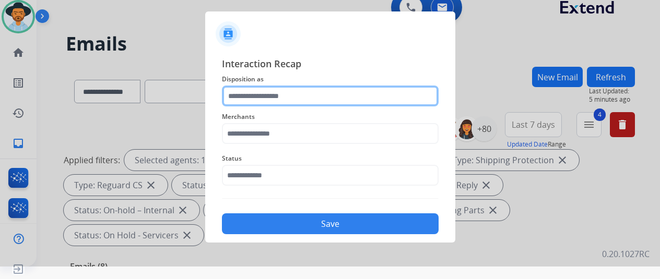
click at [248, 91] on input "text" at bounding box center [330, 96] width 217 height 21
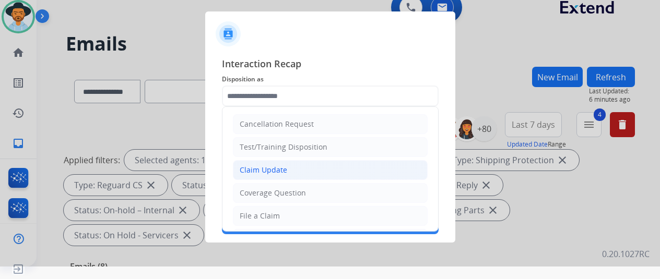
click at [260, 167] on div "Claim Update" at bounding box center [264, 170] width 48 height 10
type input "**********"
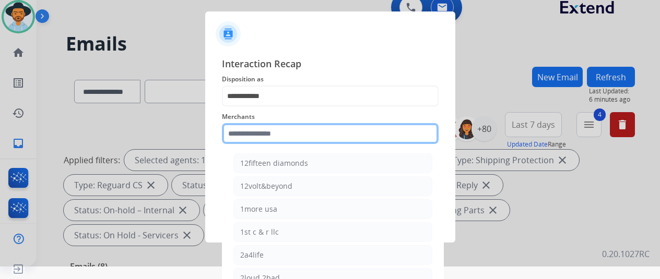
drag, startPoint x: 262, startPoint y: 129, endPoint x: 269, endPoint y: 129, distance: 6.3
click at [264, 127] on input "text" at bounding box center [330, 133] width 217 height 21
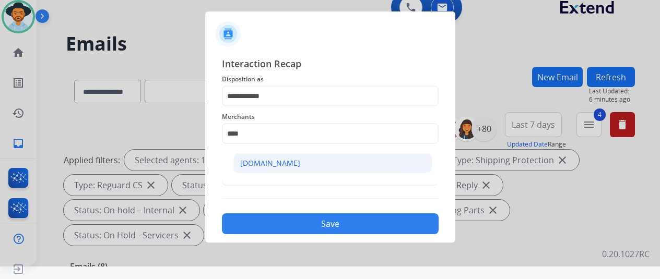
click at [251, 157] on li "[DOMAIN_NAME]" at bounding box center [333, 164] width 199 height 20
type input "**********"
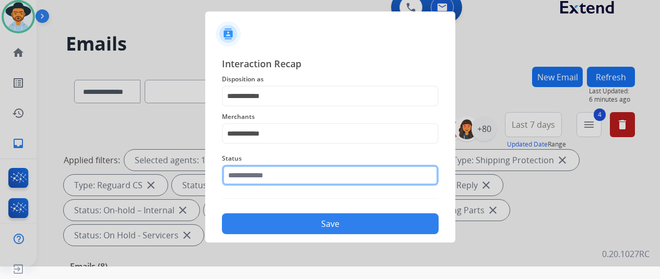
click at [264, 178] on input "text" at bounding box center [330, 175] width 217 height 21
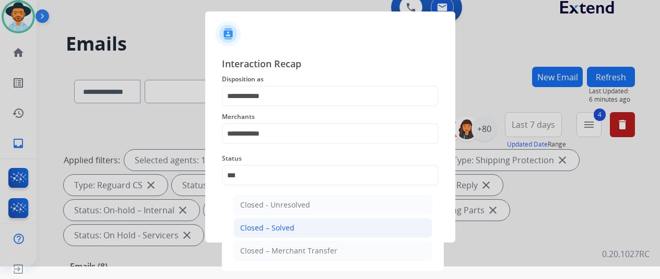
click at [272, 228] on div "Closed – Solved" at bounding box center [267, 228] width 54 height 10
type input "**********"
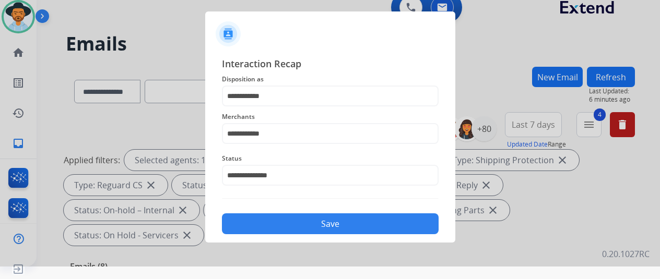
click at [301, 221] on button "Save" at bounding box center [330, 224] width 217 height 21
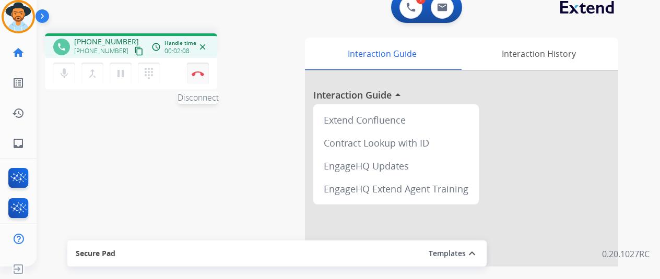
click at [196, 71] on img at bounding box center [198, 73] width 13 height 5
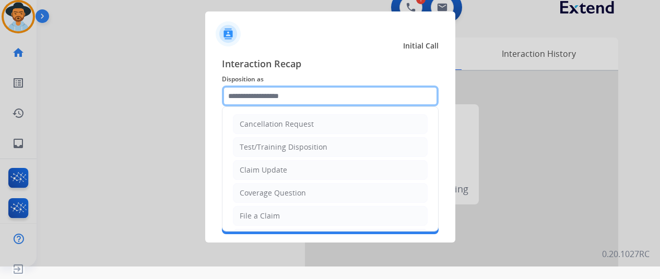
click at [252, 99] on input "text" at bounding box center [330, 96] width 217 height 21
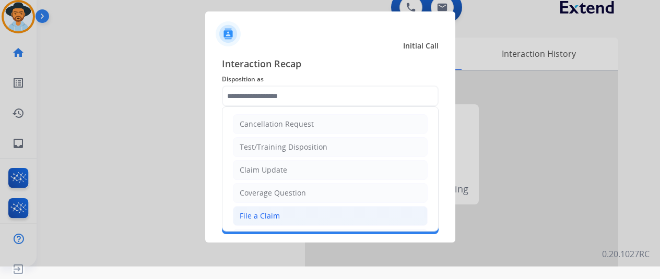
click at [255, 208] on li "File a Claim" at bounding box center [330, 216] width 195 height 20
type input "**********"
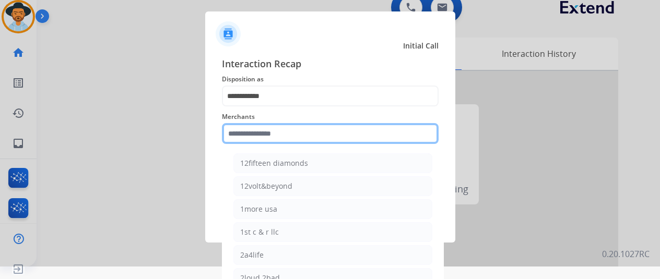
click at [251, 135] on input "text" at bounding box center [330, 133] width 217 height 21
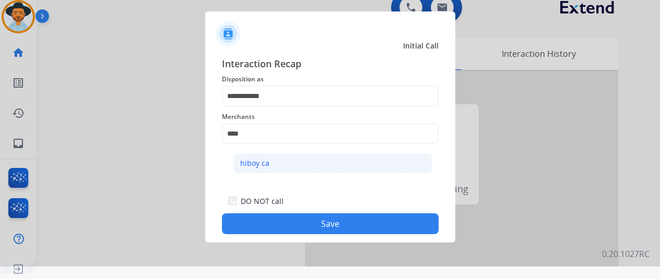
click at [252, 166] on div "hiboy ca" at bounding box center [254, 163] width 29 height 10
type input "********"
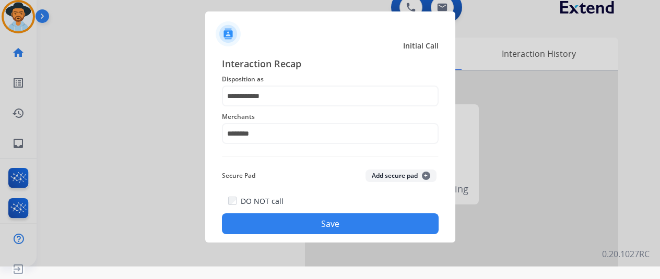
click at [283, 225] on button "Save" at bounding box center [330, 224] width 217 height 21
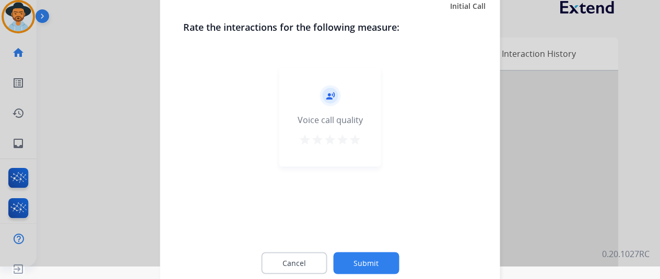
click at [361, 260] on button "Submit" at bounding box center [366, 263] width 66 height 22
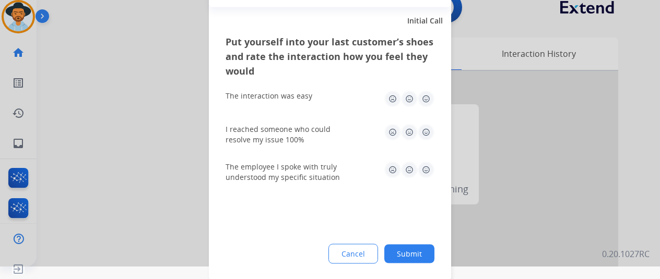
click at [408, 251] on button "Submit" at bounding box center [409, 253] width 50 height 19
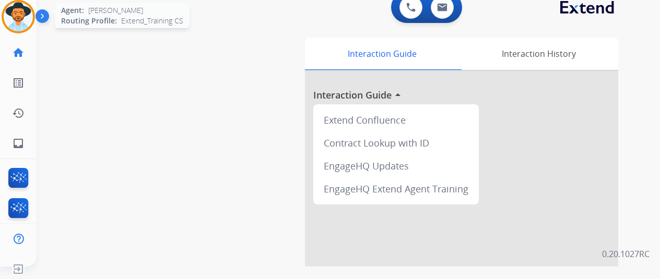
click at [20, 16] on img at bounding box center [18, 16] width 29 height 29
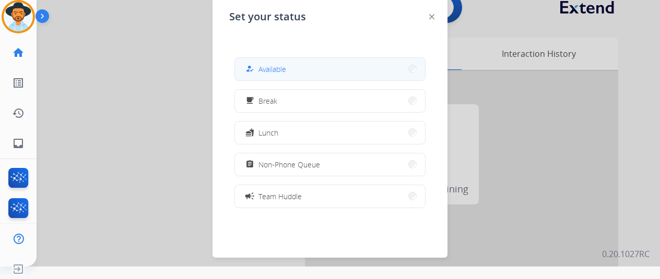
click at [308, 71] on button "how_to_reg Available" at bounding box center [330, 69] width 190 height 22
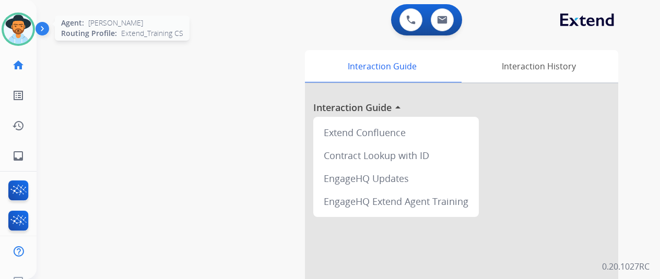
click at [24, 28] on img at bounding box center [18, 29] width 29 height 29
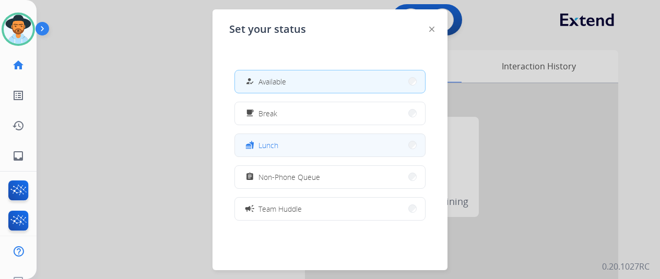
click at [276, 144] on span "Lunch" at bounding box center [269, 145] width 20 height 11
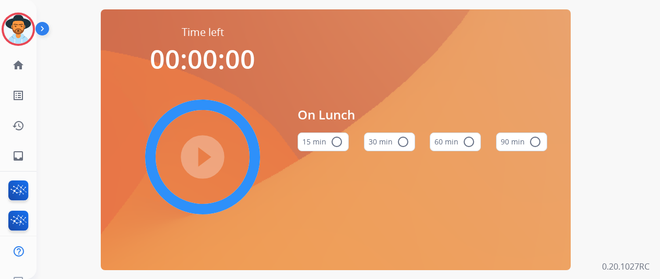
click at [407, 143] on mat-icon "radio_button_unchecked" at bounding box center [403, 142] width 13 height 13
click at [209, 164] on mat-icon "play_circle_filled" at bounding box center [202, 157] width 13 height 13
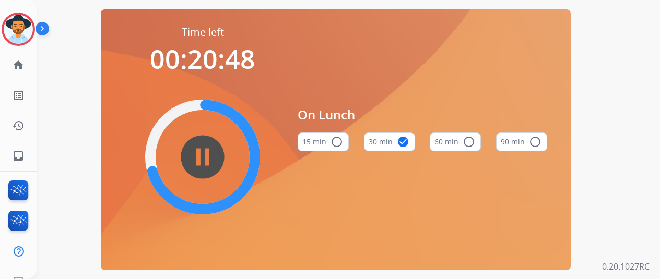
click at [603, 124] on div "Time left 00:20:48 pause_circle_filled On Lunch 15 min radio_button_unchecked 3…" at bounding box center [336, 139] width 599 height 279
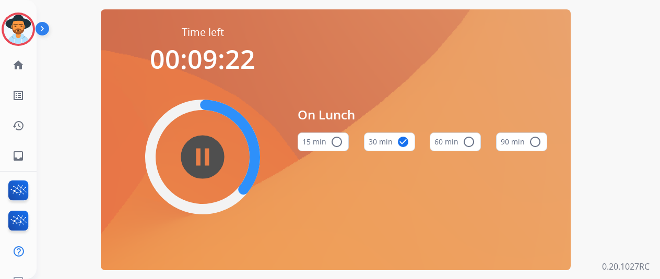
drag, startPoint x: 80, startPoint y: 115, endPoint x: 77, endPoint y: 87, distance: 28.4
click at [80, 113] on div "Time left 00:09:22 pause_circle_filled On Lunch 15 min radio_button_unchecked 3…" at bounding box center [336, 139] width 599 height 279
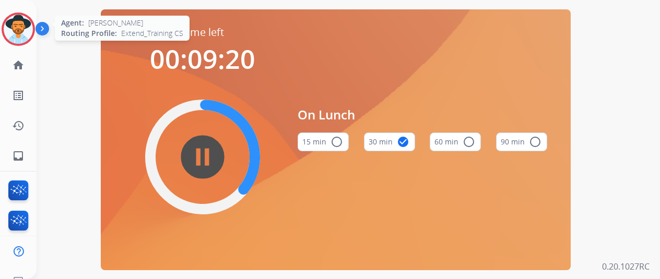
click at [11, 20] on img at bounding box center [18, 29] width 29 height 29
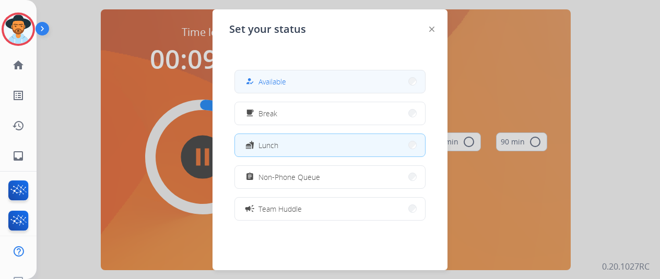
click at [294, 75] on button "how_to_reg Available" at bounding box center [330, 82] width 190 height 22
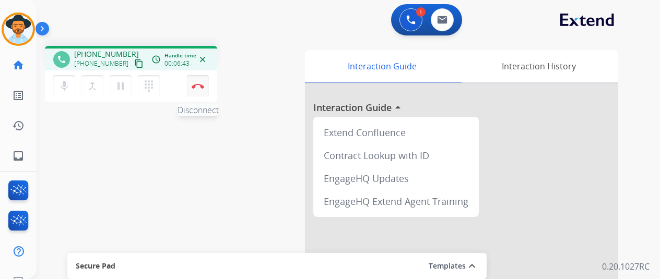
click at [198, 83] on button "Disconnect" at bounding box center [198, 86] width 22 height 22
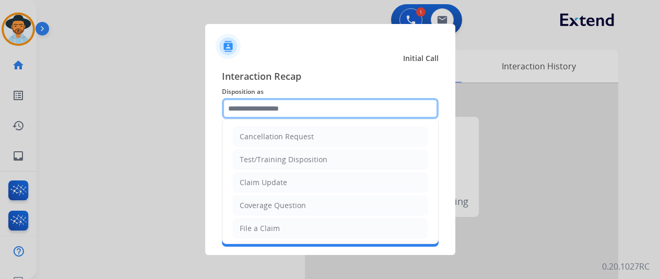
click at [269, 102] on input "text" at bounding box center [330, 108] width 217 height 21
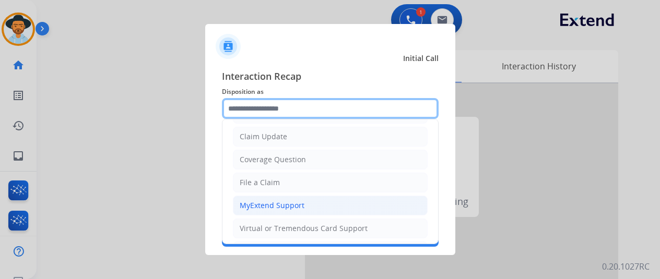
scroll to position [104, 0]
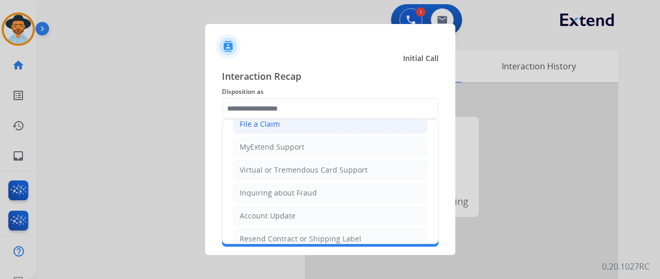
click at [262, 120] on div "File a Claim" at bounding box center [260, 124] width 40 height 10
type input "**********"
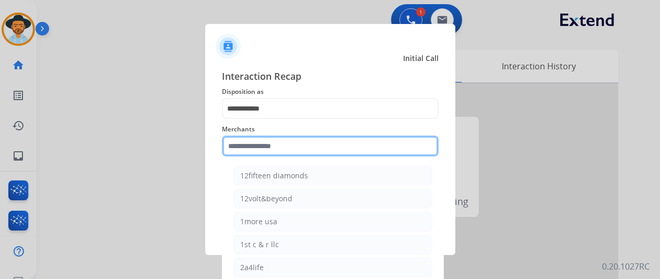
click at [260, 150] on input "text" at bounding box center [330, 146] width 217 height 21
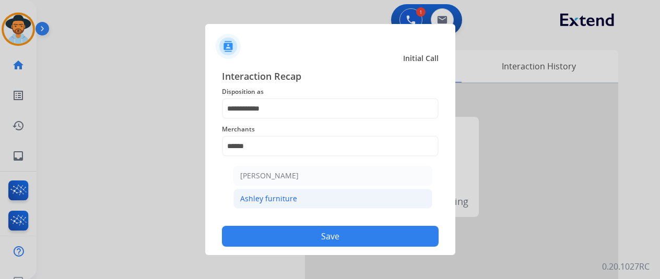
click at [282, 199] on div "Ashley furniture" at bounding box center [268, 199] width 57 height 10
type input "**********"
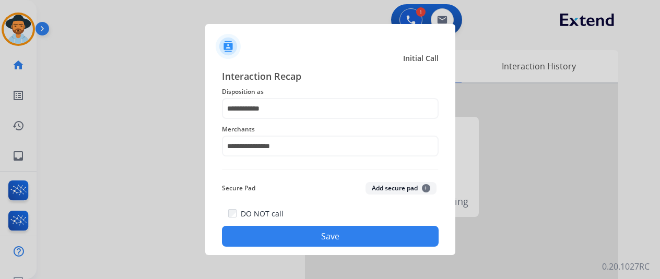
click at [326, 239] on button "Save" at bounding box center [330, 236] width 217 height 21
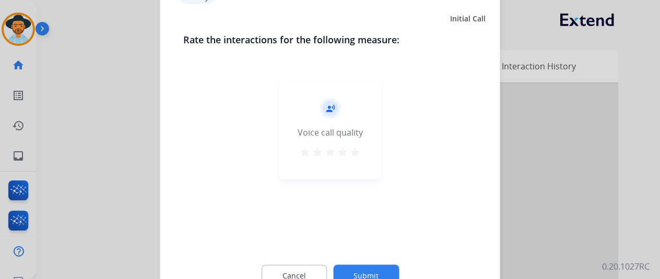
click at [368, 270] on button "Submit" at bounding box center [366, 276] width 66 height 22
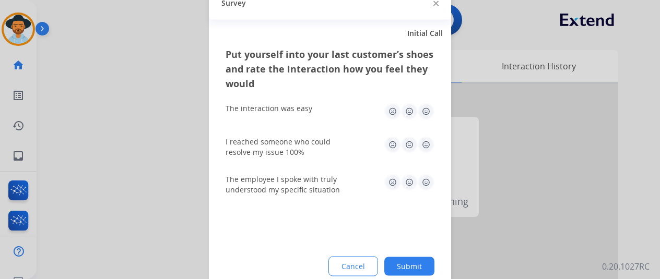
click at [420, 267] on button "Submit" at bounding box center [409, 266] width 50 height 19
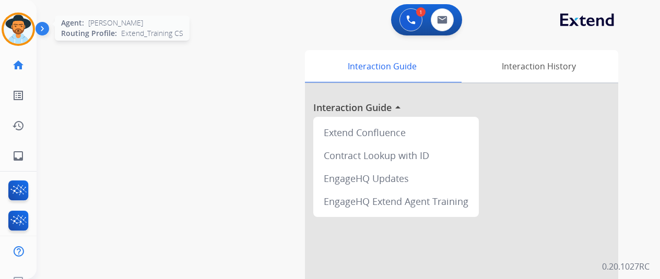
click at [22, 21] on img at bounding box center [18, 29] width 29 height 29
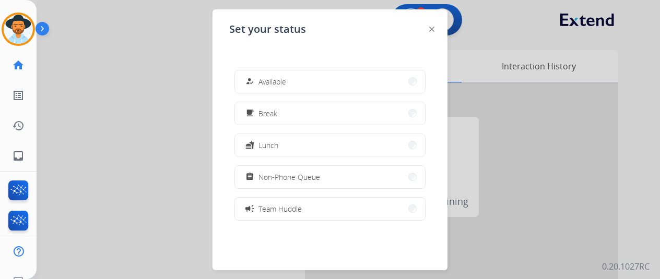
click at [291, 86] on button "how_to_reg Available" at bounding box center [330, 82] width 190 height 22
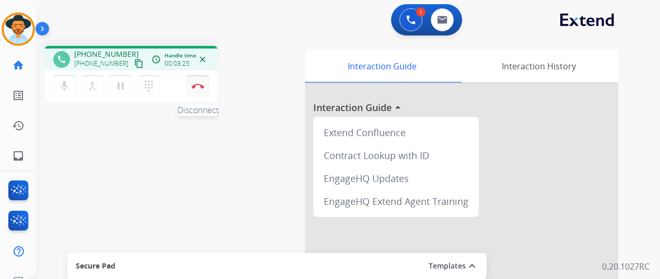
click at [196, 84] on img at bounding box center [198, 86] width 13 height 5
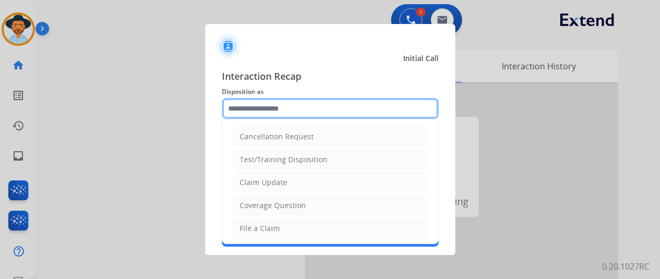
click at [266, 110] on input "text" at bounding box center [330, 108] width 217 height 21
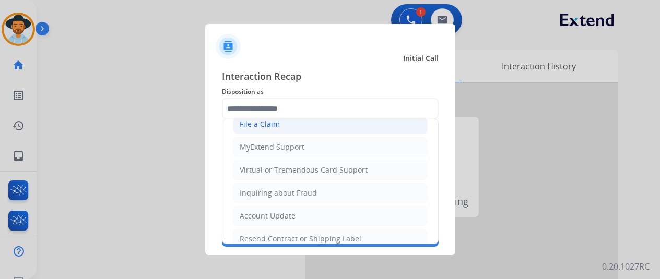
click at [259, 124] on div "File a Claim" at bounding box center [260, 124] width 40 height 10
type input "**********"
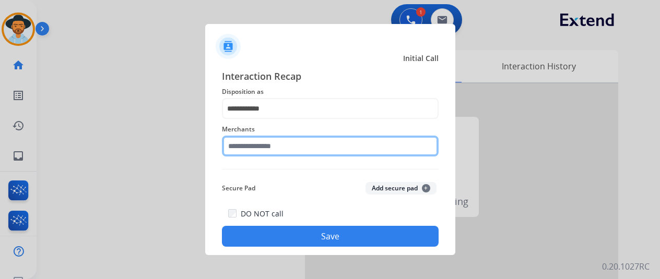
click at [243, 146] on input "text" at bounding box center [330, 146] width 217 height 21
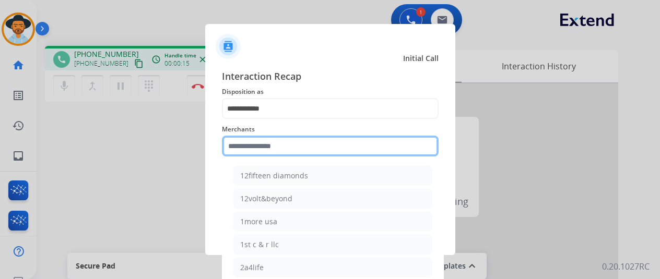
click at [251, 155] on input "text" at bounding box center [330, 146] width 217 height 21
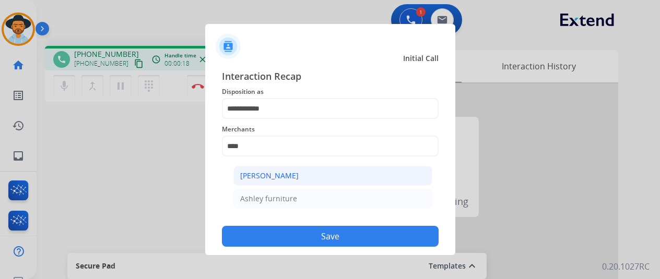
click at [294, 179] on div "[PERSON_NAME]" at bounding box center [269, 176] width 59 height 10
type input "**********"
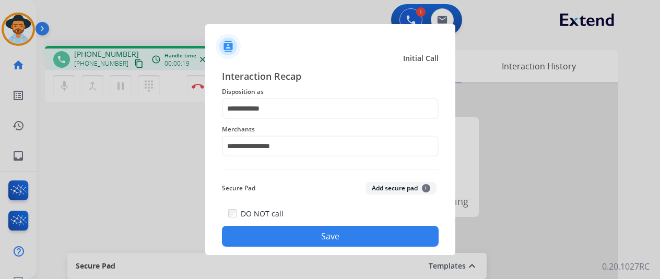
click at [310, 232] on button "Save" at bounding box center [330, 236] width 217 height 21
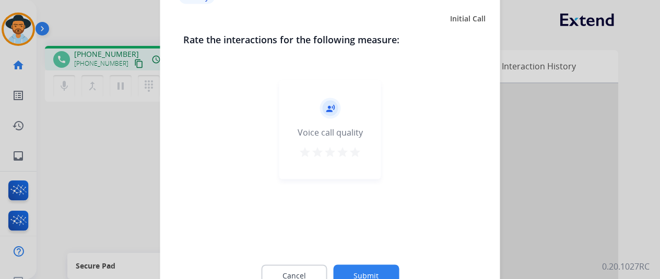
click at [370, 268] on button "Submit" at bounding box center [366, 276] width 66 height 22
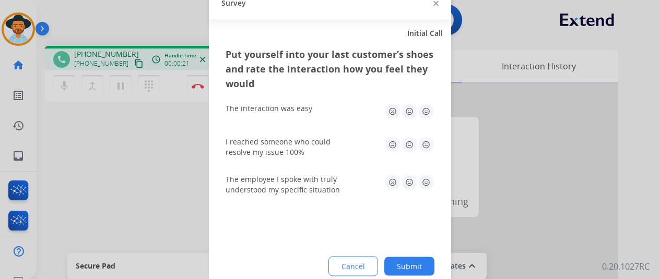
drag, startPoint x: 407, startPoint y: 265, endPoint x: 261, endPoint y: 53, distance: 257.8
click at [402, 252] on div "Put yourself into your last customer’s shoes and rate the interaction how you f…" at bounding box center [330, 169] width 242 height 247
click at [437, 3] on img at bounding box center [436, 3] width 5 height 5
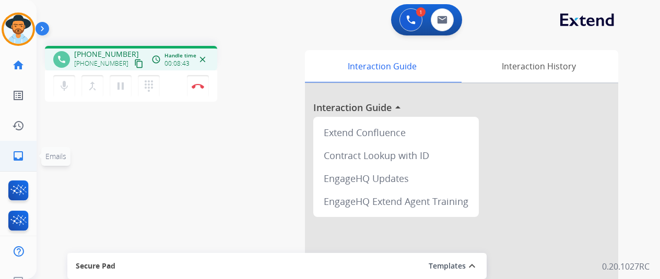
click at [18, 157] on mat-icon "inbox" at bounding box center [18, 156] width 13 height 13
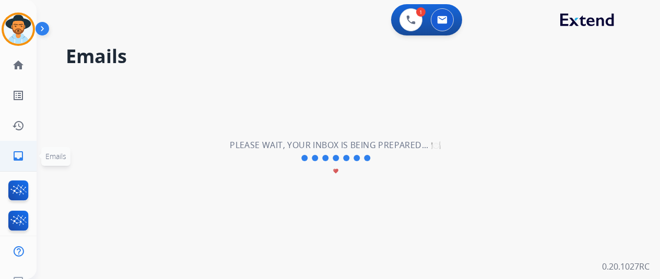
click at [19, 155] on mat-icon "inbox" at bounding box center [18, 156] width 13 height 13
click at [446, 18] on img at bounding box center [442, 20] width 10 height 8
click at [19, 155] on mat-icon "inbox" at bounding box center [18, 156] width 13 height 13
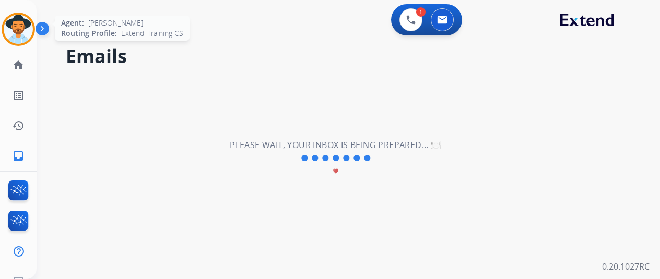
click at [22, 28] on img at bounding box center [18, 29] width 29 height 29
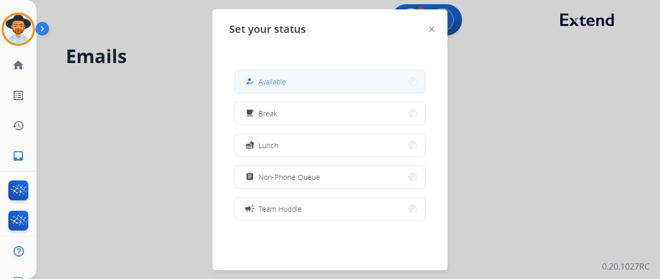
click at [336, 76] on button "how_to_reg Available" at bounding box center [330, 82] width 190 height 22
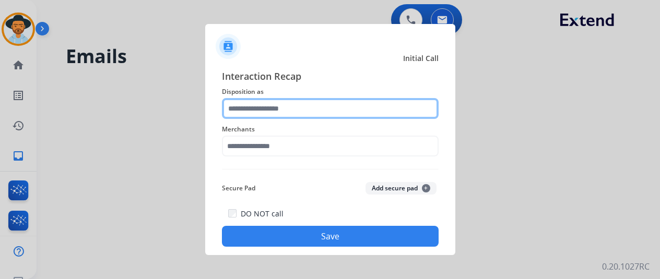
click at [261, 107] on input "text" at bounding box center [330, 108] width 217 height 21
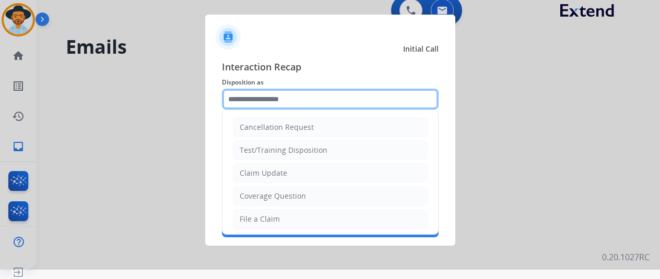
scroll to position [13, 0]
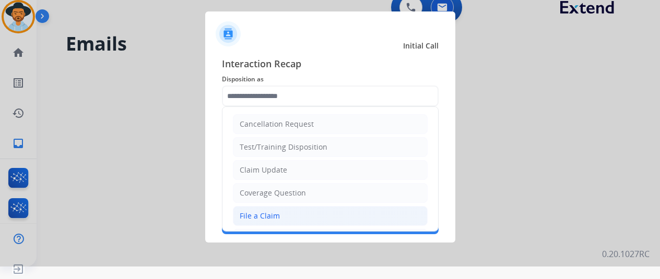
click at [258, 220] on li "File a Claim" at bounding box center [330, 216] width 195 height 20
type input "**********"
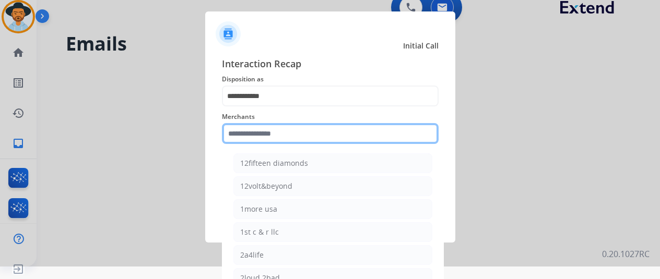
click at [244, 132] on input "text" at bounding box center [330, 133] width 217 height 21
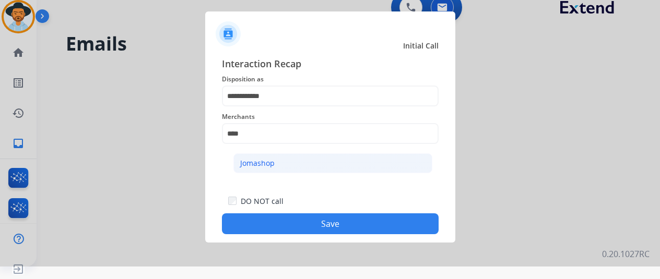
click at [252, 161] on div "Jomashop" at bounding box center [257, 163] width 34 height 10
type input "********"
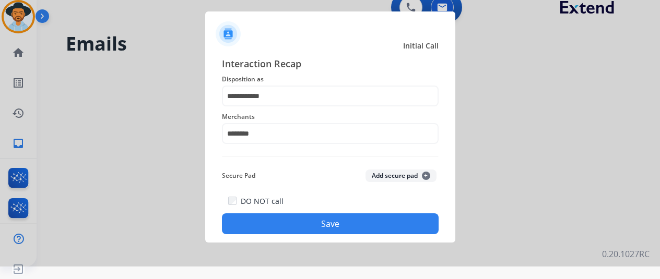
click at [313, 224] on button "Save" at bounding box center [330, 224] width 217 height 21
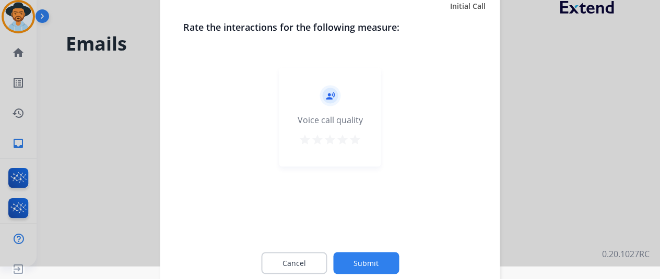
click at [356, 256] on button "Submit" at bounding box center [366, 263] width 66 height 22
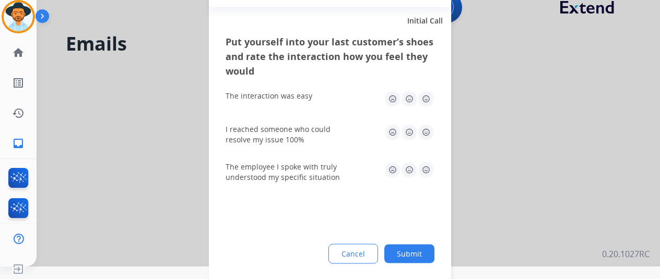
click at [423, 256] on button "Submit" at bounding box center [409, 253] width 50 height 19
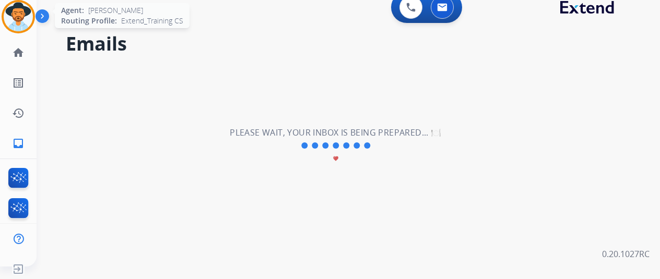
click at [17, 18] on img at bounding box center [18, 16] width 29 height 29
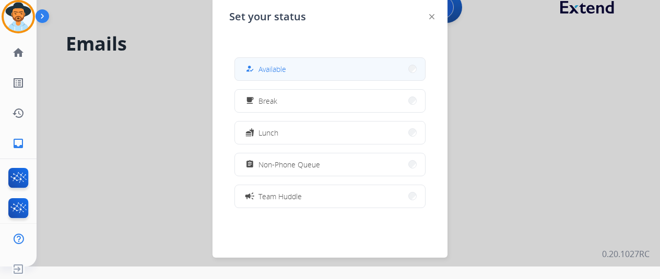
click at [298, 65] on button "how_to_reg Available" at bounding box center [330, 69] width 190 height 22
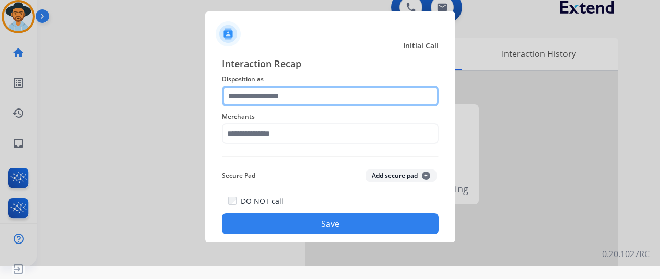
click at [264, 102] on input "text" at bounding box center [330, 96] width 217 height 21
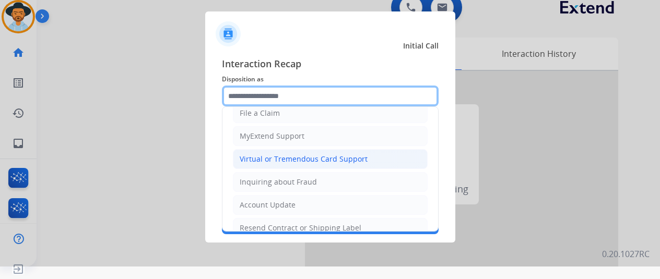
scroll to position [104, 0]
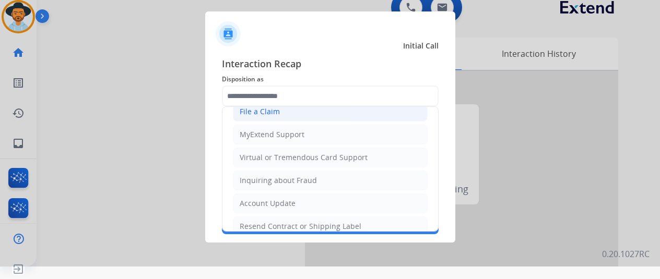
click at [260, 113] on div "File a Claim" at bounding box center [260, 112] width 40 height 10
type input "**********"
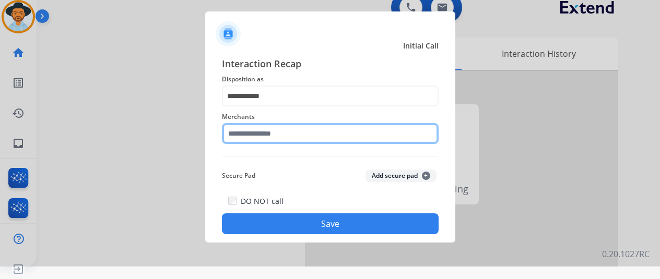
click at [254, 139] on input "text" at bounding box center [330, 133] width 217 height 21
type input "*"
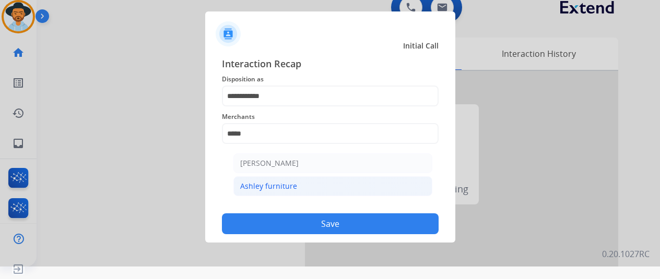
click at [273, 190] on div "Ashley furniture" at bounding box center [268, 186] width 57 height 10
type input "**********"
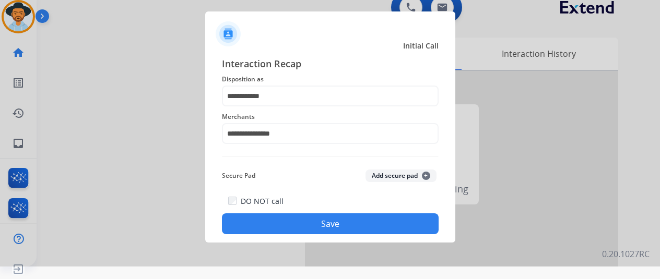
click at [346, 226] on button "Save" at bounding box center [330, 224] width 217 height 21
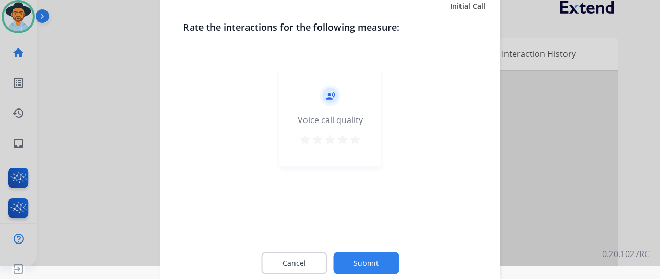
click at [371, 258] on button "Submit" at bounding box center [366, 263] width 66 height 22
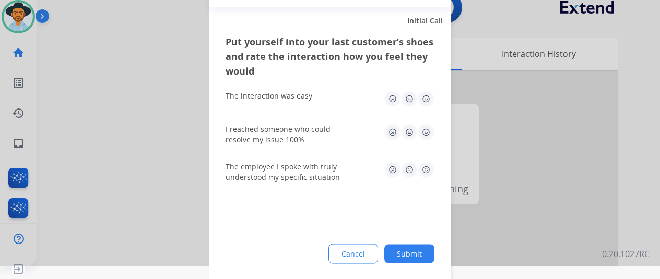
click at [405, 251] on button "Submit" at bounding box center [409, 253] width 50 height 19
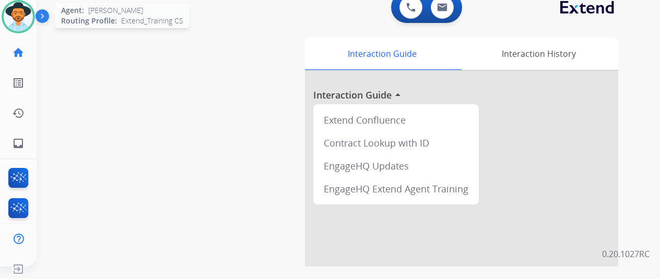
click at [24, 11] on img at bounding box center [18, 16] width 29 height 29
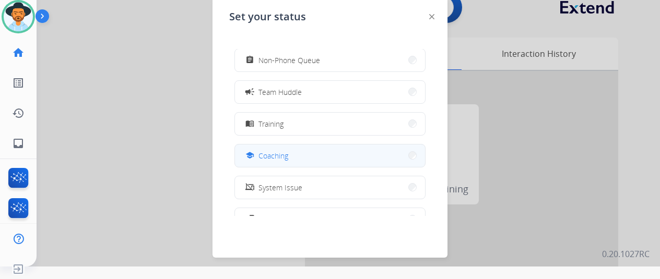
click at [267, 154] on span "Coaching" at bounding box center [274, 155] width 30 height 11
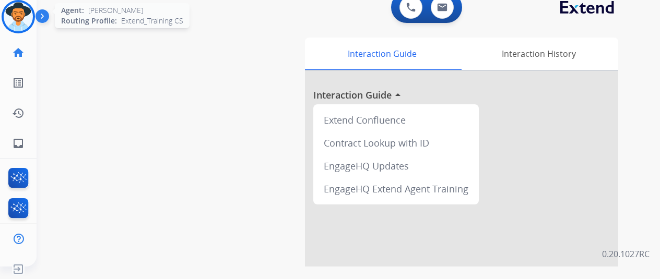
click at [27, 9] on img at bounding box center [18, 16] width 29 height 29
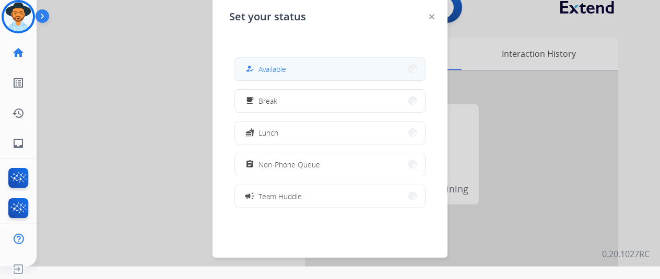
click at [279, 72] on span "Available" at bounding box center [273, 69] width 28 height 11
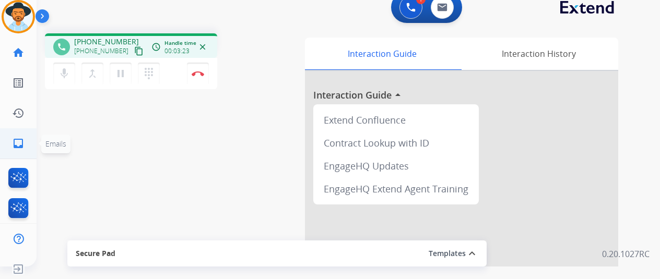
click at [60, 135] on span "Emails" at bounding box center [55, 144] width 29 height 19
click at [93, 120] on div "phone [PHONE_NUMBER] [PHONE_NUMBER] content_copy access_time Call metrics Queue…" at bounding box center [336, 243] width 599 height 436
click at [200, 75] on img at bounding box center [198, 73] width 13 height 5
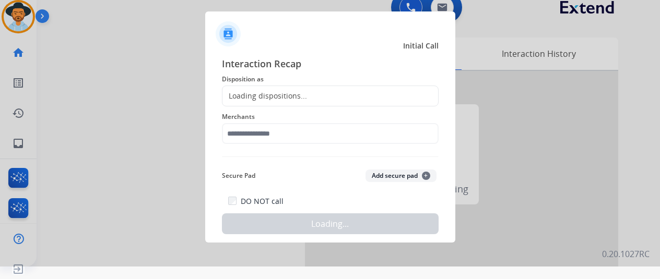
click at [261, 88] on div "Loading dispositions..." at bounding box center [330, 96] width 217 height 21
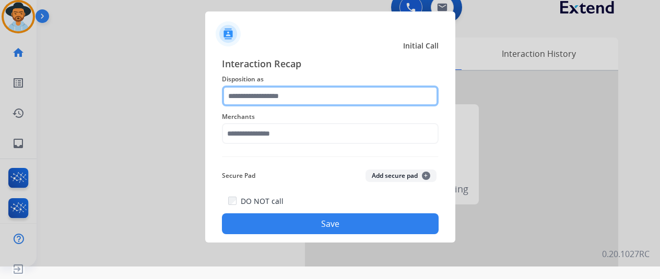
click at [260, 89] on input "text" at bounding box center [330, 96] width 217 height 21
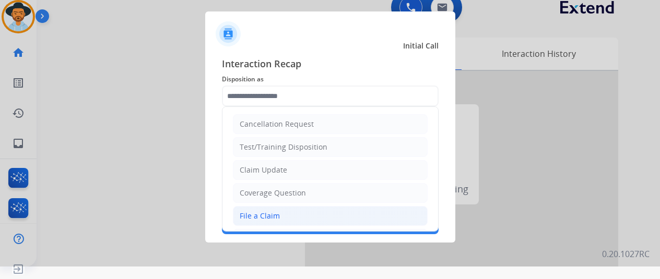
click at [270, 216] on div "File a Claim" at bounding box center [260, 216] width 40 height 10
type input "**********"
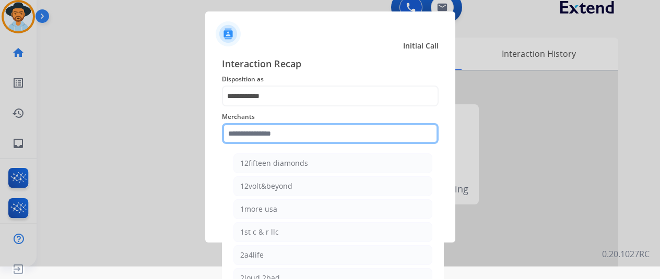
click at [248, 135] on input "text" at bounding box center [330, 133] width 217 height 21
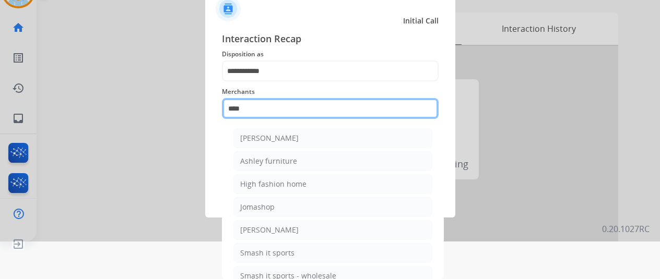
scroll to position [13, 0]
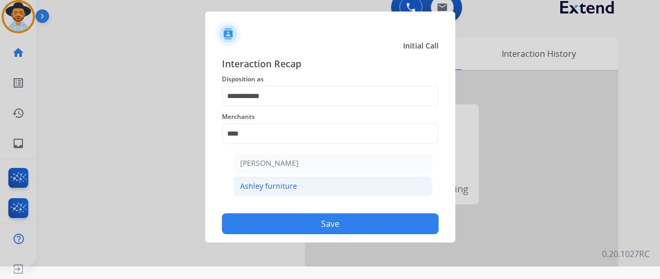
click at [264, 177] on li "Ashley furniture" at bounding box center [333, 187] width 199 height 20
type input "**********"
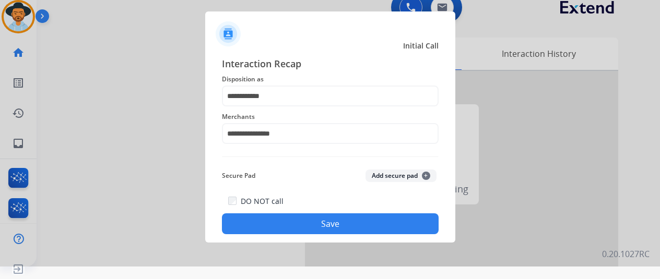
click at [314, 218] on button "Save" at bounding box center [330, 224] width 217 height 21
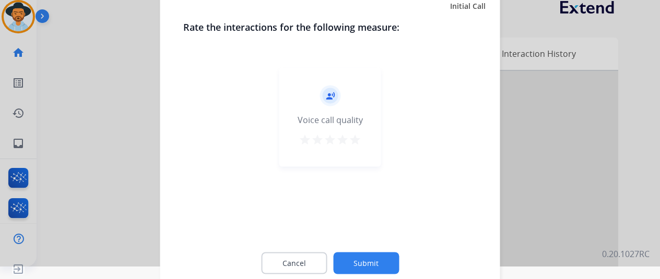
click at [362, 260] on button "Submit" at bounding box center [366, 263] width 66 height 22
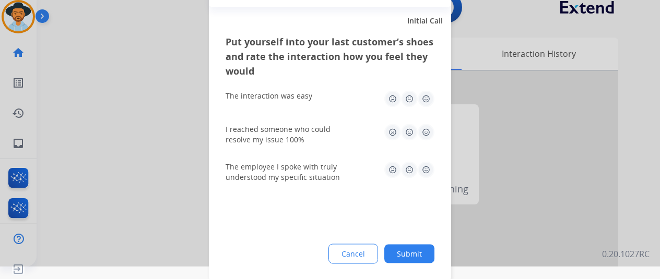
click at [404, 255] on button "Submit" at bounding box center [409, 253] width 50 height 19
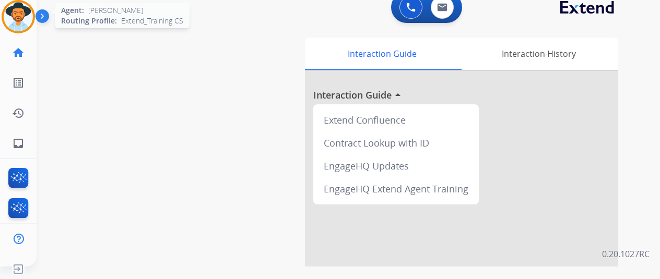
click at [16, 14] on img at bounding box center [18, 16] width 29 height 29
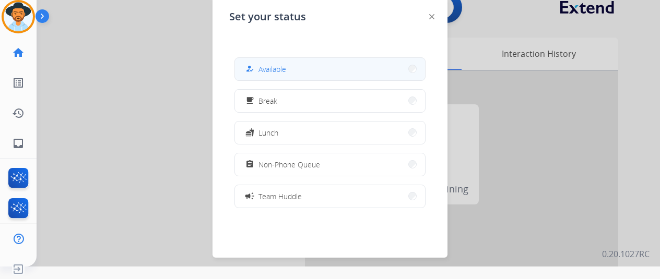
click at [300, 76] on button "how_to_reg Available" at bounding box center [330, 69] width 190 height 22
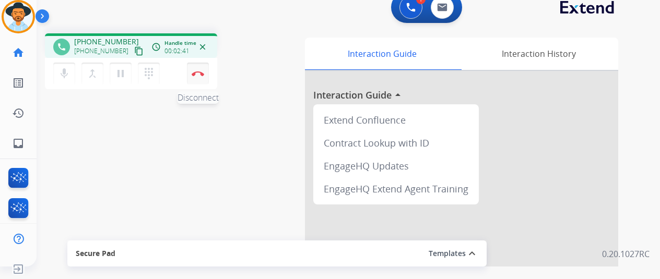
click at [199, 74] on img at bounding box center [198, 73] width 13 height 5
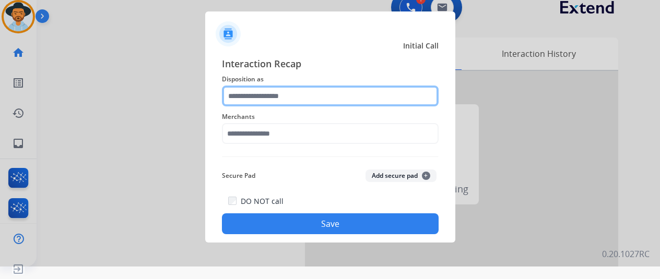
click at [243, 95] on input "text" at bounding box center [330, 96] width 217 height 21
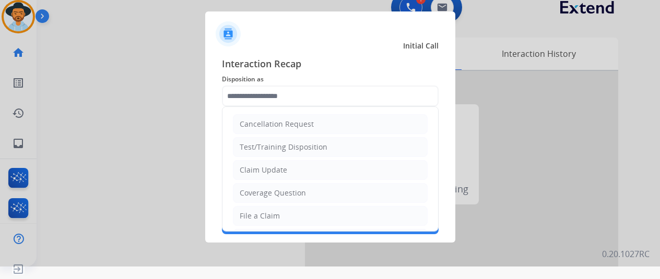
click at [258, 218] on div "File a Claim" at bounding box center [260, 216] width 40 height 10
type input "**********"
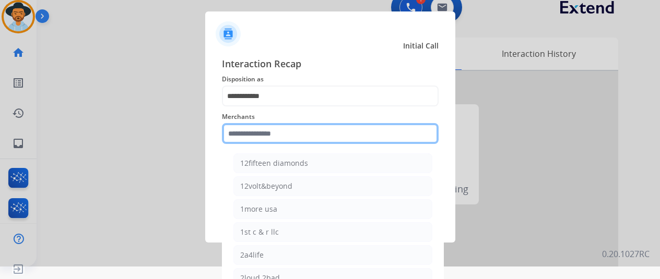
click at [253, 132] on input "text" at bounding box center [330, 133] width 217 height 21
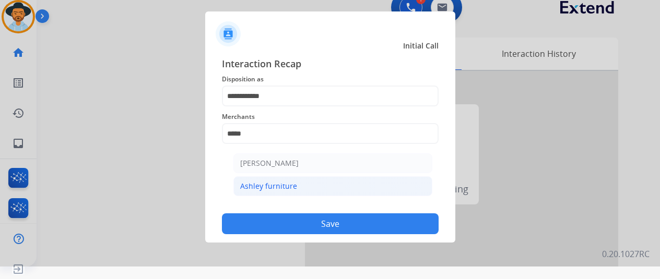
click at [295, 183] on li "Ashley furniture" at bounding box center [333, 187] width 199 height 20
type input "**********"
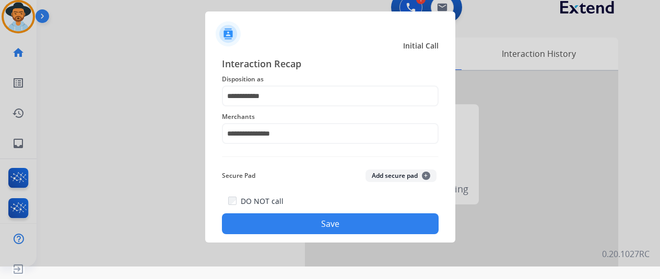
click at [334, 217] on button "Save" at bounding box center [330, 224] width 217 height 21
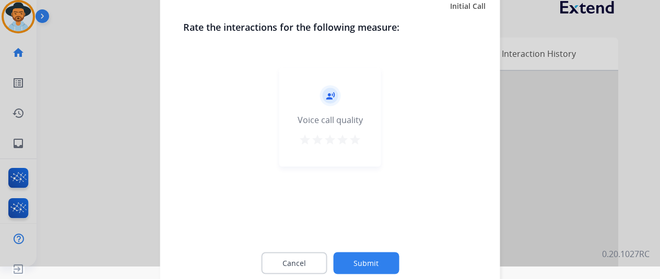
click at [367, 258] on button "Submit" at bounding box center [366, 263] width 66 height 22
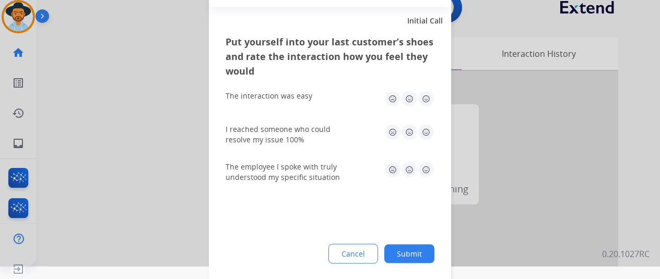
click at [416, 253] on button "Submit" at bounding box center [409, 253] width 50 height 19
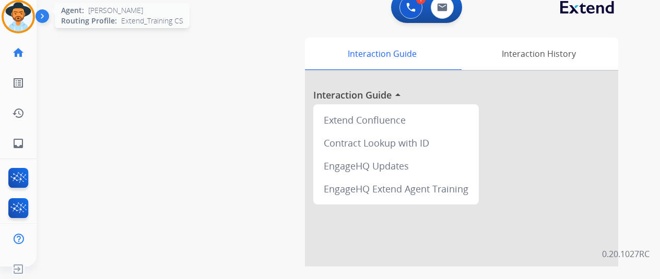
click at [16, 10] on img at bounding box center [18, 16] width 29 height 29
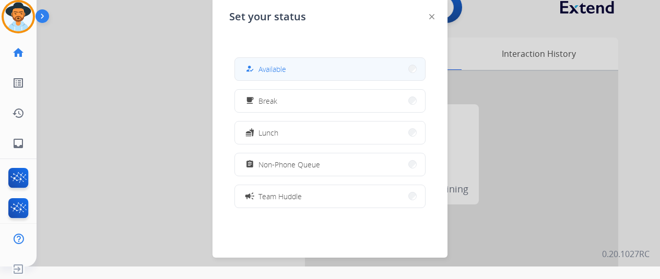
click at [263, 69] on span "Available" at bounding box center [273, 69] width 28 height 11
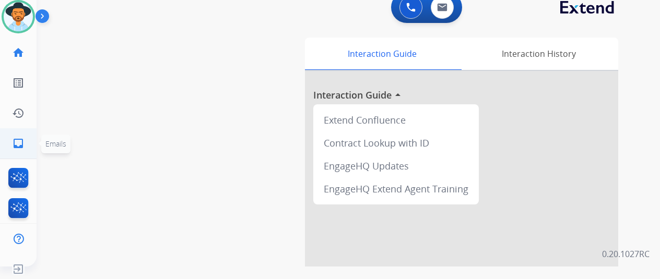
click at [14, 137] on link "inbox Emails" at bounding box center [18, 143] width 29 height 29
select select "**********"
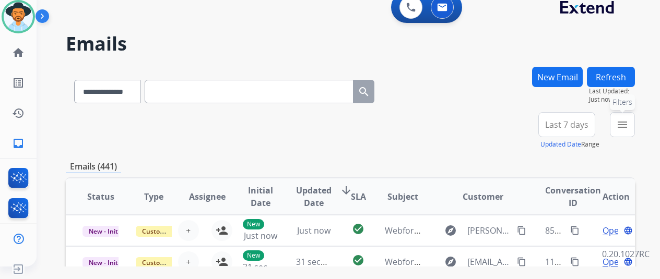
click at [629, 120] on mat-icon "menu" at bounding box center [622, 125] width 13 height 13
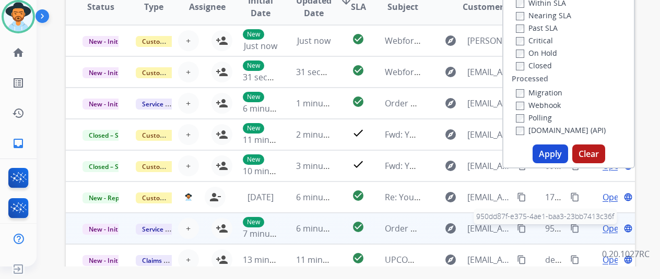
scroll to position [209, 0]
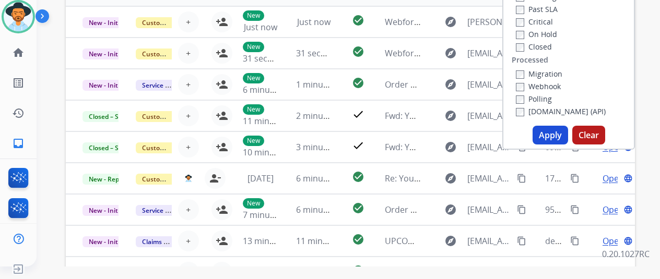
click at [544, 134] on button "Apply" at bounding box center [551, 135] width 36 height 19
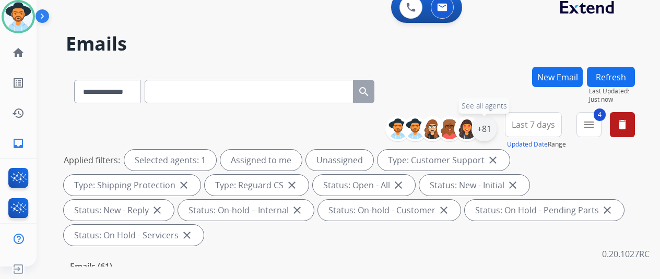
click at [486, 121] on div "+81" at bounding box center [484, 128] width 25 height 25
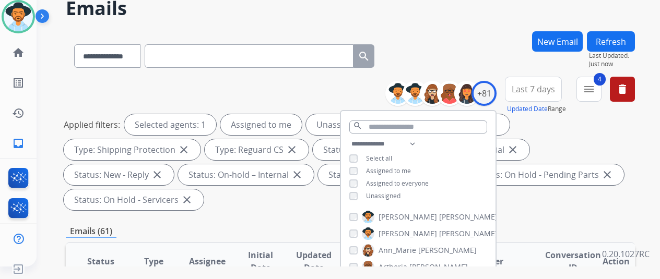
scroll to position [52, 0]
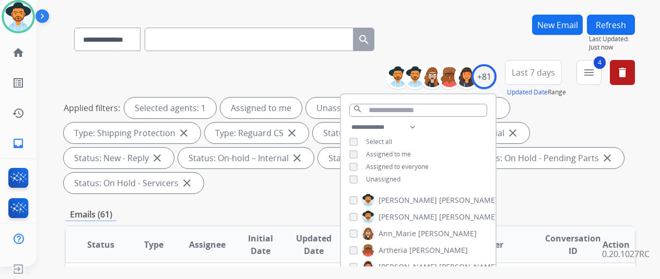
click at [366, 179] on div "Unassigned" at bounding box center [374, 180] width 51 height 8
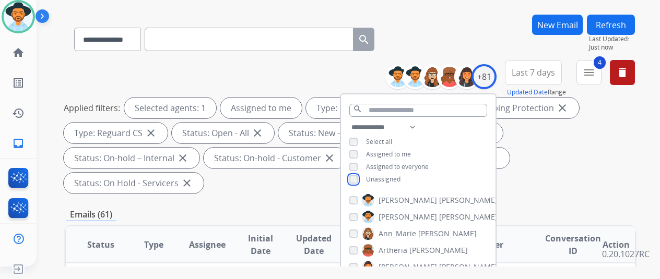
scroll to position [261, 0]
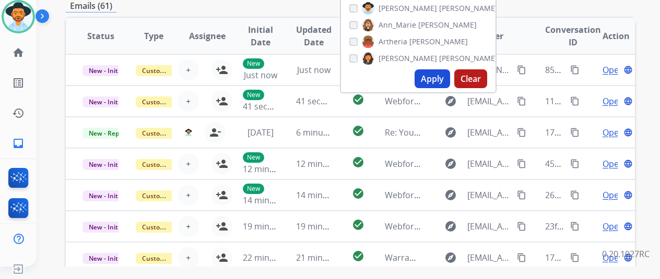
click at [431, 79] on button "Apply" at bounding box center [433, 78] width 36 height 19
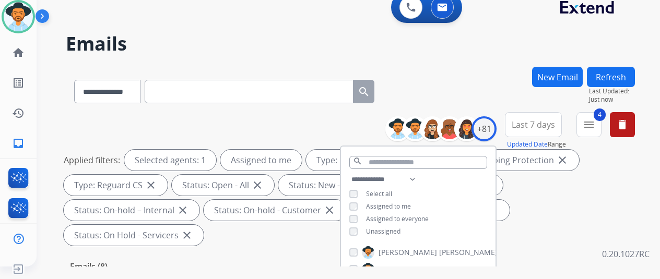
click at [428, 72] on div "**********" at bounding box center [350, 89] width 569 height 45
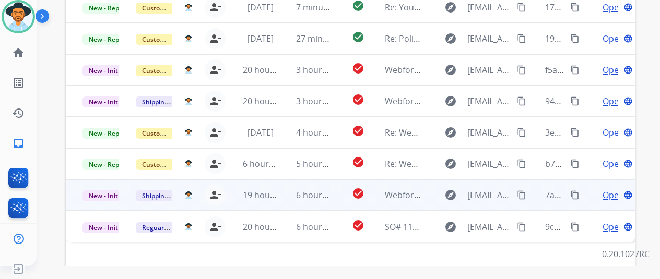
scroll to position [381, 0]
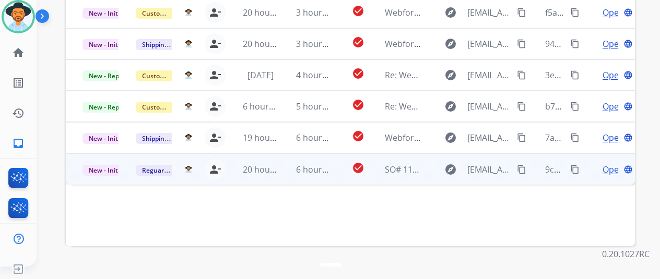
click at [615, 164] on span "Open" at bounding box center [613, 170] width 21 height 13
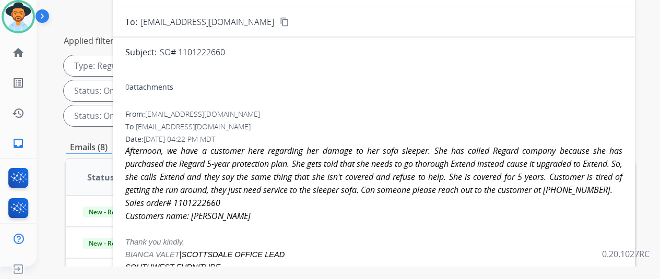
scroll to position [120, 0]
click at [187, 195] on icon "Afternoon, we have a customer here regarding her damage to her sofa sleeper. Sh…" at bounding box center [373, 170] width 497 height 51
click at [194, 195] on icon "Afternoon, we have a customer here regarding her damage to her sofa sleeper. Sh…" at bounding box center [373, 170] width 497 height 51
drag, startPoint x: 193, startPoint y: 199, endPoint x: 147, endPoint y: 205, distance: 46.9
click at [143, 195] on icon "Afternoon, we have a customer here regarding her damage to her sofa sleeper. Sh…" at bounding box center [373, 170] width 497 height 51
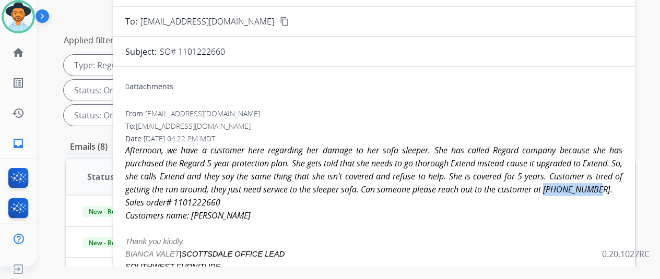
copy icon "314-312-9697"
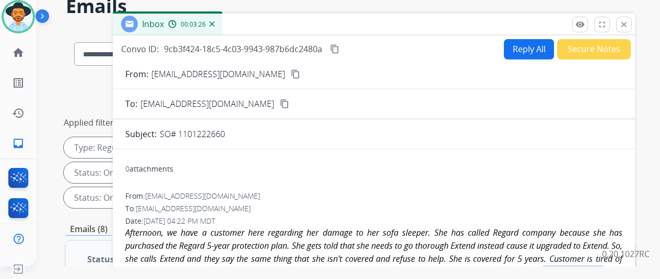
scroll to position [0, 0]
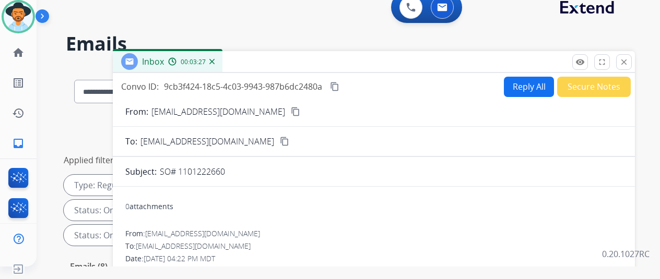
click at [522, 84] on button "Reply All" at bounding box center [529, 87] width 50 height 20
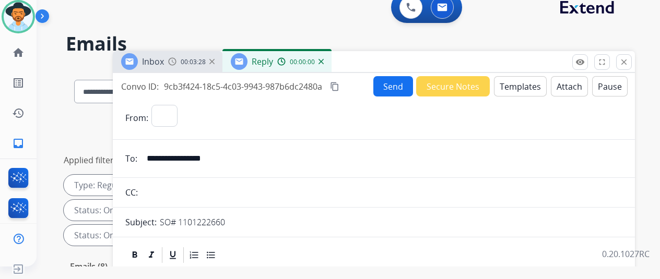
select select "**********"
click at [522, 85] on button "Templates" at bounding box center [520, 86] width 53 height 20
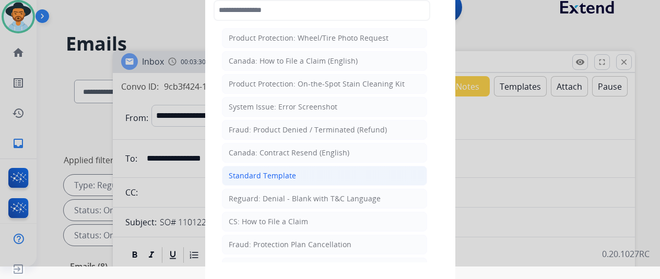
click at [262, 176] on div "Standard Template" at bounding box center [262, 176] width 67 height 10
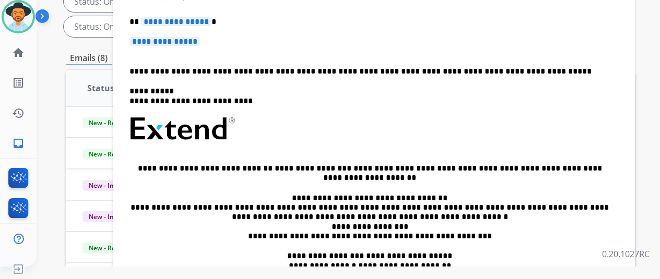
scroll to position [60, 0]
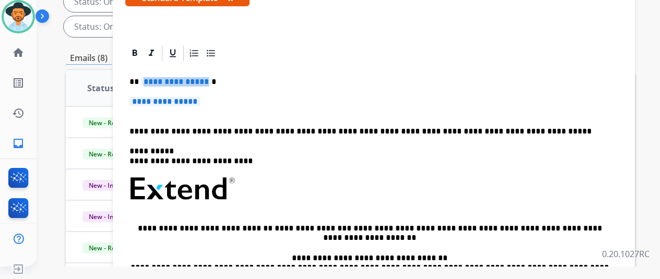
drag, startPoint x: 212, startPoint y: 81, endPoint x: 200, endPoint y: 76, distance: 12.9
click at [200, 77] on span "**********" at bounding box center [176, 81] width 71 height 9
click at [215, 103] on p "**********" at bounding box center [374, 106] width 489 height 19
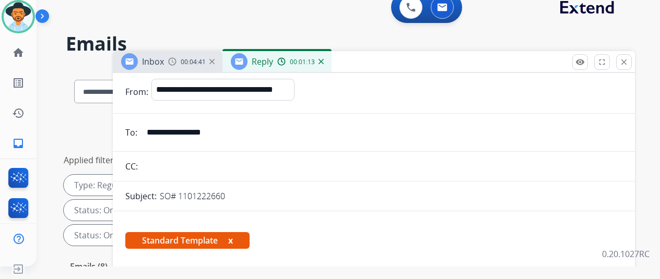
scroll to position [0, 0]
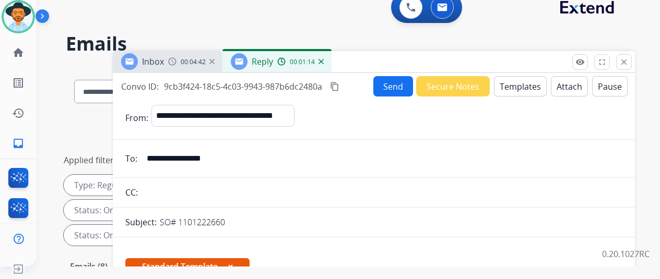
click at [394, 80] on button "Send" at bounding box center [394, 86] width 40 height 20
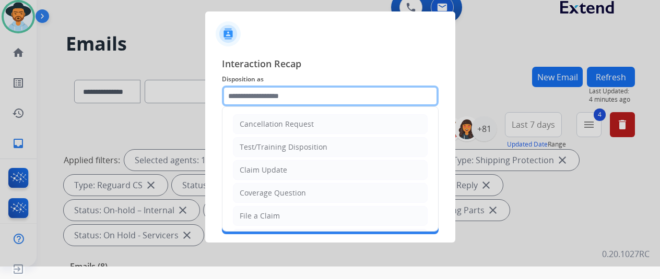
click at [259, 92] on input "text" at bounding box center [330, 96] width 217 height 21
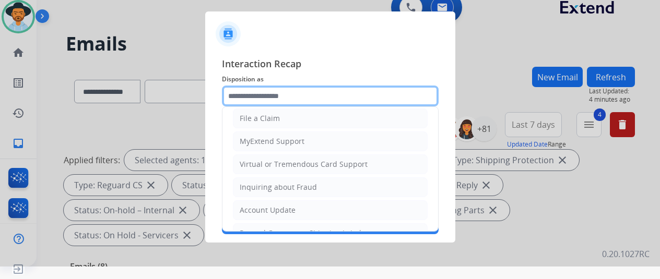
scroll to position [157, 0]
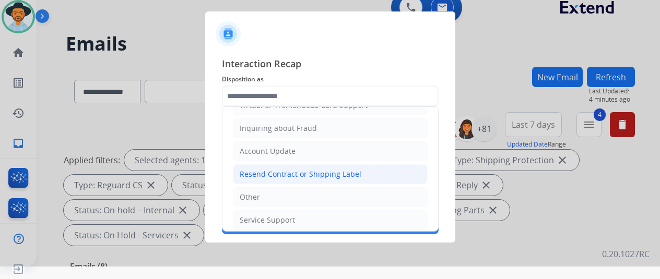
click at [277, 173] on div "Resend Contract or Shipping Label" at bounding box center [301, 174] width 122 height 10
type input "**********"
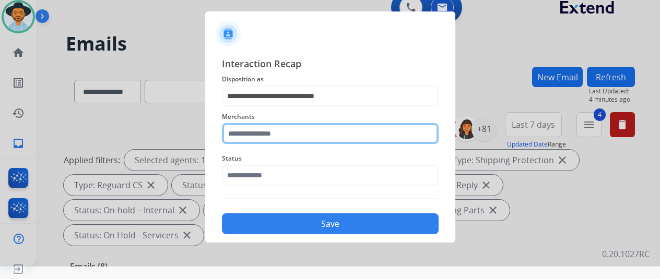
click at [257, 133] on input "text" at bounding box center [330, 133] width 217 height 21
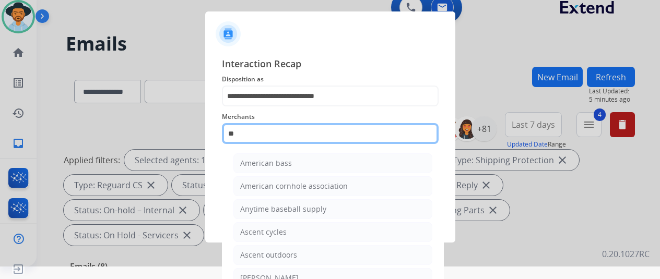
type input "*"
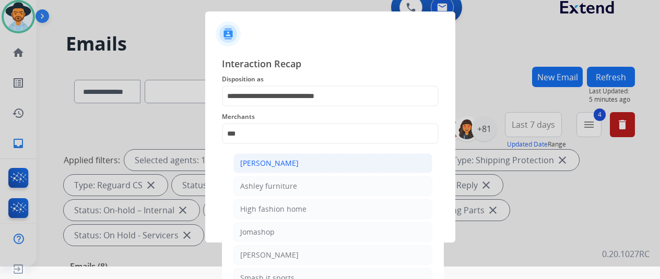
click at [261, 168] on div "[PERSON_NAME]" at bounding box center [269, 163] width 59 height 10
type input "**********"
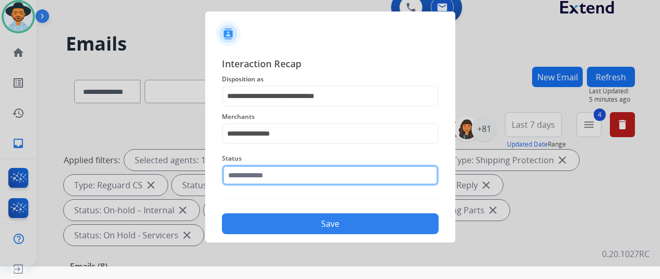
click at [258, 176] on input "text" at bounding box center [330, 175] width 217 height 21
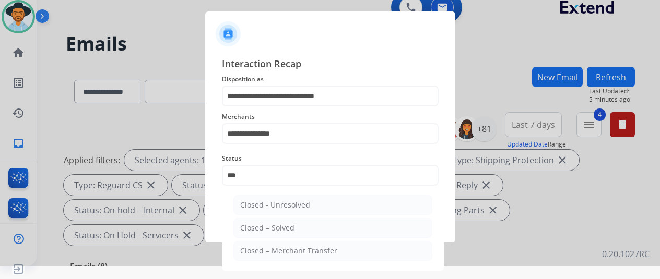
drag, startPoint x: 272, startPoint y: 225, endPoint x: 278, endPoint y: 220, distance: 7.8
click at [273, 225] on div "Closed – Solved" at bounding box center [267, 228] width 54 height 10
type input "**********"
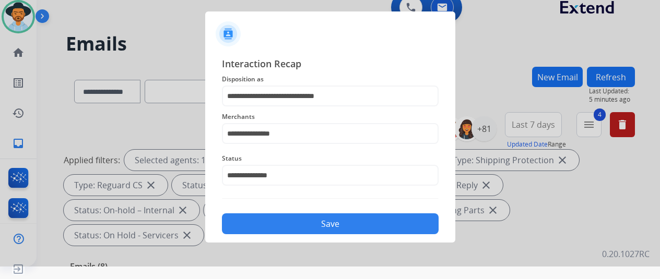
click at [341, 225] on button "Save" at bounding box center [330, 224] width 217 height 21
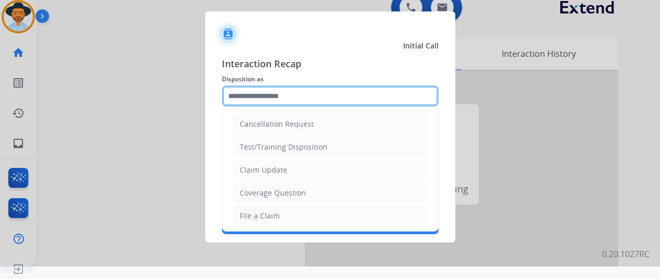
drag, startPoint x: 249, startPoint y: 104, endPoint x: 248, endPoint y: 86, distance: 17.8
click at [249, 91] on input "text" at bounding box center [330, 96] width 217 height 21
click at [264, 94] on input "text" at bounding box center [330, 96] width 217 height 21
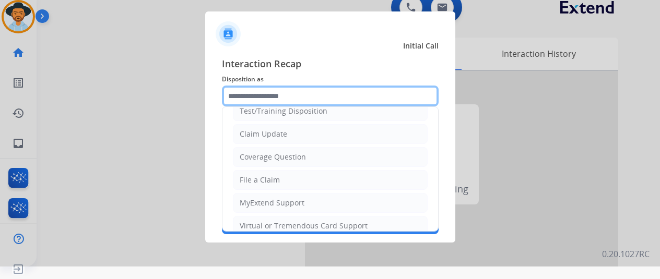
scroll to position [52, 0]
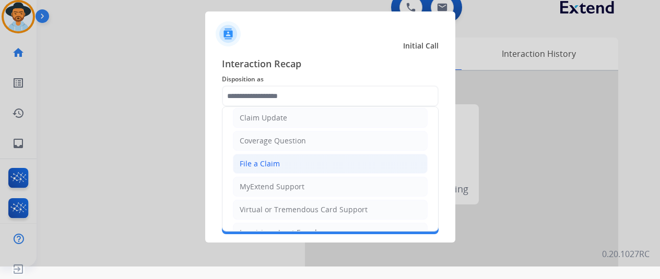
click at [252, 162] on div "File a Claim" at bounding box center [260, 164] width 40 height 10
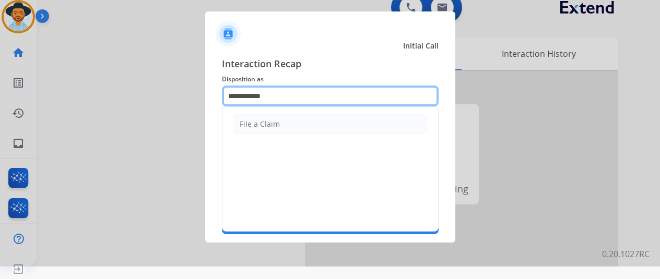
drag, startPoint x: 249, startPoint y: 94, endPoint x: 207, endPoint y: 98, distance: 41.5
click at [207, 98] on div "**********" at bounding box center [330, 145] width 250 height 195
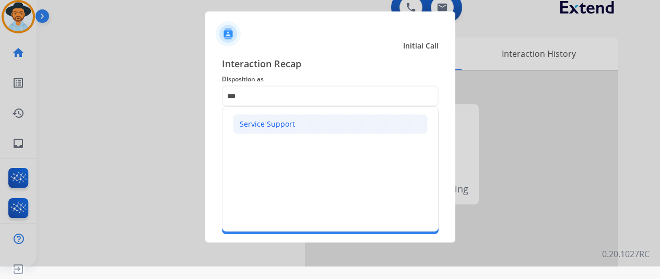
click at [301, 125] on li "Service Support" at bounding box center [330, 124] width 195 height 20
type input "**********"
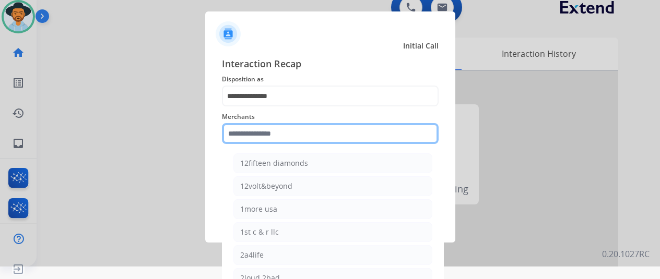
click at [272, 131] on input "text" at bounding box center [330, 133] width 217 height 21
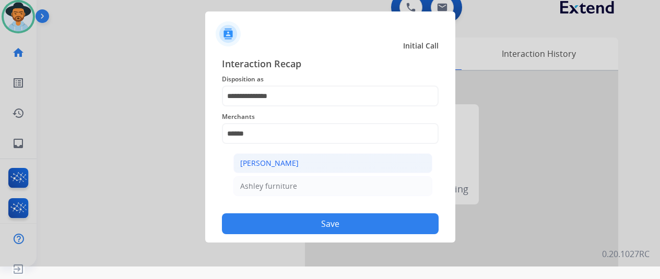
click at [277, 161] on div "[PERSON_NAME]" at bounding box center [269, 163] width 59 height 10
type input "**********"
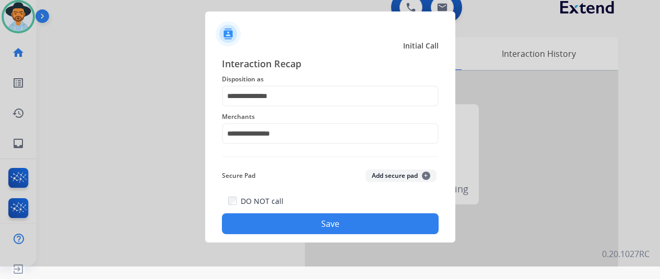
click at [339, 225] on button "Save" at bounding box center [330, 224] width 217 height 21
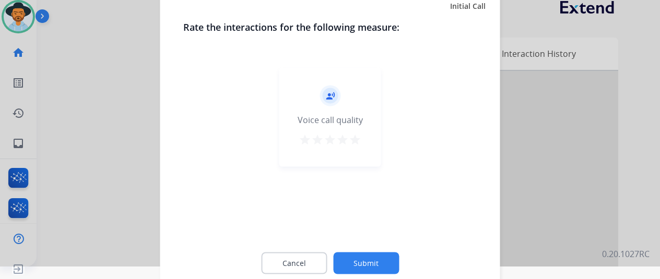
click at [370, 259] on button "Submit" at bounding box center [366, 263] width 66 height 22
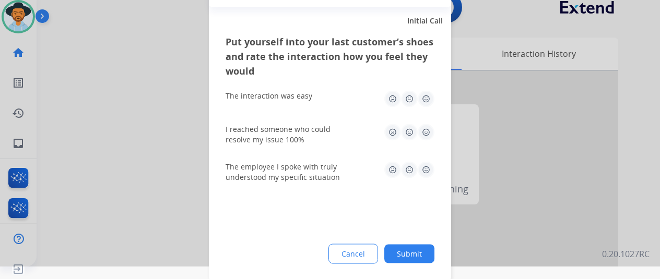
click at [413, 251] on button "Submit" at bounding box center [409, 253] width 50 height 19
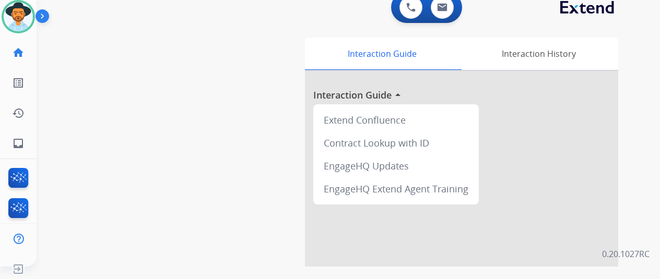
drag, startPoint x: 88, startPoint y: 51, endPoint x: 90, endPoint y: 41, distance: 10.1
click at [88, 51] on div "swap_horiz Break voice bridge close_fullscreen Connect 3-Way Call merge_type Se…" at bounding box center [336, 243] width 599 height 436
click at [15, 141] on mat-icon "inbox" at bounding box center [18, 143] width 13 height 13
select select "**********"
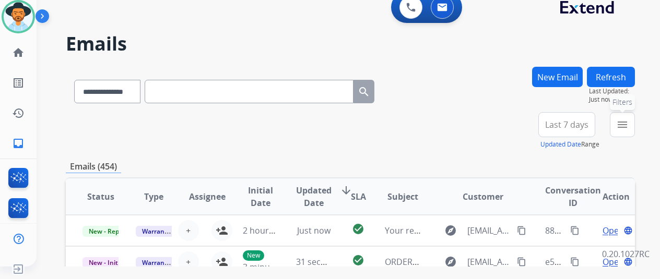
drag, startPoint x: 625, startPoint y: 127, endPoint x: 597, endPoint y: 142, distance: 31.8
click at [604, 141] on div "**********" at bounding box center [582, 131] width 105 height 38
click at [629, 119] on mat-icon "menu" at bounding box center [622, 125] width 13 height 13
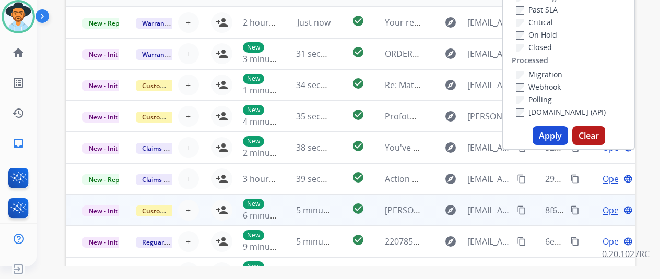
scroll to position [209, 0]
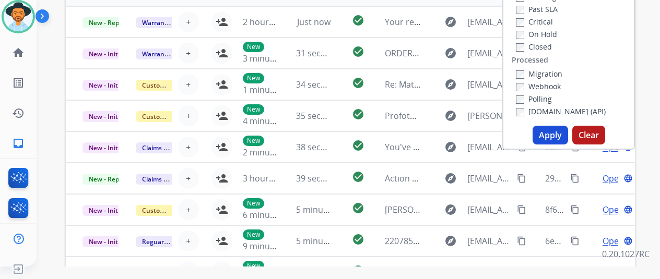
click at [553, 136] on button "Apply" at bounding box center [551, 135] width 36 height 19
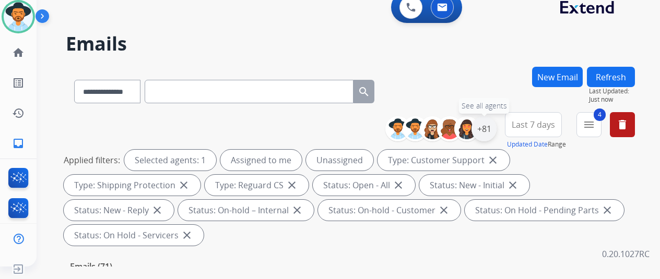
click at [496, 133] on div "+81" at bounding box center [484, 128] width 25 height 25
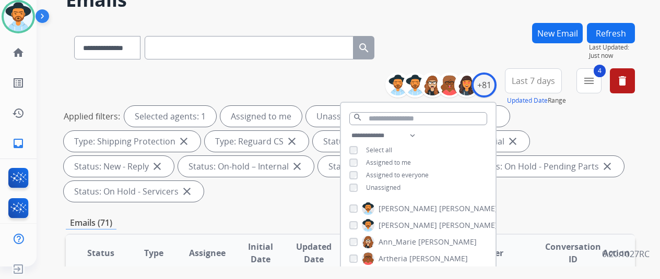
scroll to position [157, 0]
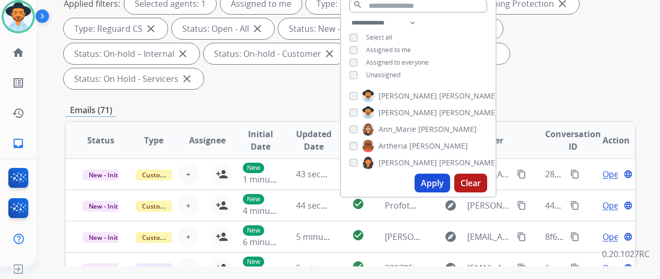
click at [441, 179] on button "Apply" at bounding box center [433, 183] width 36 height 19
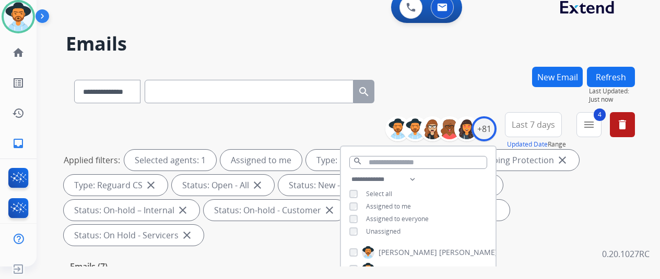
click at [472, 87] on div "**********" at bounding box center [350, 89] width 569 height 45
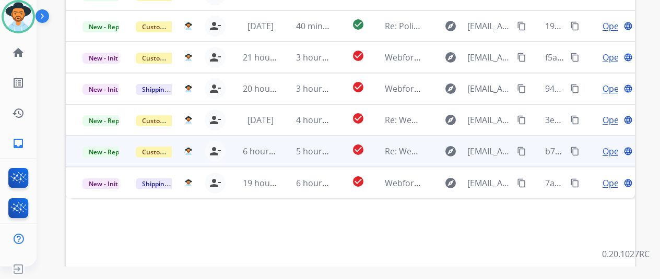
scroll to position [277, 0]
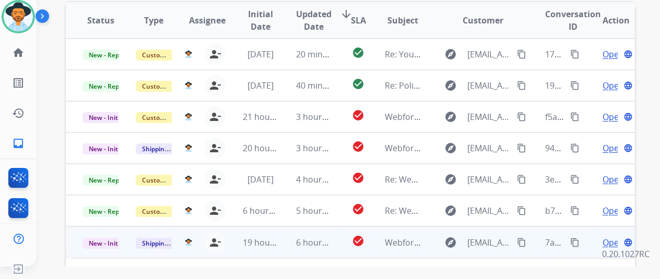
click at [614, 237] on span "Open" at bounding box center [613, 243] width 21 height 13
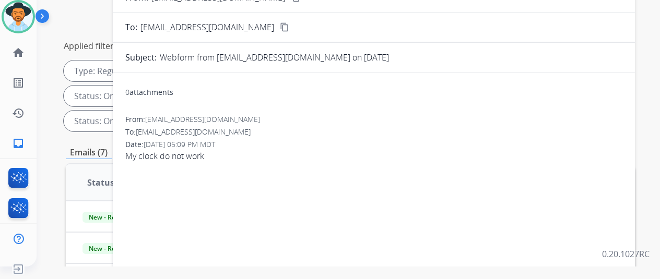
scroll to position [16, 0]
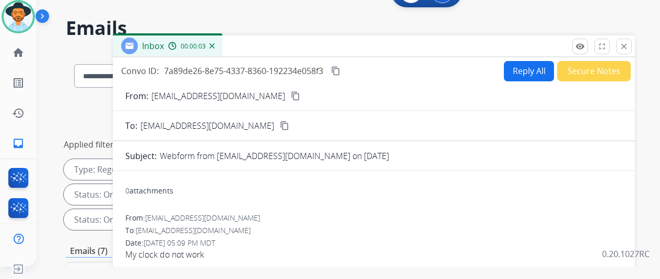
click at [291, 96] on mat-icon "content_copy" at bounding box center [295, 95] width 9 height 9
click at [526, 65] on button "Reply All" at bounding box center [529, 71] width 50 height 20
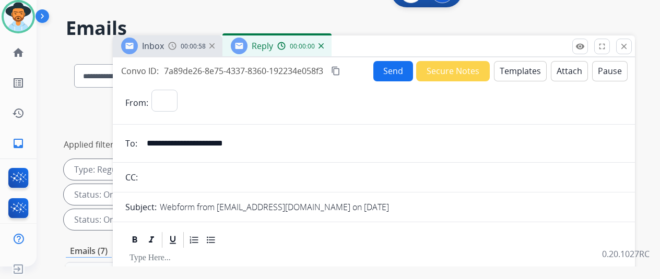
select select "**********"
click at [521, 67] on button "Templates" at bounding box center [520, 71] width 53 height 20
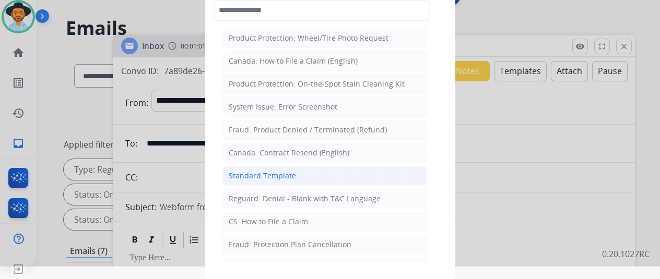
click at [285, 171] on div "Standard Template" at bounding box center [262, 176] width 67 height 10
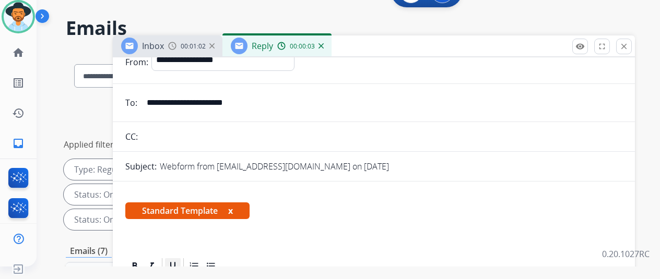
scroll to position [157, 0]
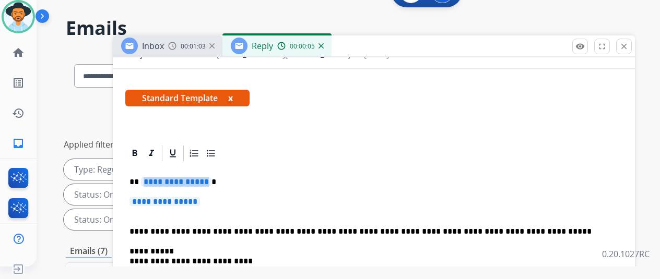
drag, startPoint x: 213, startPoint y: 178, endPoint x: 183, endPoint y: 172, distance: 30.3
click at [183, 178] on span "**********" at bounding box center [176, 182] width 71 height 9
click at [200, 200] on span "**********" at bounding box center [165, 201] width 71 height 9
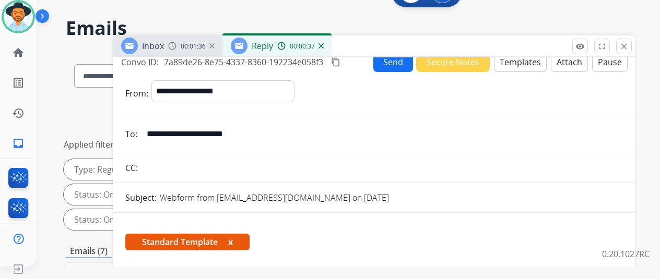
scroll to position [0, 0]
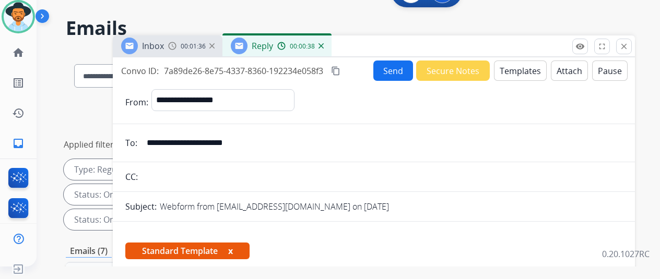
click at [394, 65] on button "Send" at bounding box center [394, 71] width 40 height 20
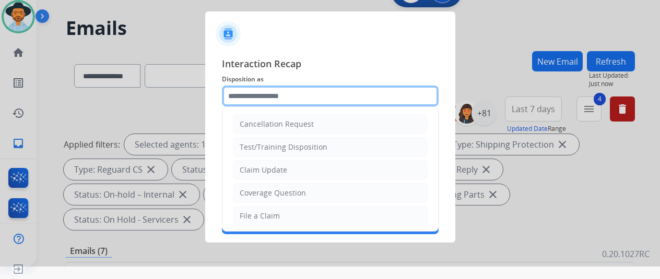
click at [255, 93] on input "text" at bounding box center [330, 96] width 217 height 21
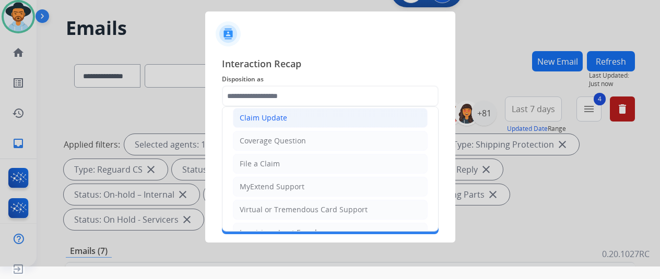
click at [266, 113] on div "Claim Update" at bounding box center [264, 118] width 48 height 10
type input "**********"
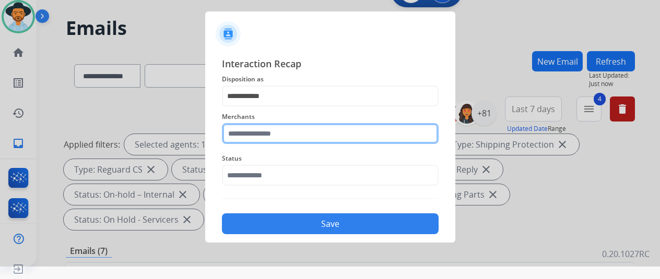
click at [243, 138] on input "text" at bounding box center [330, 133] width 217 height 21
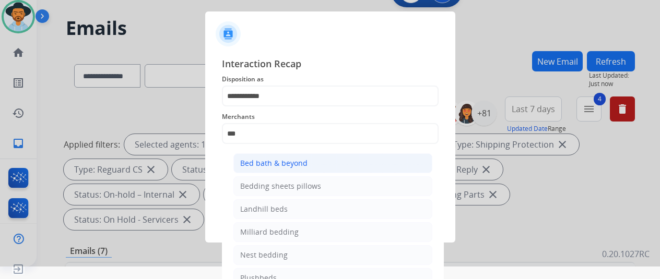
click at [280, 157] on li "Bed bath & beyond" at bounding box center [333, 164] width 199 height 20
type input "**********"
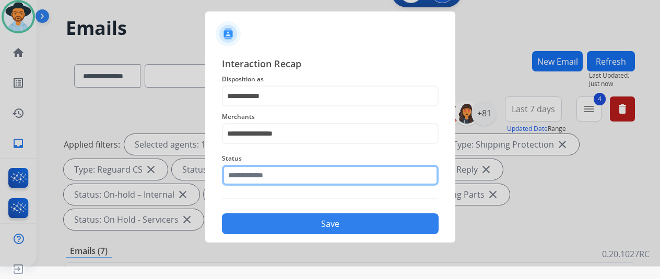
click at [248, 177] on input "text" at bounding box center [330, 175] width 217 height 21
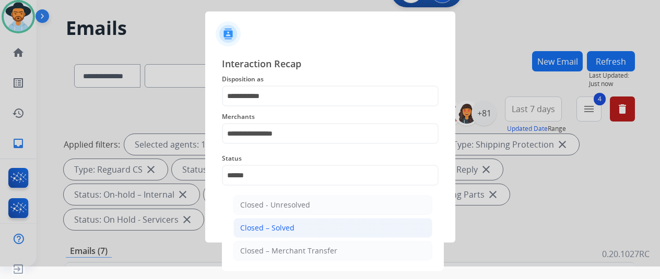
click at [273, 232] on div "Closed – Solved" at bounding box center [267, 228] width 54 height 10
type input "**********"
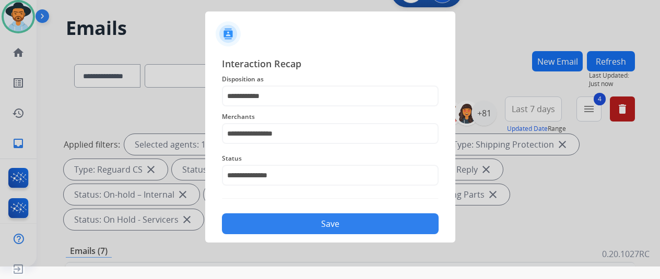
click at [276, 230] on button "Save" at bounding box center [330, 224] width 217 height 21
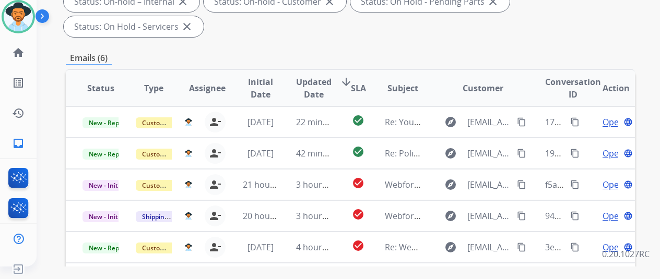
scroll to position [313, 0]
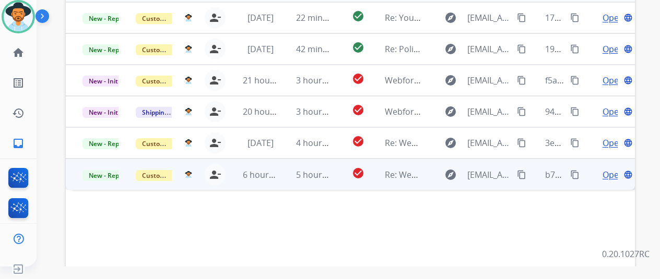
click at [609, 169] on span "Open" at bounding box center [613, 175] width 21 height 13
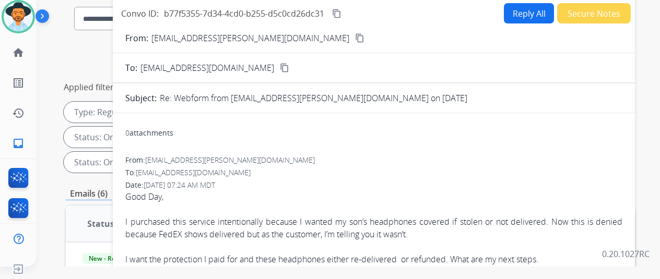
scroll to position [52, 0]
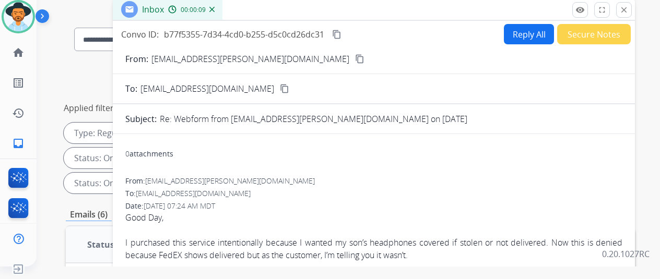
click at [355, 58] on mat-icon "content_copy" at bounding box center [359, 58] width 9 height 9
click at [526, 32] on button "Reply All" at bounding box center [529, 34] width 50 height 20
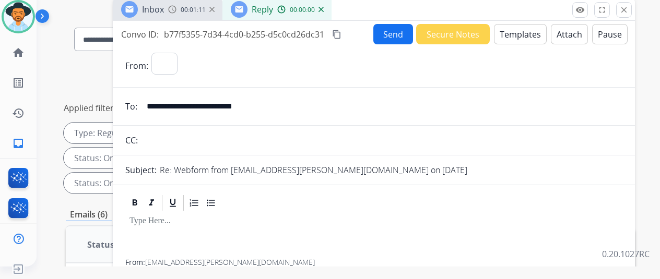
select select "**********"
click at [517, 32] on button "Templates" at bounding box center [520, 34] width 53 height 20
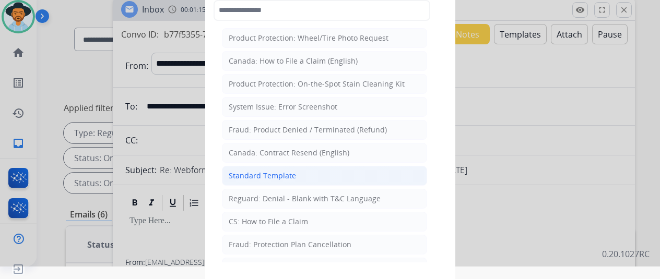
click at [275, 172] on div "Standard Template" at bounding box center [262, 176] width 67 height 10
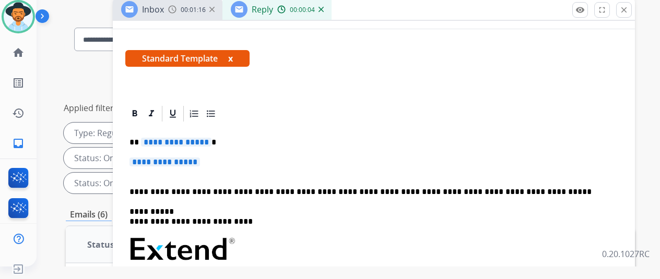
scroll to position [157, 0]
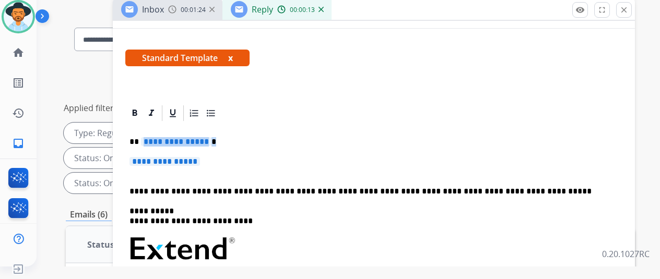
drag, startPoint x: 215, startPoint y: 143, endPoint x: 205, endPoint y: 143, distance: 10.5
click at [205, 143] on p "**********" at bounding box center [370, 141] width 481 height 9
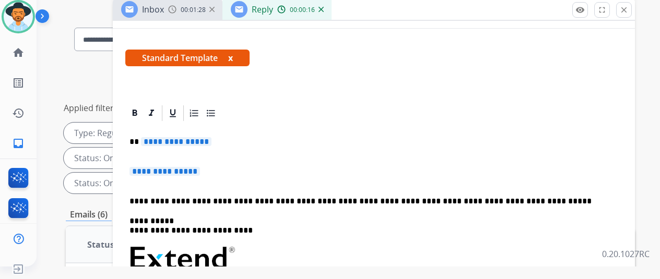
click at [214, 142] on p "**********" at bounding box center [370, 146] width 481 height 19
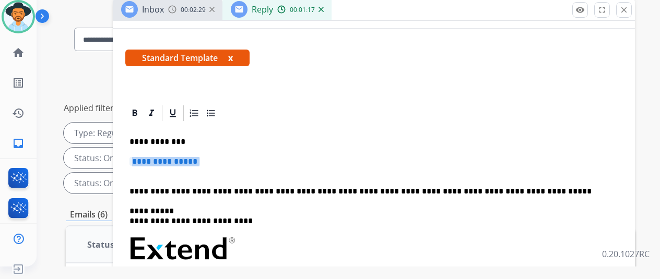
drag, startPoint x: 214, startPoint y: 162, endPoint x: 183, endPoint y: 168, distance: 31.8
click at [183, 168] on p "**********" at bounding box center [374, 166] width 489 height 19
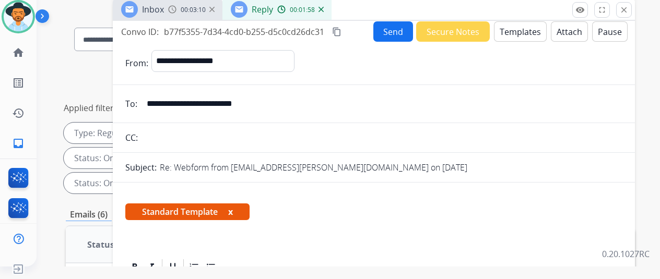
scroll to position [0, 0]
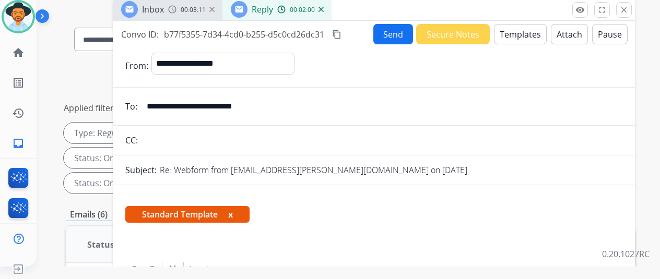
click at [396, 25] on button "Send" at bounding box center [394, 34] width 40 height 20
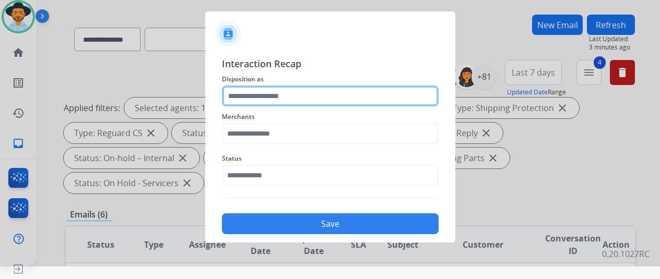
click at [238, 97] on input "text" at bounding box center [330, 96] width 217 height 21
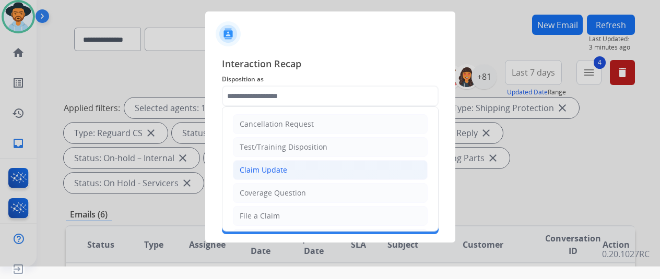
click at [258, 172] on div "Claim Update" at bounding box center [264, 170] width 48 height 10
type input "**********"
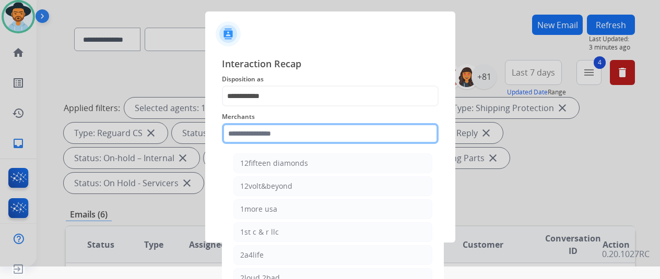
click at [259, 127] on input "text" at bounding box center [330, 133] width 217 height 21
click at [238, 131] on input "text" at bounding box center [330, 133] width 217 height 21
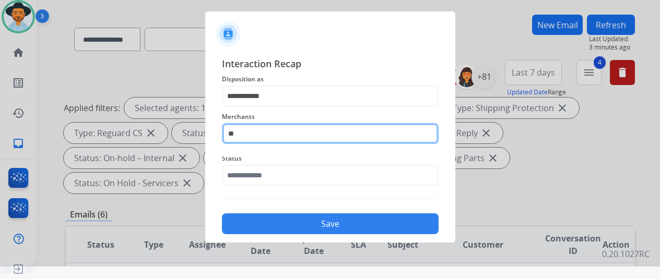
type input "*"
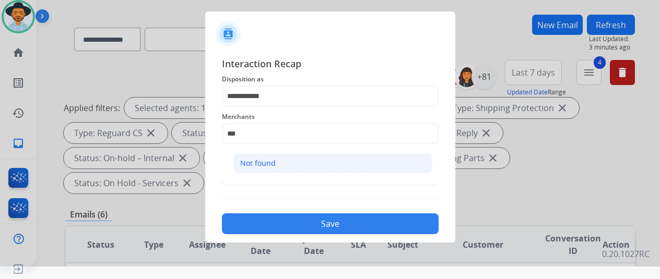
click at [251, 158] on div "Not found" at bounding box center [258, 163] width 36 height 10
type input "*********"
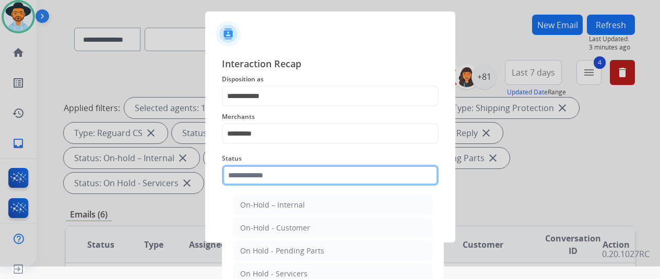
click at [242, 171] on input "text" at bounding box center [330, 175] width 217 height 21
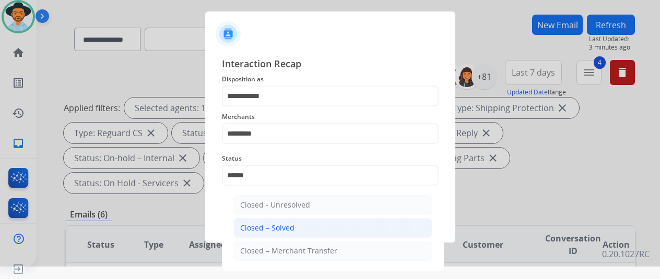
click at [278, 234] on li "Closed – Solved" at bounding box center [333, 228] width 199 height 20
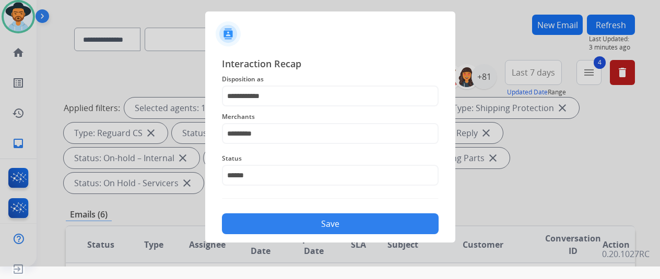
type input "**********"
click at [299, 224] on button "Save" at bounding box center [330, 224] width 217 height 21
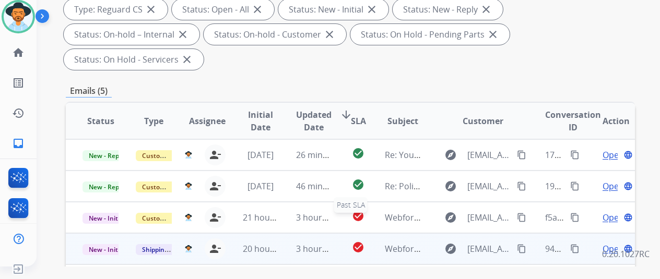
scroll to position [209, 0]
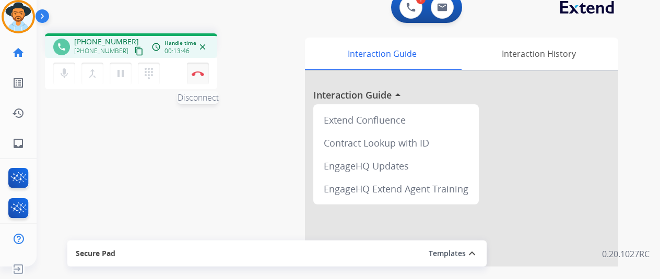
click at [202, 72] on img at bounding box center [198, 73] width 13 height 5
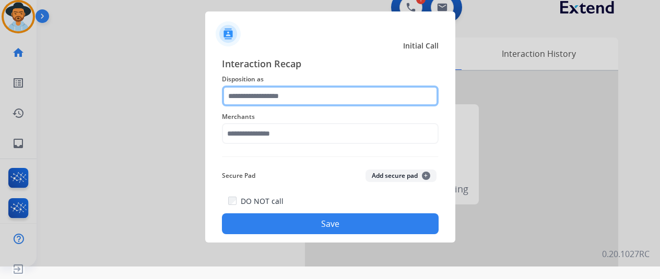
click at [249, 90] on input "text" at bounding box center [330, 96] width 217 height 21
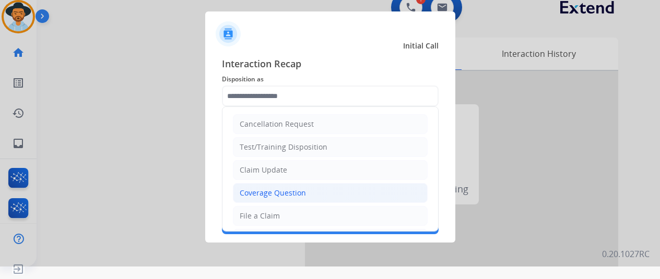
click at [252, 188] on div "Coverage Question" at bounding box center [273, 193] width 66 height 10
type input "**********"
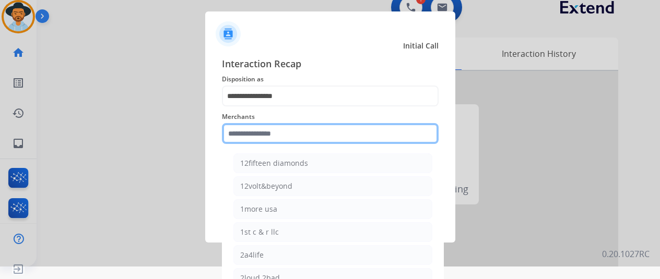
click at [259, 134] on input "text" at bounding box center [330, 133] width 217 height 21
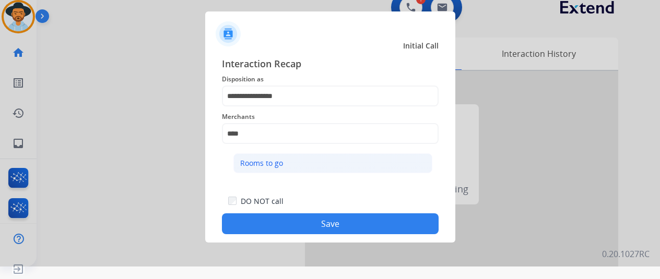
click at [260, 158] on div "Rooms to go" at bounding box center [261, 163] width 43 height 10
type input "**********"
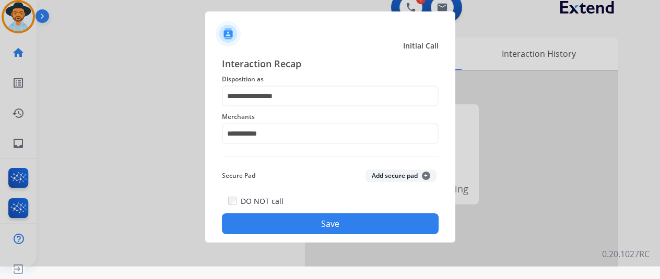
click at [316, 223] on button "Save" at bounding box center [330, 224] width 217 height 21
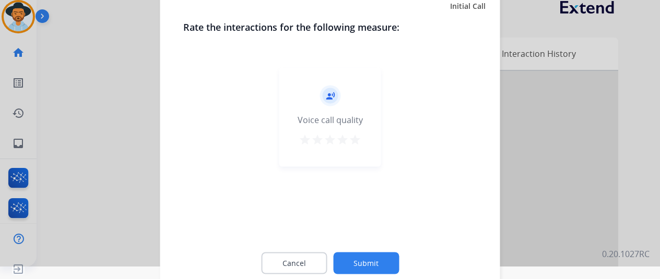
click at [362, 264] on button "Submit" at bounding box center [366, 263] width 66 height 22
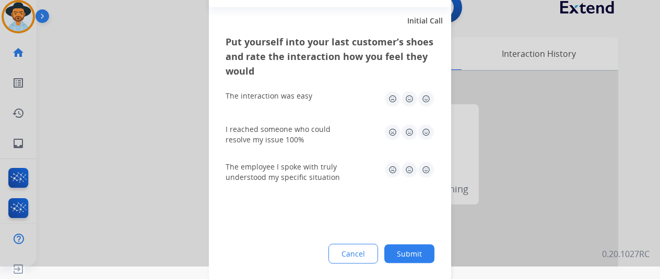
click at [406, 254] on button "Submit" at bounding box center [409, 253] width 50 height 19
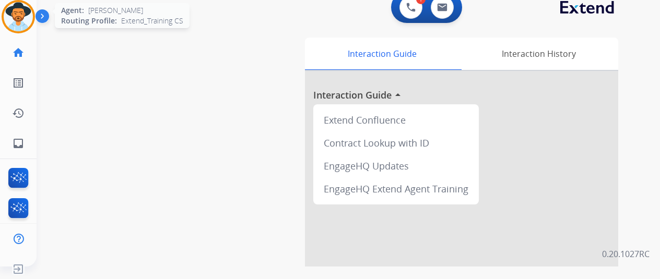
click at [16, 14] on img at bounding box center [18, 16] width 29 height 29
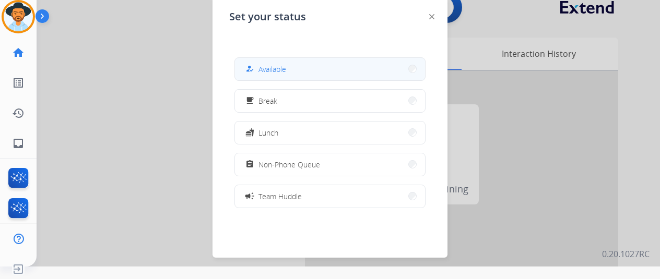
click at [264, 65] on span "Available" at bounding box center [273, 69] width 28 height 11
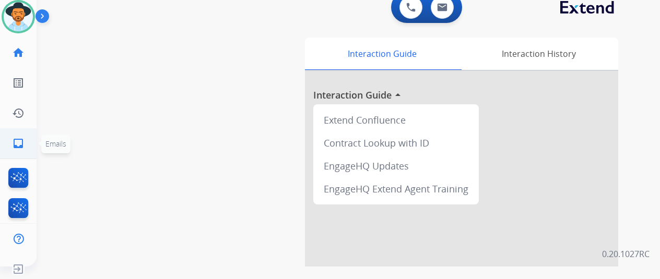
click at [24, 144] on mat-icon "inbox" at bounding box center [18, 143] width 13 height 13
select select "**********"
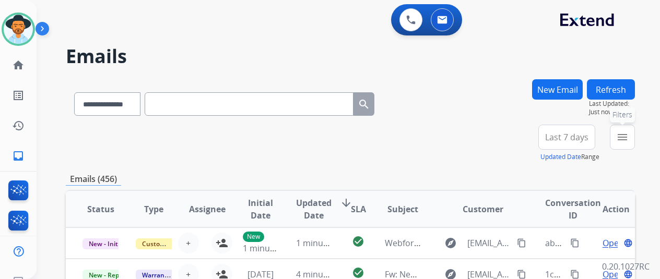
click at [629, 133] on mat-icon "menu" at bounding box center [622, 137] width 13 height 13
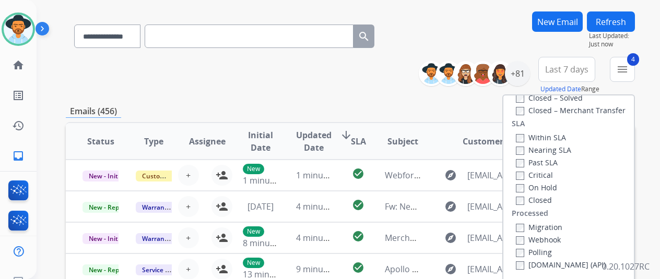
scroll to position [157, 0]
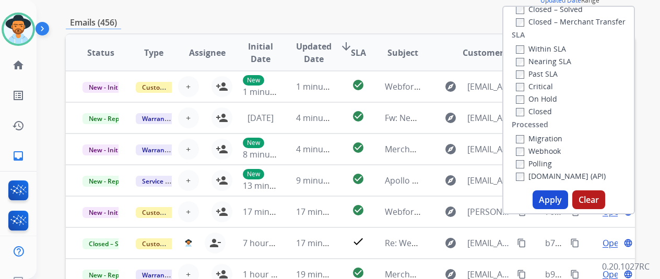
click at [545, 200] on button "Apply" at bounding box center [551, 200] width 36 height 19
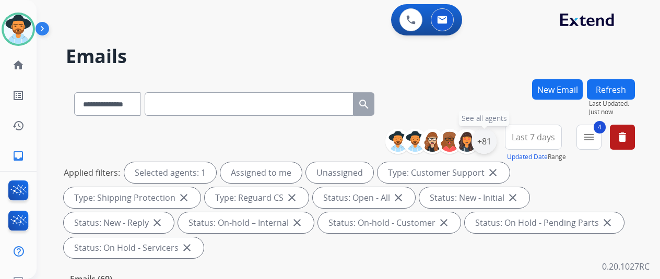
click at [492, 135] on div "+81" at bounding box center [484, 141] width 25 height 25
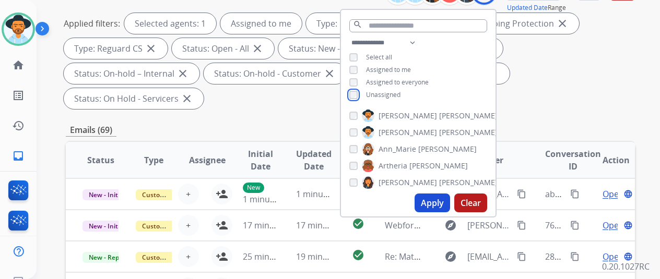
scroll to position [157, 0]
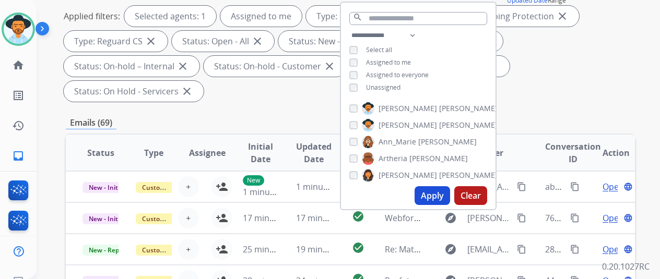
click at [436, 193] on button "Apply" at bounding box center [433, 195] width 36 height 19
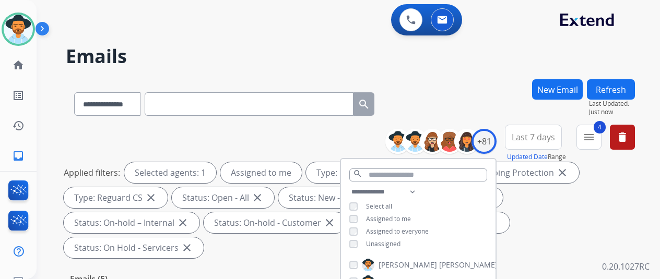
click at [458, 84] on div "**********" at bounding box center [350, 101] width 569 height 45
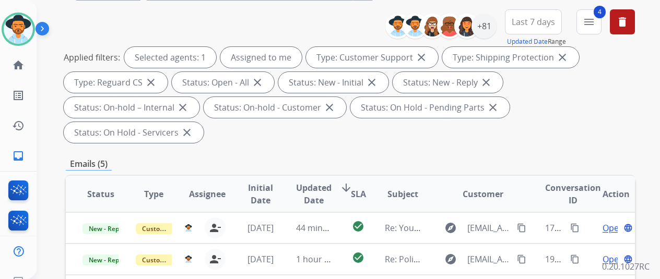
scroll to position [261, 0]
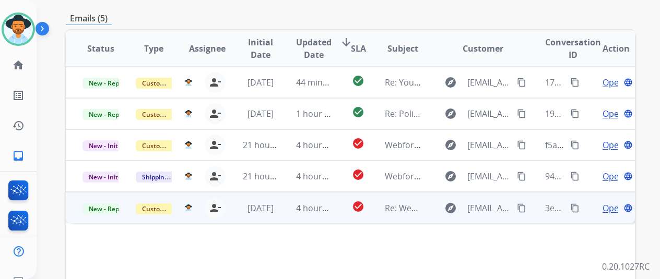
click at [611, 202] on span "Open" at bounding box center [613, 208] width 21 height 13
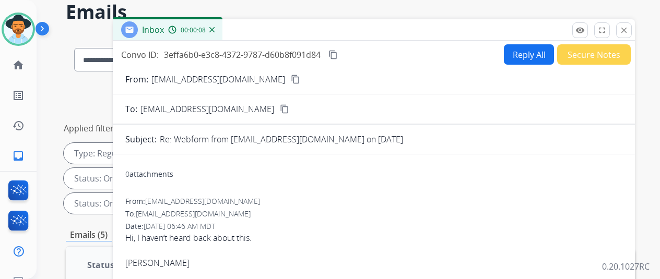
scroll to position [0, 0]
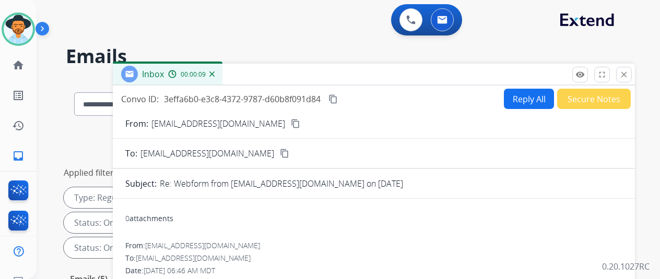
click at [291, 123] on mat-icon "content_copy" at bounding box center [295, 123] width 9 height 9
click at [526, 95] on button "Reply All" at bounding box center [529, 99] width 50 height 20
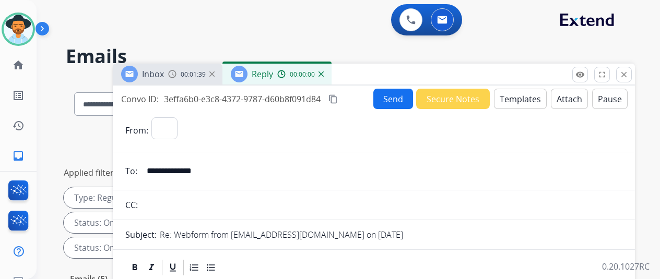
select select "**********"
click at [520, 94] on button "Templates" at bounding box center [520, 99] width 53 height 20
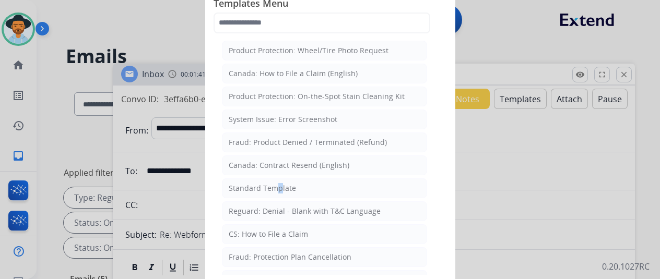
drag, startPoint x: 273, startPoint y: 185, endPoint x: 263, endPoint y: 178, distance: 12.3
click at [272, 185] on div "Standard Template" at bounding box center [262, 188] width 67 height 10
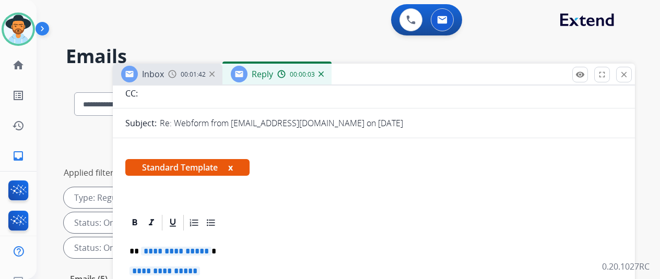
scroll to position [157, 0]
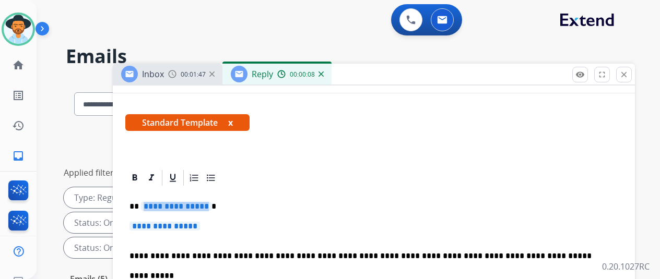
drag, startPoint x: 212, startPoint y: 206, endPoint x: 200, endPoint y: 206, distance: 12.0
click at [201, 206] on span "**********" at bounding box center [176, 206] width 71 height 9
drag, startPoint x: 213, startPoint y: 226, endPoint x: 177, endPoint y: 217, distance: 37.6
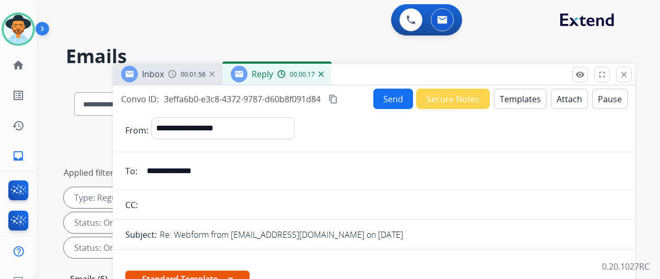
select select "**********"
click at [399, 95] on button "Send" at bounding box center [394, 99] width 40 height 20
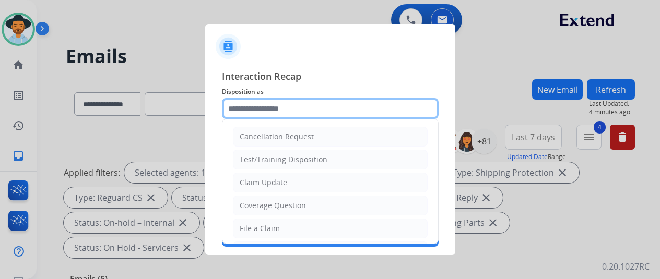
click at [239, 104] on input "text" at bounding box center [330, 108] width 217 height 21
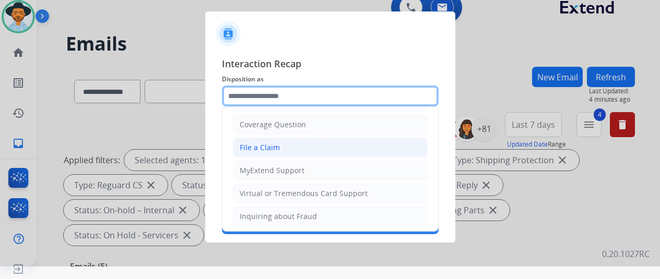
scroll to position [52, 0]
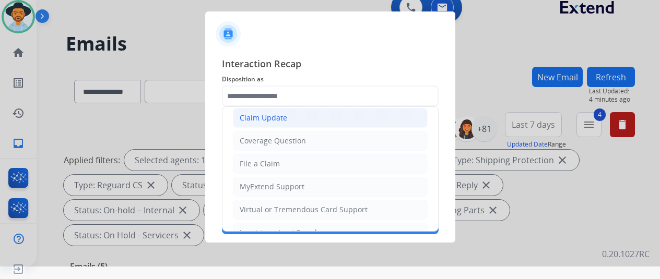
click at [261, 114] on div "Claim Update" at bounding box center [264, 118] width 48 height 10
type input "**********"
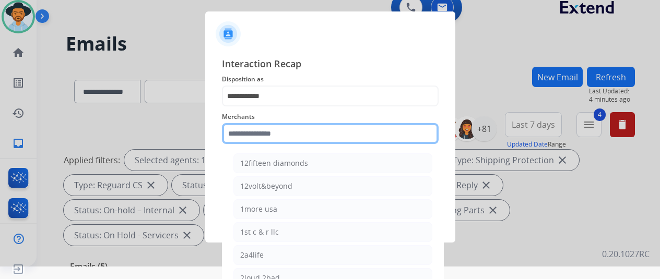
click at [258, 135] on input "text" at bounding box center [330, 133] width 217 height 21
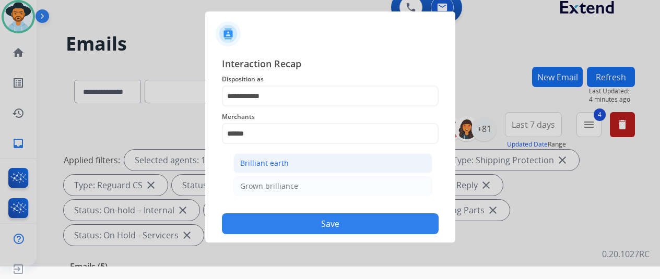
click at [264, 158] on div "Brilliant earth" at bounding box center [264, 163] width 49 height 10
type input "**********"
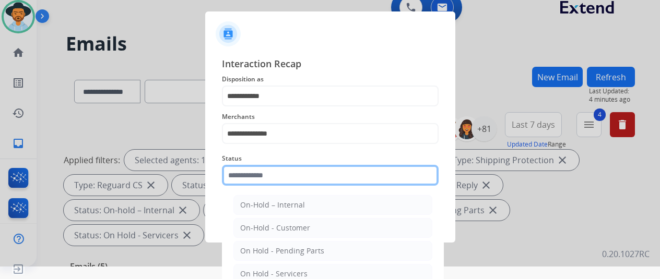
click at [261, 177] on input "text" at bounding box center [330, 175] width 217 height 21
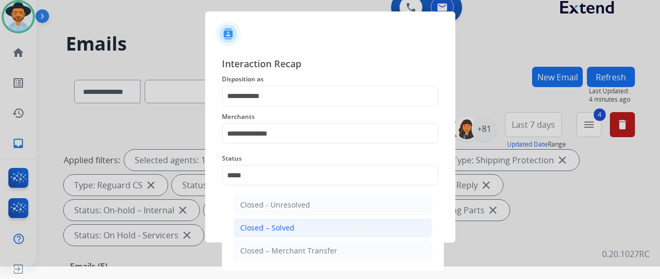
click at [277, 226] on div "Closed – Solved" at bounding box center [267, 228] width 54 height 10
type input "**********"
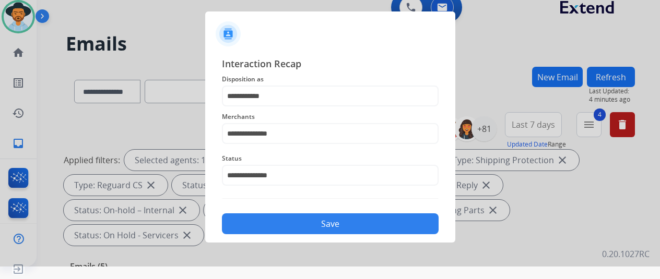
click at [335, 221] on button "Save" at bounding box center [330, 224] width 217 height 21
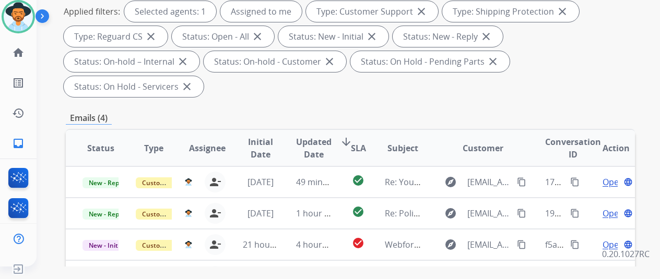
scroll to position [313, 0]
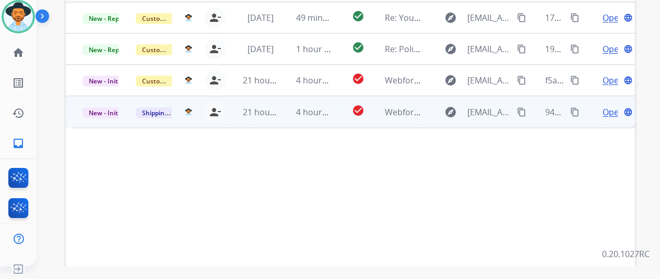
click at [611, 106] on span "Open" at bounding box center [613, 112] width 21 height 13
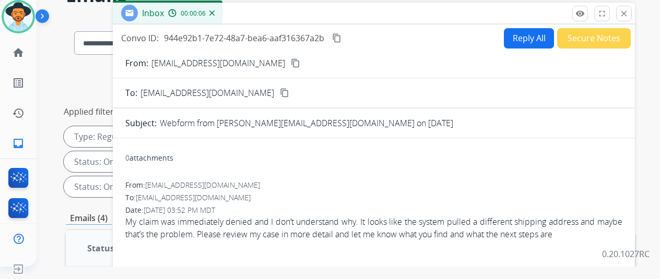
scroll to position [0, 0]
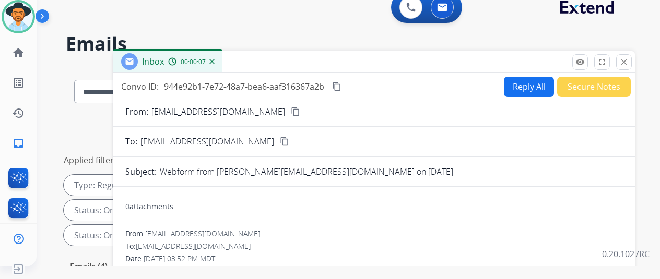
click at [291, 111] on mat-icon "content_copy" at bounding box center [295, 111] width 9 height 9
click at [530, 85] on button "Reply All" at bounding box center [529, 87] width 50 height 20
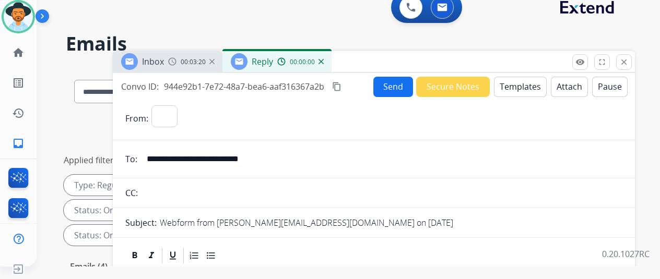
select select "**********"
click at [523, 82] on button "Templates" at bounding box center [520, 87] width 53 height 20
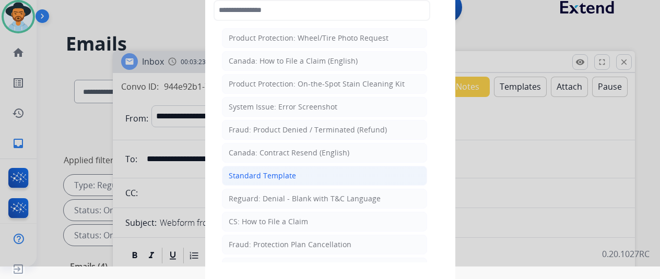
click at [252, 173] on div "Standard Template" at bounding box center [262, 176] width 67 height 10
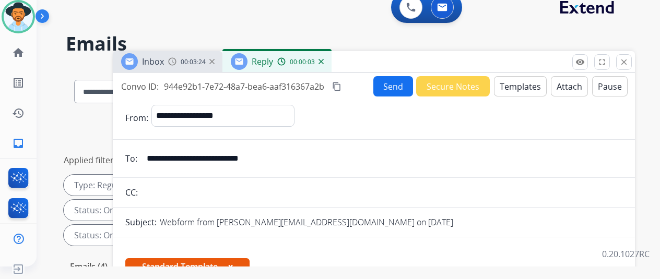
scroll to position [157, 0]
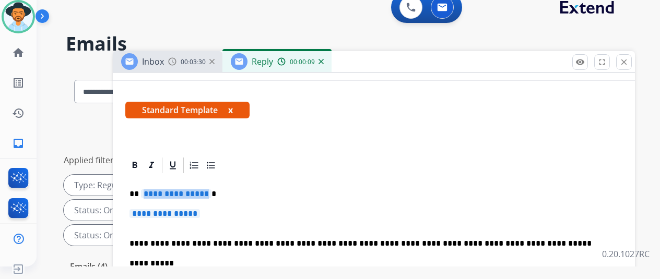
drag, startPoint x: 213, startPoint y: 194, endPoint x: 204, endPoint y: 191, distance: 9.9
click at [204, 191] on span "**********" at bounding box center [176, 194] width 71 height 9
click at [221, 216] on p "**********" at bounding box center [374, 218] width 489 height 19
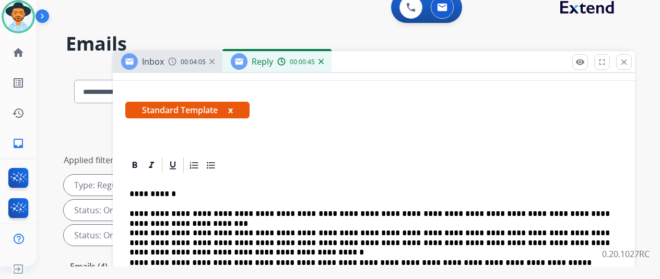
click at [436, 230] on p "**********" at bounding box center [370, 228] width 481 height 39
click at [575, 231] on p "**********" at bounding box center [370, 228] width 481 height 39
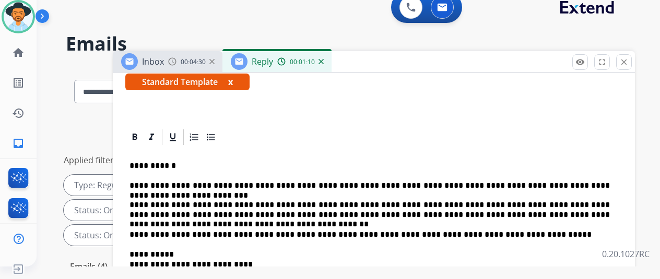
scroll to position [0, 0]
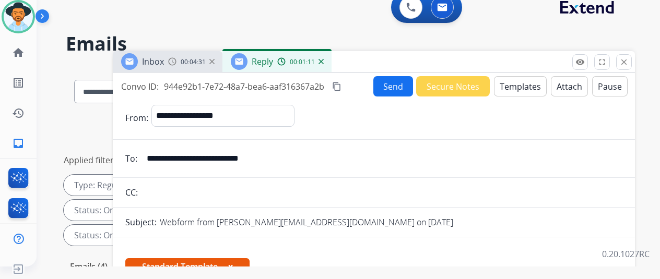
click at [394, 89] on button "Send" at bounding box center [394, 86] width 40 height 20
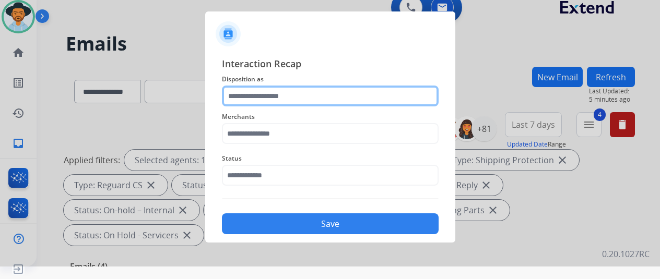
click at [250, 96] on input "text" at bounding box center [330, 96] width 217 height 21
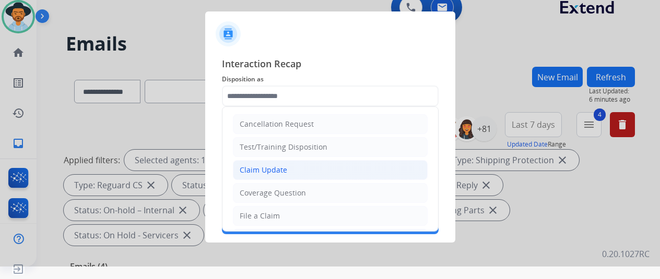
click at [282, 170] on div "Claim Update" at bounding box center [264, 170] width 48 height 10
type input "**********"
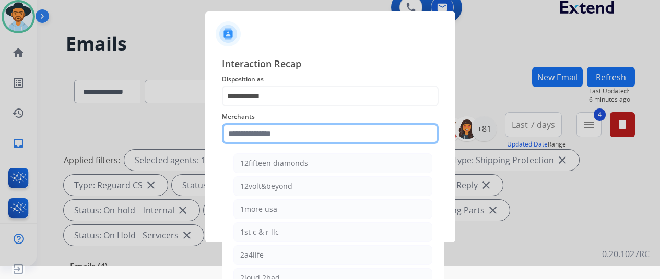
click at [234, 138] on input "text" at bounding box center [330, 133] width 217 height 21
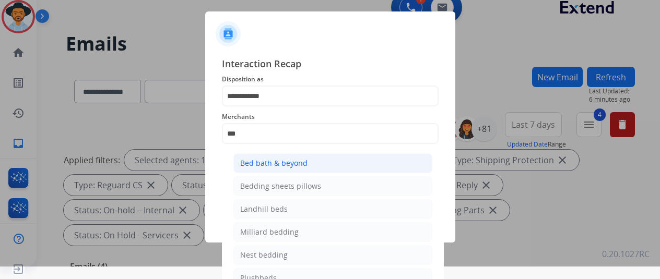
click at [259, 158] on div "Bed bath & beyond" at bounding box center [273, 163] width 67 height 10
type input "**********"
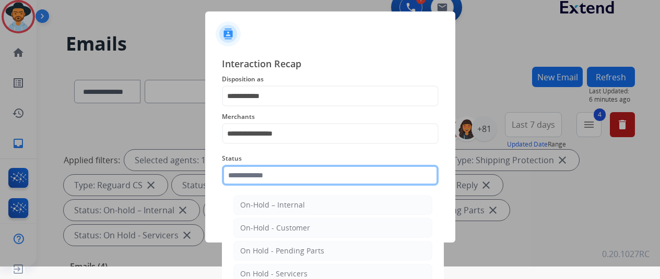
click at [275, 172] on input "text" at bounding box center [330, 175] width 217 height 21
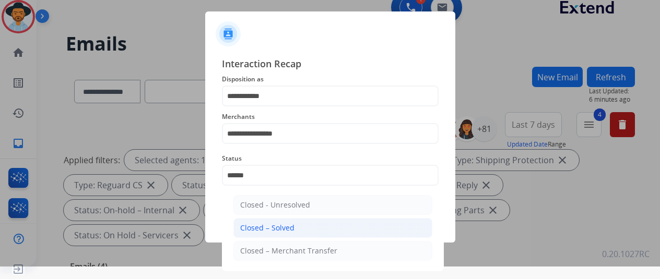
click at [273, 232] on div "Closed – Solved" at bounding box center [267, 228] width 54 height 10
type input "**********"
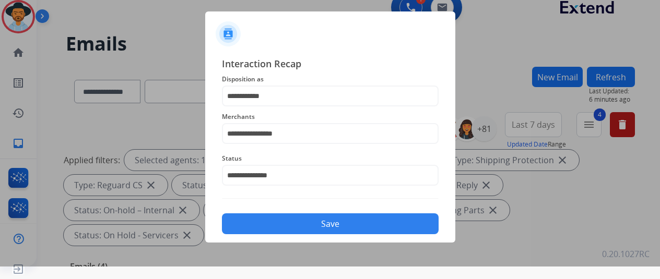
click at [342, 224] on button "Save" at bounding box center [330, 224] width 217 height 21
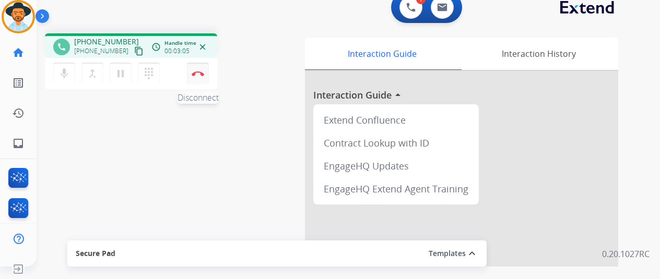
click at [195, 69] on button "Disconnect" at bounding box center [198, 74] width 22 height 22
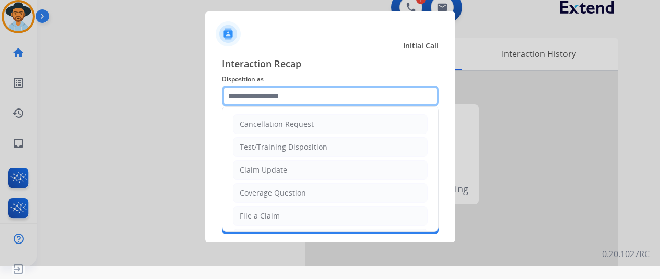
click at [255, 95] on input "text" at bounding box center [330, 96] width 217 height 21
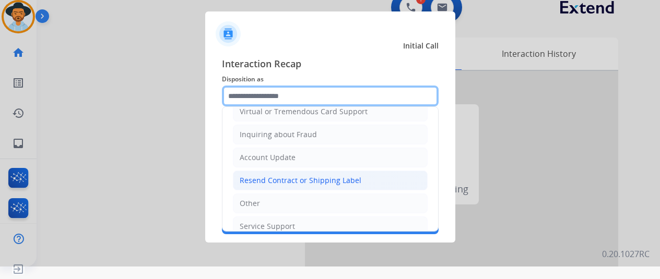
scroll to position [157, 0]
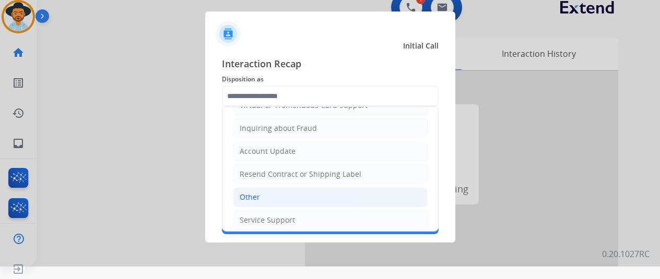
click at [247, 198] on div "Other" at bounding box center [250, 197] width 20 height 10
type input "*****"
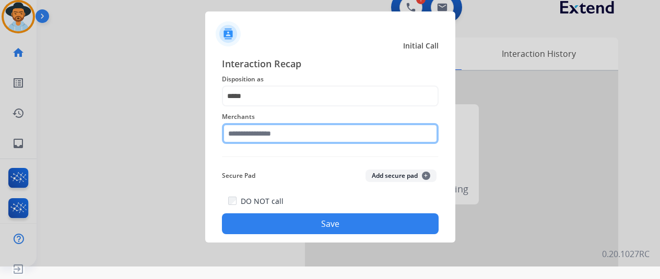
click at [246, 133] on input "text" at bounding box center [330, 133] width 217 height 21
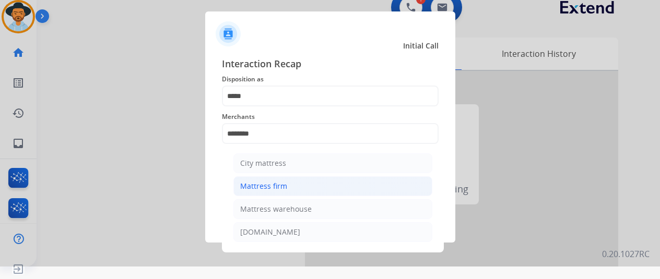
click at [254, 178] on li "Mattress firm" at bounding box center [333, 187] width 199 height 20
type input "**********"
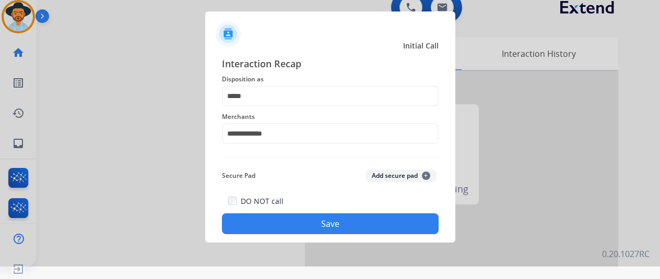
click at [316, 226] on button "Save" at bounding box center [330, 224] width 217 height 21
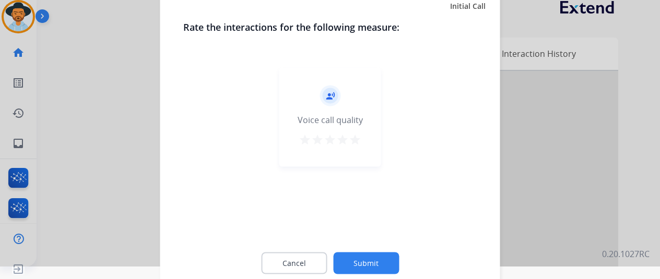
click at [368, 256] on button "Submit" at bounding box center [366, 263] width 66 height 22
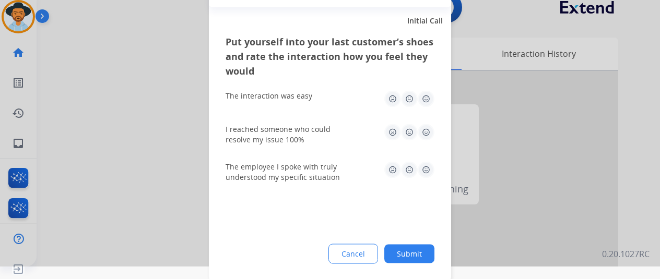
click at [405, 250] on button "Submit" at bounding box center [409, 253] width 50 height 19
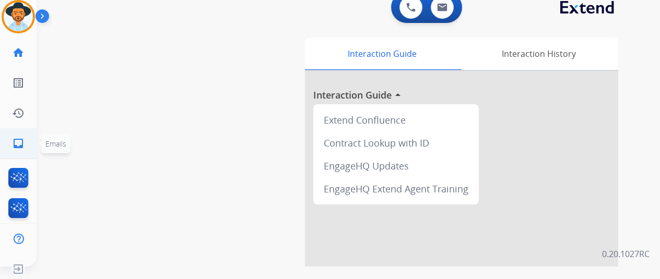
click at [19, 143] on mat-icon "inbox" at bounding box center [18, 143] width 13 height 13
select select "**********"
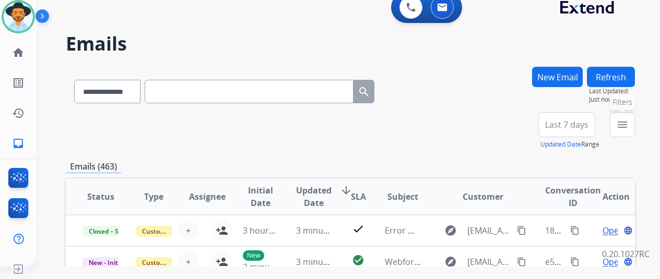
click at [635, 123] on button "menu Filters" at bounding box center [622, 124] width 25 height 25
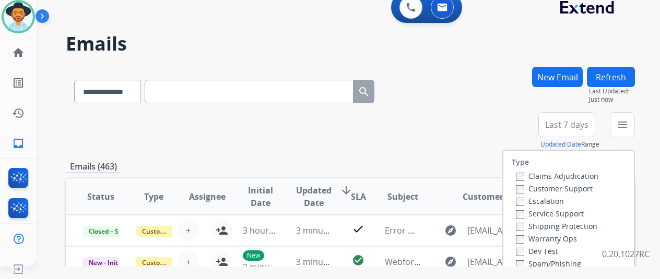
click at [527, 189] on label "Customer Support" at bounding box center [554, 189] width 77 height 10
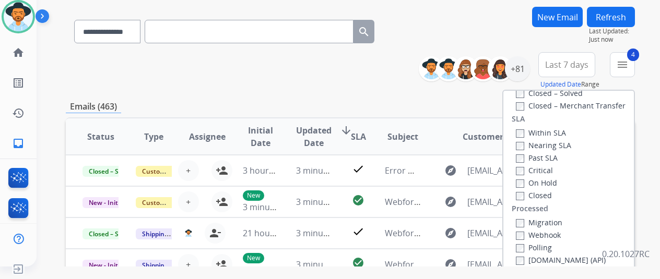
scroll to position [104, 0]
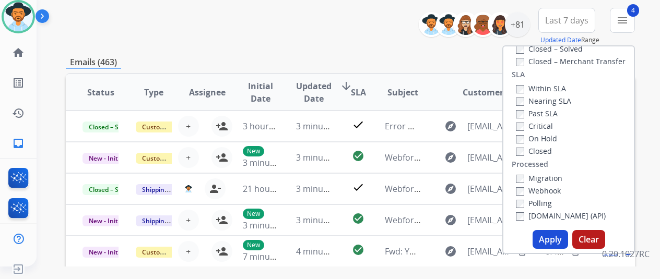
click at [555, 236] on button "Apply" at bounding box center [551, 239] width 36 height 19
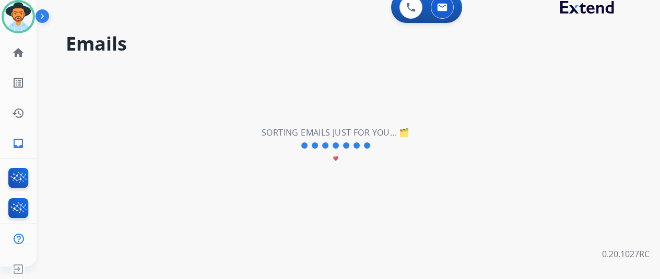
scroll to position [0, 0]
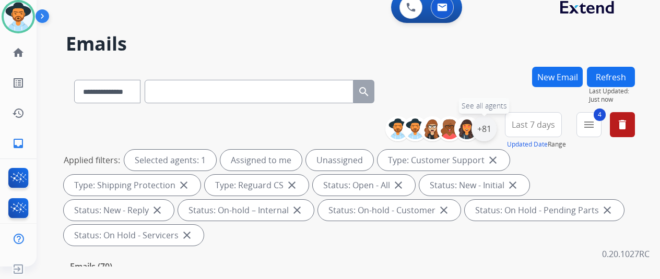
click at [494, 122] on div "+81" at bounding box center [484, 128] width 25 height 25
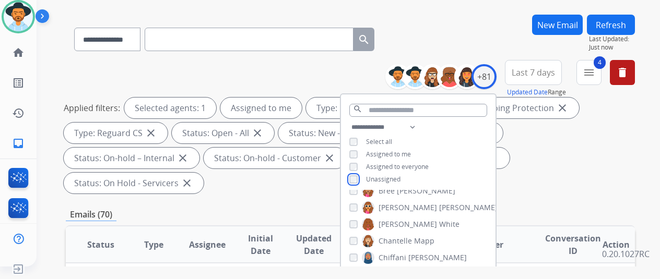
scroll to position [209, 0]
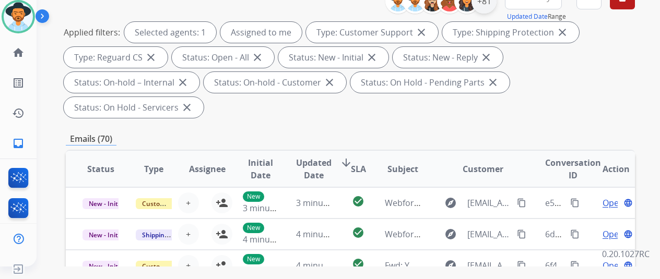
scroll to position [0, 0]
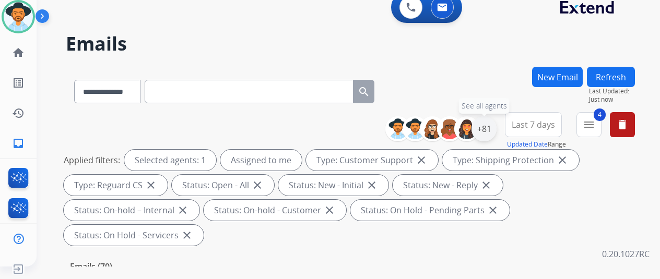
click at [492, 131] on div "+81" at bounding box center [484, 128] width 25 height 25
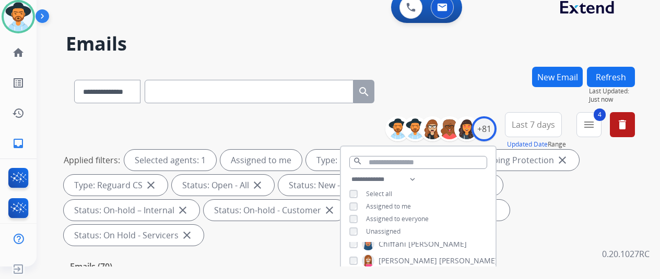
click at [502, 68] on div "**********" at bounding box center [350, 89] width 569 height 45
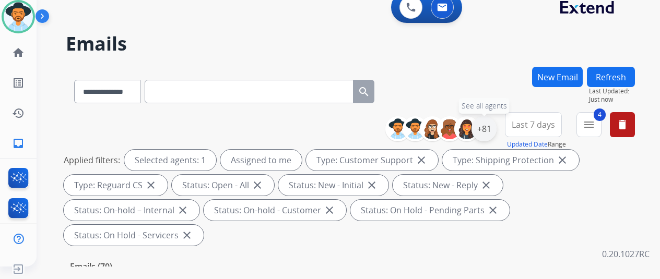
click at [487, 127] on div "+81" at bounding box center [484, 128] width 25 height 25
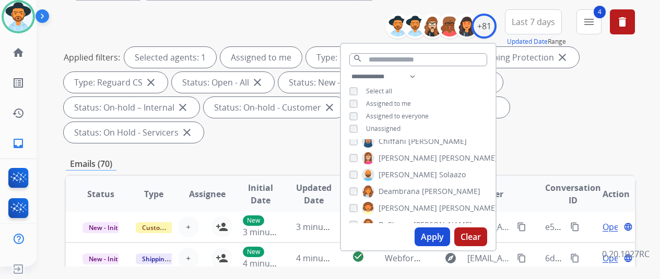
scroll to position [104, 0]
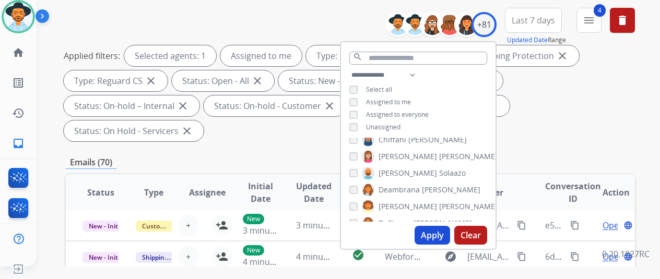
click at [443, 234] on button "Apply" at bounding box center [433, 235] width 36 height 19
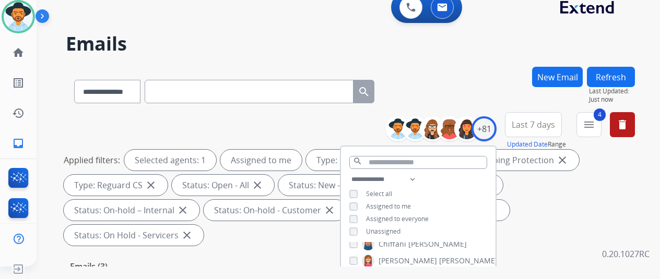
scroll to position [0, 0]
click at [486, 81] on div "**********" at bounding box center [350, 89] width 569 height 45
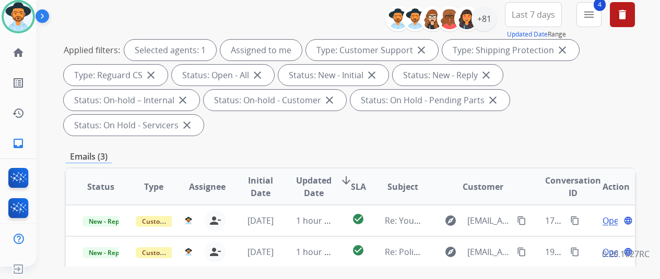
scroll to position [209, 0]
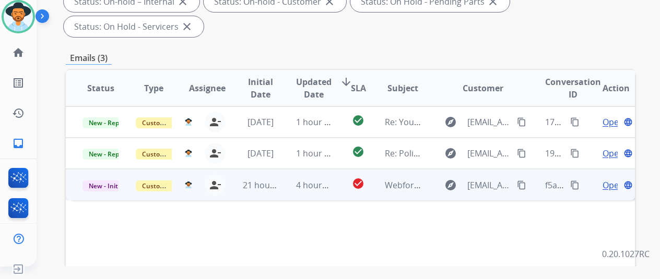
click at [610, 179] on span "Open" at bounding box center [613, 185] width 21 height 13
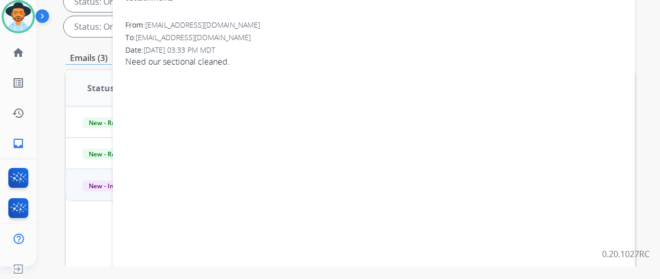
scroll to position [0, 0]
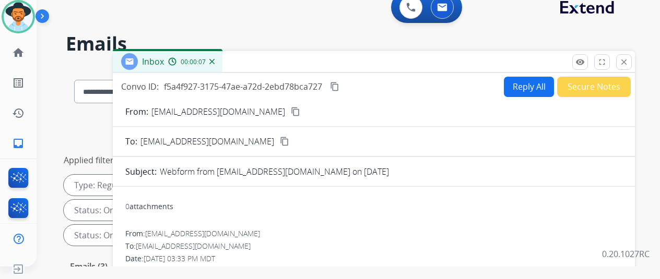
click at [530, 83] on button "Reply All" at bounding box center [529, 87] width 50 height 20
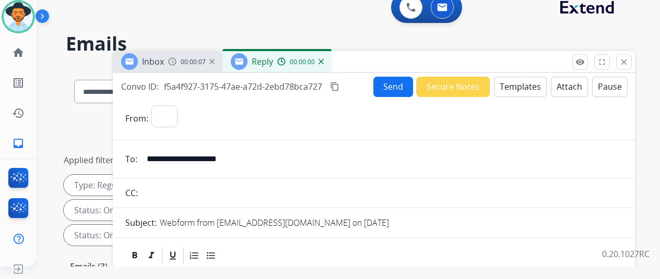
select select "**********"
click at [513, 85] on button "Templates" at bounding box center [520, 87] width 53 height 20
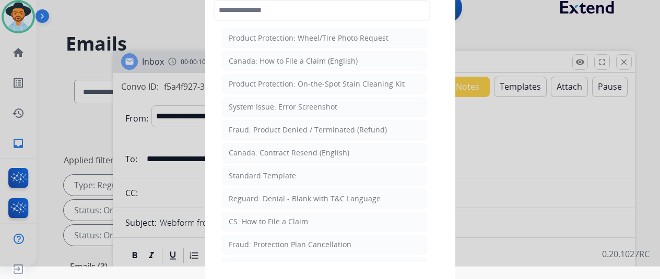
drag, startPoint x: 250, startPoint y: 216, endPoint x: 240, endPoint y: 177, distance: 39.8
click at [249, 217] on div "CS: How to File a Claim" at bounding box center [268, 222] width 79 height 10
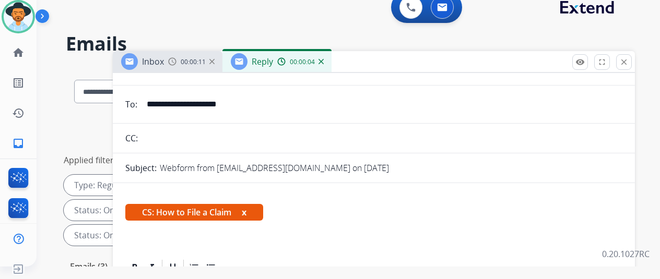
scroll to position [151, 0]
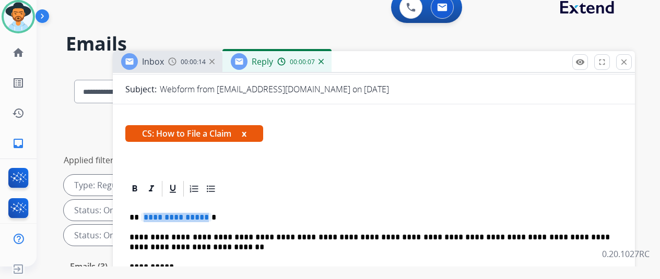
drag, startPoint x: 213, startPoint y: 199, endPoint x: 177, endPoint y: 196, distance: 36.7
click at [177, 213] on span "**********" at bounding box center [176, 217] width 71 height 9
click at [324, 60] on img at bounding box center [321, 61] width 5 height 5
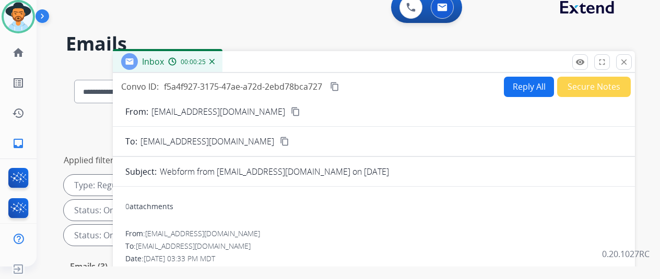
click at [291, 107] on mat-icon "content_copy" at bounding box center [295, 111] width 9 height 9
click at [531, 87] on button "Reply All" at bounding box center [529, 87] width 50 height 20
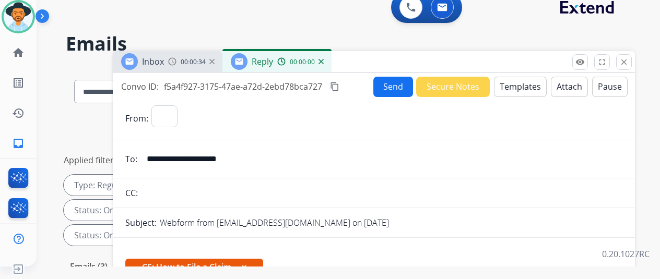
select select "**********"
click at [521, 83] on button "Templates" at bounding box center [520, 87] width 53 height 20
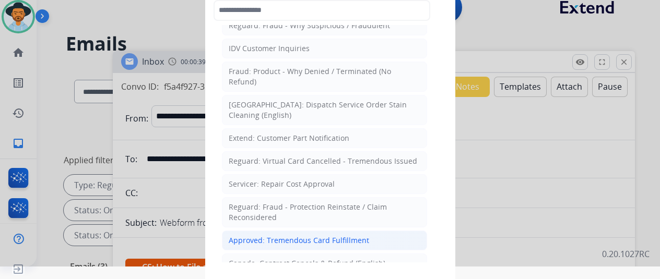
scroll to position [313, 0]
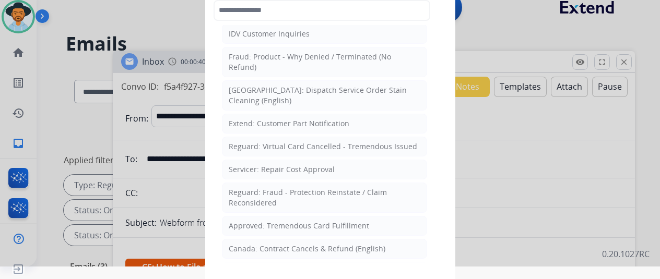
click at [256, 267] on div "CS: Unable to Locate Contract" at bounding box center [280, 272] width 103 height 10
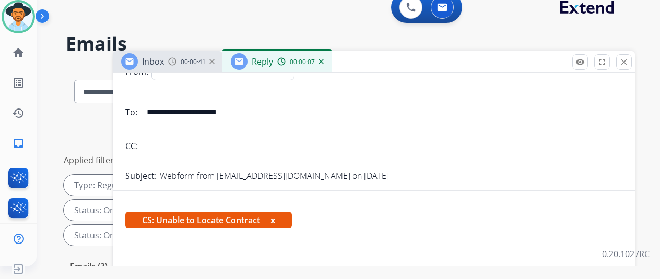
scroll to position [157, 0]
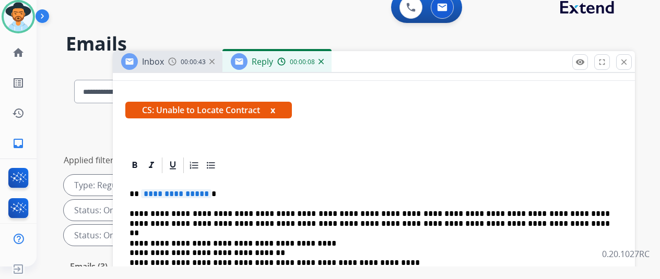
click at [212, 193] on span "**********" at bounding box center [176, 194] width 71 height 9
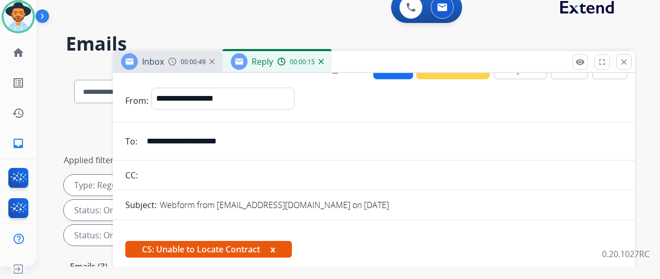
scroll to position [0, 0]
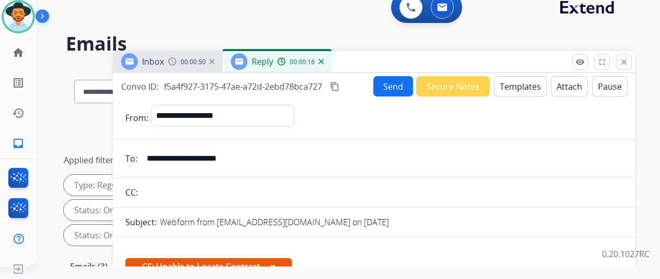
click at [401, 85] on button "Send" at bounding box center [394, 86] width 40 height 20
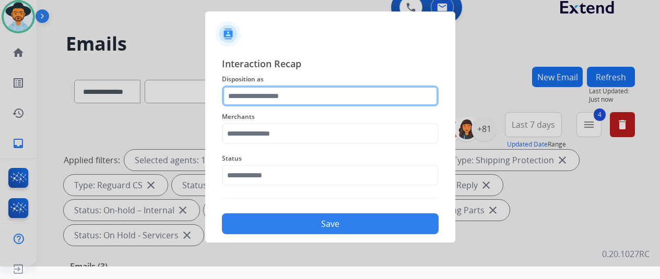
click at [246, 92] on input "text" at bounding box center [330, 96] width 217 height 21
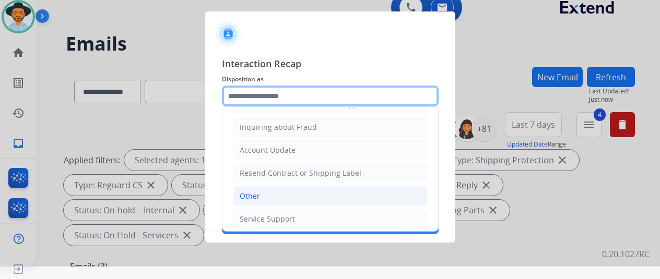
scroll to position [158, 0]
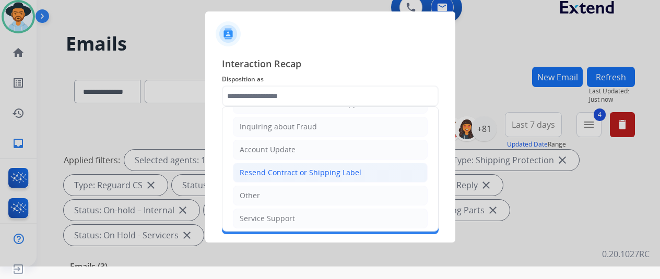
click at [274, 169] on div "Resend Contract or Shipping Label" at bounding box center [301, 173] width 122 height 10
type input "**********"
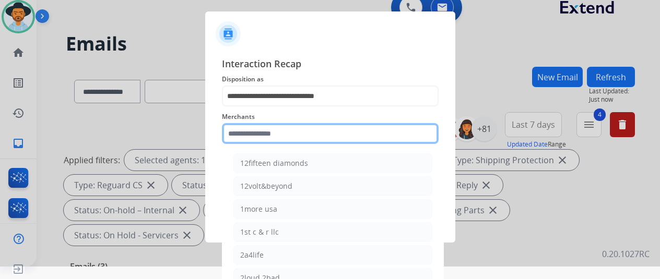
click at [249, 139] on input "text" at bounding box center [330, 133] width 217 height 21
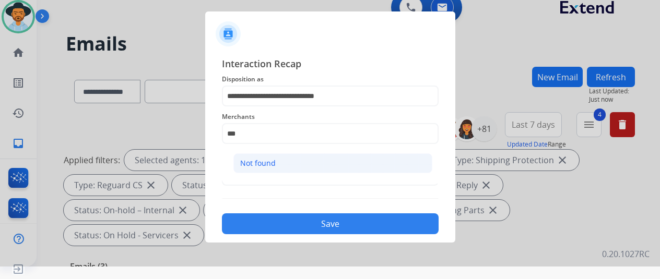
click at [268, 163] on div "Not found" at bounding box center [258, 163] width 36 height 10
type input "*********"
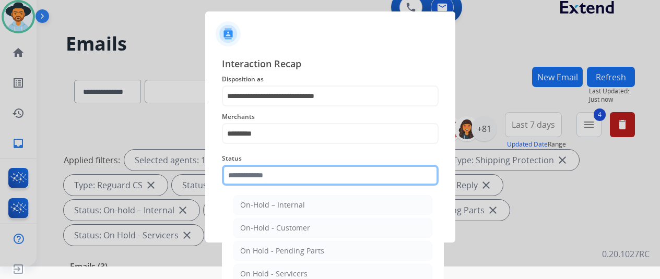
click at [268, 180] on input "text" at bounding box center [330, 175] width 217 height 21
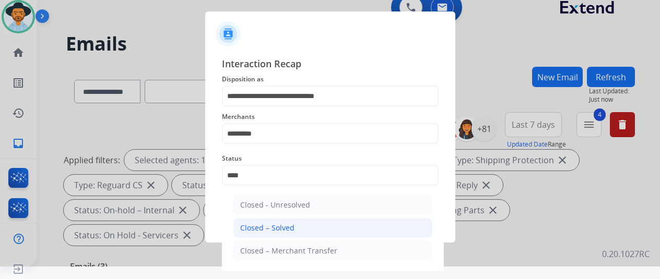
click at [293, 227] on li "Closed – Solved" at bounding box center [333, 228] width 199 height 20
type input "**********"
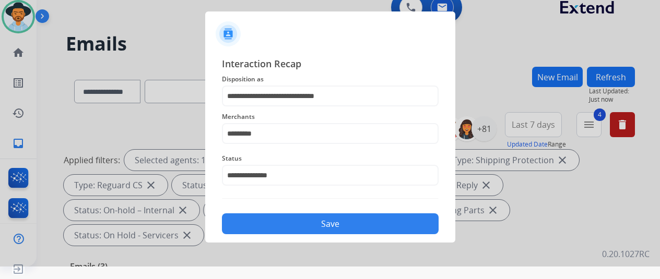
click at [331, 214] on button "Save" at bounding box center [330, 224] width 217 height 21
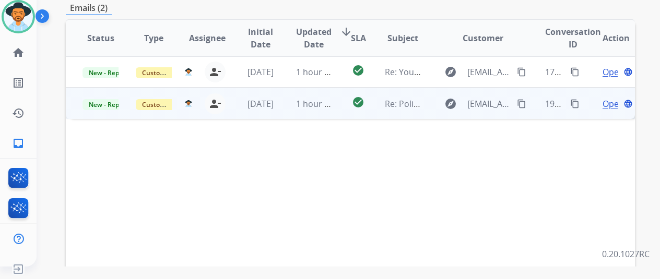
scroll to position [261, 0]
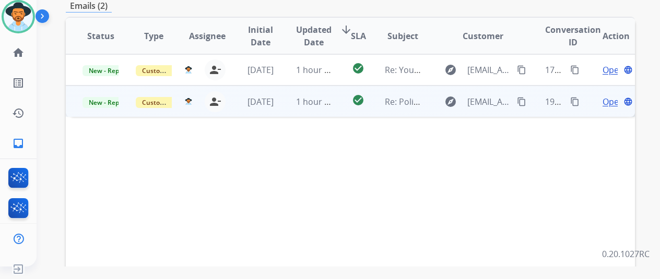
click at [612, 96] on span "Open" at bounding box center [613, 102] width 21 height 13
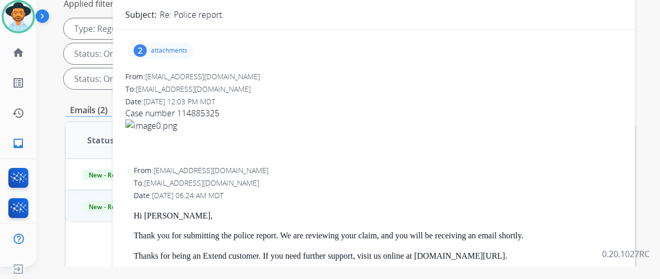
scroll to position [0, 0]
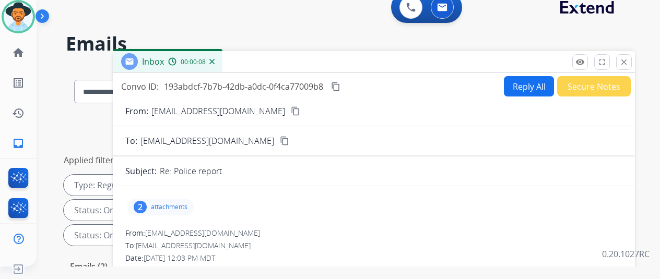
click at [146, 208] on div "2" at bounding box center [140, 207] width 13 height 13
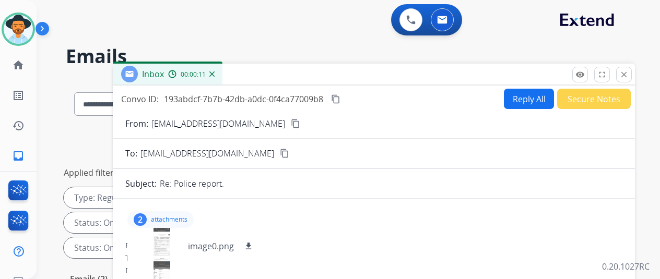
click at [291, 122] on mat-icon "content_copy" at bounding box center [295, 123] width 9 height 9
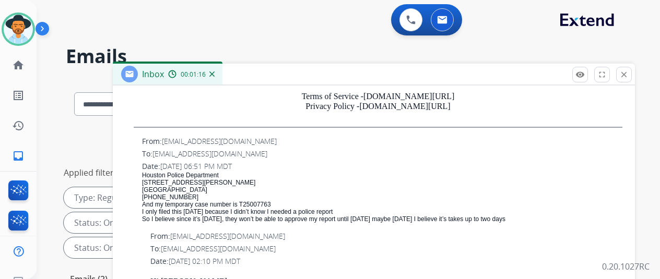
scroll to position [470, 0]
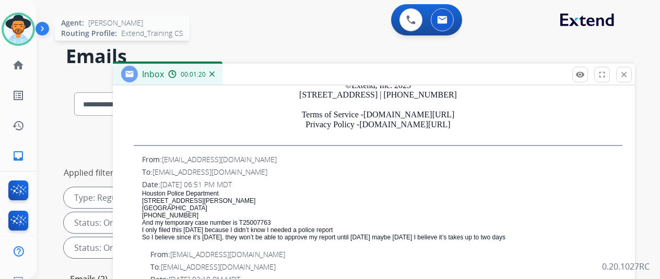
click at [13, 17] on img at bounding box center [18, 29] width 29 height 29
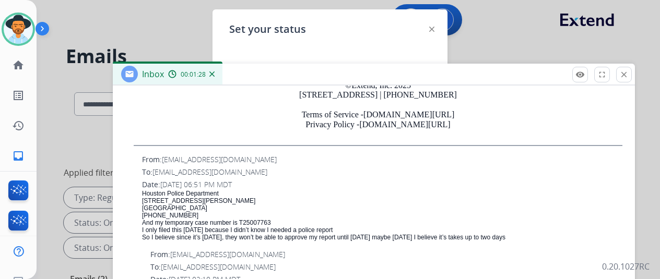
click at [523, 38] on div at bounding box center [330, 139] width 660 height 279
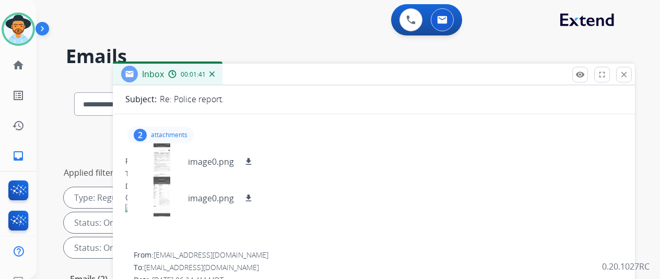
scroll to position [0, 0]
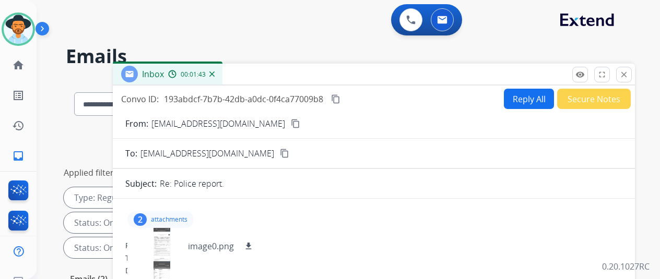
click at [147, 218] on div "2" at bounding box center [140, 220] width 13 height 13
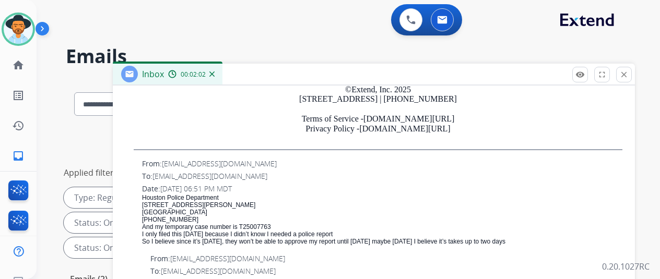
scroll to position [470, 0]
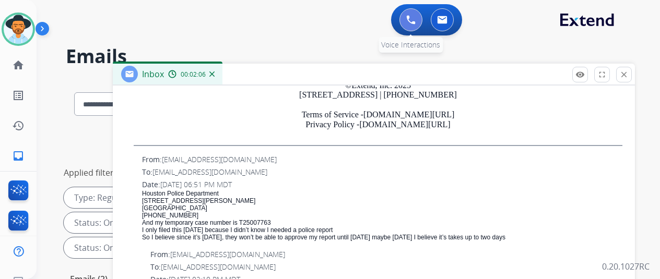
click at [416, 17] on img at bounding box center [410, 19] width 9 height 9
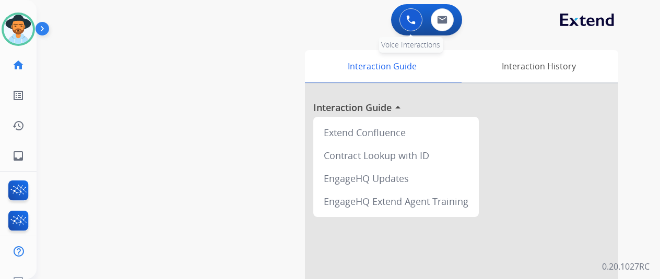
click at [416, 17] on img at bounding box center [410, 19] width 9 height 9
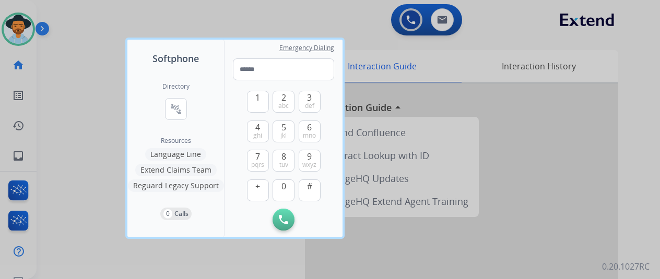
click at [15, 18] on div at bounding box center [330, 139] width 660 height 279
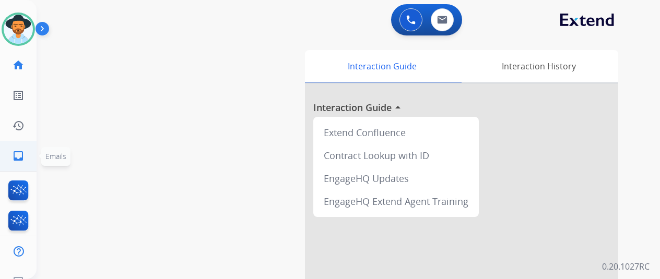
click at [22, 153] on mat-icon "inbox" at bounding box center [18, 156] width 13 height 13
select select "**********"
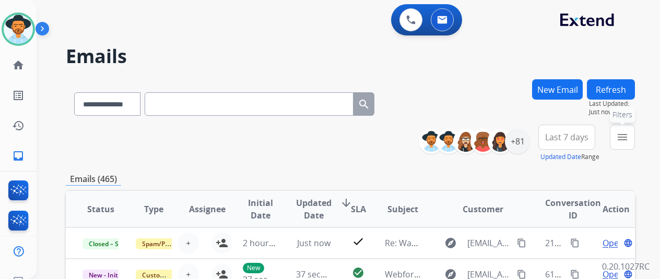
click at [629, 138] on mat-icon "menu" at bounding box center [622, 137] width 13 height 13
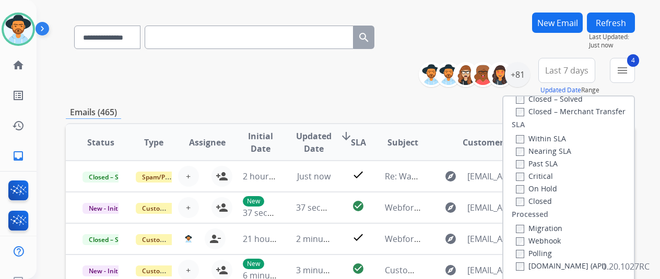
scroll to position [157, 0]
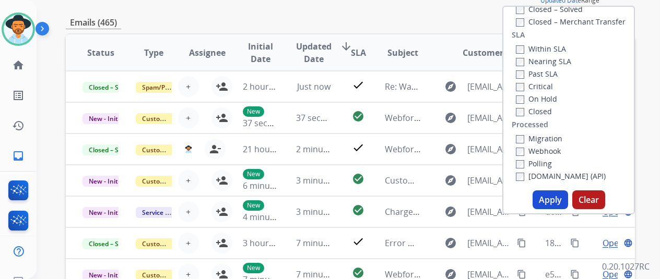
drag, startPoint x: 552, startPoint y: 201, endPoint x: 537, endPoint y: 166, distance: 38.3
click at [552, 201] on button "Apply" at bounding box center [551, 200] width 36 height 19
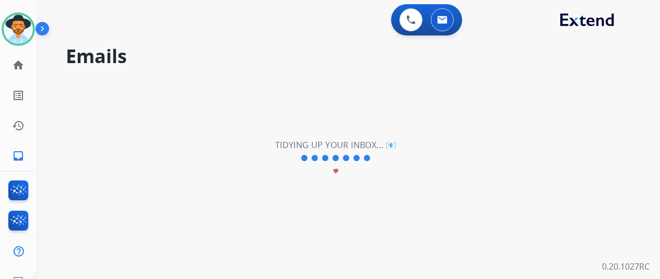
scroll to position [0, 0]
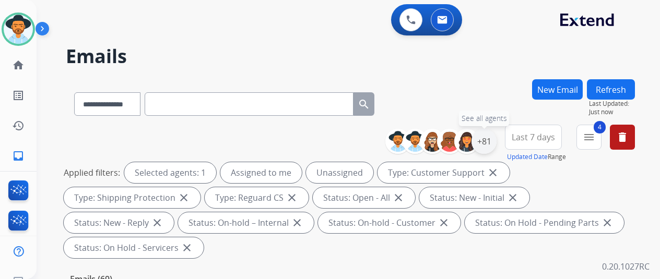
click at [492, 145] on div "+81" at bounding box center [484, 141] width 25 height 25
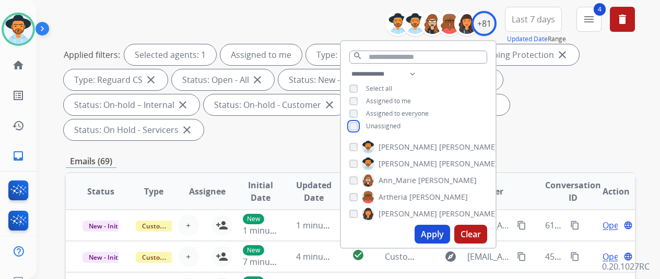
scroll to position [157, 0]
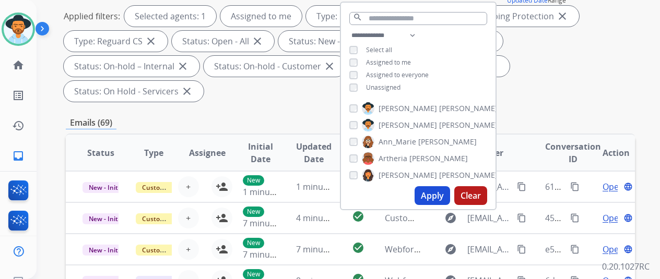
click at [433, 197] on button "Apply" at bounding box center [433, 195] width 36 height 19
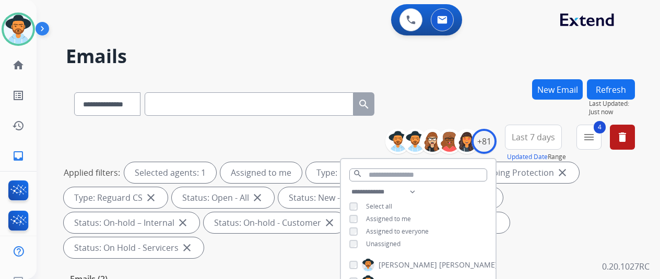
click at [472, 81] on div "**********" at bounding box center [350, 101] width 569 height 45
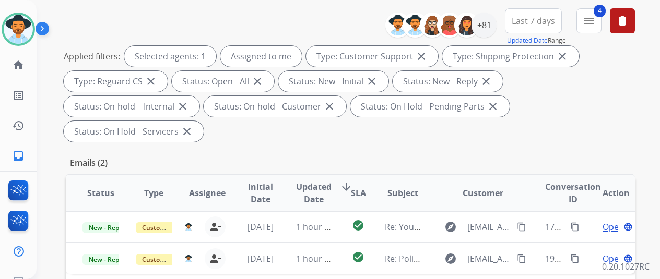
scroll to position [157, 0]
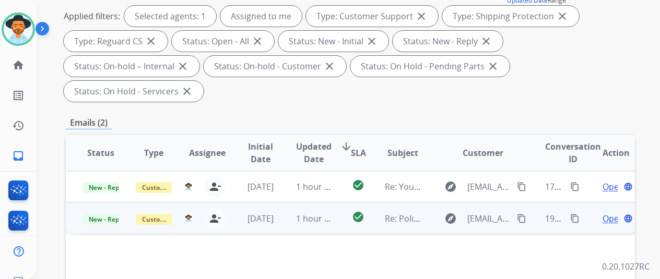
click at [610, 213] on span "Open" at bounding box center [613, 219] width 21 height 13
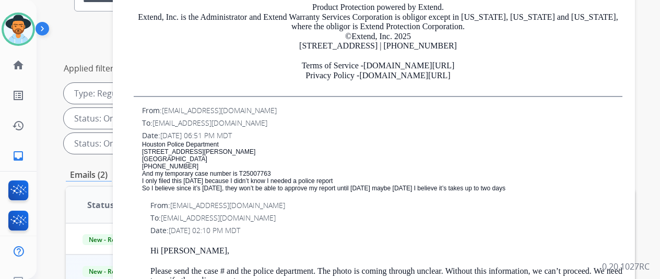
scroll to position [418, 0]
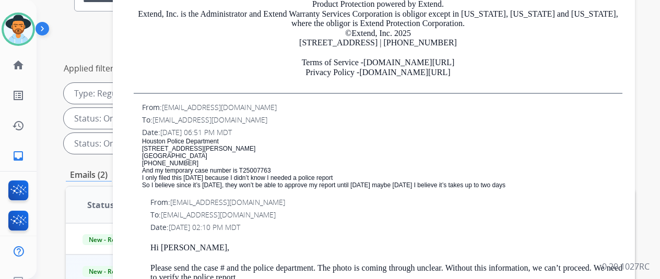
click at [89, 28] on div "**********" at bounding box center [350, 89] width 569 height 138
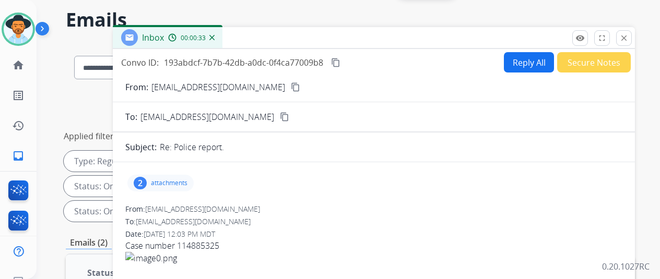
scroll to position [0, 0]
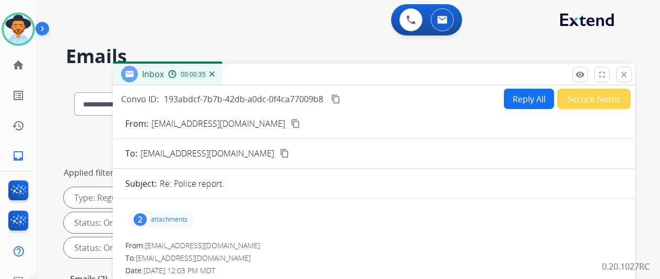
click at [215, 72] on img at bounding box center [211, 74] width 5 height 5
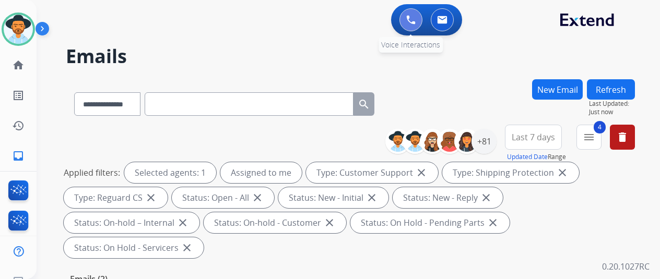
click at [415, 18] on img at bounding box center [410, 19] width 9 height 9
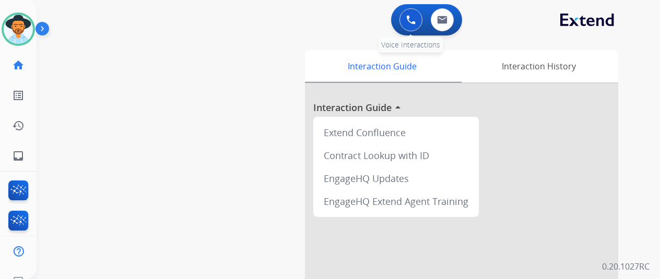
click at [416, 17] on img at bounding box center [410, 19] width 9 height 9
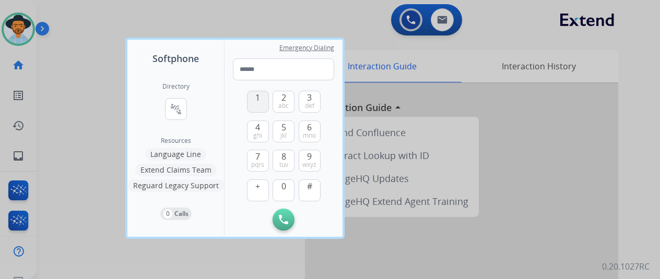
click at [253, 97] on button "1" at bounding box center [258, 102] width 22 height 22
drag, startPoint x: 255, startPoint y: 158, endPoint x: 249, endPoint y: 106, distance: 52.7
click at [254, 148] on div "1 2 abc 3 def 4 ghi 5 jkl 6 mno 7 pqrs 8 tuv 9 wxyz + 0 #" at bounding box center [284, 144] width 74 height 129
click at [261, 156] on button "7 pqrs" at bounding box center [258, 161] width 22 height 22
click at [257, 98] on span "1" at bounding box center [257, 97] width 5 height 13
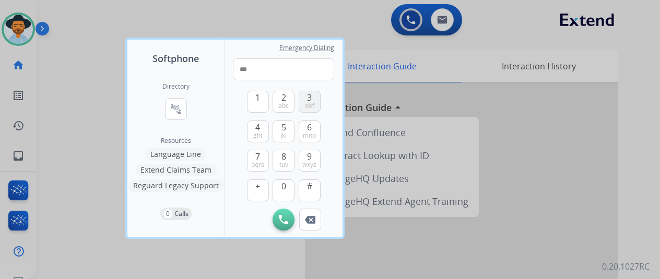
click at [311, 100] on span "3" at bounding box center [309, 97] width 5 height 13
click at [277, 158] on button "8 tuv" at bounding box center [284, 161] width 22 height 22
click at [254, 133] on span "ghi" at bounding box center [257, 136] width 9 height 8
click at [312, 96] on button "3 def" at bounding box center [310, 102] width 22 height 22
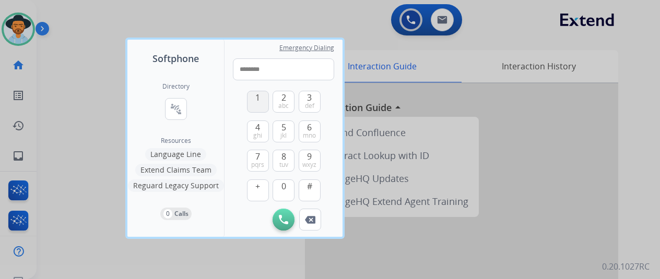
click at [255, 99] on button "1" at bounding box center [258, 102] width 22 height 22
drag, startPoint x: 311, startPoint y: 103, endPoint x: 275, endPoint y: 97, distance: 37.1
click at [306, 102] on span "def" at bounding box center [309, 106] width 9 height 8
click at [260, 103] on button "1" at bounding box center [258, 102] width 22 height 22
type input "**********"
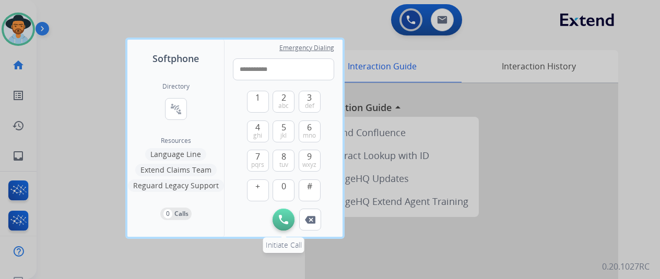
click at [290, 219] on button "Initiate Call" at bounding box center [284, 220] width 22 height 22
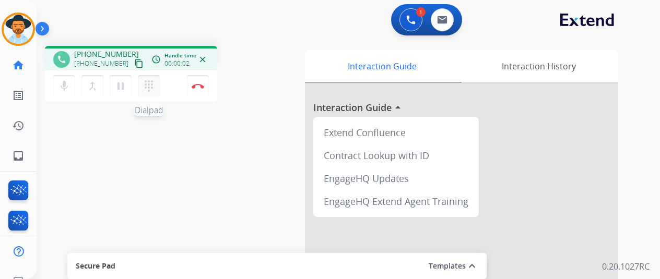
click at [144, 80] on mat-icon "dialpad" at bounding box center [149, 86] width 13 height 13
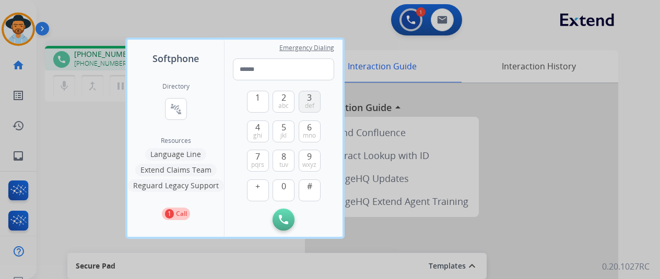
click at [312, 102] on span "def" at bounding box center [309, 106] width 9 height 8
type input "*"
click at [235, 13] on div at bounding box center [330, 139] width 660 height 279
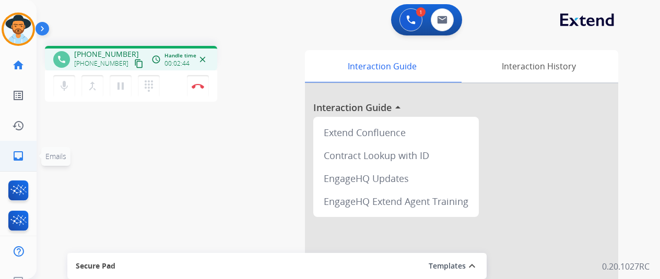
click at [20, 156] on mat-icon "inbox" at bounding box center [18, 156] width 13 height 13
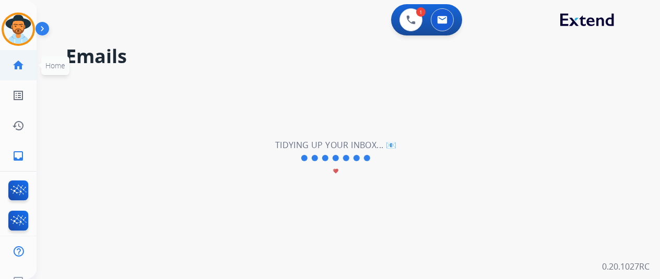
click at [24, 67] on mat-icon "home" at bounding box center [18, 65] width 13 height 13
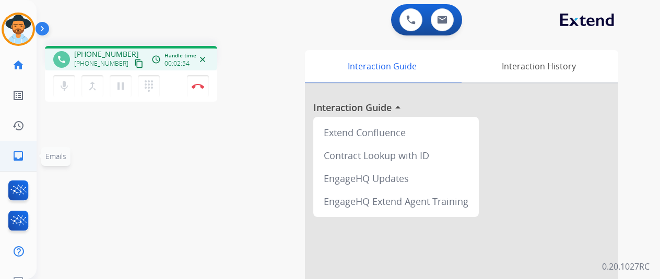
click at [19, 153] on mat-icon "inbox" at bounding box center [18, 156] width 13 height 13
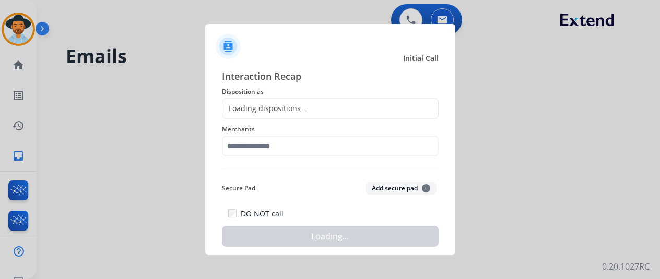
click at [17, 69] on div at bounding box center [330, 139] width 660 height 279
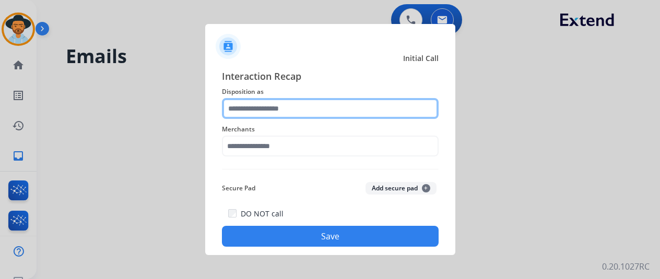
click at [241, 110] on input "text" at bounding box center [330, 108] width 217 height 21
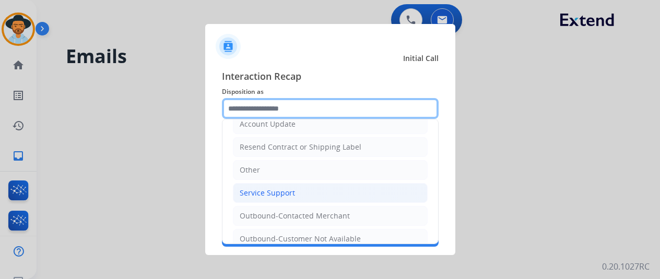
scroll to position [204, 0]
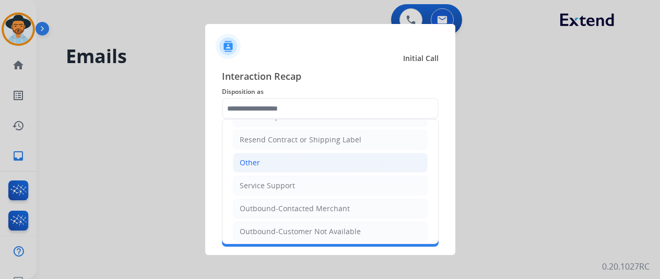
click at [255, 158] on div "Other" at bounding box center [250, 163] width 20 height 10
type input "*****"
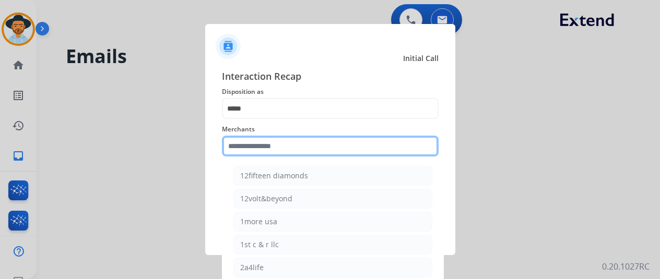
click at [251, 146] on input "text" at bounding box center [330, 146] width 217 height 21
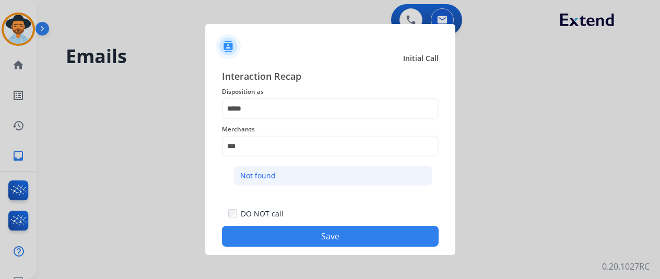
click at [270, 172] on div "Not found" at bounding box center [258, 176] width 36 height 10
type input "*********"
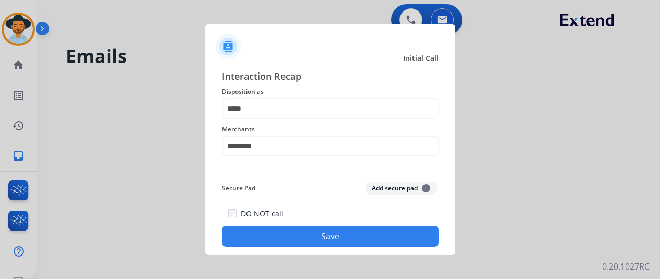
click at [295, 232] on button "Save" at bounding box center [330, 236] width 217 height 21
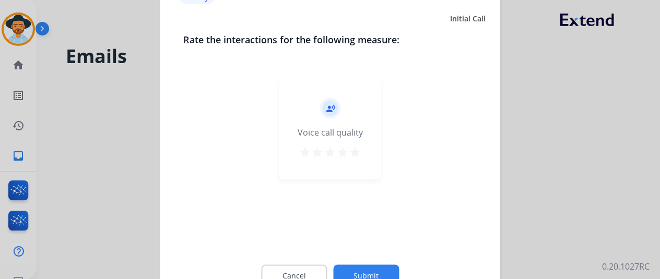
click at [364, 273] on button "Submit" at bounding box center [366, 276] width 66 height 22
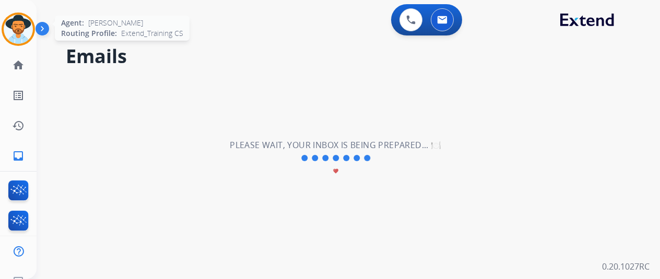
click at [15, 17] on img at bounding box center [18, 29] width 29 height 29
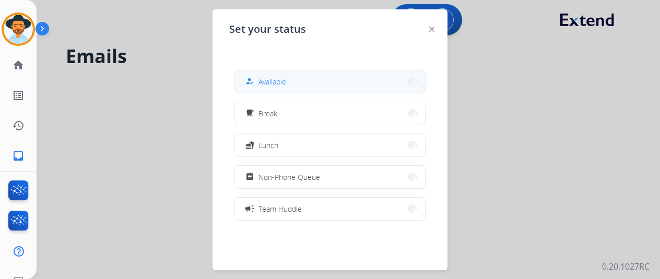
click at [283, 81] on span "Available" at bounding box center [273, 81] width 28 height 11
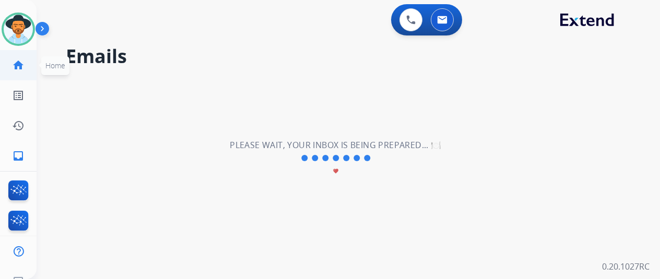
click at [20, 68] on mat-icon "home" at bounding box center [18, 65] width 13 height 13
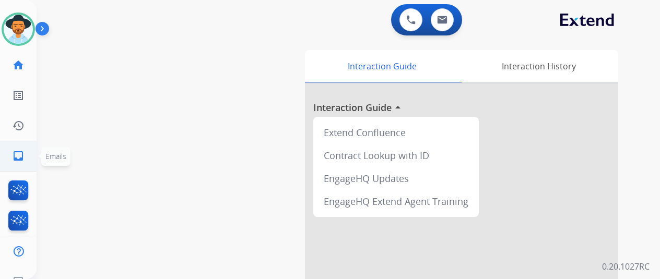
click at [19, 156] on mat-icon "inbox" at bounding box center [18, 156] width 13 height 13
select select "**********"
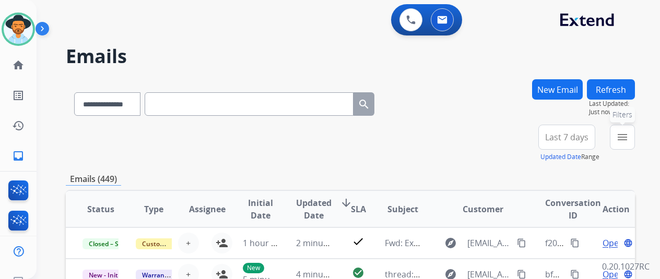
drag, startPoint x: 637, startPoint y: 133, endPoint x: 601, endPoint y: 156, distance: 42.8
click at [629, 135] on mat-icon "menu" at bounding box center [622, 137] width 13 height 13
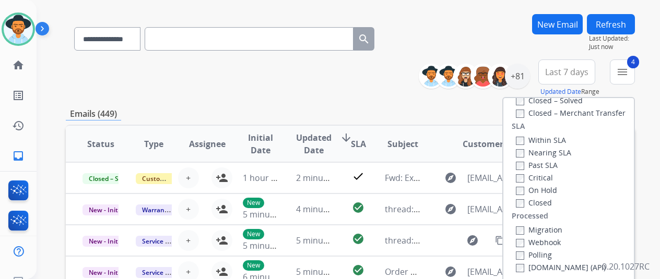
scroll to position [157, 0]
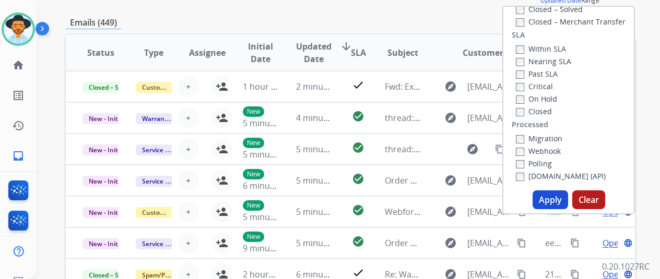
click at [545, 203] on button "Apply" at bounding box center [551, 200] width 36 height 19
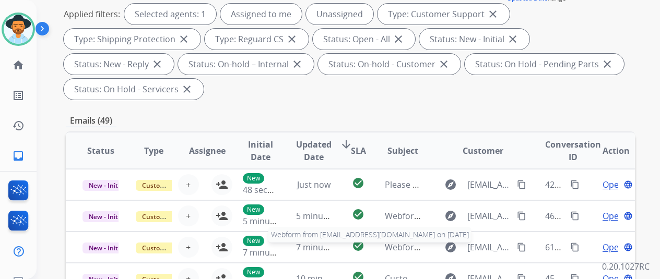
scroll to position [0, 0]
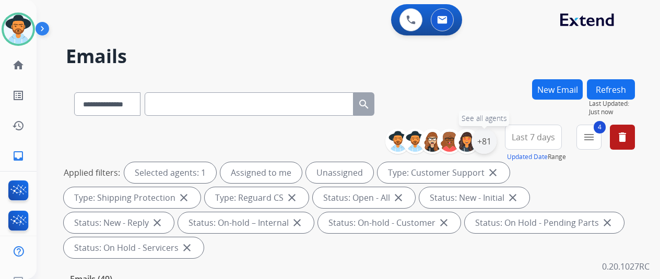
click at [488, 142] on div "+81" at bounding box center [484, 141] width 25 height 25
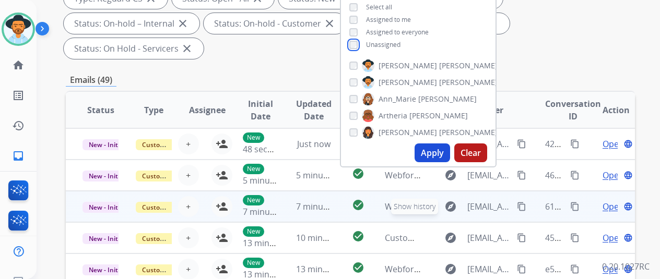
scroll to position [209, 0]
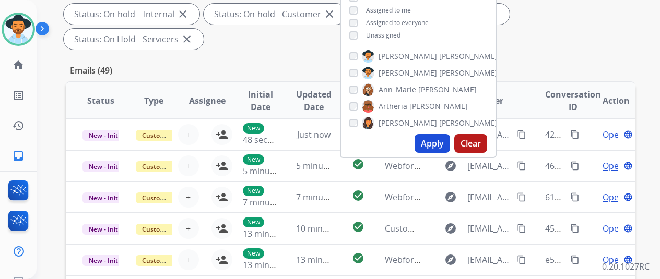
click at [429, 137] on button "Apply" at bounding box center [433, 143] width 36 height 19
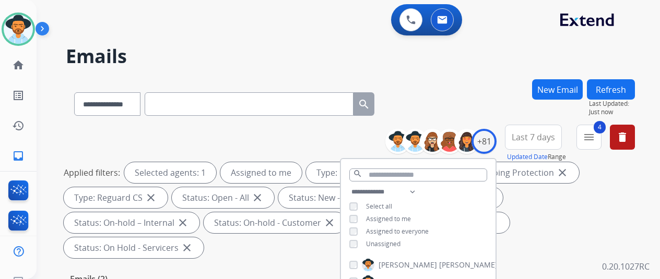
click at [467, 78] on div "**********" at bounding box center [336, 177] width 599 height 279
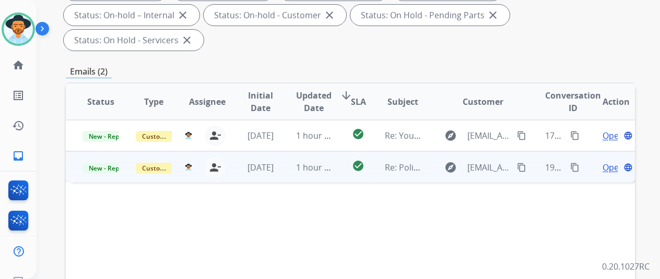
scroll to position [209, 0]
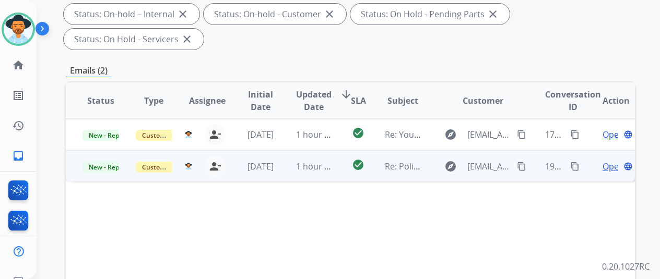
click at [614, 160] on span "Open" at bounding box center [613, 166] width 21 height 13
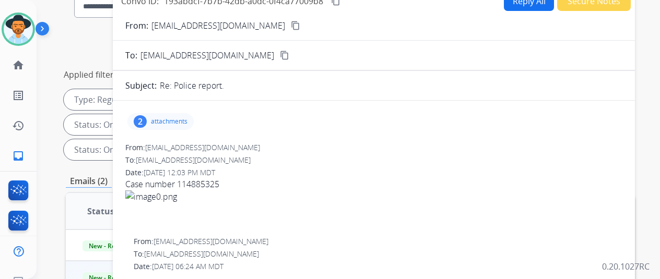
scroll to position [0, 0]
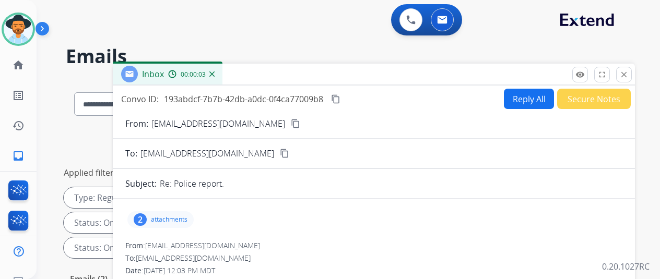
click at [526, 98] on button "Reply All" at bounding box center [529, 99] width 50 height 20
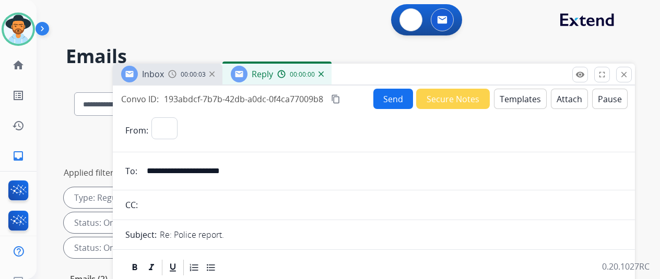
select select "**********"
click at [341, 99] on mat-icon "content_copy" at bounding box center [335, 99] width 9 height 9
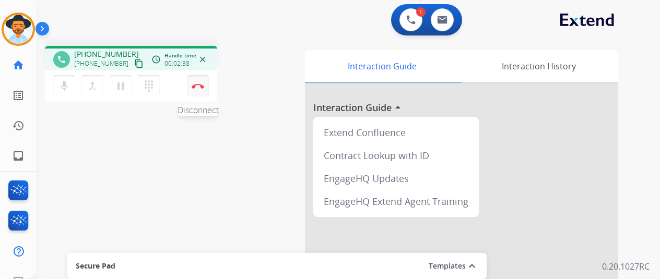
click at [199, 89] on button "Disconnect" at bounding box center [198, 86] width 22 height 22
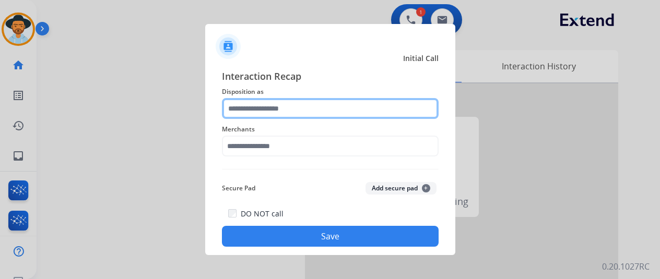
click at [239, 101] on input "text" at bounding box center [330, 108] width 217 height 21
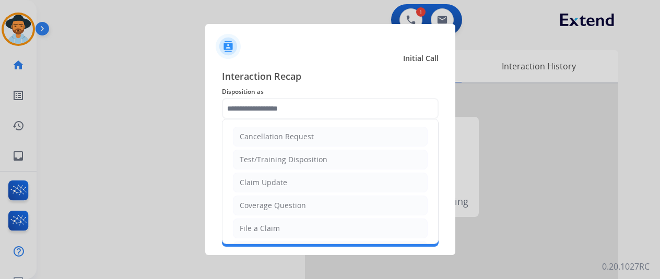
drag, startPoint x: 242, startPoint y: 224, endPoint x: 243, endPoint y: 191, distance: 32.9
click at [240, 219] on li "File a Claim" at bounding box center [330, 229] width 195 height 20
type input "**********"
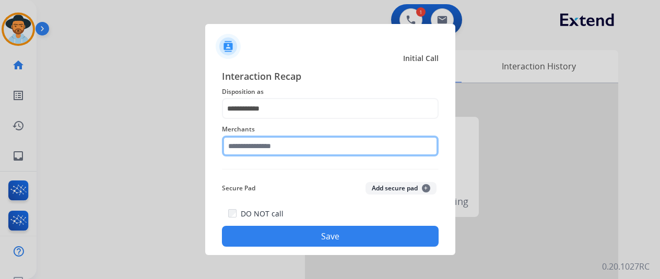
click at [259, 141] on input "text" at bounding box center [330, 146] width 217 height 21
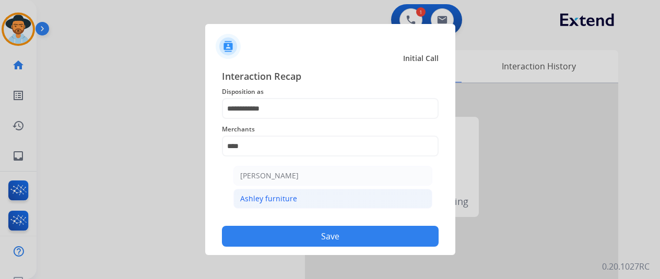
click at [273, 199] on div "Ashley furniture" at bounding box center [268, 199] width 57 height 10
type input "**********"
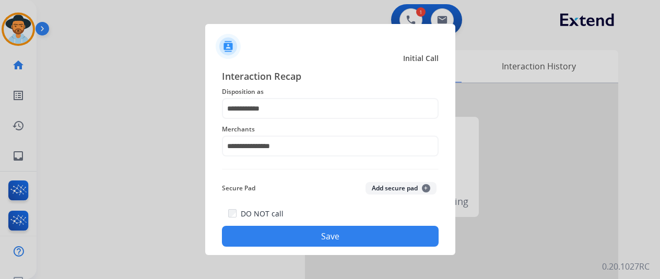
click at [322, 236] on button "Save" at bounding box center [330, 236] width 217 height 21
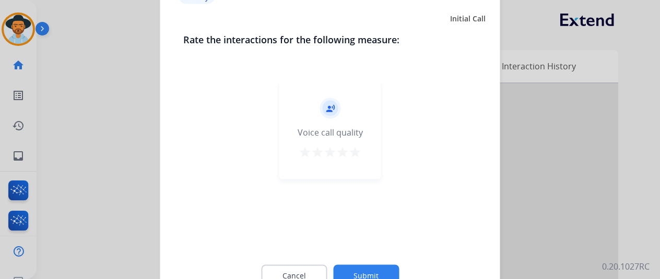
click at [370, 272] on button "Submit" at bounding box center [366, 276] width 66 height 22
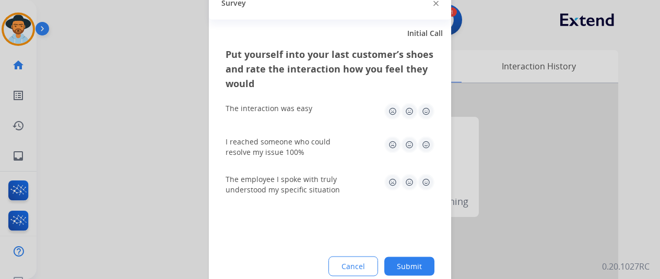
click at [415, 267] on button "Submit" at bounding box center [409, 266] width 50 height 19
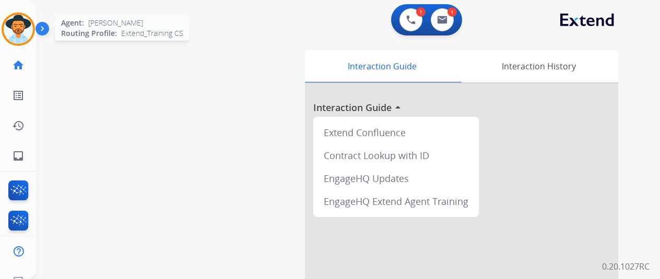
click at [16, 28] on img at bounding box center [18, 29] width 29 height 29
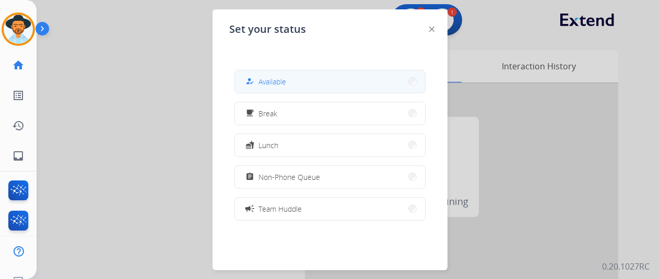
click at [273, 86] on span "Available" at bounding box center [273, 81] width 28 height 11
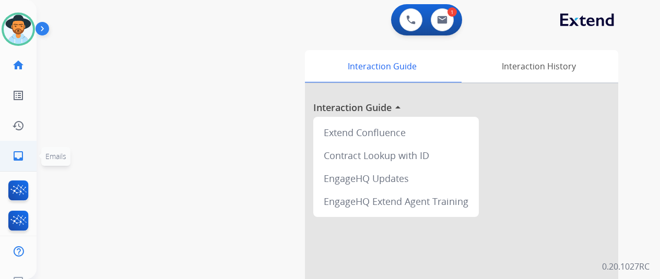
click at [10, 153] on link "inbox Emails" at bounding box center [18, 156] width 29 height 29
select select "**********"
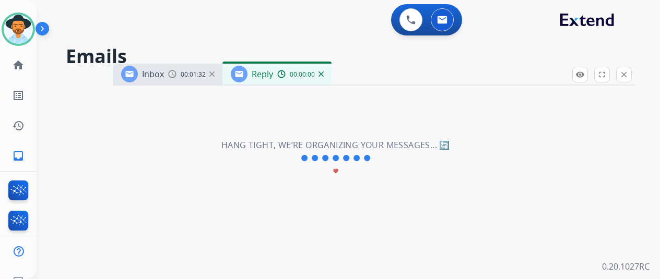
select select "**********"
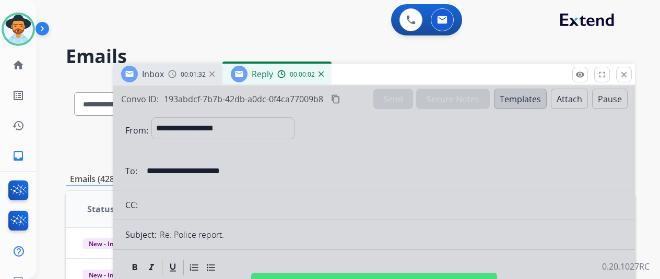
click at [324, 72] on img at bounding box center [321, 74] width 5 height 5
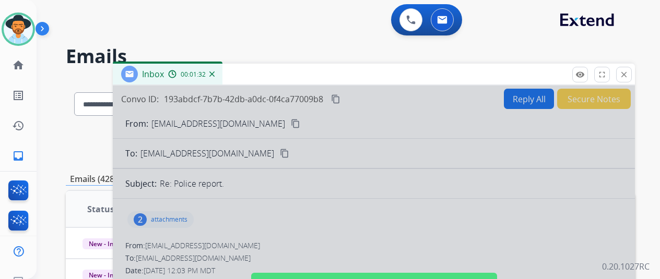
click at [215, 75] on img at bounding box center [211, 74] width 5 height 5
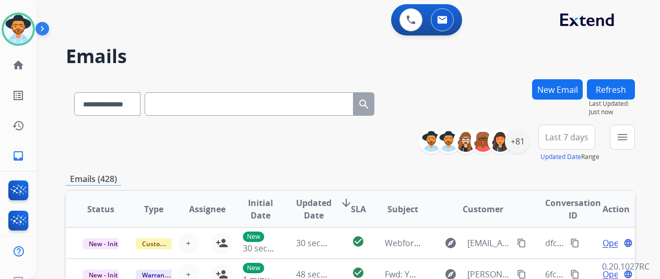
click at [614, 129] on div "**********" at bounding box center [531, 144] width 208 height 38
click at [635, 134] on button "menu Filters" at bounding box center [622, 137] width 25 height 25
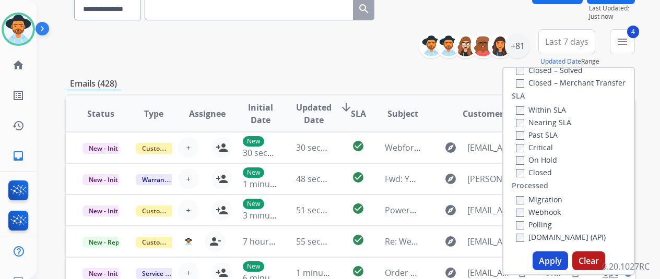
scroll to position [157, 0]
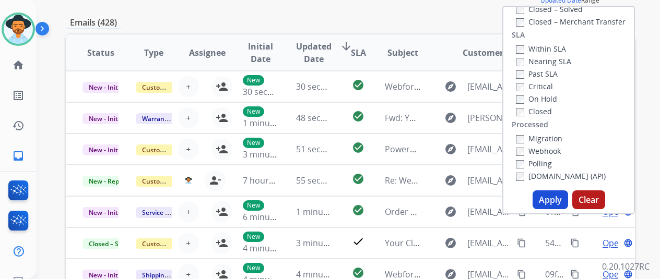
click at [558, 197] on button "Apply" at bounding box center [551, 200] width 36 height 19
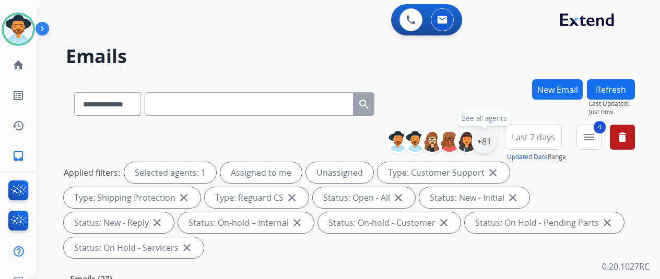
click at [494, 141] on div "+81" at bounding box center [484, 141] width 25 height 25
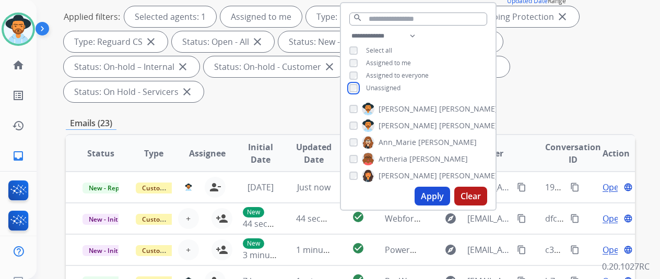
scroll to position [157, 0]
click at [435, 197] on button "Apply" at bounding box center [433, 195] width 36 height 19
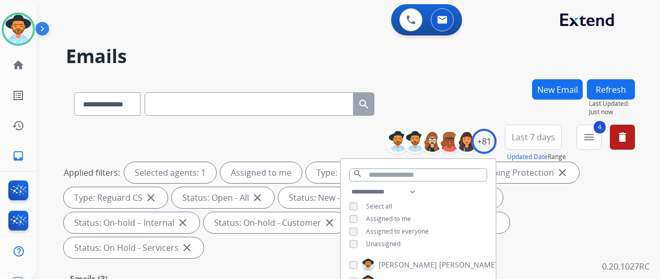
click at [451, 118] on div "**********" at bounding box center [350, 101] width 569 height 45
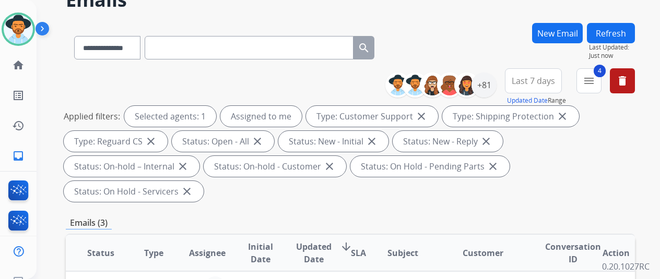
scroll to position [209, 0]
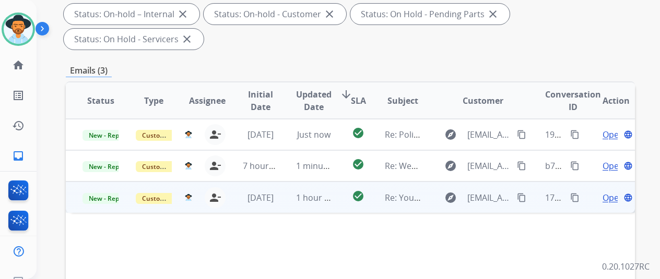
click at [608, 192] on span "Open" at bounding box center [613, 198] width 21 height 13
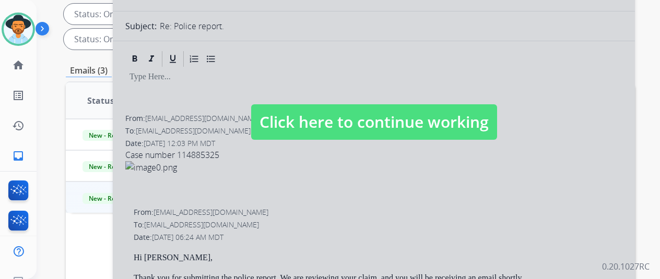
select select "**********"
click at [288, 187] on div at bounding box center [374, 112] width 522 height 470
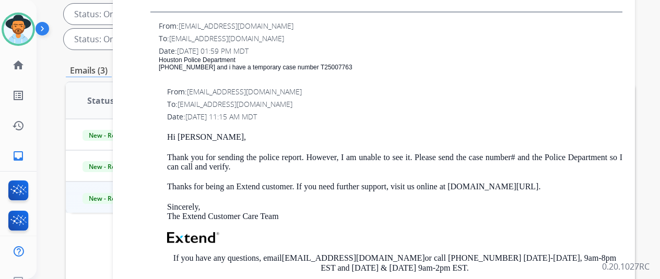
scroll to position [784, 0]
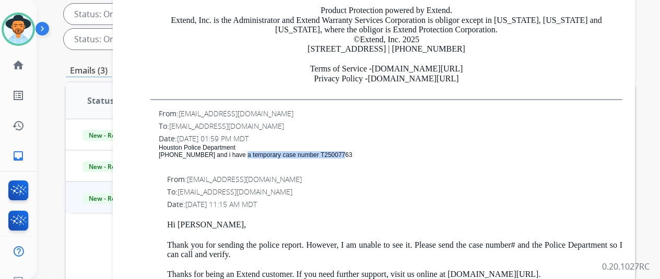
drag, startPoint x: 344, startPoint y: 151, endPoint x: 243, endPoint y: 152, distance: 100.3
click at [243, 152] on p "[PHONE_NUMBER] and i have a temporary case number T25007763" at bounding box center [391, 154] width 464 height 7
copy p "temporary case number T25007763"
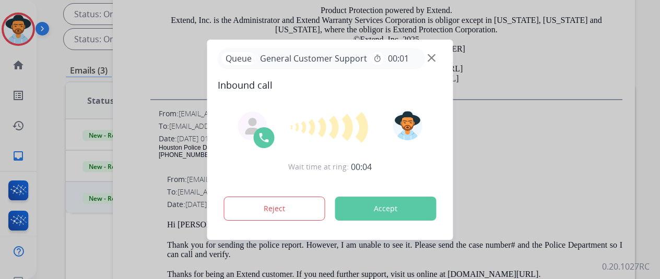
drag, startPoint x: 540, startPoint y: 161, endPoint x: 542, endPoint y: 149, distance: 11.8
click at [540, 161] on div at bounding box center [330, 139] width 660 height 279
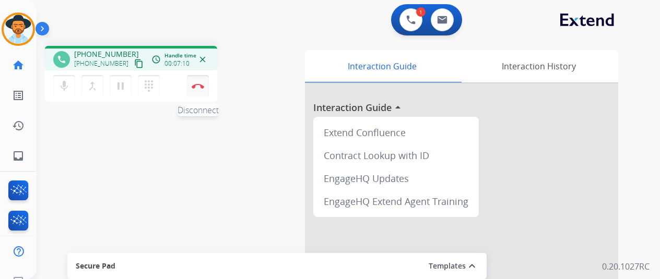
click at [200, 84] on img at bounding box center [198, 86] width 13 height 5
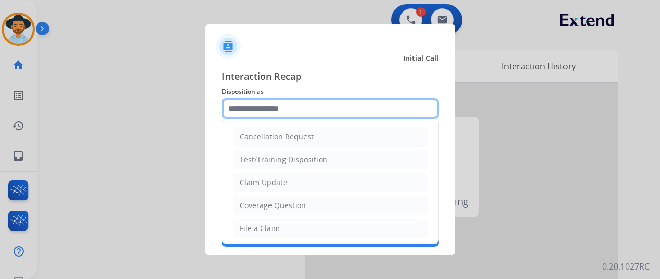
click at [237, 110] on input "text" at bounding box center [330, 108] width 217 height 21
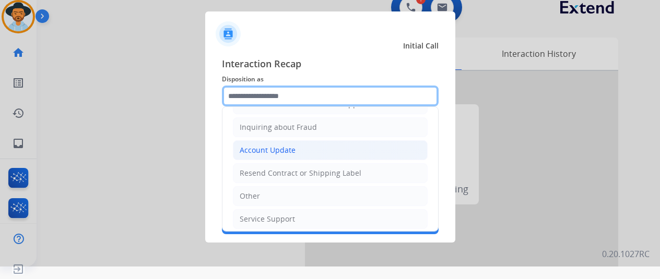
scroll to position [158, 0]
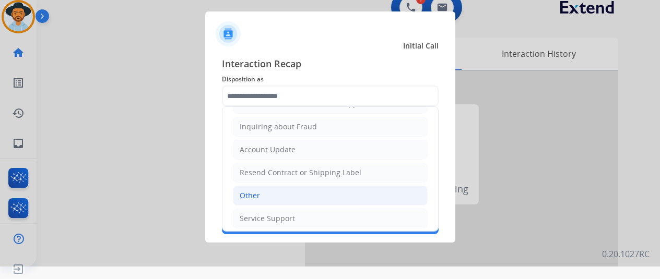
click at [254, 191] on div "Other" at bounding box center [250, 196] width 20 height 10
type input "*****"
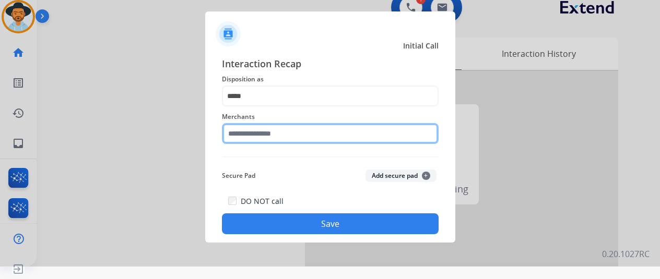
click at [247, 144] on input "text" at bounding box center [330, 133] width 217 height 21
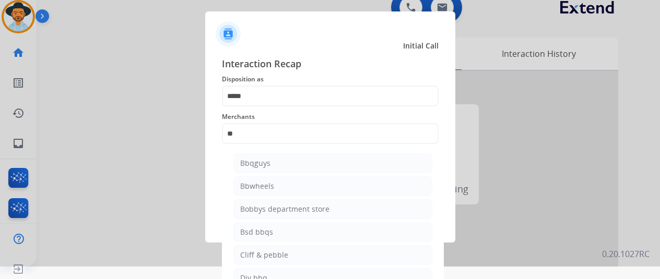
drag, startPoint x: 270, startPoint y: 167, endPoint x: 271, endPoint y: 179, distance: 12.6
click at [270, 173] on li "Bbqguys" at bounding box center [333, 164] width 199 height 20
type input "*******"
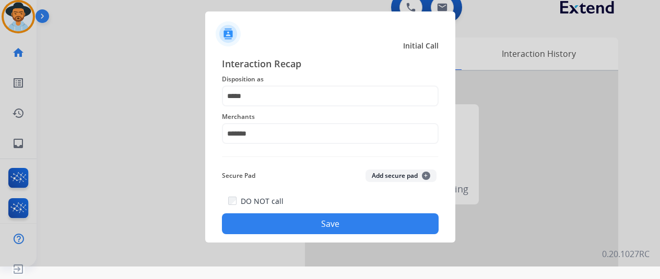
click at [328, 226] on button "Save" at bounding box center [330, 224] width 217 height 21
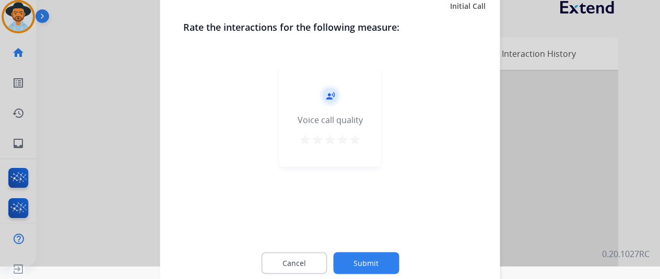
click at [362, 257] on button "Submit" at bounding box center [366, 263] width 66 height 22
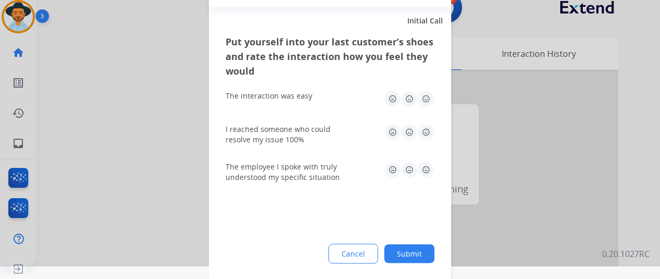
click at [410, 251] on button "Submit" at bounding box center [409, 253] width 50 height 19
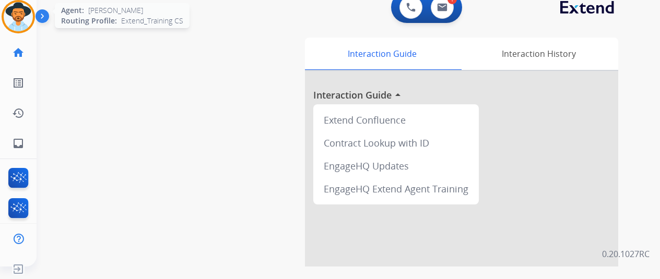
click at [10, 9] on img at bounding box center [18, 16] width 29 height 29
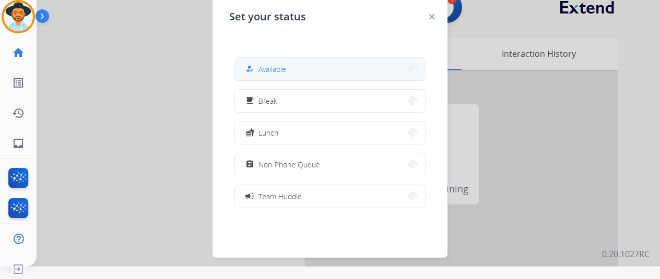
click at [289, 67] on button "how_to_reg Available" at bounding box center [330, 69] width 190 height 22
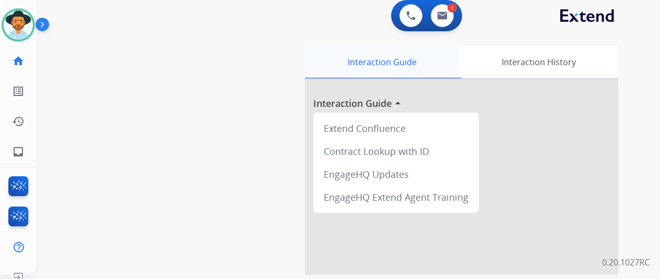
scroll to position [0, 0]
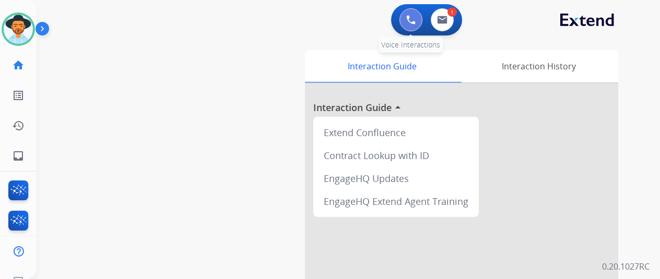
click at [412, 14] on button at bounding box center [411, 19] width 23 height 23
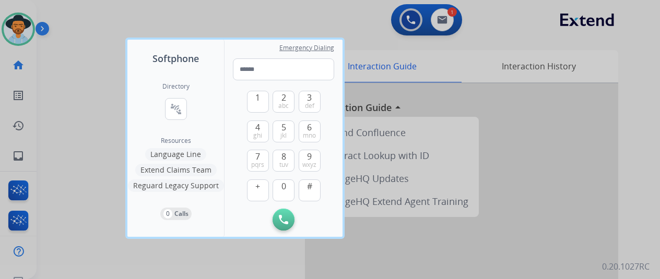
click at [168, 169] on button "Extend Claims Team" at bounding box center [175, 170] width 81 height 13
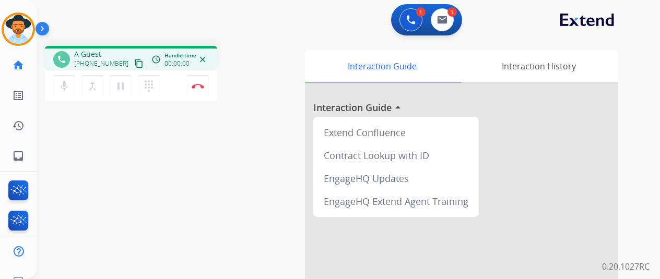
click at [416, 84] on div "Outbound call Quit Outbound call Quit Schedule interaction + Add to my list Cus…" at bounding box center [330, 139] width 660 height 279
click at [195, 85] on img at bounding box center [198, 86] width 13 height 5
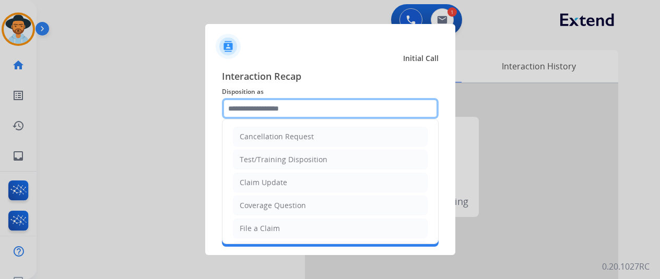
click at [247, 105] on input "text" at bounding box center [330, 108] width 217 height 21
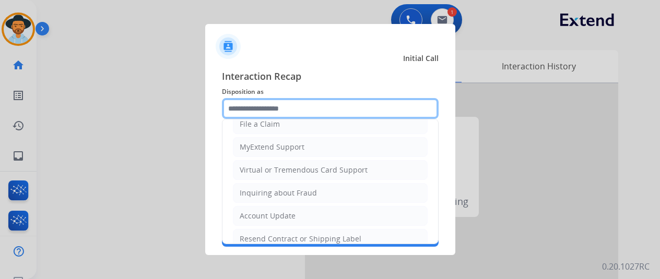
scroll to position [204, 0]
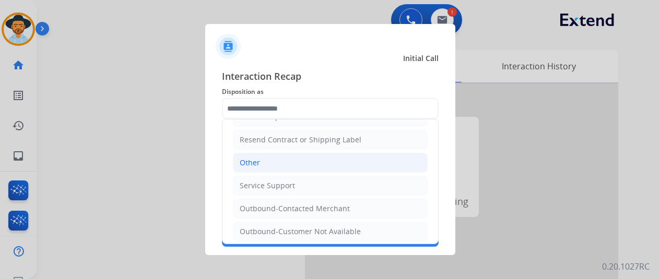
click at [258, 158] on div "Other" at bounding box center [250, 163] width 20 height 10
type input "*****"
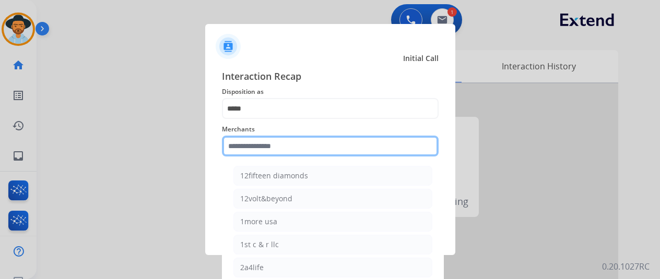
click at [251, 145] on input "text" at bounding box center [330, 146] width 217 height 21
type input "*"
click at [255, 154] on input "text" at bounding box center [330, 146] width 217 height 21
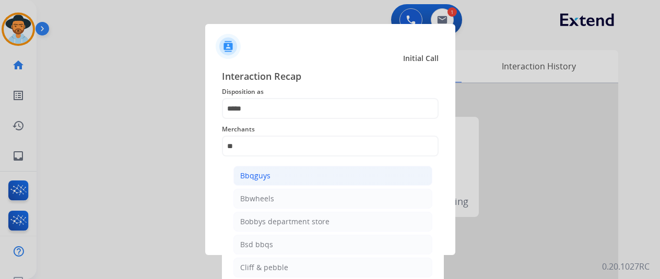
click at [262, 174] on div "Bbqguys" at bounding box center [255, 176] width 30 height 10
type input "*******"
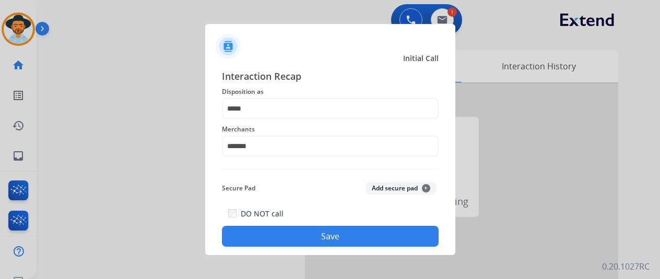
click at [317, 238] on button "Save" at bounding box center [330, 236] width 217 height 21
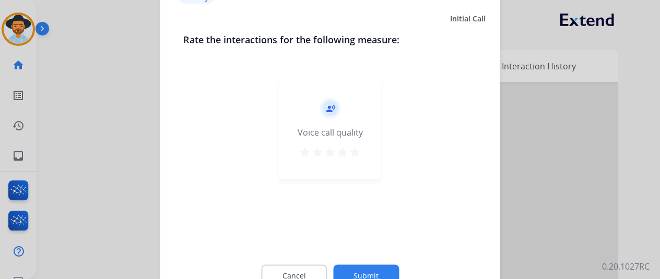
click at [365, 267] on button "Submit" at bounding box center [366, 276] width 66 height 22
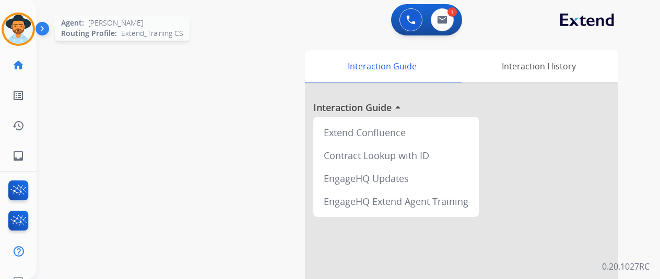
click at [11, 23] on img at bounding box center [18, 29] width 29 height 29
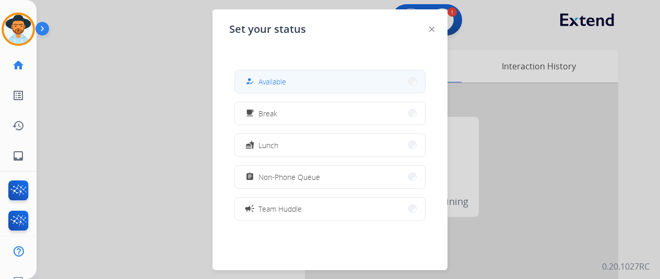
click at [308, 86] on button "how_to_reg Available" at bounding box center [330, 82] width 190 height 22
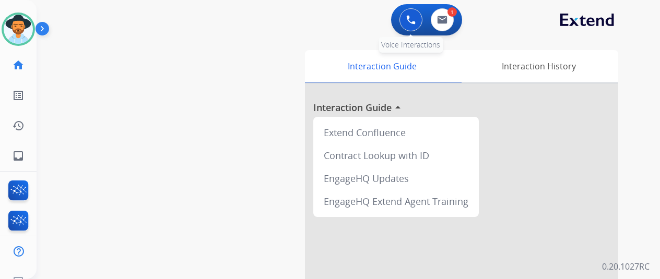
click at [416, 19] on img at bounding box center [410, 19] width 9 height 9
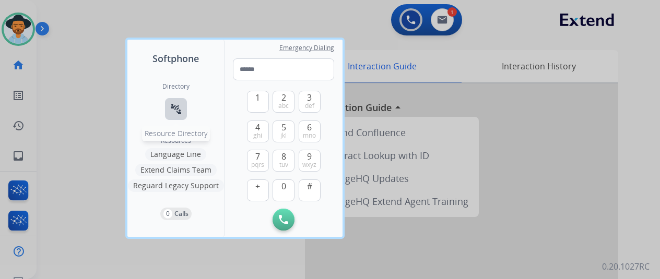
click at [173, 106] on mat-icon "connect_without_contact" at bounding box center [176, 109] width 13 height 13
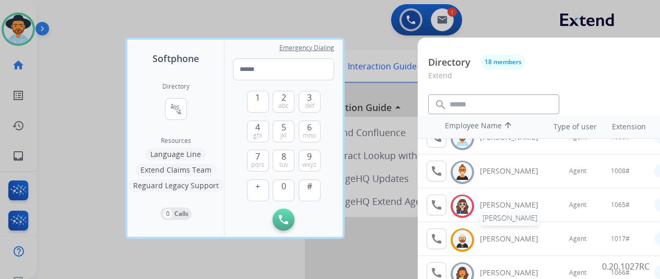
scroll to position [0, 0]
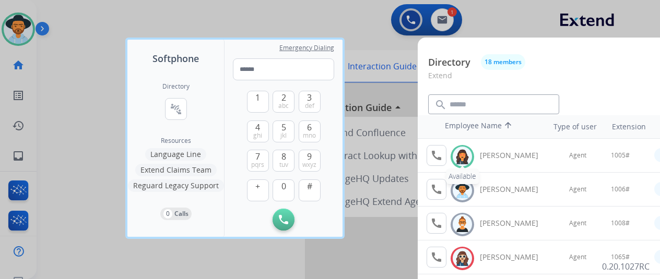
click at [462, 155] on img at bounding box center [462, 157] width 15 height 16
click at [432, 157] on mat-icon "call" at bounding box center [436, 155] width 13 height 13
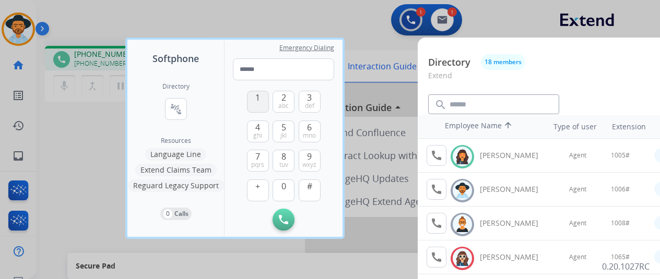
click at [255, 95] on span "1" at bounding box center [257, 97] width 5 height 13
click at [283, 190] on span "0" at bounding box center [284, 186] width 5 height 13
click at [283, 127] on span "5" at bounding box center [284, 127] width 5 height 13
click at [308, 186] on span "#" at bounding box center [309, 186] width 5 height 13
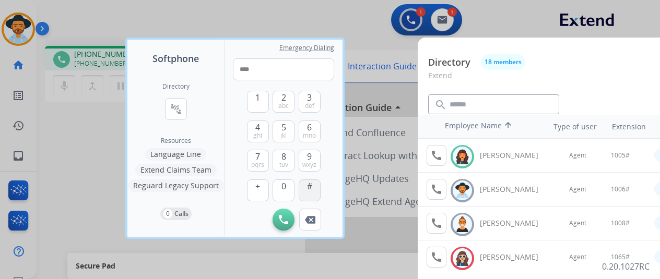
type input "*****"
click at [285, 221] on img at bounding box center [283, 219] width 9 height 9
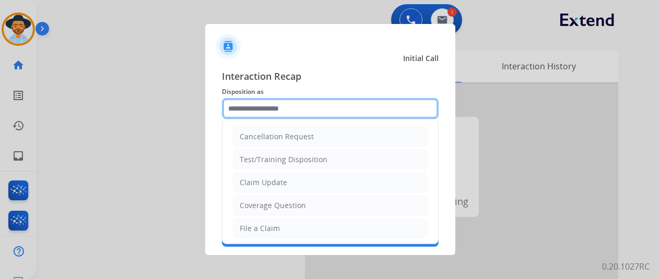
click at [253, 106] on input "text" at bounding box center [330, 108] width 217 height 21
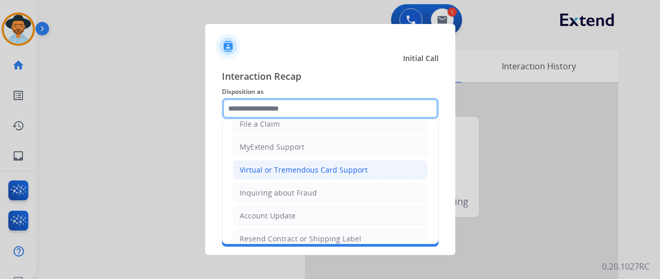
scroll to position [204, 0]
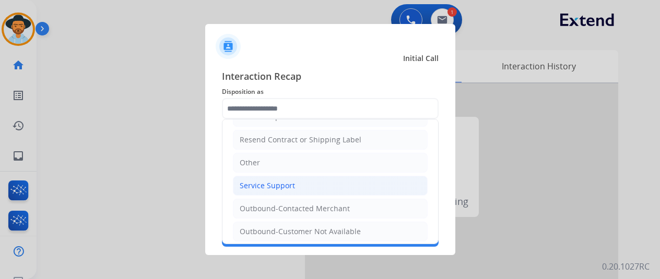
click at [253, 183] on div "Service Support" at bounding box center [267, 186] width 55 height 10
type input "**********"
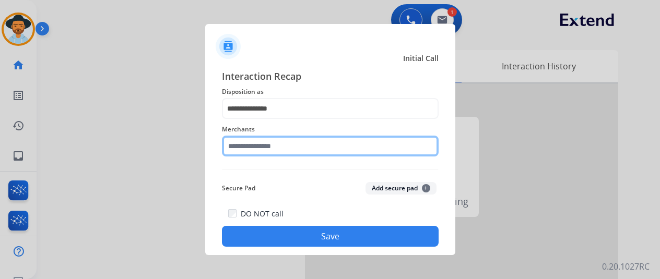
click at [247, 136] on input "text" at bounding box center [330, 146] width 217 height 21
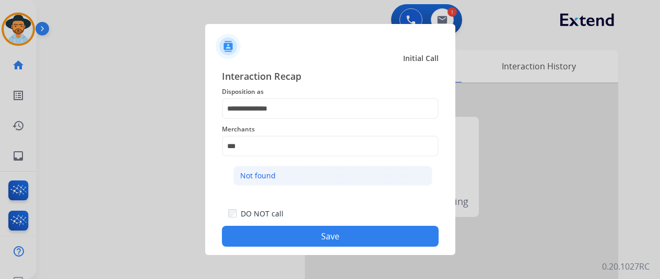
click at [252, 172] on div "Not found" at bounding box center [258, 176] width 36 height 10
type input "*********"
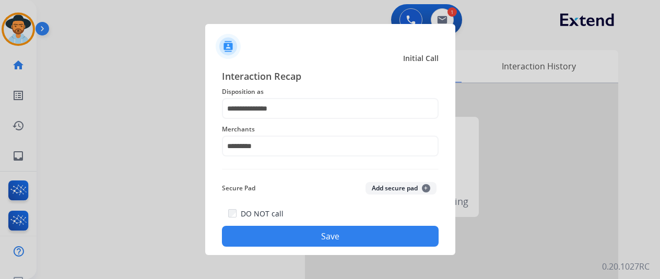
click at [301, 241] on button "Save" at bounding box center [330, 236] width 217 height 21
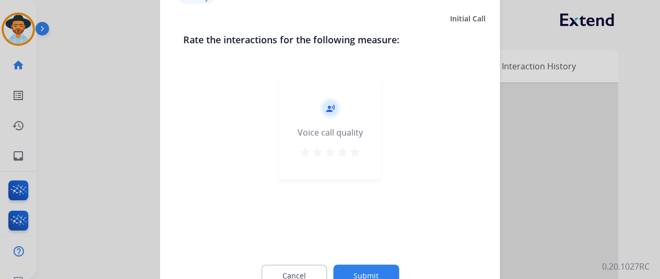
click at [361, 272] on button "Submit" at bounding box center [366, 276] width 66 height 22
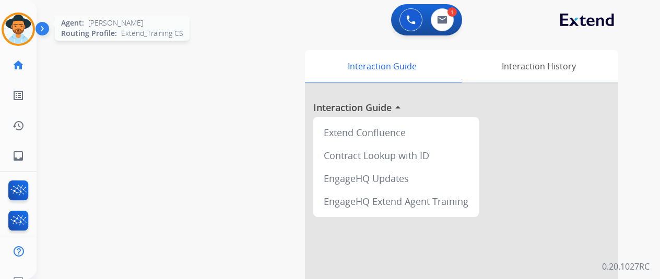
click at [10, 28] on img at bounding box center [18, 29] width 29 height 29
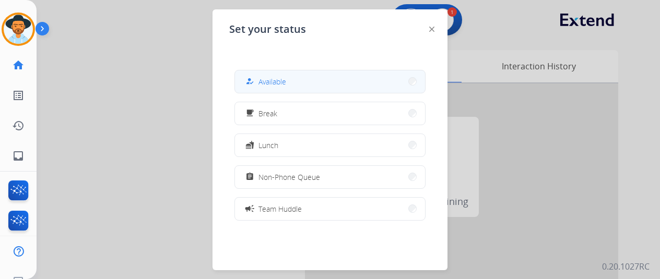
click at [273, 76] on div "how_to_reg Available" at bounding box center [264, 81] width 43 height 13
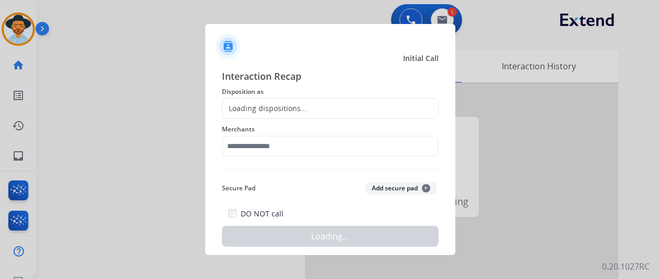
click at [194, 81] on div at bounding box center [330, 139] width 660 height 279
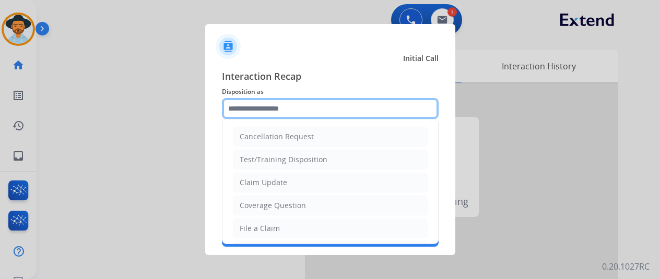
click at [247, 106] on input "text" at bounding box center [330, 108] width 217 height 21
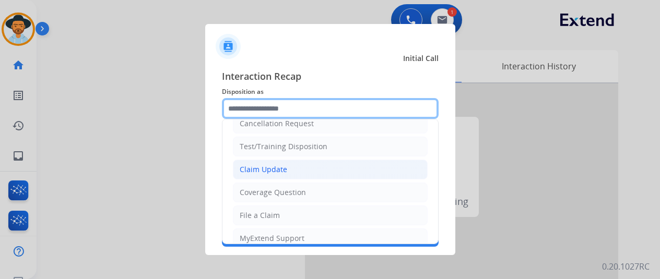
scroll to position [52, 0]
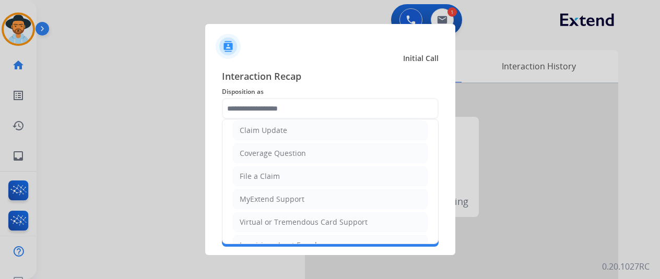
drag, startPoint x: 251, startPoint y: 218, endPoint x: 246, endPoint y: 198, distance: 21.2
click at [248, 218] on div "Virtual or Tremendous Card Support" at bounding box center [304, 222] width 128 height 10
type input "**********"
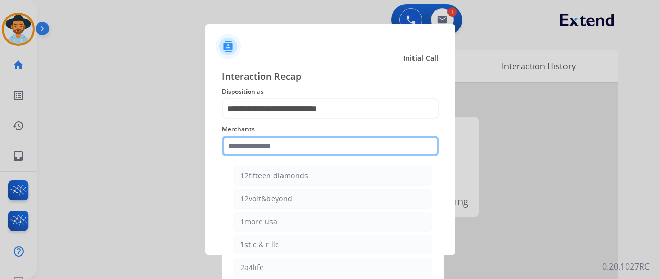
click at [253, 146] on input "text" at bounding box center [330, 146] width 217 height 21
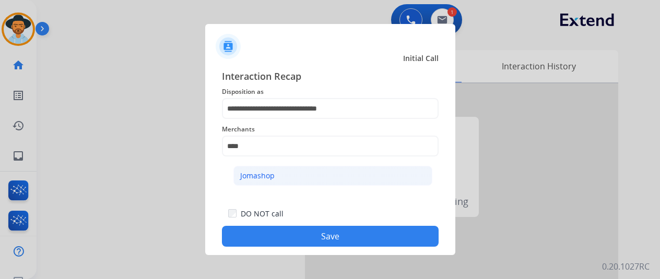
click at [246, 170] on li "Jomashop" at bounding box center [333, 176] width 199 height 20
type input "********"
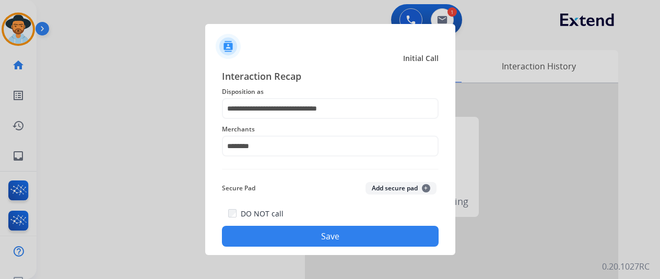
click at [294, 234] on button "Save" at bounding box center [330, 236] width 217 height 21
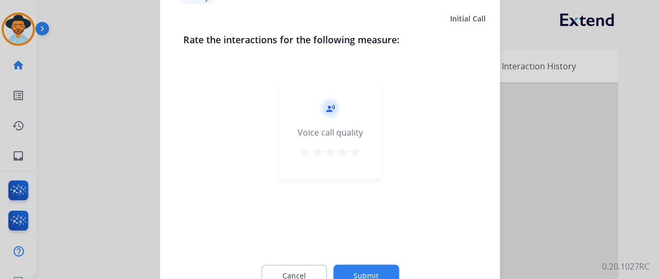
click at [352, 272] on button "Submit" at bounding box center [366, 276] width 66 height 22
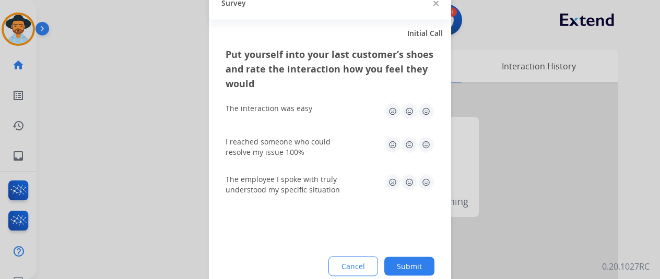
click at [394, 264] on button "Submit" at bounding box center [409, 266] width 50 height 19
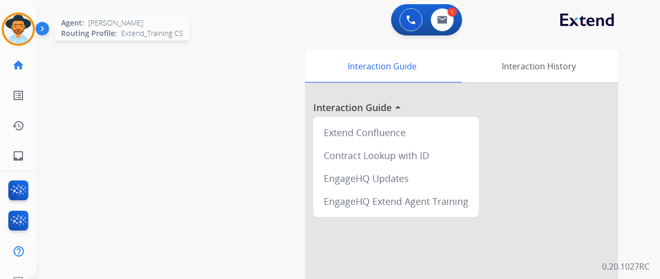
click at [22, 22] on img at bounding box center [18, 29] width 29 height 29
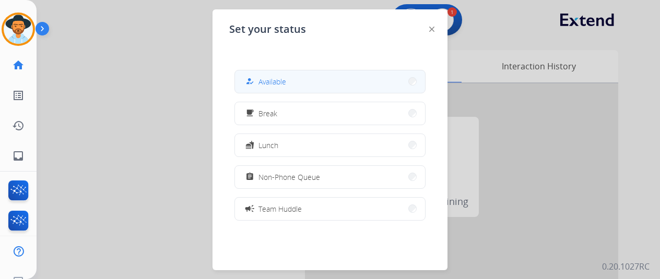
click at [271, 90] on button "how_to_reg Available" at bounding box center [330, 82] width 190 height 22
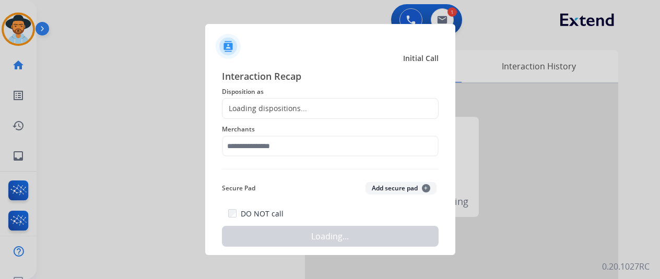
click at [196, 86] on div at bounding box center [330, 139] width 660 height 279
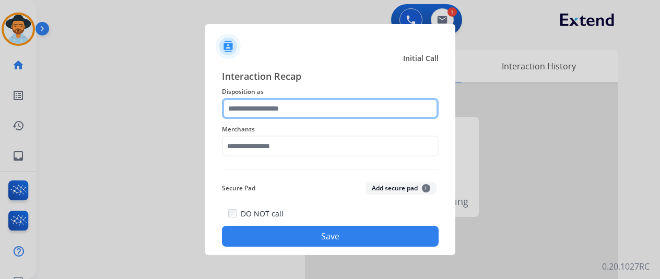
click at [246, 105] on input "text" at bounding box center [330, 108] width 217 height 21
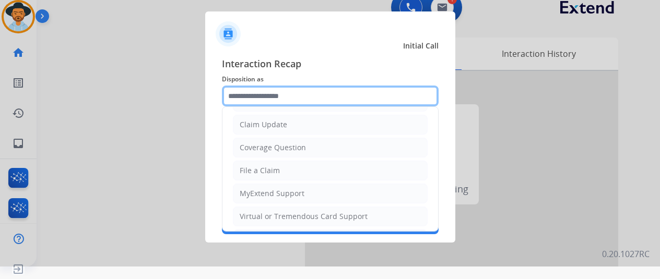
scroll to position [106, 0]
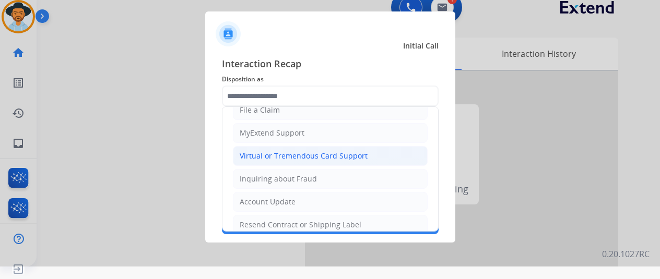
click at [264, 160] on li "Virtual or Tremendous Card Support" at bounding box center [330, 156] width 195 height 20
type input "**********"
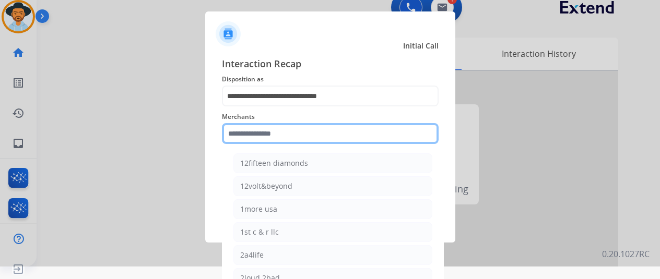
click at [255, 131] on input "text" at bounding box center [330, 133] width 217 height 21
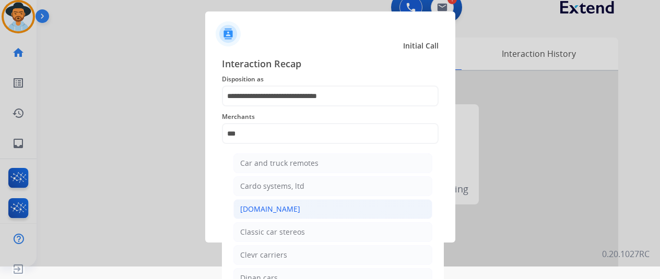
click at [257, 206] on div "[DOMAIN_NAME]" at bounding box center [270, 209] width 60 height 10
type input "**********"
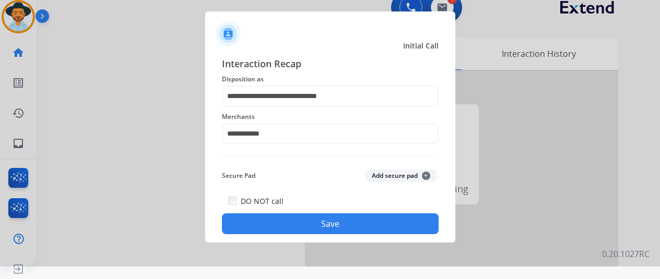
click at [311, 222] on button "Save" at bounding box center [330, 224] width 217 height 21
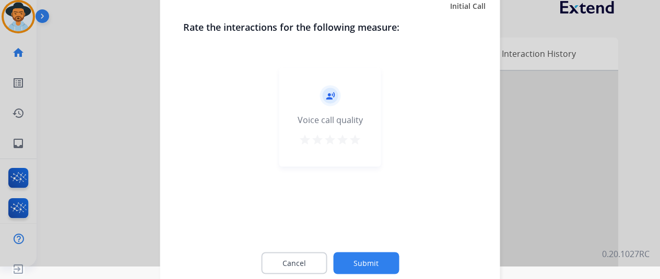
click at [367, 261] on button "Submit" at bounding box center [366, 263] width 66 height 22
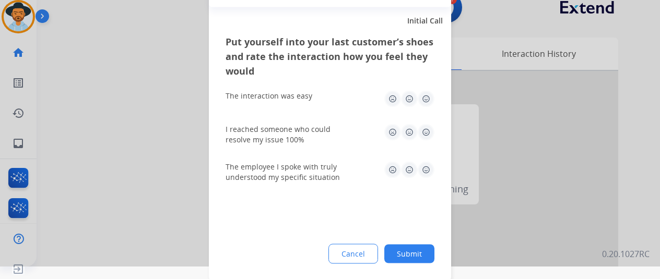
click at [416, 255] on button "Submit" at bounding box center [409, 253] width 50 height 19
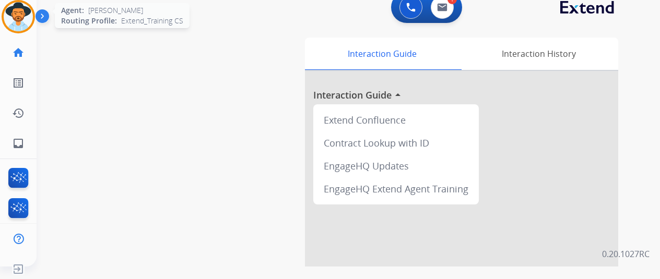
click at [21, 7] on img at bounding box center [18, 16] width 29 height 29
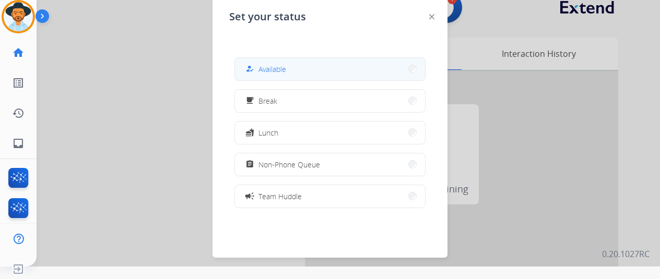
click at [260, 68] on div "how_to_reg Available" at bounding box center [264, 69] width 43 height 13
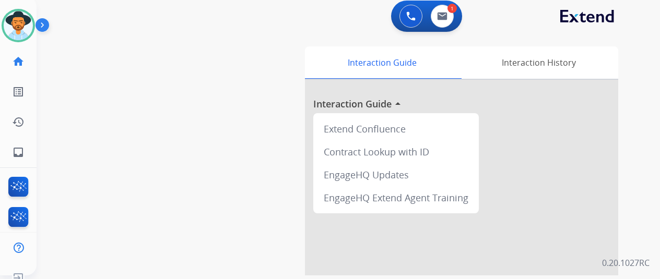
scroll to position [0, 0]
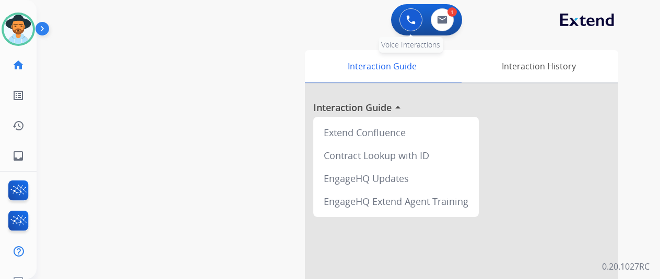
click at [414, 15] on img at bounding box center [410, 19] width 9 height 9
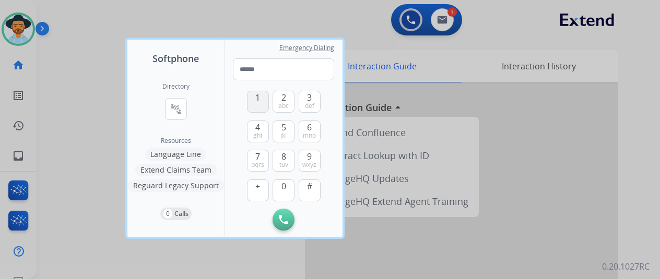
click at [256, 98] on span "1" at bounding box center [257, 97] width 5 height 13
drag, startPoint x: 314, startPoint y: 132, endPoint x: 263, endPoint y: 101, distance: 59.6
click at [308, 129] on button "6 mno" at bounding box center [310, 132] width 22 height 22
click at [256, 97] on span "1" at bounding box center [257, 97] width 5 height 13
click at [282, 190] on span "0" at bounding box center [284, 186] width 5 height 13
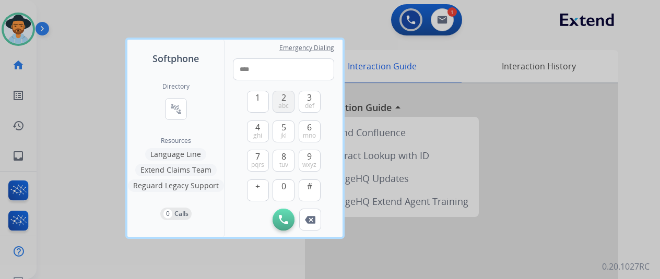
click at [279, 94] on button "2 abc" at bounding box center [284, 102] width 22 height 22
click at [252, 99] on button "1" at bounding box center [258, 102] width 22 height 22
click at [308, 102] on span "def" at bounding box center [309, 106] width 9 height 8
click at [313, 132] on span "mno" at bounding box center [309, 136] width 13 height 8
click at [286, 162] on span "tuv" at bounding box center [283, 165] width 9 height 8
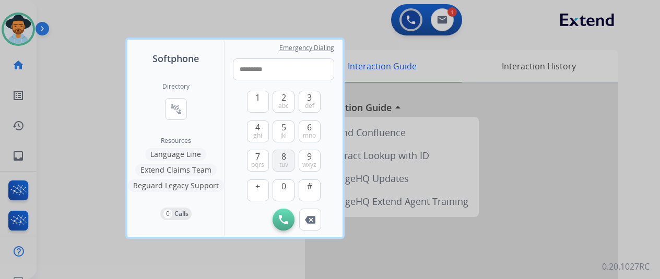
click at [286, 162] on span "tuv" at bounding box center [283, 165] width 9 height 8
click at [280, 127] on button "5 jkl" at bounding box center [284, 132] width 22 height 22
type input "**********"
click at [282, 219] on img at bounding box center [283, 219] width 9 height 9
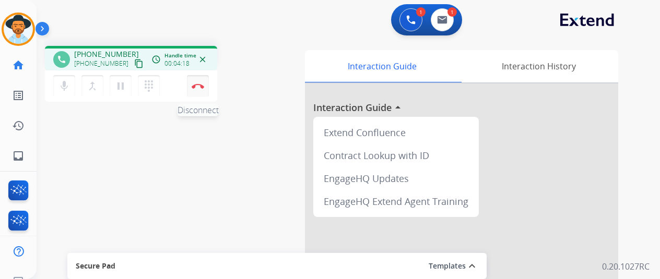
click at [203, 85] on img at bounding box center [198, 86] width 13 height 5
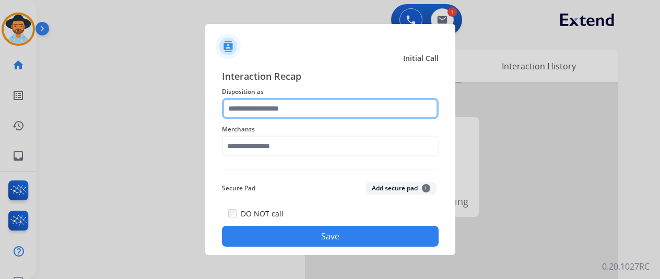
click at [259, 105] on input "text" at bounding box center [330, 108] width 217 height 21
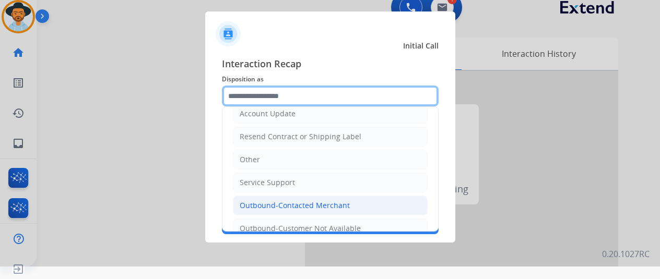
scroll to position [204, 0]
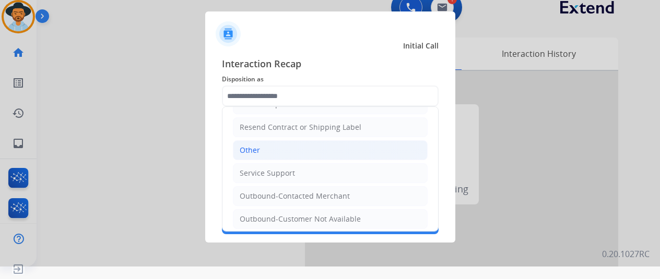
click at [265, 149] on li "Other" at bounding box center [330, 151] width 195 height 20
type input "*****"
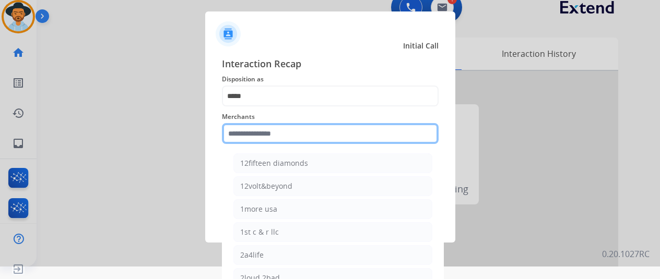
click at [248, 128] on input "text" at bounding box center [330, 133] width 217 height 21
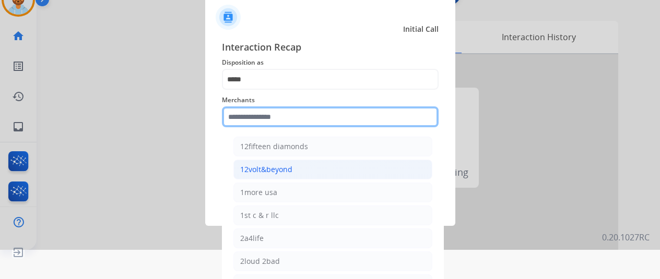
scroll to position [38, 0]
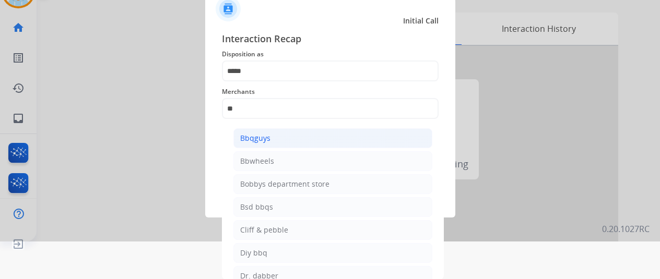
click at [270, 136] on li "Bbqguys" at bounding box center [333, 139] width 199 height 20
type input "*******"
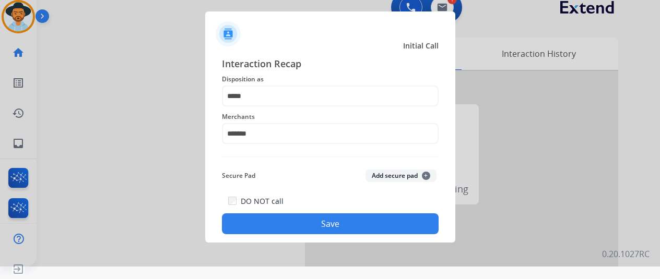
scroll to position [13, 0]
click at [313, 217] on button "Save" at bounding box center [330, 224] width 217 height 21
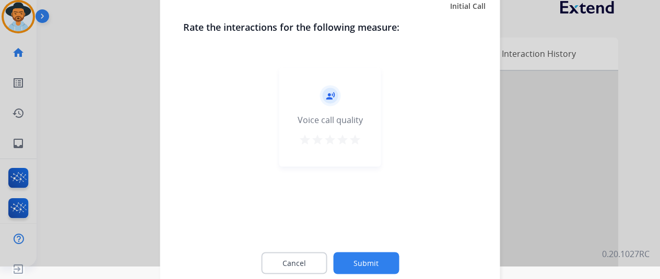
click at [354, 269] on button "Submit" at bounding box center [366, 263] width 66 height 22
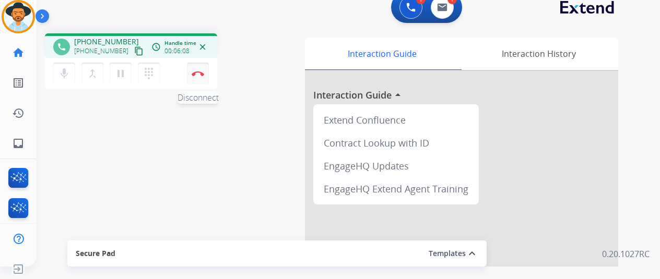
click at [197, 75] on img at bounding box center [198, 73] width 13 height 5
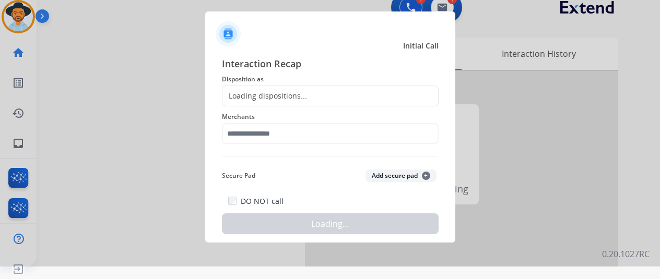
click at [248, 95] on div "Loading dispositions..." at bounding box center [265, 96] width 85 height 10
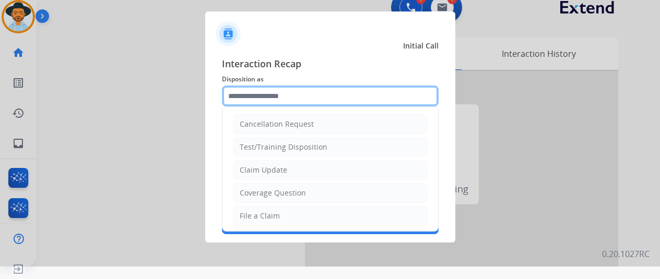
click at [249, 92] on input "text" at bounding box center [330, 96] width 217 height 21
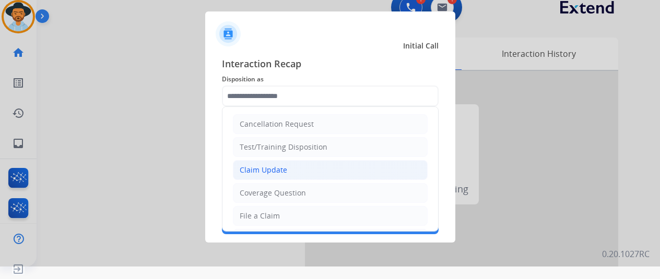
click at [258, 166] on div "Claim Update" at bounding box center [264, 170] width 48 height 10
type input "**********"
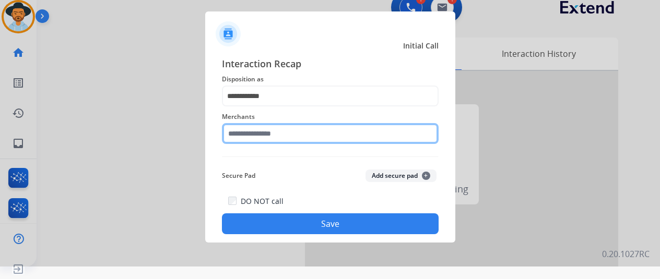
click at [287, 137] on input "text" at bounding box center [330, 133] width 217 height 21
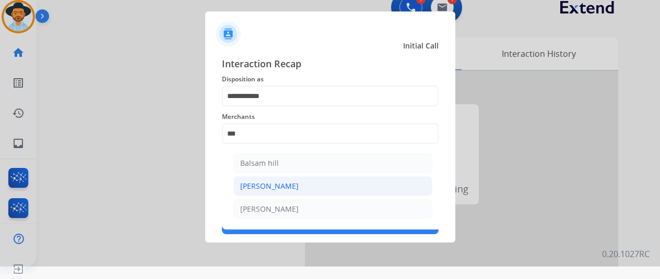
click at [267, 182] on div "[PERSON_NAME]" at bounding box center [269, 186] width 59 height 10
type input "*******"
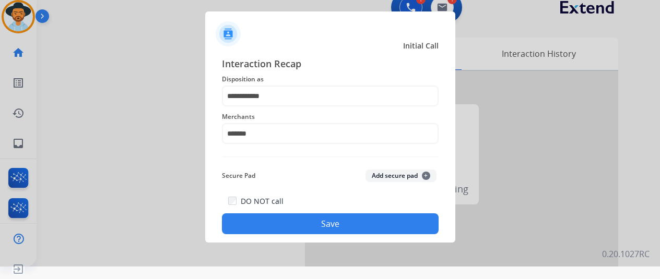
click at [288, 223] on button "Save" at bounding box center [330, 224] width 217 height 21
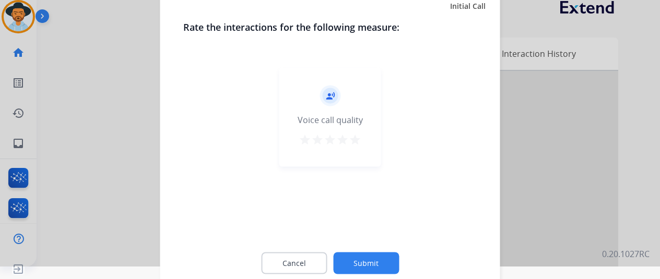
click at [356, 256] on button "Submit" at bounding box center [366, 263] width 66 height 22
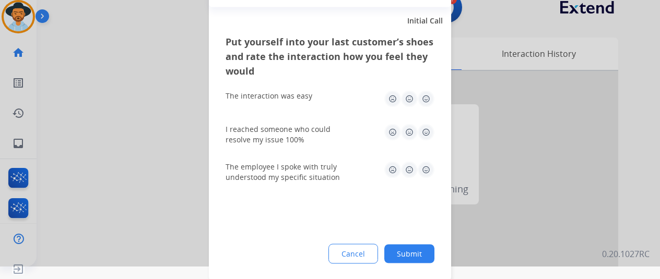
click at [407, 249] on button "Submit" at bounding box center [409, 253] width 50 height 19
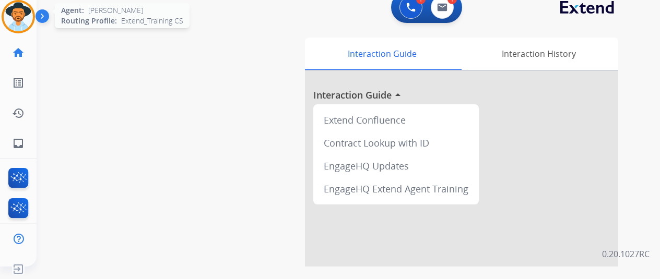
click at [21, 11] on img at bounding box center [18, 16] width 29 height 29
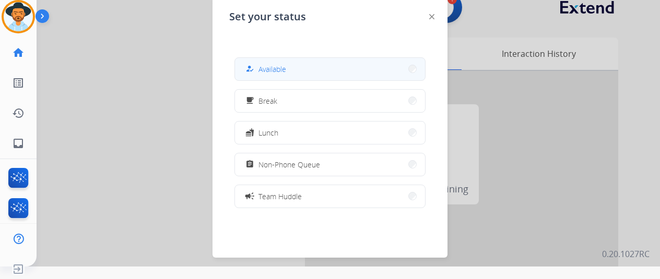
click at [291, 64] on button "how_to_reg Available" at bounding box center [330, 69] width 190 height 22
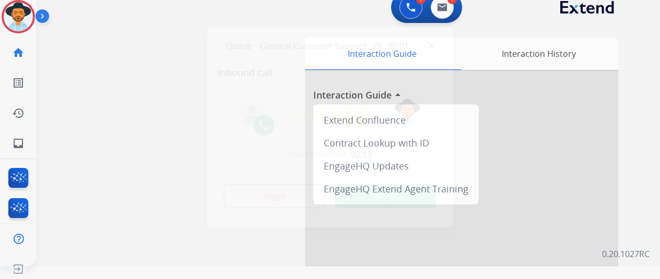
click at [395, 193] on button "Accept" at bounding box center [385, 196] width 101 height 24
click at [433, 49] on img at bounding box center [432, 45] width 8 height 8
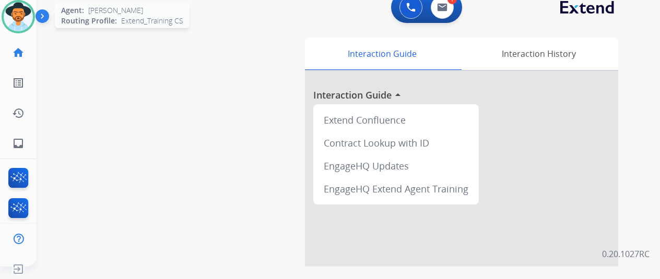
click at [18, 13] on img at bounding box center [18, 16] width 29 height 29
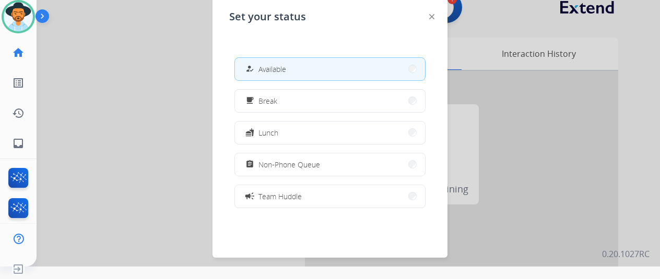
click at [304, 68] on button "how_to_reg Available" at bounding box center [330, 69] width 190 height 22
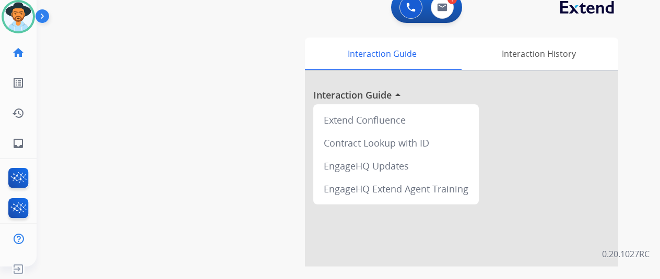
click at [60, 61] on div "swap_horiz Break voice bridge close_fullscreen Connect 3-Way Call merge_type Se…" at bounding box center [336, 243] width 599 height 436
click at [26, 144] on link "inbox Emails" at bounding box center [18, 143] width 29 height 29
select select "**********"
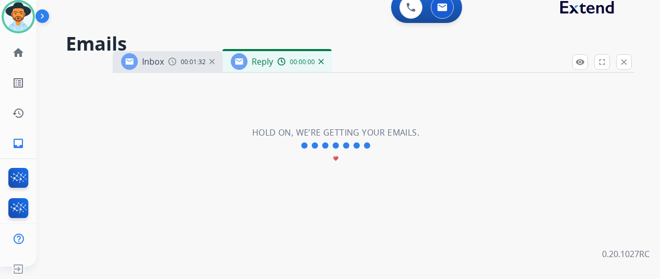
select select "**********"
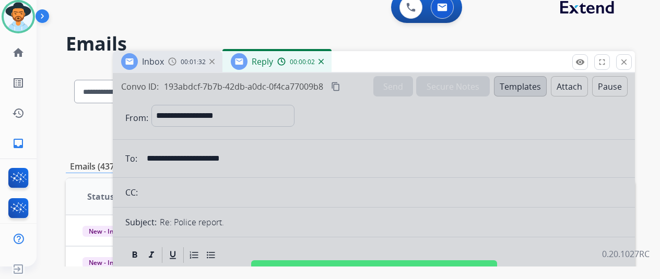
click at [302, 150] on div at bounding box center [374, 268] width 522 height 390
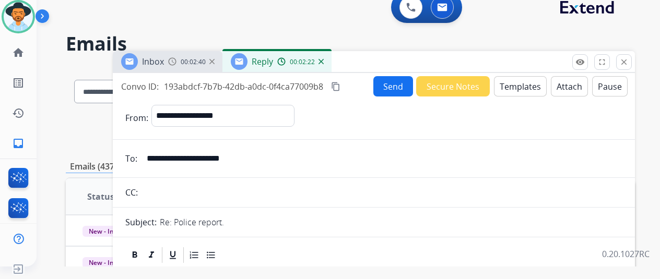
click at [528, 87] on button "Templates" at bounding box center [520, 86] width 53 height 20
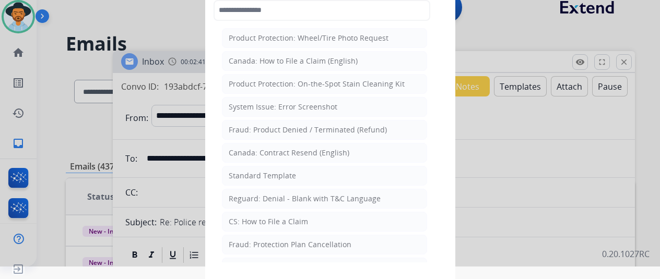
click at [271, 171] on div "Standard Template" at bounding box center [262, 176] width 67 height 10
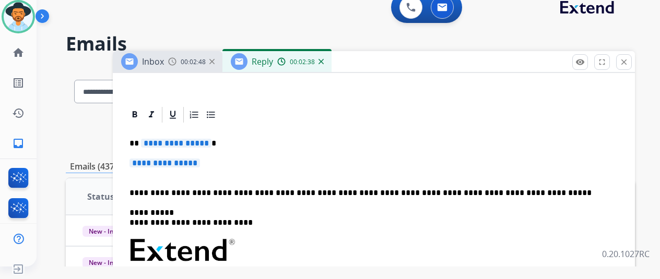
scroll to position [209, 0]
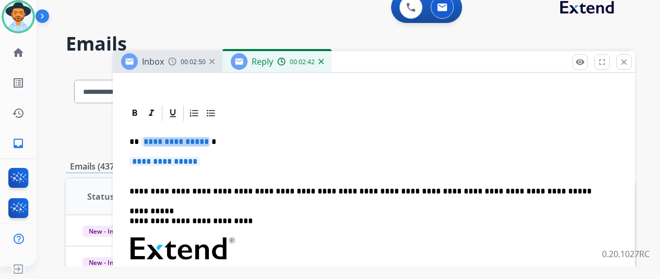
drag, startPoint x: 214, startPoint y: 142, endPoint x: 182, endPoint y: 131, distance: 33.5
click at [182, 131] on div "**********" at bounding box center [373, 274] width 497 height 302
drag, startPoint x: 213, startPoint y: 161, endPoint x: 170, endPoint y: 147, distance: 45.1
click at [170, 147] on div "**********" at bounding box center [373, 274] width 497 height 302
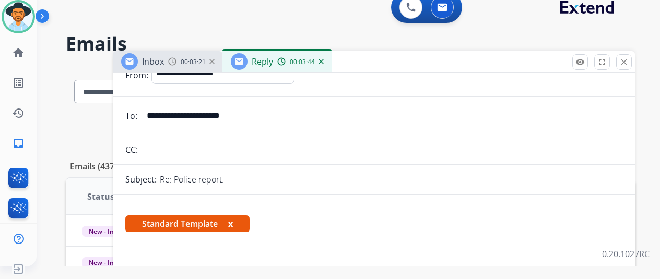
scroll to position [0, 0]
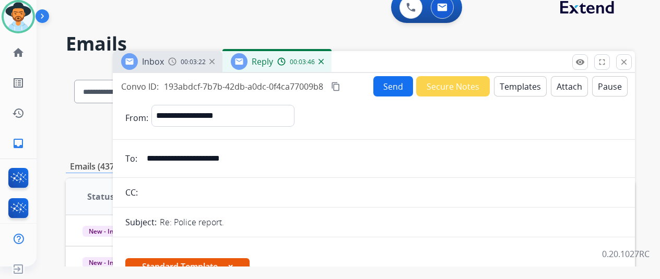
click at [398, 87] on button "Send" at bounding box center [394, 86] width 40 height 20
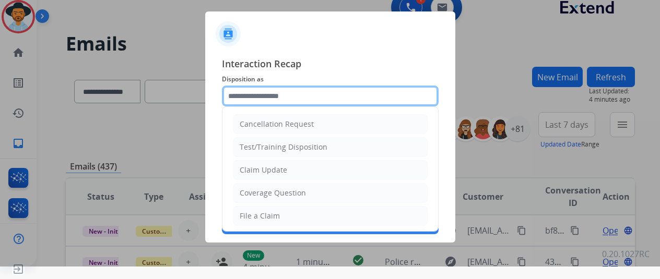
click at [258, 92] on input "text" at bounding box center [330, 96] width 217 height 21
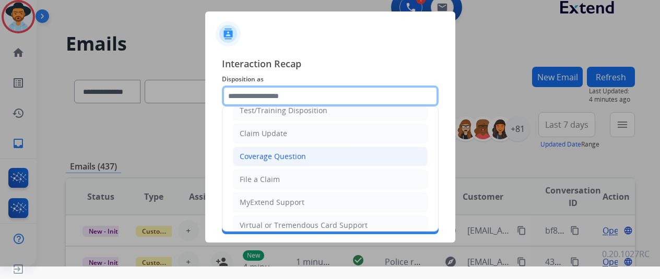
scroll to position [52, 0]
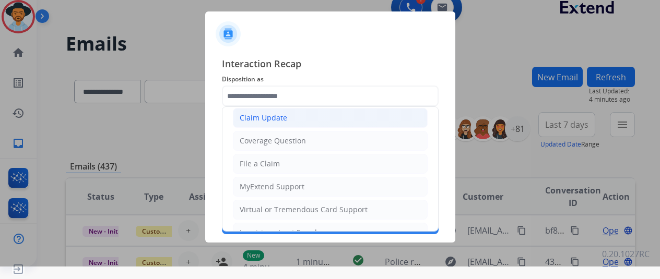
click at [272, 120] on div "Claim Update" at bounding box center [264, 118] width 48 height 10
type input "**********"
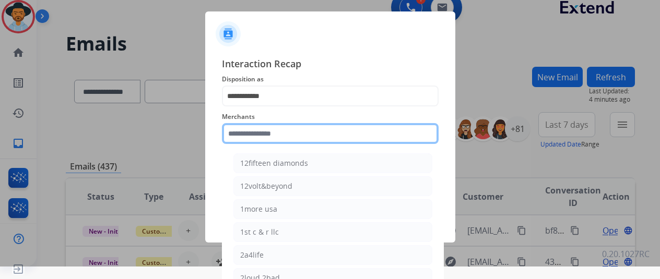
click at [251, 130] on input "text" at bounding box center [330, 133] width 217 height 21
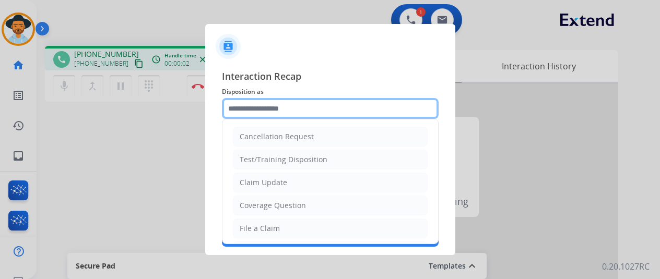
click at [256, 110] on input "text" at bounding box center [330, 108] width 217 height 21
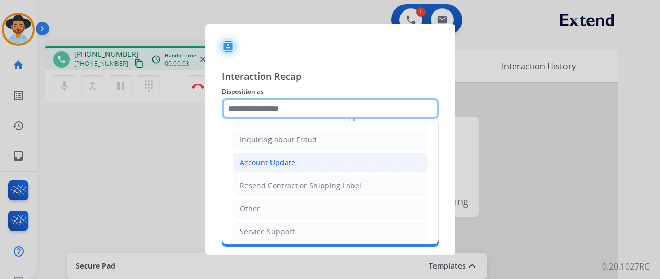
scroll to position [158, 0]
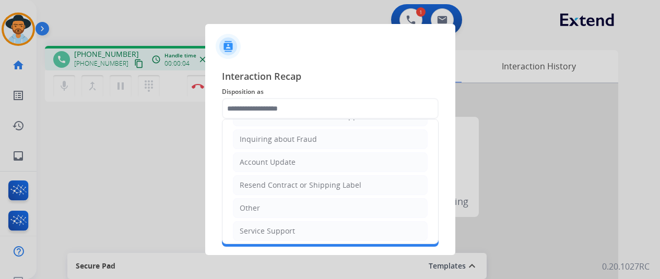
drag, startPoint x: 264, startPoint y: 205, endPoint x: 265, endPoint y: 149, distance: 55.4
click at [265, 201] on li "Other" at bounding box center [330, 209] width 195 height 20
type input "*****"
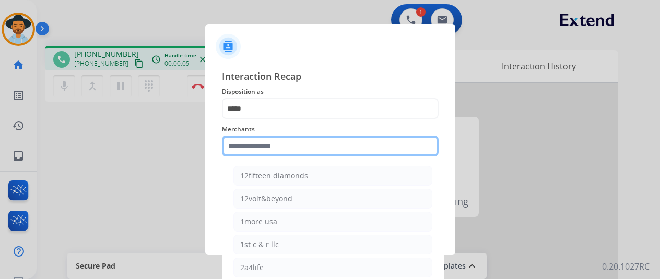
click at [259, 145] on input "text" at bounding box center [330, 146] width 217 height 21
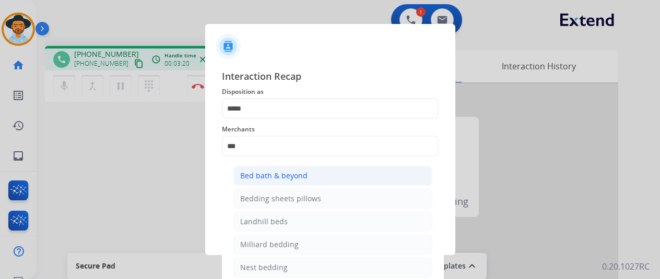
click at [252, 172] on div "Bed bath & beyond" at bounding box center [273, 176] width 67 height 10
type input "**********"
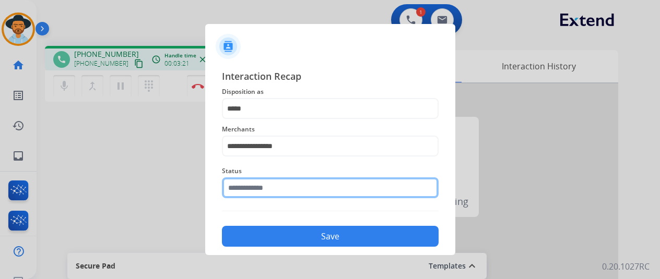
click at [250, 195] on input "text" at bounding box center [330, 188] width 217 height 21
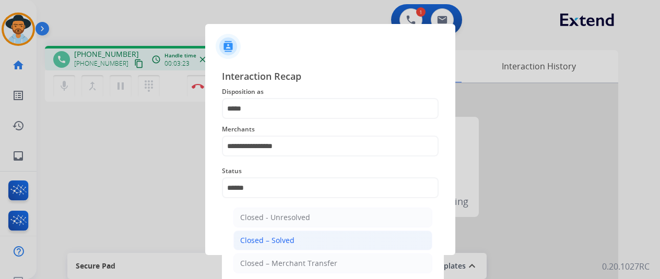
click at [259, 232] on li "Closed – Solved" at bounding box center [333, 241] width 199 height 20
type input "**********"
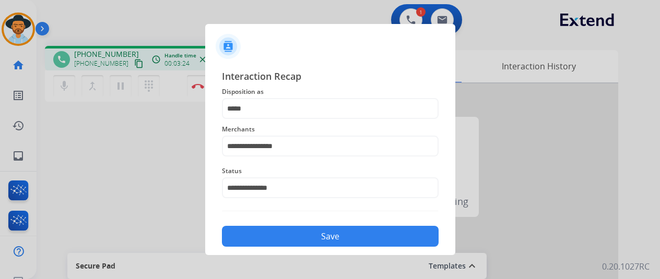
click at [305, 232] on button "Save" at bounding box center [330, 236] width 217 height 21
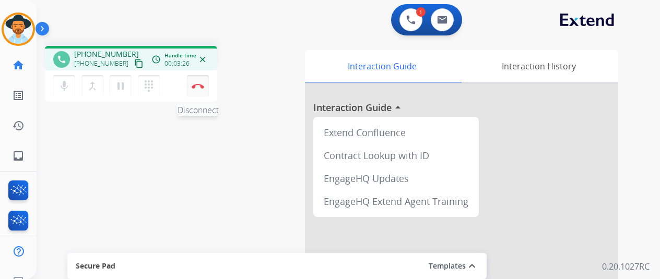
click at [197, 80] on button "Disconnect" at bounding box center [198, 86] width 22 height 22
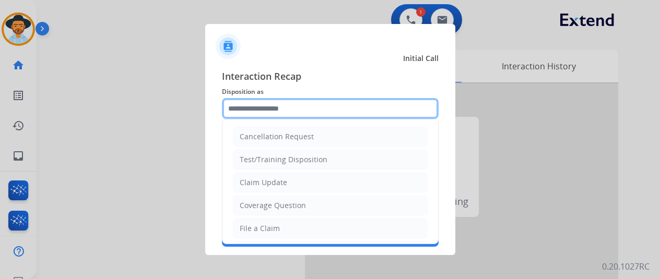
click at [259, 107] on input "text" at bounding box center [330, 108] width 217 height 21
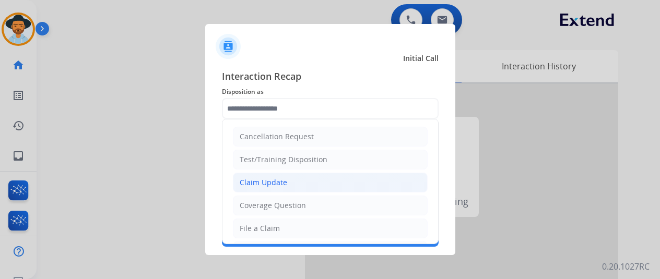
click at [271, 185] on div "Claim Update" at bounding box center [264, 183] width 48 height 10
type input "**********"
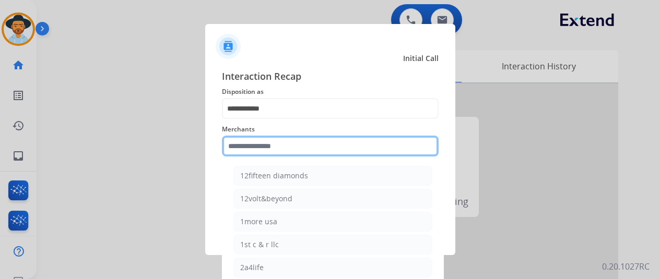
click at [258, 148] on input "text" at bounding box center [330, 146] width 217 height 21
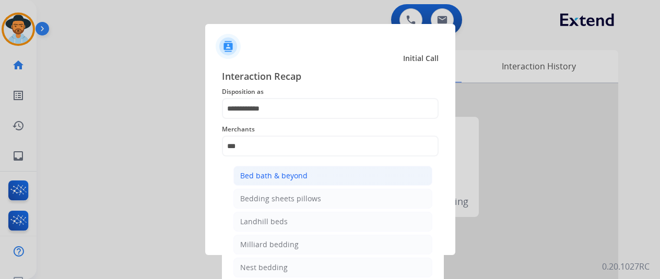
click at [262, 173] on div "Bed bath & beyond" at bounding box center [273, 176] width 67 height 10
type input "**********"
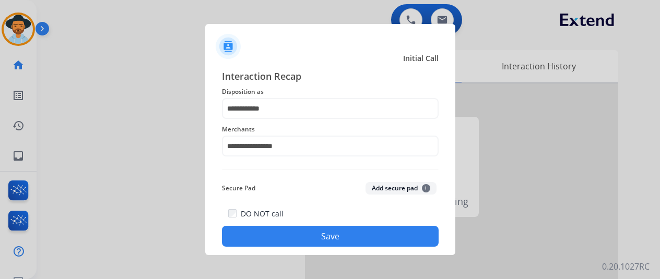
click at [299, 235] on button "Save" at bounding box center [330, 236] width 217 height 21
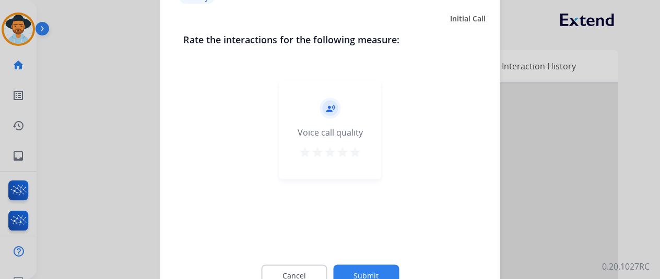
click at [370, 270] on button "Submit" at bounding box center [366, 276] width 66 height 22
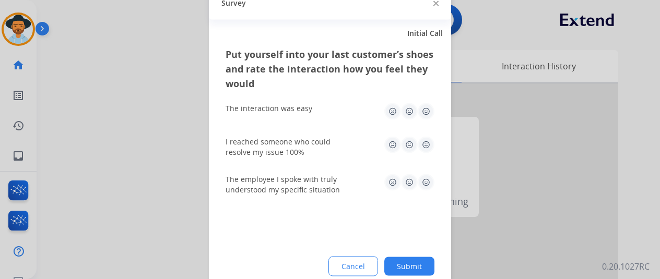
click at [410, 268] on button "Submit" at bounding box center [409, 266] width 50 height 19
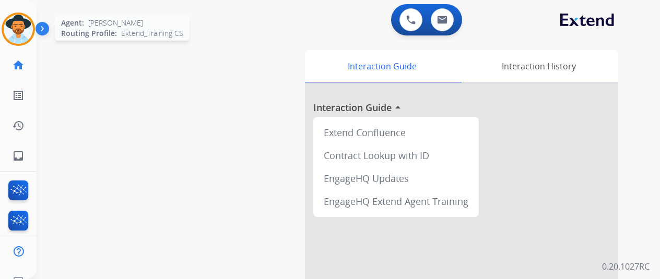
click at [17, 26] on img at bounding box center [18, 29] width 29 height 29
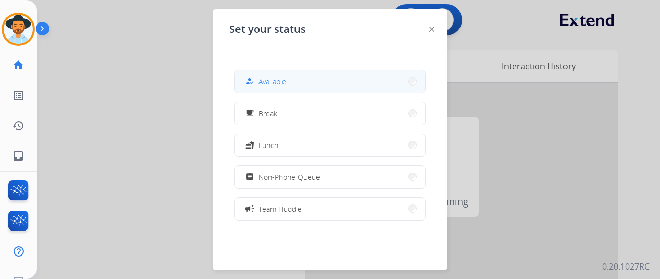
click at [269, 80] on span "Available" at bounding box center [273, 81] width 28 height 11
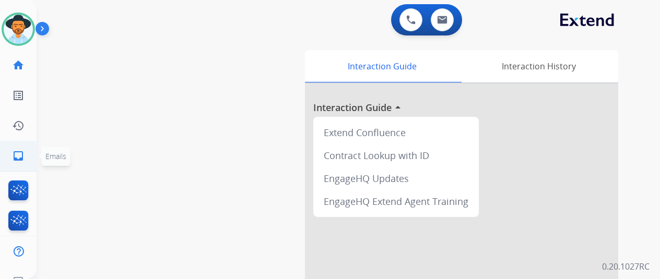
click at [12, 150] on mat-icon "inbox" at bounding box center [18, 156] width 13 height 13
select select "**********"
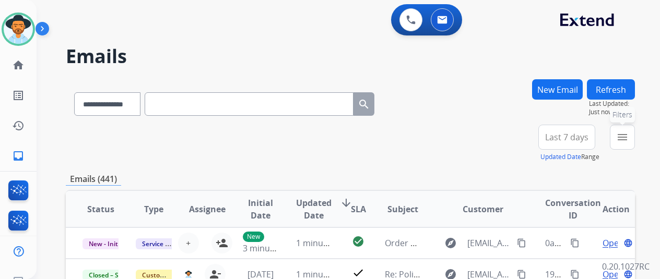
click at [629, 132] on mat-icon "menu" at bounding box center [622, 137] width 13 height 13
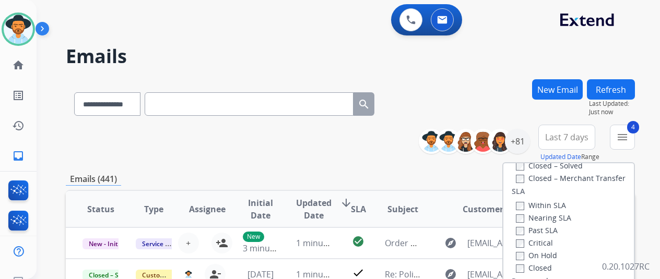
scroll to position [157, 0]
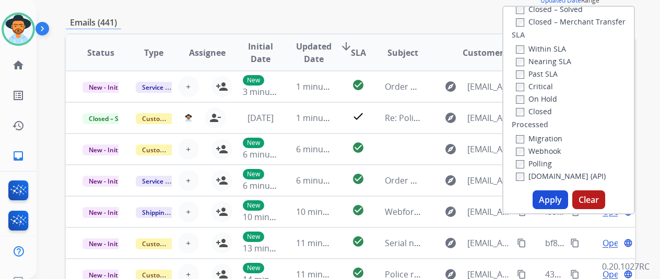
click at [552, 199] on button "Apply" at bounding box center [551, 200] width 36 height 19
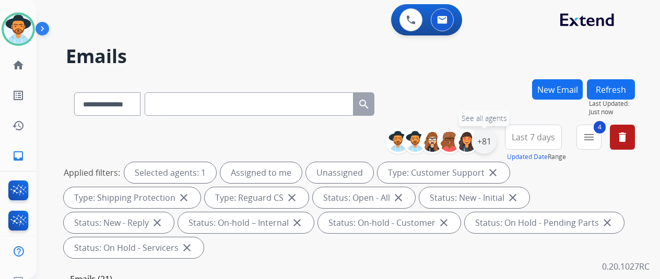
click at [492, 139] on div "+81" at bounding box center [484, 141] width 25 height 25
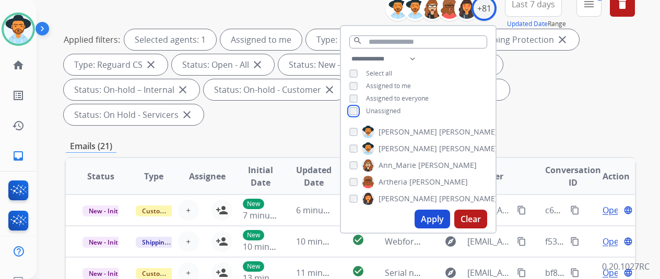
scroll to position [157, 0]
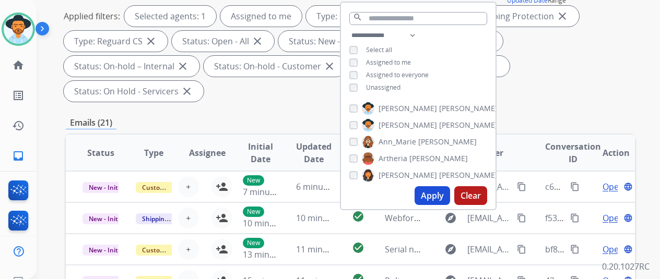
click at [432, 196] on button "Apply" at bounding box center [433, 195] width 36 height 19
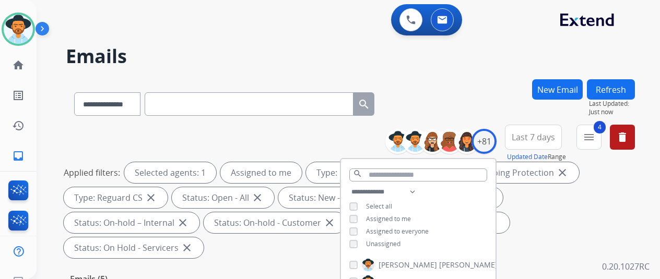
click at [472, 105] on div "**********" at bounding box center [350, 101] width 569 height 45
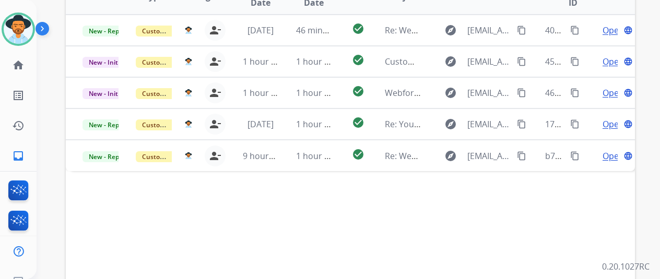
scroll to position [261, 0]
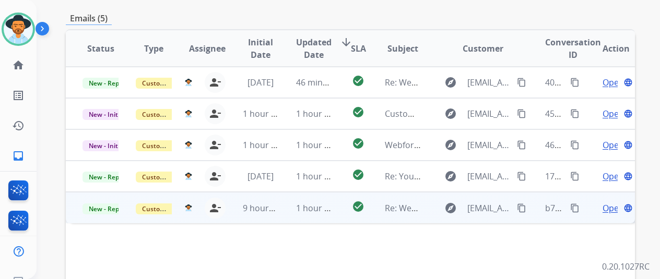
click at [615, 202] on span "Open" at bounding box center [613, 208] width 21 height 13
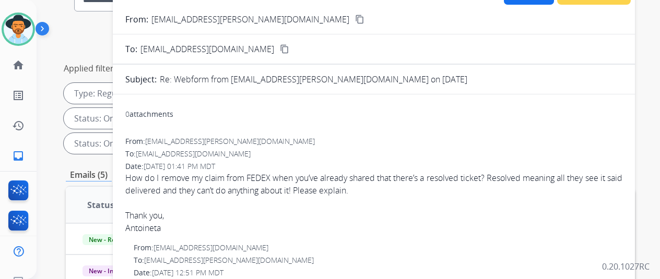
scroll to position [0, 0]
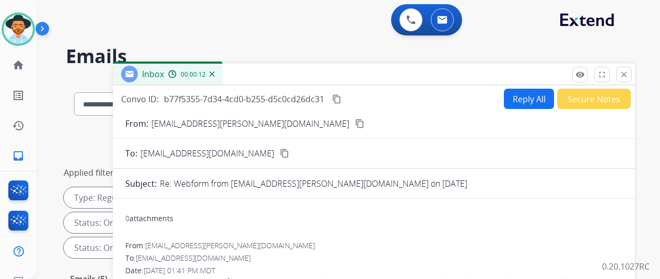
click at [215, 75] on img at bounding box center [211, 74] width 5 height 5
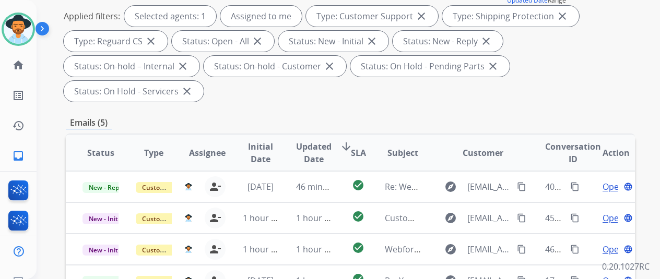
scroll to position [313, 0]
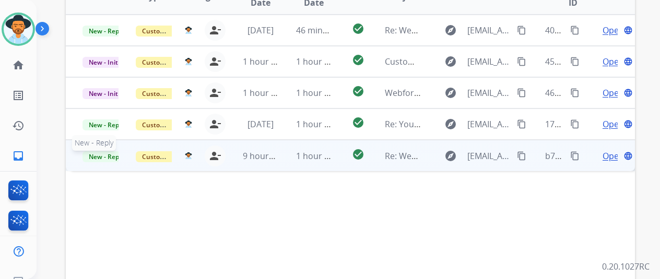
click at [103, 151] on span "New - Reply" at bounding box center [107, 156] width 48 height 11
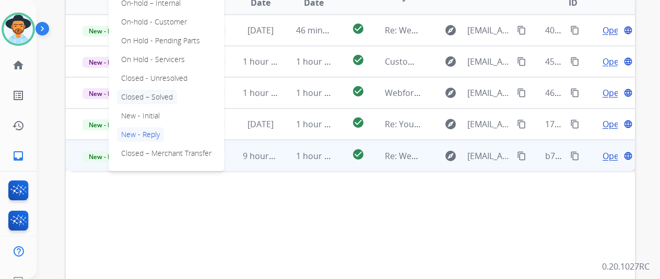
click at [138, 90] on p "Closed – Solved" at bounding box center [147, 97] width 60 height 15
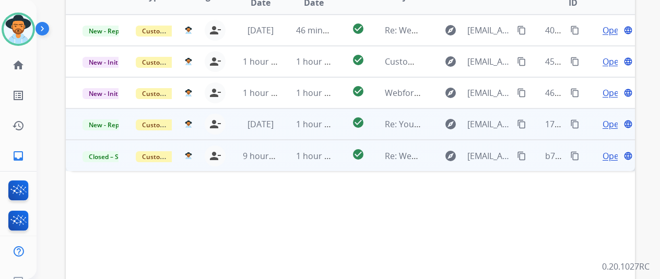
click at [608, 118] on span "Open" at bounding box center [613, 124] width 21 height 13
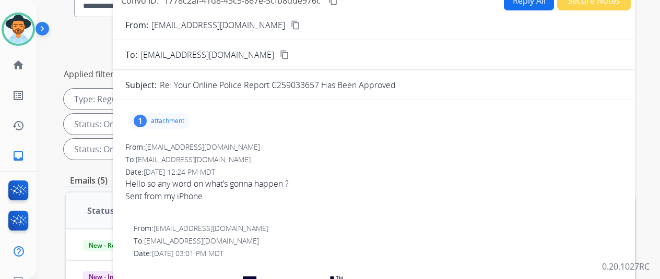
scroll to position [52, 0]
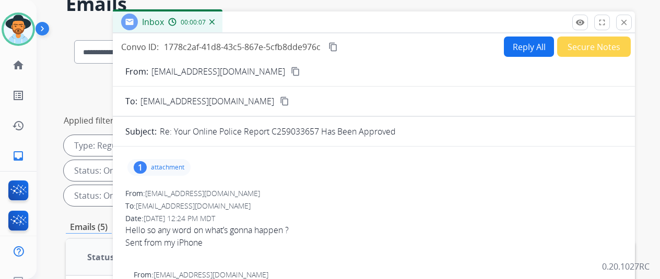
click at [291, 71] on mat-icon "content_copy" at bounding box center [295, 71] width 9 height 9
click at [215, 19] on img at bounding box center [211, 21] width 5 height 5
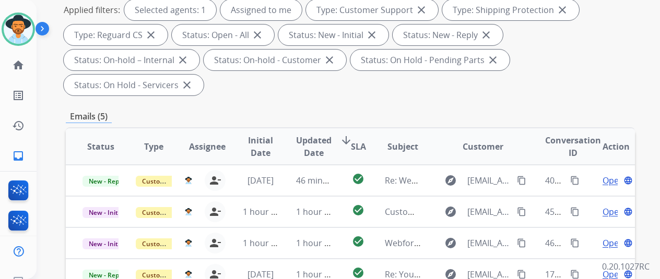
scroll to position [261, 0]
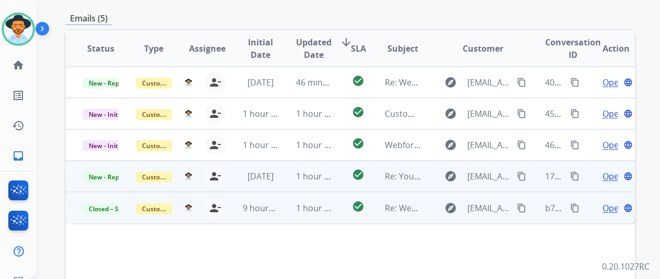
click at [609, 170] on span "Open" at bounding box center [613, 176] width 21 height 13
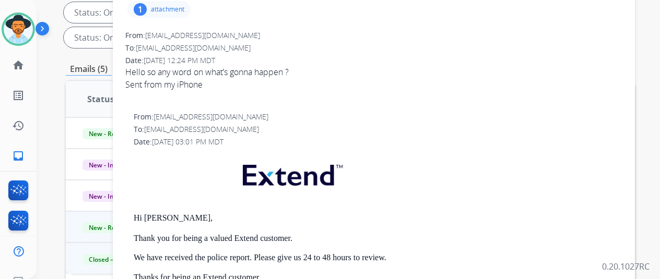
scroll to position [0, 0]
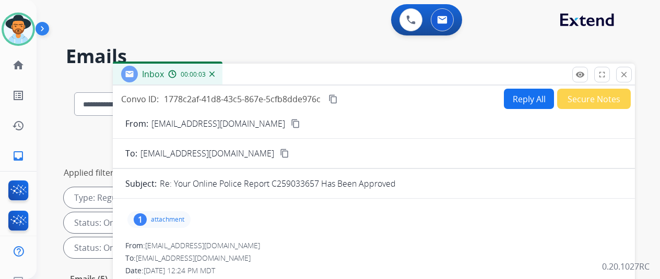
click at [537, 94] on button "Reply All" at bounding box center [529, 99] width 50 height 20
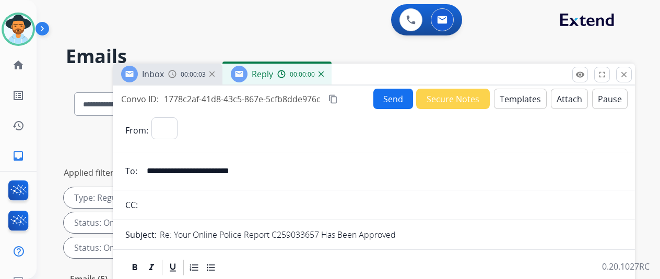
select select "**********"
click at [519, 92] on button "Templates" at bounding box center [520, 99] width 53 height 20
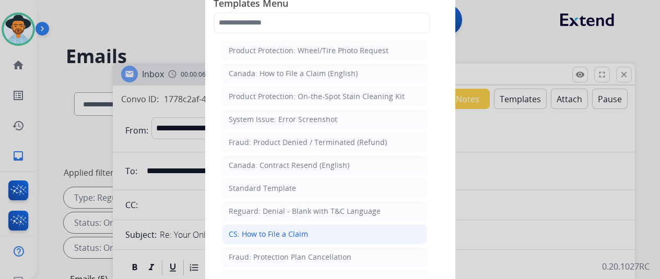
drag, startPoint x: 273, startPoint y: 235, endPoint x: 266, endPoint y: 176, distance: 58.9
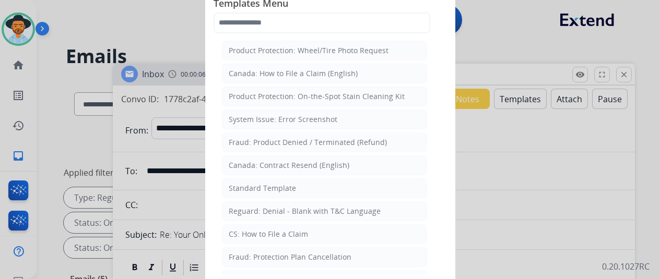
click at [274, 234] on div "CS: How to File a Claim" at bounding box center [268, 234] width 79 height 10
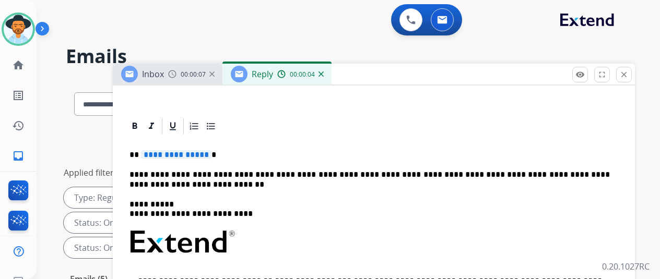
scroll to position [209, 0]
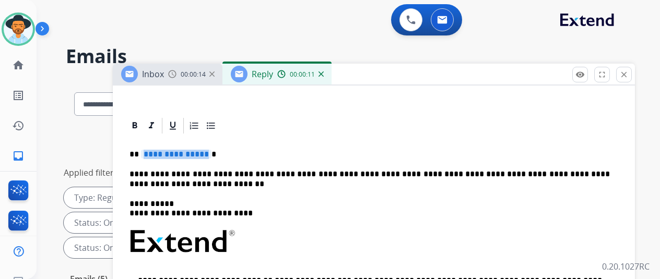
drag, startPoint x: 214, startPoint y: 154, endPoint x: 206, endPoint y: 155, distance: 8.4
click at [206, 155] on p "**********" at bounding box center [370, 154] width 481 height 9
click at [247, 173] on p "**********" at bounding box center [370, 179] width 481 height 19
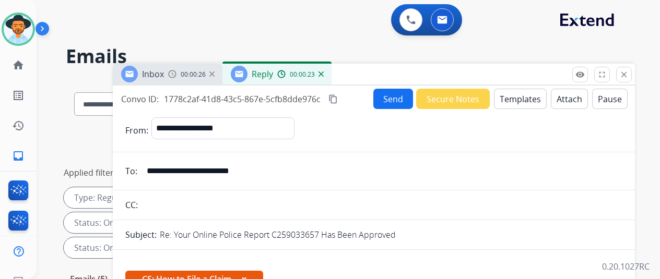
click at [392, 99] on button "Send" at bounding box center [394, 99] width 40 height 20
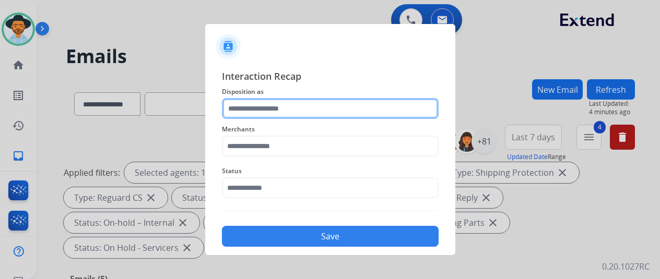
click at [244, 111] on input "text" at bounding box center [330, 108] width 217 height 21
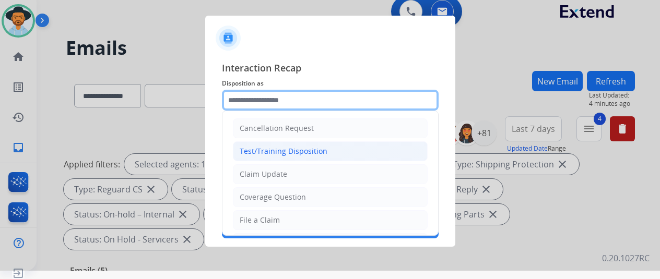
scroll to position [13, 0]
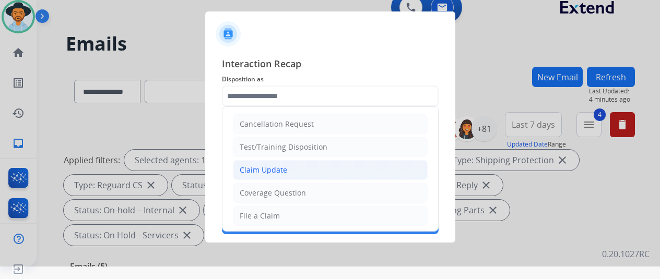
click at [265, 171] on div "Claim Update" at bounding box center [264, 170] width 48 height 10
type input "**********"
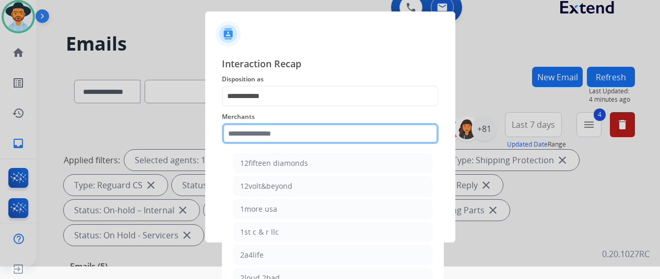
click at [257, 132] on input "text" at bounding box center [330, 133] width 217 height 21
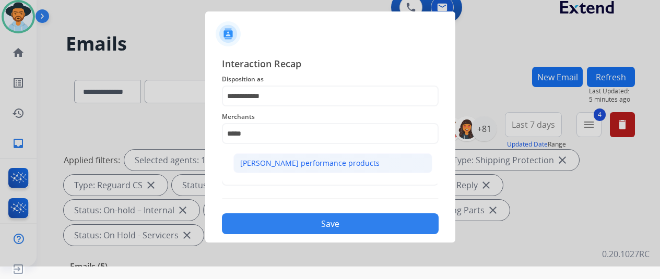
click at [324, 164] on div "[PERSON_NAME] performance products" at bounding box center [309, 163] width 139 height 10
type input "**********"
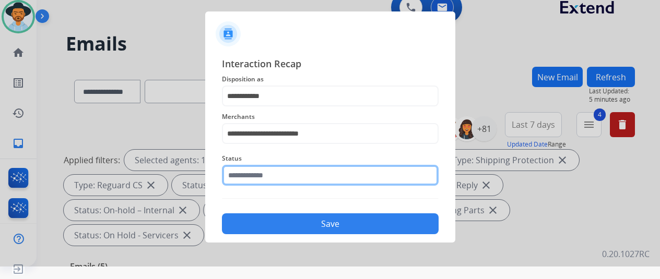
click at [256, 175] on input "text" at bounding box center [330, 175] width 217 height 21
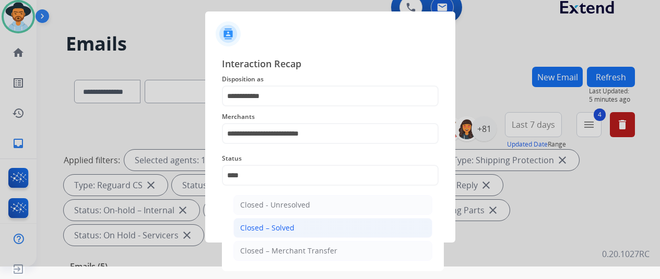
click at [253, 225] on div "Closed – Solved" at bounding box center [267, 228] width 54 height 10
type input "**********"
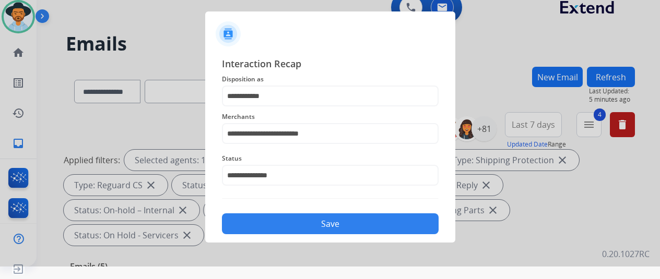
click at [305, 223] on button "Save" at bounding box center [330, 224] width 217 height 21
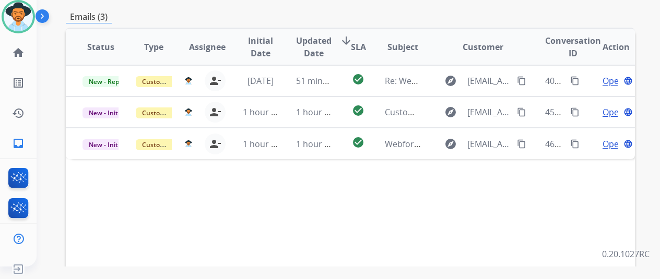
scroll to position [261, 0]
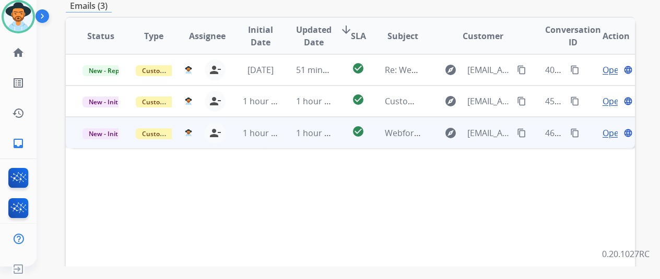
click at [612, 127] on span "Open" at bounding box center [613, 133] width 21 height 13
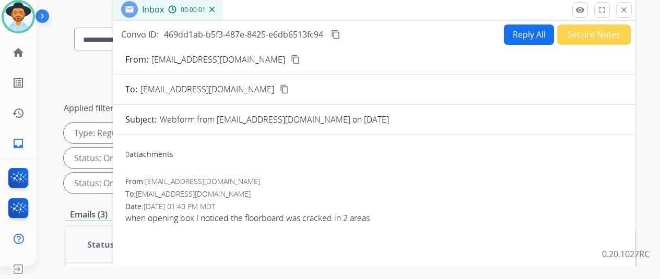
scroll to position [52, 0]
click at [291, 60] on mat-icon "content_copy" at bounding box center [295, 59] width 9 height 9
click at [529, 33] on button "Reply All" at bounding box center [529, 35] width 50 height 20
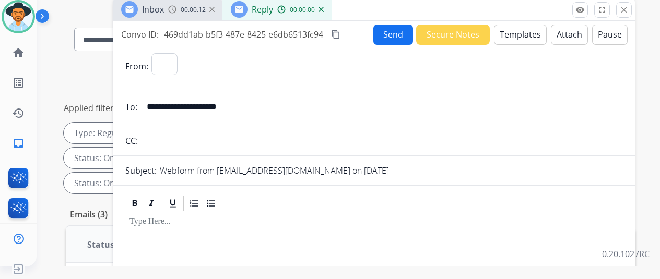
select select "**********"
click at [529, 31] on button "Templates" at bounding box center [520, 35] width 53 height 20
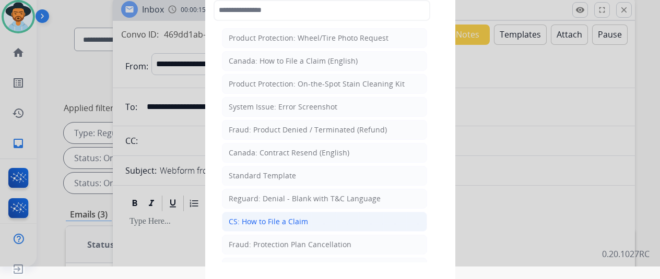
click at [254, 218] on div "CS: How to File a Claim" at bounding box center [268, 222] width 79 height 10
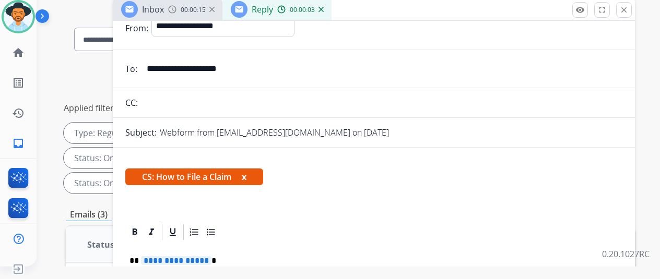
scroll to position [151, 0]
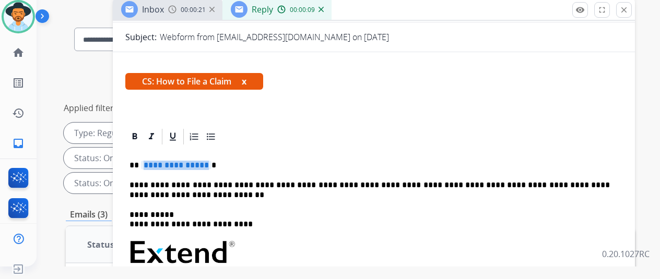
click at [206, 147] on div "**********" at bounding box center [330, 126] width 660 height 279
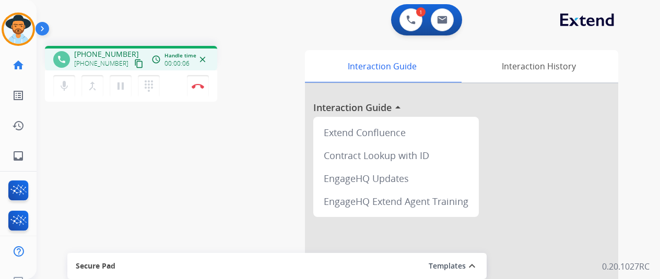
scroll to position [13, 0]
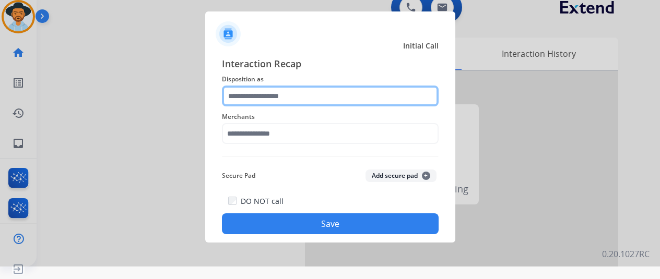
click at [260, 92] on input "text" at bounding box center [330, 96] width 217 height 21
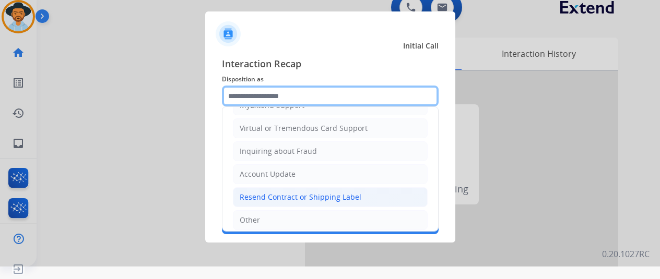
scroll to position [158, 0]
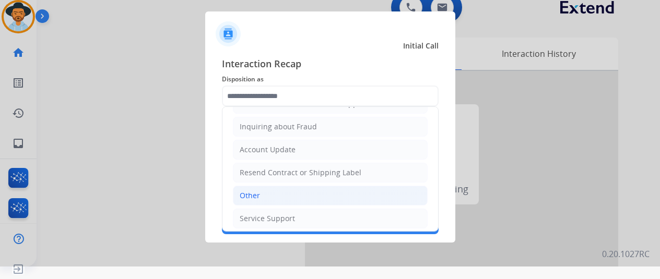
click at [262, 195] on li "Other" at bounding box center [330, 196] width 195 height 20
type input "*****"
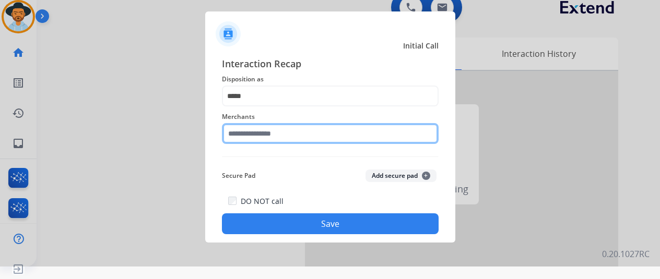
click at [252, 138] on input "text" at bounding box center [330, 133] width 217 height 21
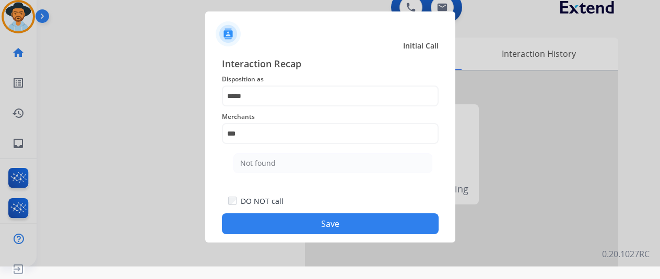
click at [253, 165] on div "Not found" at bounding box center [258, 163] width 36 height 10
type input "*********"
click at [301, 227] on button "Save" at bounding box center [330, 224] width 217 height 21
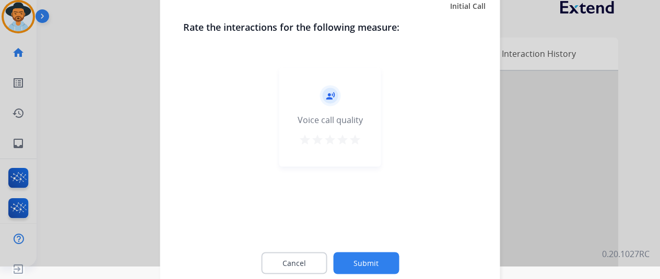
click at [367, 261] on button "Submit" at bounding box center [366, 263] width 66 height 22
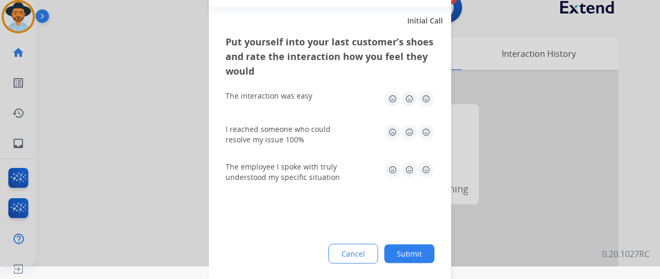
click at [412, 250] on button "Submit" at bounding box center [409, 253] width 50 height 19
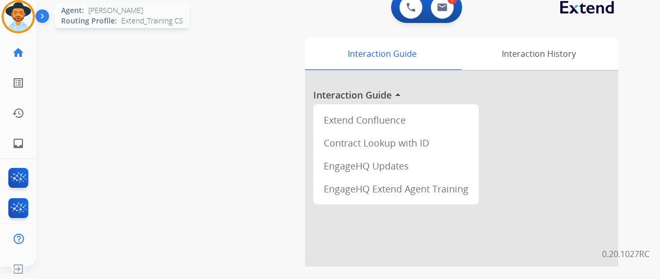
click at [22, 13] on img at bounding box center [18, 16] width 29 height 29
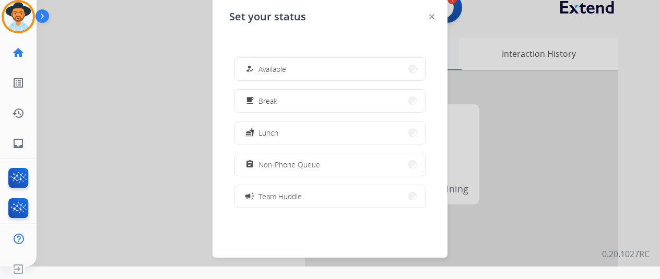
drag, startPoint x: 320, startPoint y: 76, endPoint x: 358, endPoint y: 50, distance: 46.7
click at [320, 75] on button "how_to_reg Available" at bounding box center [330, 69] width 190 height 22
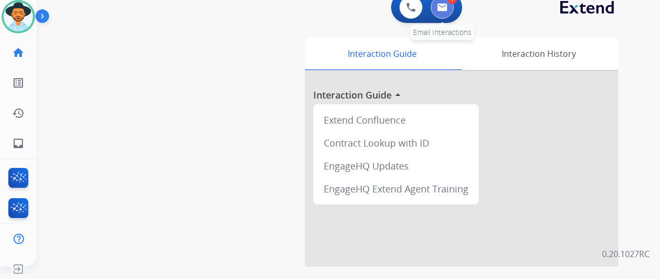
click at [448, 10] on img at bounding box center [442, 7] width 10 height 8
select select "**********"
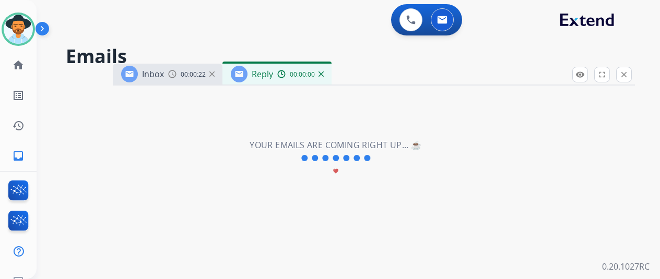
select select "**********"
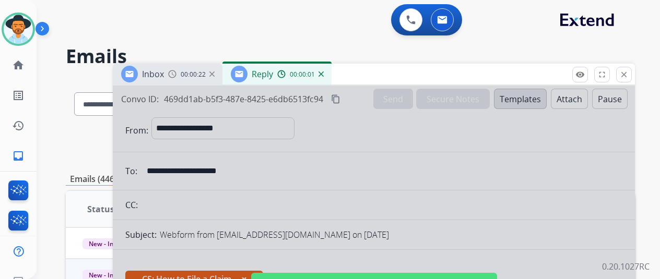
click at [237, 154] on div at bounding box center [374, 281] width 522 height 390
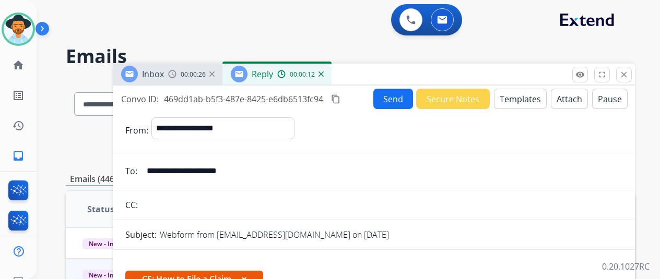
click at [324, 73] on img at bounding box center [321, 74] width 5 height 5
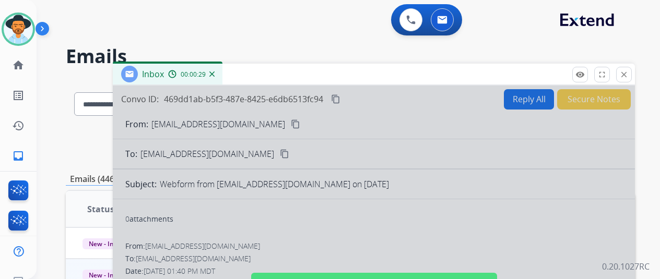
click at [215, 73] on img at bounding box center [211, 74] width 5 height 5
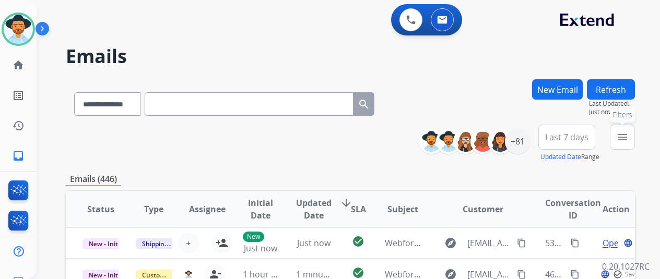
click at [629, 136] on mat-icon "menu" at bounding box center [622, 137] width 13 height 13
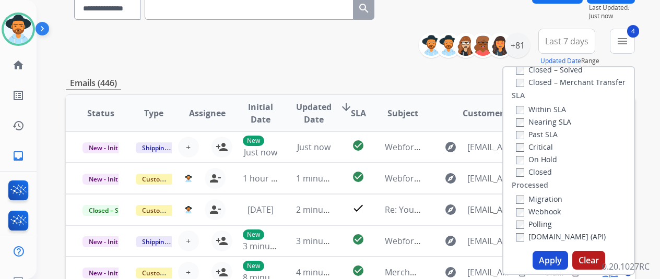
scroll to position [157, 0]
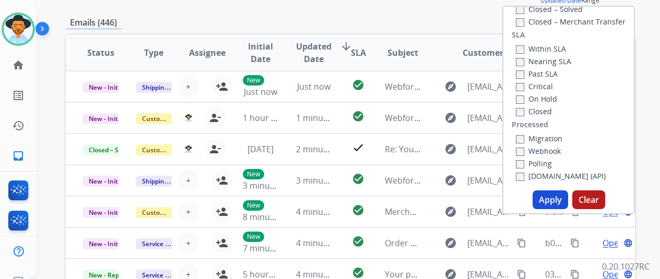
drag, startPoint x: 549, startPoint y: 198, endPoint x: 560, endPoint y: 180, distance: 21.6
click at [550, 198] on button "Apply" at bounding box center [551, 200] width 36 height 19
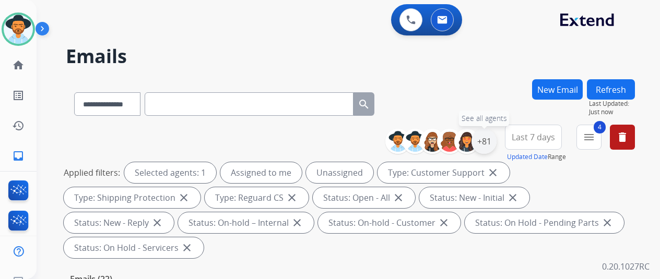
click at [496, 145] on div "+81" at bounding box center [484, 141] width 25 height 25
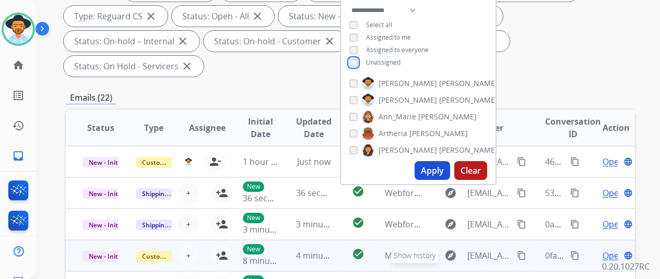
scroll to position [209, 0]
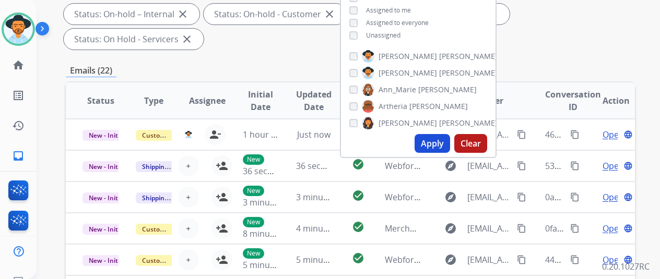
click at [446, 142] on button "Apply" at bounding box center [433, 143] width 36 height 19
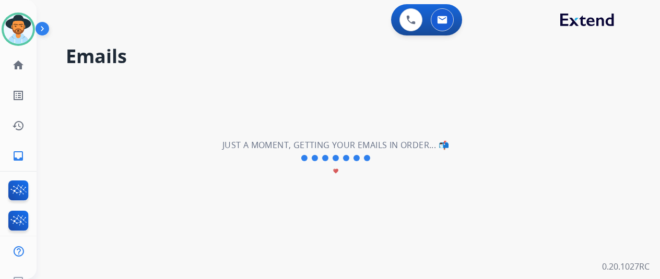
scroll to position [0, 0]
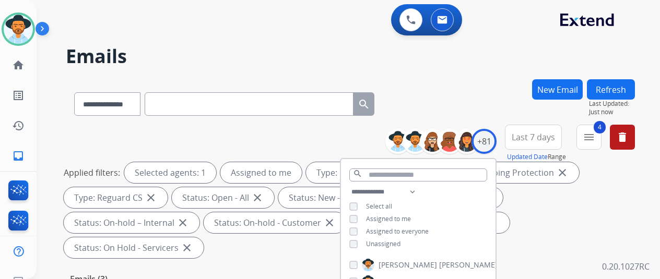
click at [483, 88] on div "**********" at bounding box center [350, 101] width 569 height 45
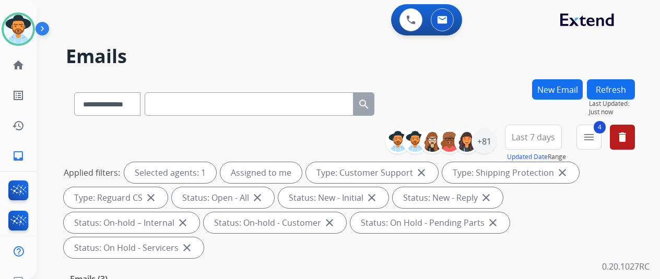
scroll to position [261, 0]
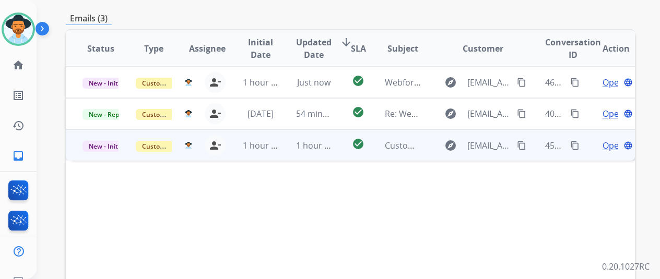
click at [611, 139] on span "Open" at bounding box center [613, 145] width 21 height 13
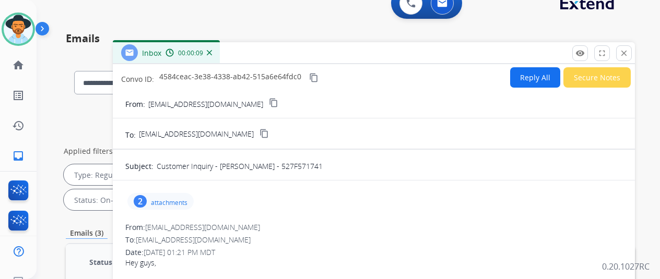
scroll to position [0, 0]
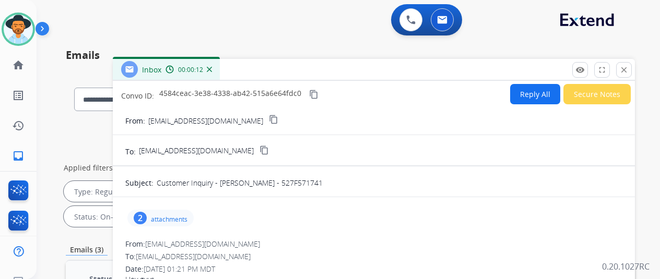
click at [147, 215] on div "2" at bounding box center [140, 218] width 13 height 13
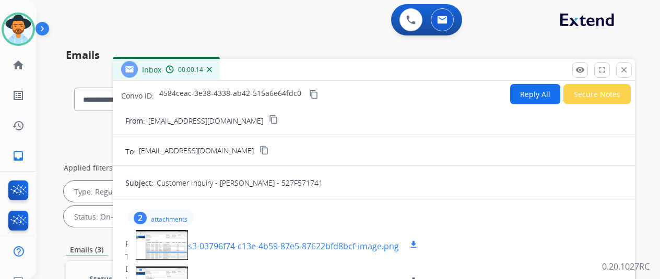
click at [167, 236] on div at bounding box center [162, 245] width 52 height 37
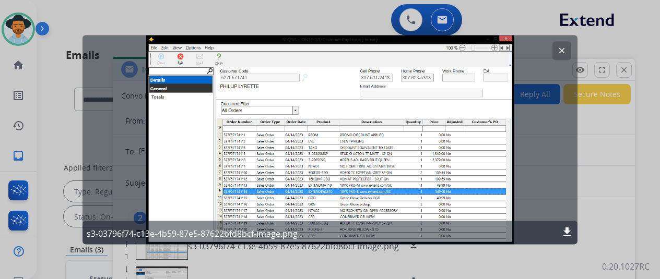
click at [564, 49] on mat-icon "clear" at bounding box center [561, 50] width 9 height 9
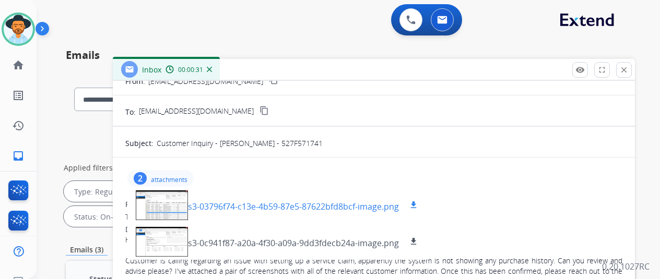
scroll to position [104, 0]
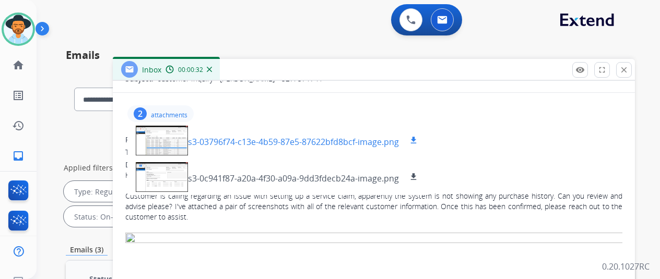
click at [166, 138] on div at bounding box center [162, 140] width 52 height 37
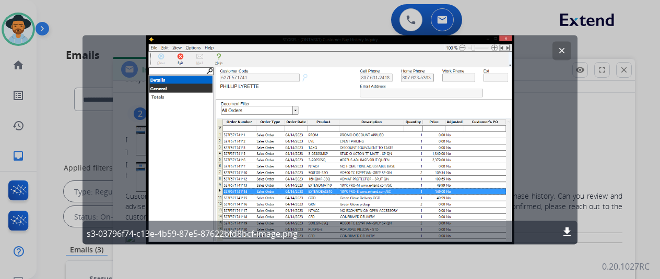
click at [560, 50] on mat-icon "clear" at bounding box center [561, 50] width 9 height 9
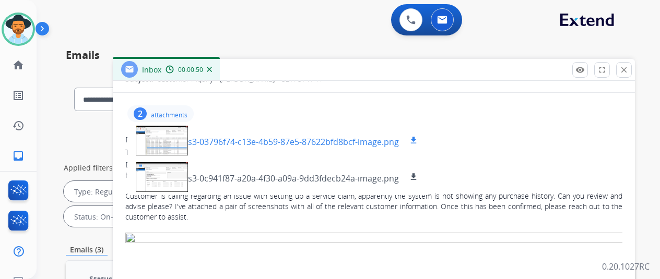
click at [177, 146] on div at bounding box center [162, 140] width 52 height 37
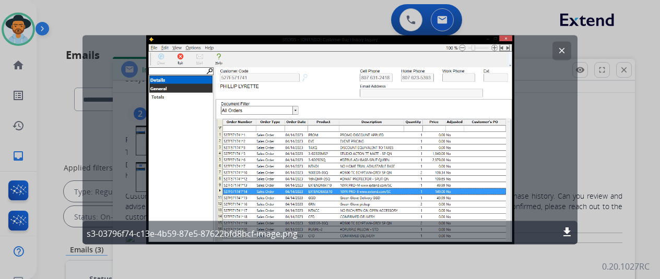
drag, startPoint x: 391, startPoint y: 77, endPoint x: 378, endPoint y: 77, distance: 12.5
click at [378, 77] on div "clear s3-03796f74-c13e-4b59-87e5-87622bfd8bcf-image.png download" at bounding box center [330, 139] width 495 height 209
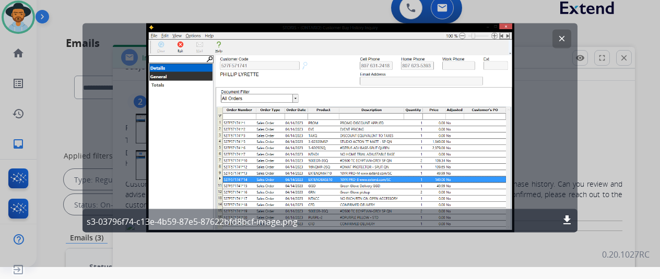
scroll to position [13, 0]
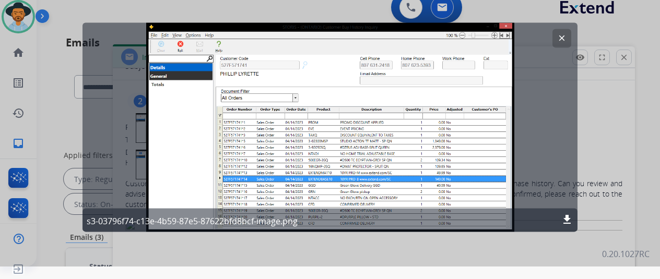
drag, startPoint x: 564, startPoint y: 37, endPoint x: 557, endPoint y: 26, distance: 12.9
click at [563, 37] on mat-icon "clear" at bounding box center [561, 37] width 9 height 9
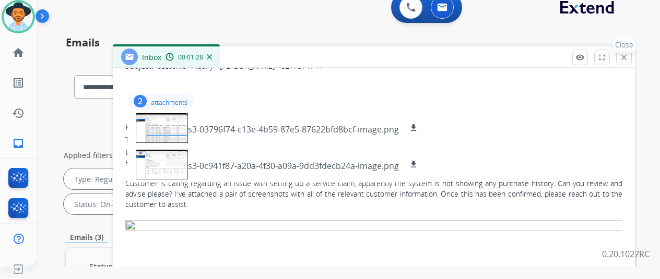
click at [629, 59] on mat-icon "close" at bounding box center [624, 57] width 9 height 9
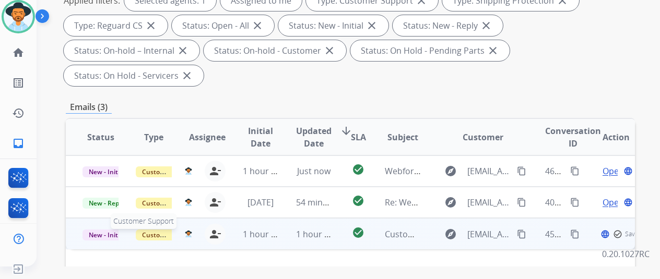
scroll to position [209, 0]
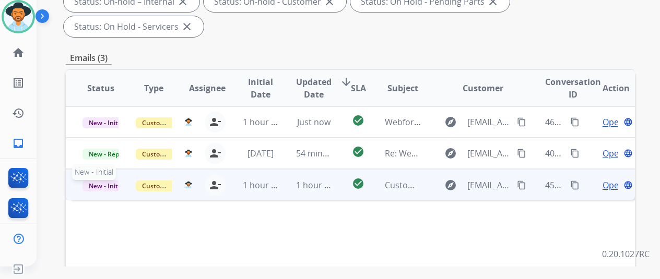
click at [92, 181] on span "New - Initial" at bounding box center [107, 186] width 49 height 11
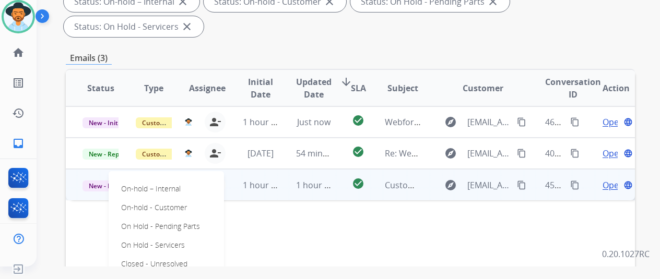
click at [133, 276] on p "Closed – Solved" at bounding box center [147, 283] width 60 height 15
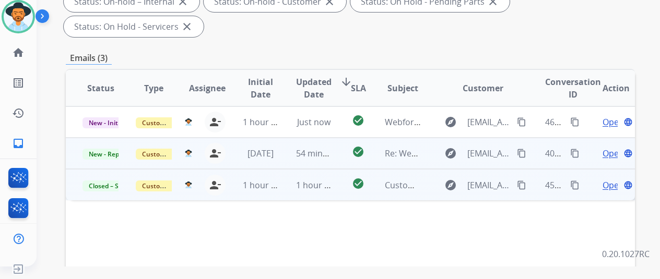
click at [611, 147] on span "Open" at bounding box center [613, 153] width 21 height 13
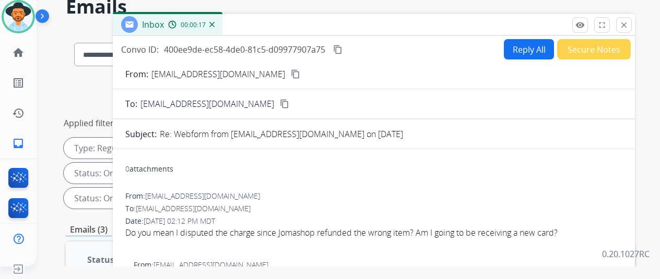
scroll to position [0, 0]
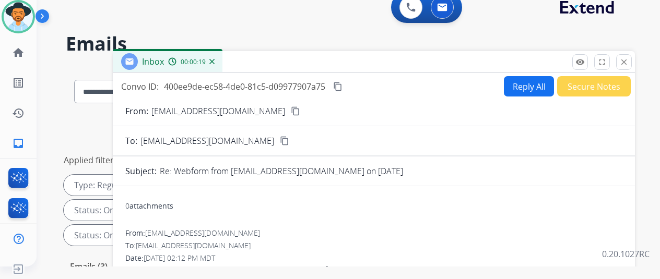
click at [215, 60] on img at bounding box center [211, 61] width 5 height 5
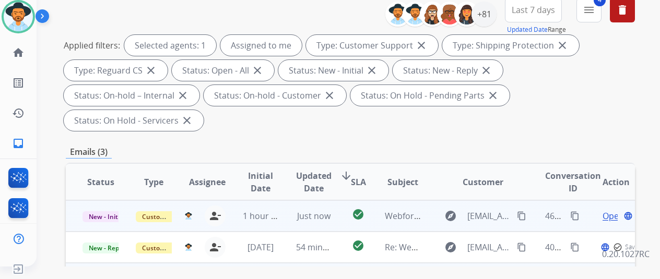
scroll to position [209, 0]
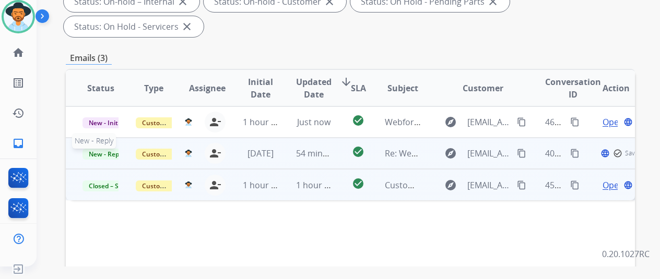
click at [108, 149] on span "New - Reply" at bounding box center [107, 154] width 48 height 11
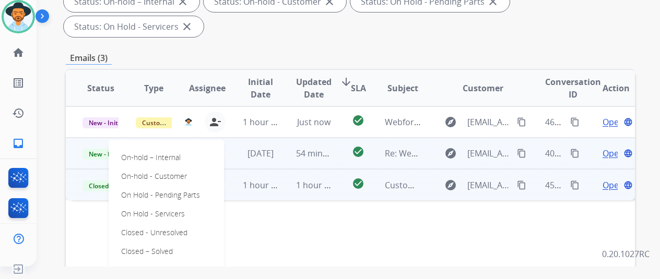
drag, startPoint x: 134, startPoint y: 227, endPoint x: 140, endPoint y: 220, distance: 9.6
click at [134, 244] on p "Closed – Solved" at bounding box center [147, 251] width 60 height 15
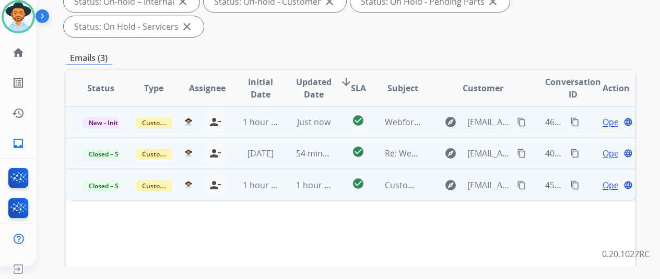
click at [615, 116] on span "Open" at bounding box center [613, 122] width 21 height 13
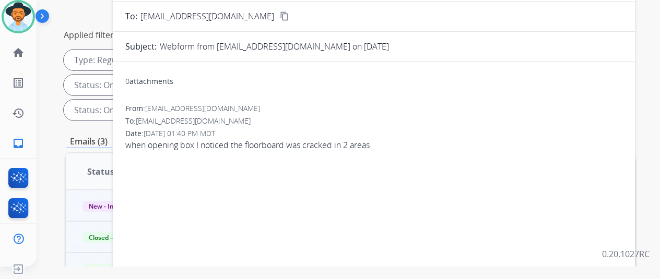
scroll to position [0, 0]
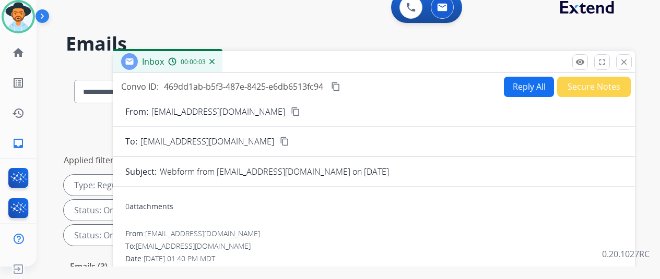
click at [536, 84] on button "Reply All" at bounding box center [529, 87] width 50 height 20
select select "**********"
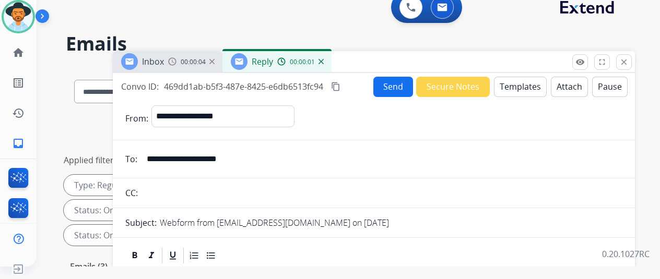
click at [521, 86] on button "Templates" at bounding box center [520, 87] width 53 height 20
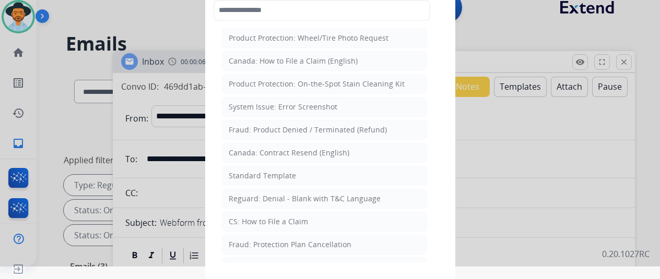
click at [254, 217] on div "CS: How to File a Claim" at bounding box center [268, 222] width 79 height 10
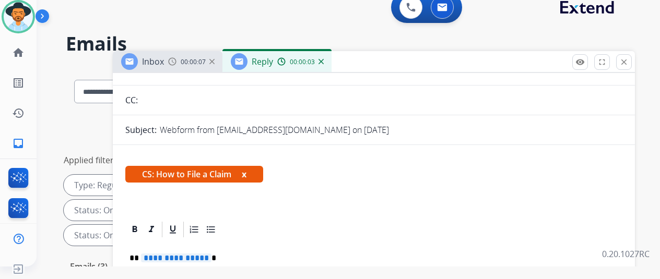
scroll to position [151, 0]
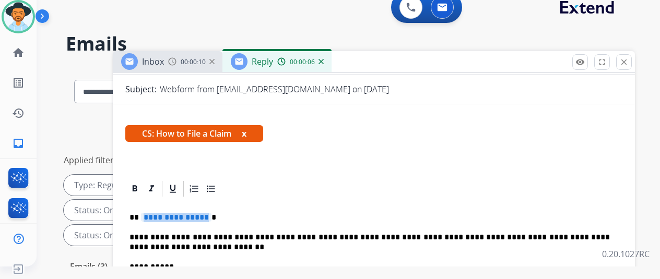
drag, startPoint x: 213, startPoint y: 198, endPoint x: 178, endPoint y: 195, distance: 35.7
click at [178, 213] on span "**********" at bounding box center [176, 217] width 71 height 9
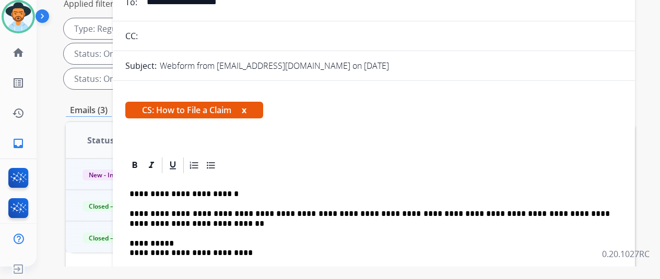
scroll to position [0, 0]
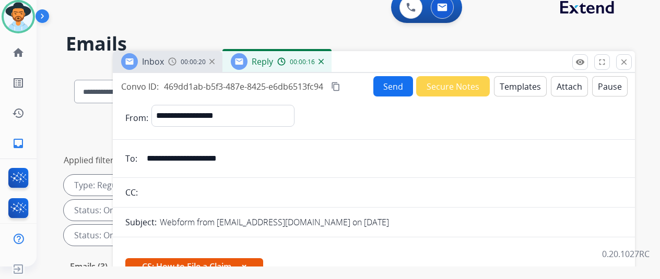
click at [390, 87] on button "Send" at bounding box center [394, 86] width 40 height 20
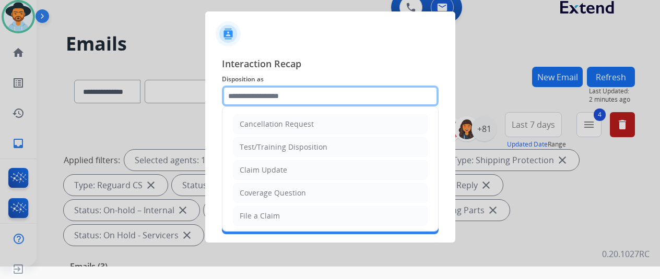
click at [265, 94] on input "text" at bounding box center [330, 96] width 217 height 21
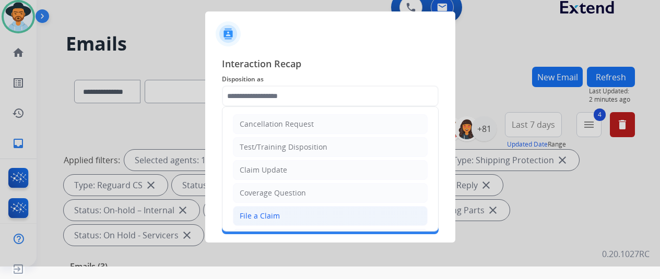
click at [263, 215] on div "File a Claim" at bounding box center [260, 216] width 40 height 10
type input "**********"
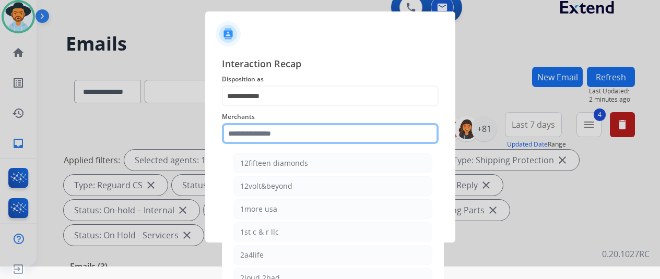
click at [255, 135] on input "text" at bounding box center [330, 133] width 217 height 21
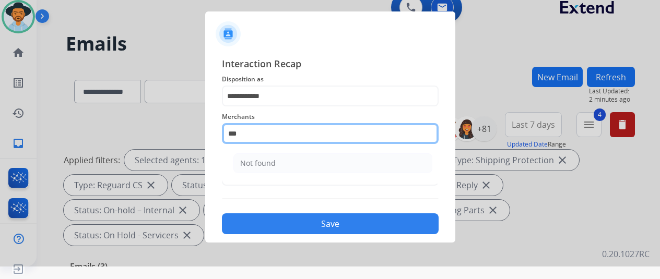
type input "***"
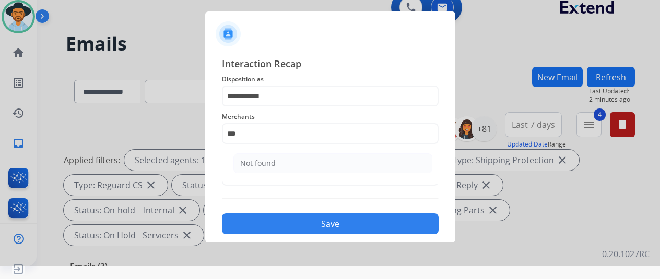
click at [270, 153] on ul "Not found" at bounding box center [332, 166] width 205 height 36
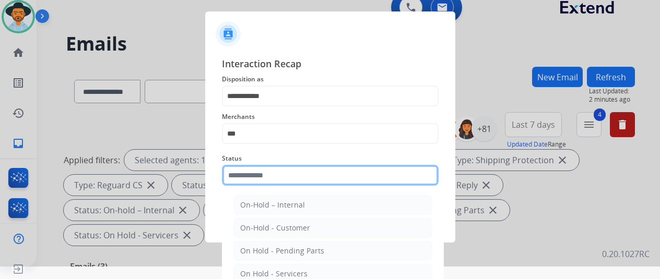
click at [263, 170] on input "text" at bounding box center [330, 175] width 217 height 21
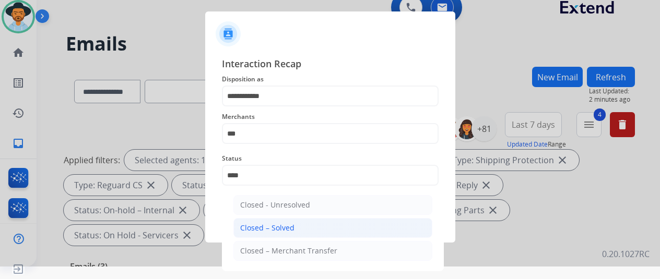
click at [248, 230] on div "Closed – Solved" at bounding box center [267, 228] width 54 height 10
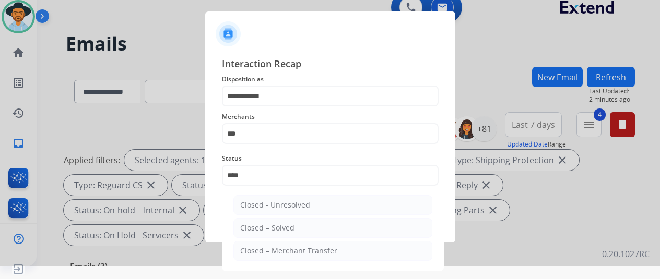
type input "**********"
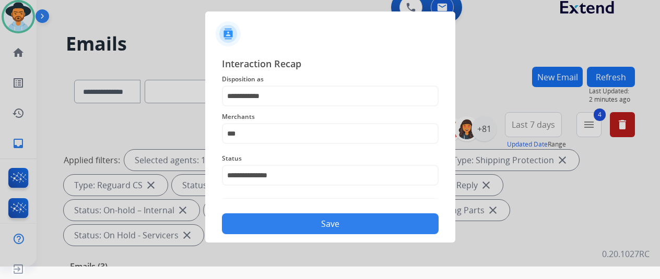
click at [297, 230] on button "Save" at bounding box center [330, 224] width 217 height 21
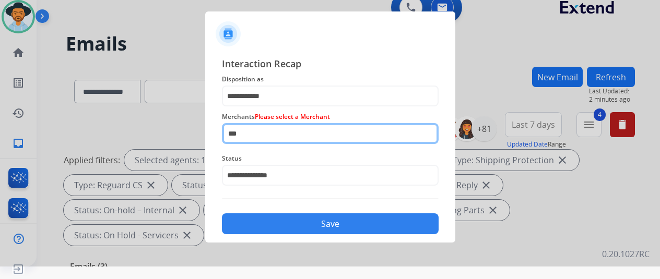
click at [264, 125] on input "***" at bounding box center [330, 133] width 217 height 21
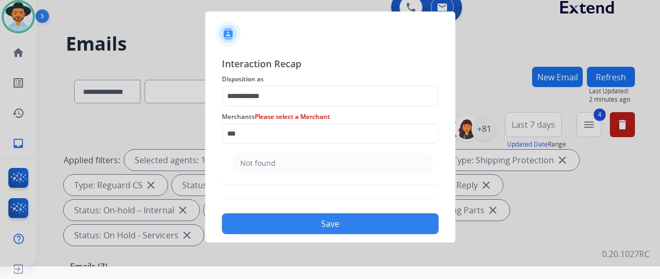
click at [262, 161] on div "Not found" at bounding box center [258, 163] width 36 height 10
type input "*********"
click at [331, 225] on button "Save" at bounding box center [330, 224] width 217 height 21
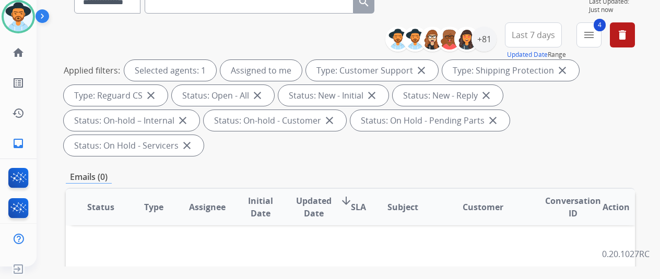
scroll to position [104, 0]
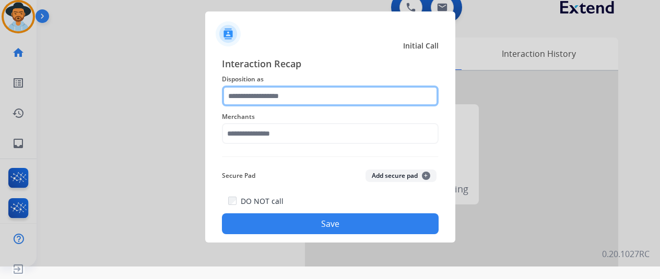
click at [237, 92] on input "text" at bounding box center [330, 96] width 217 height 21
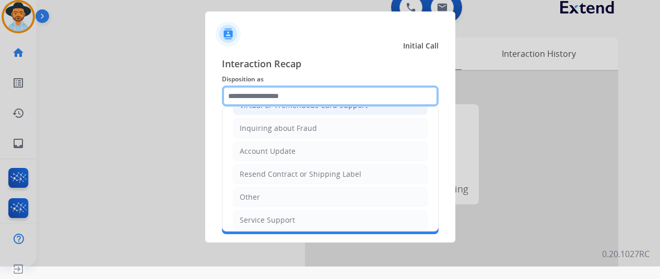
scroll to position [104, 0]
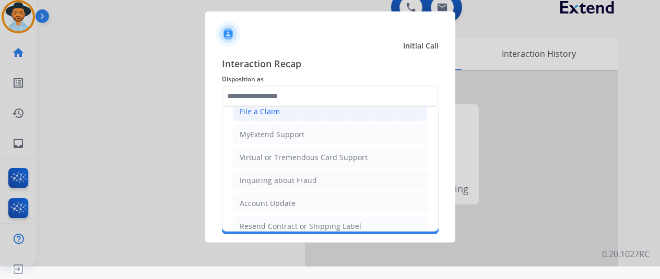
click at [254, 111] on div "File a Claim" at bounding box center [260, 112] width 40 height 10
type input "**********"
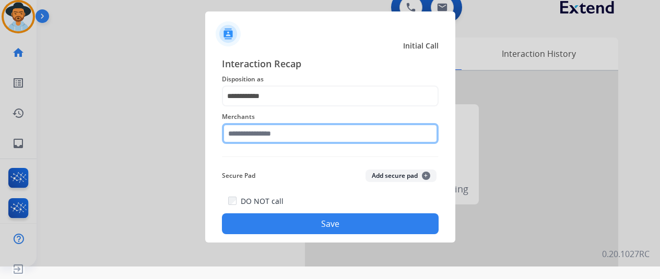
click at [263, 144] on input "text" at bounding box center [330, 133] width 217 height 21
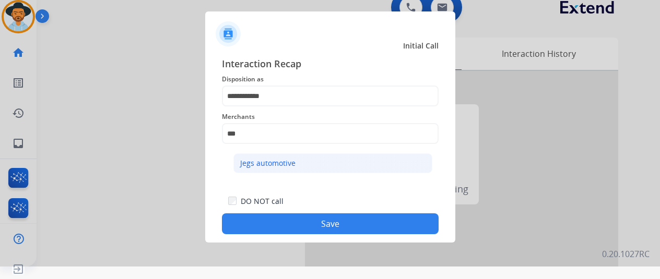
click at [310, 161] on li "Jegs automotive" at bounding box center [333, 164] width 199 height 20
type input "**********"
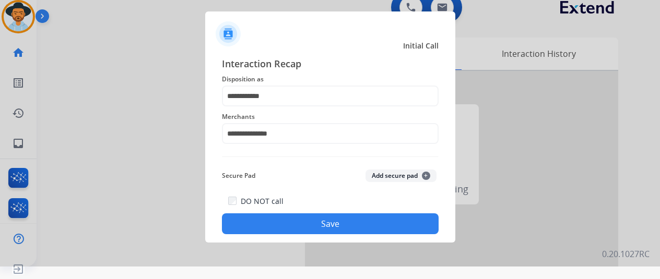
click at [319, 224] on button "Save" at bounding box center [330, 224] width 217 height 21
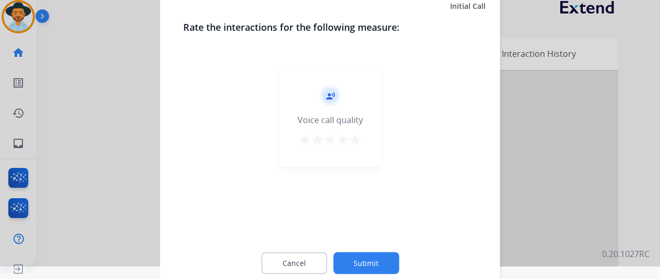
click at [360, 260] on button "Submit" at bounding box center [366, 263] width 66 height 22
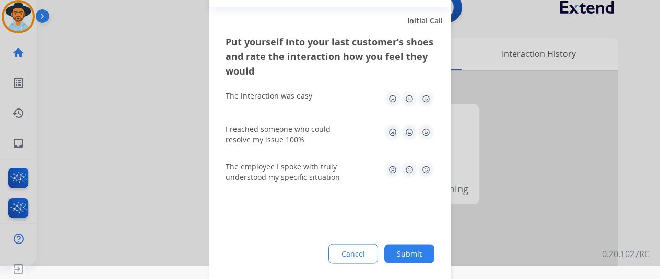
click at [412, 256] on button "Submit" at bounding box center [409, 253] width 50 height 19
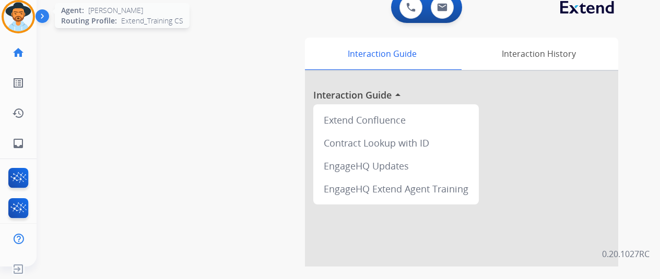
click at [17, 8] on img at bounding box center [18, 16] width 29 height 29
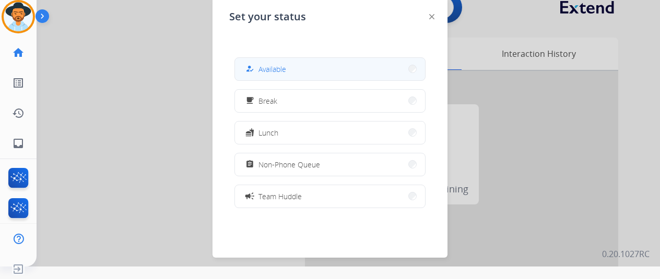
click at [264, 69] on span "Available" at bounding box center [273, 69] width 28 height 11
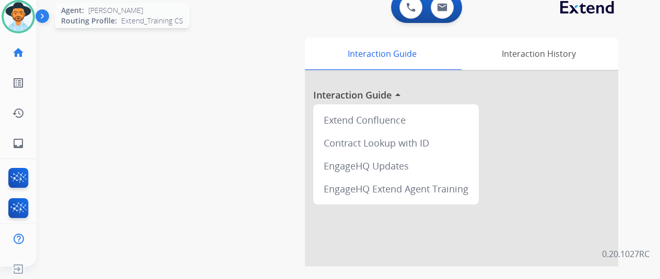
click at [15, 17] on img at bounding box center [18, 16] width 29 height 29
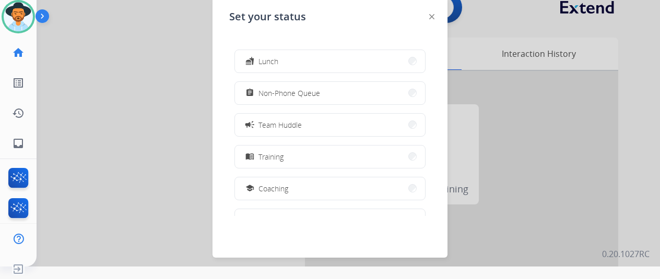
scroll to position [165, 0]
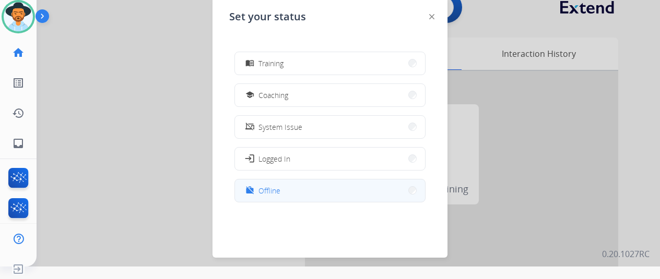
click at [276, 191] on span "Offline" at bounding box center [270, 190] width 22 height 11
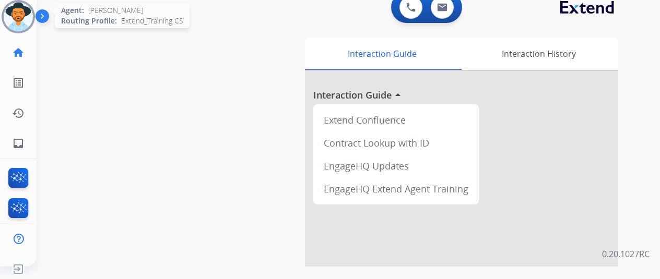
click at [13, 12] on img at bounding box center [18, 16] width 29 height 29
